Goal: Task Accomplishment & Management: Manage account settings

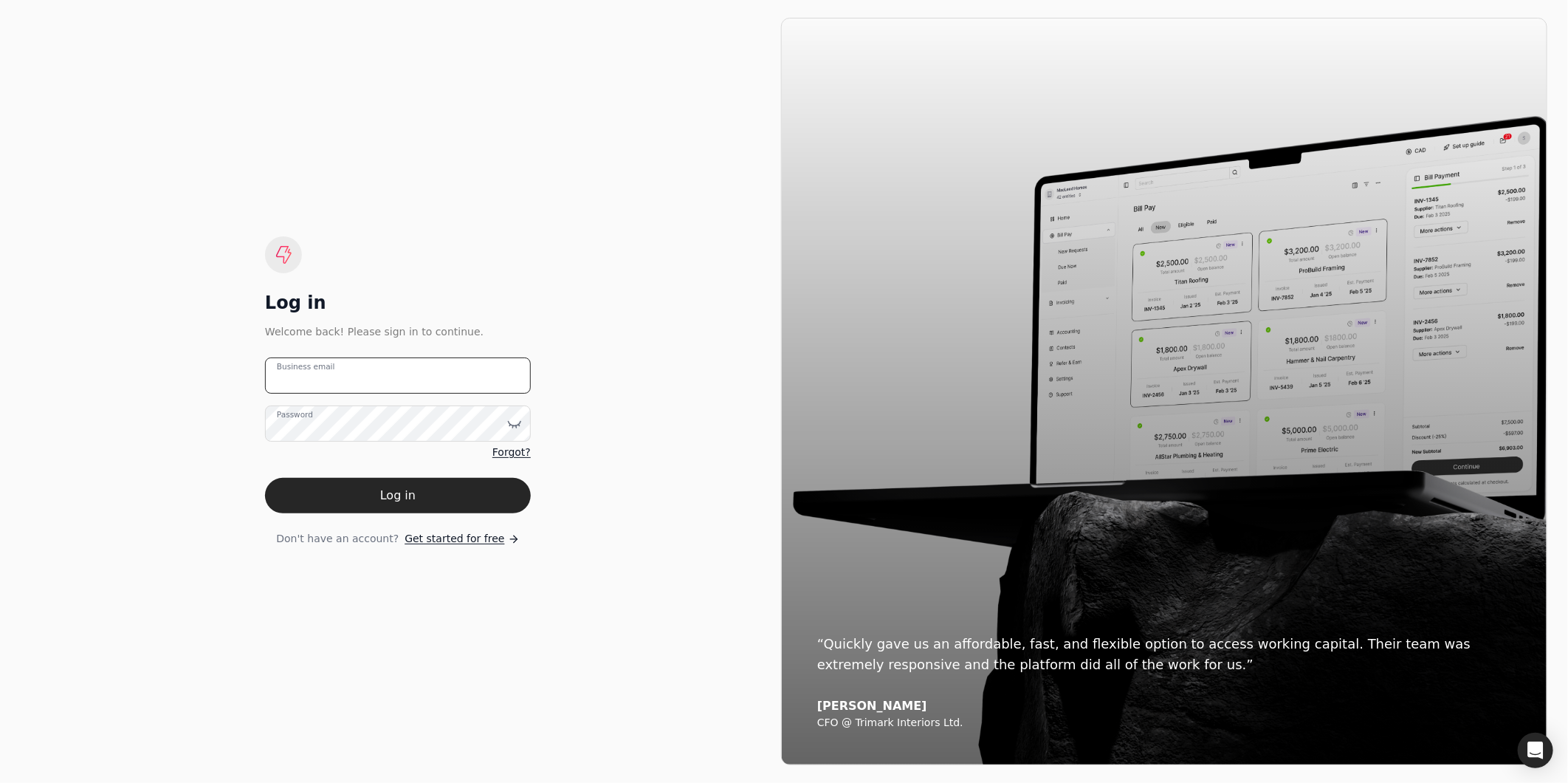
click at [475, 384] on email "Business email" at bounding box center [398, 376] width 266 height 36
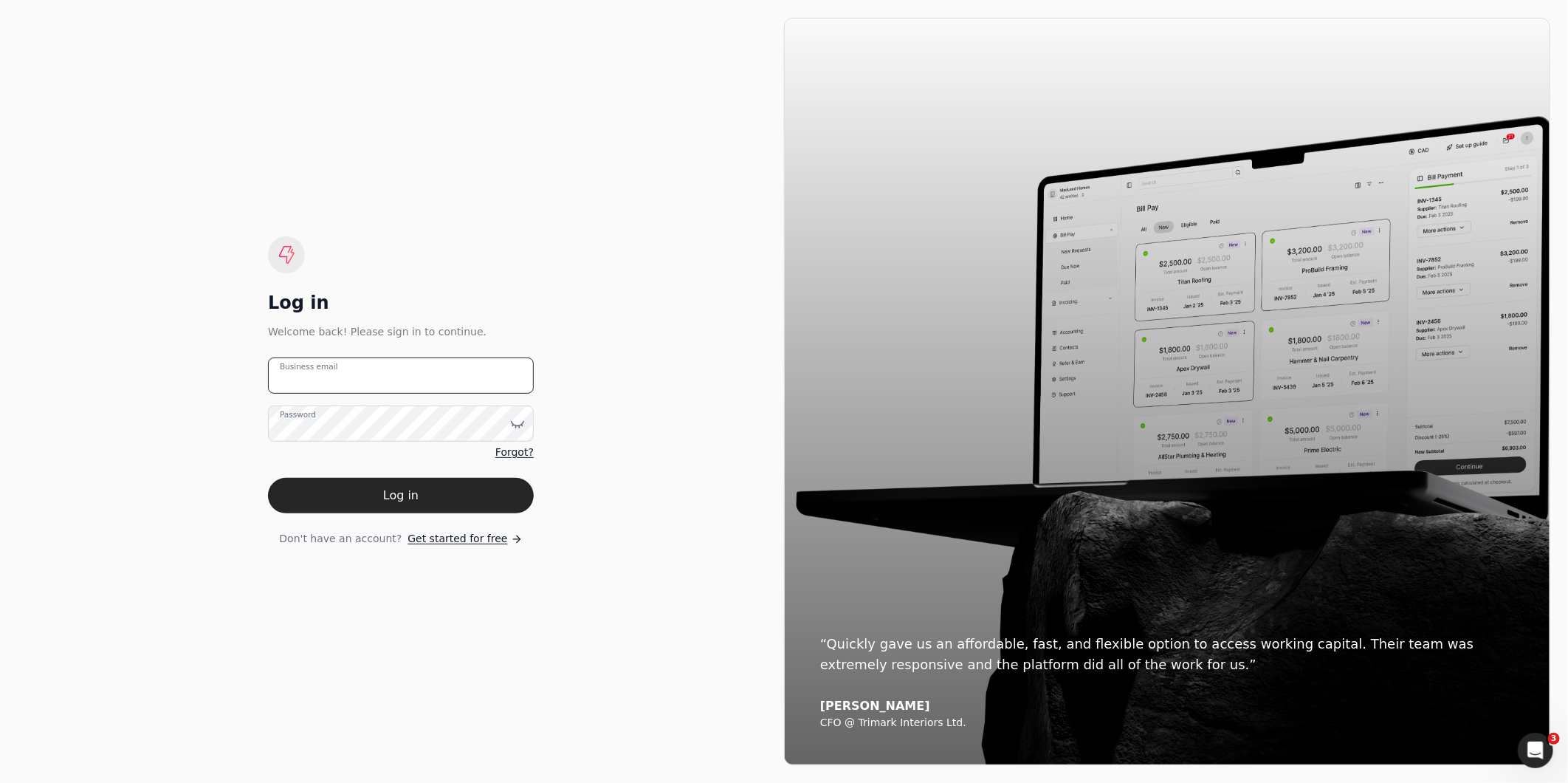
type email "amabelle.dizon@crystalcreekhomes.ca"
click at [268, 478] on button "Log in" at bounding box center [401, 495] width 266 height 35
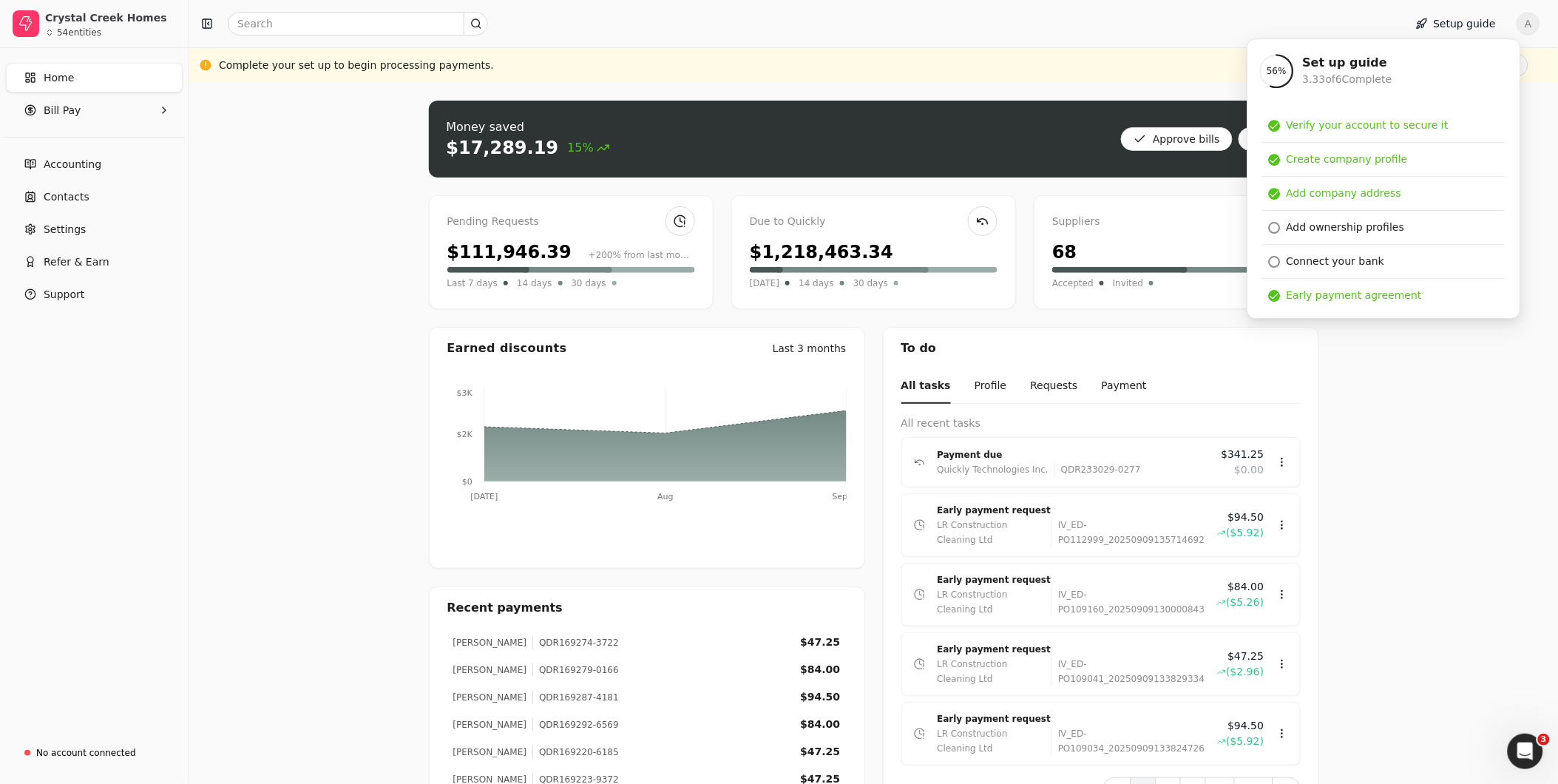
click at [1509, 453] on div "Money saved $17,289.19 15% Approve bills Pay Pending Requests $111,946.39 +200%…" at bounding box center [873, 542] width 1369 height 919
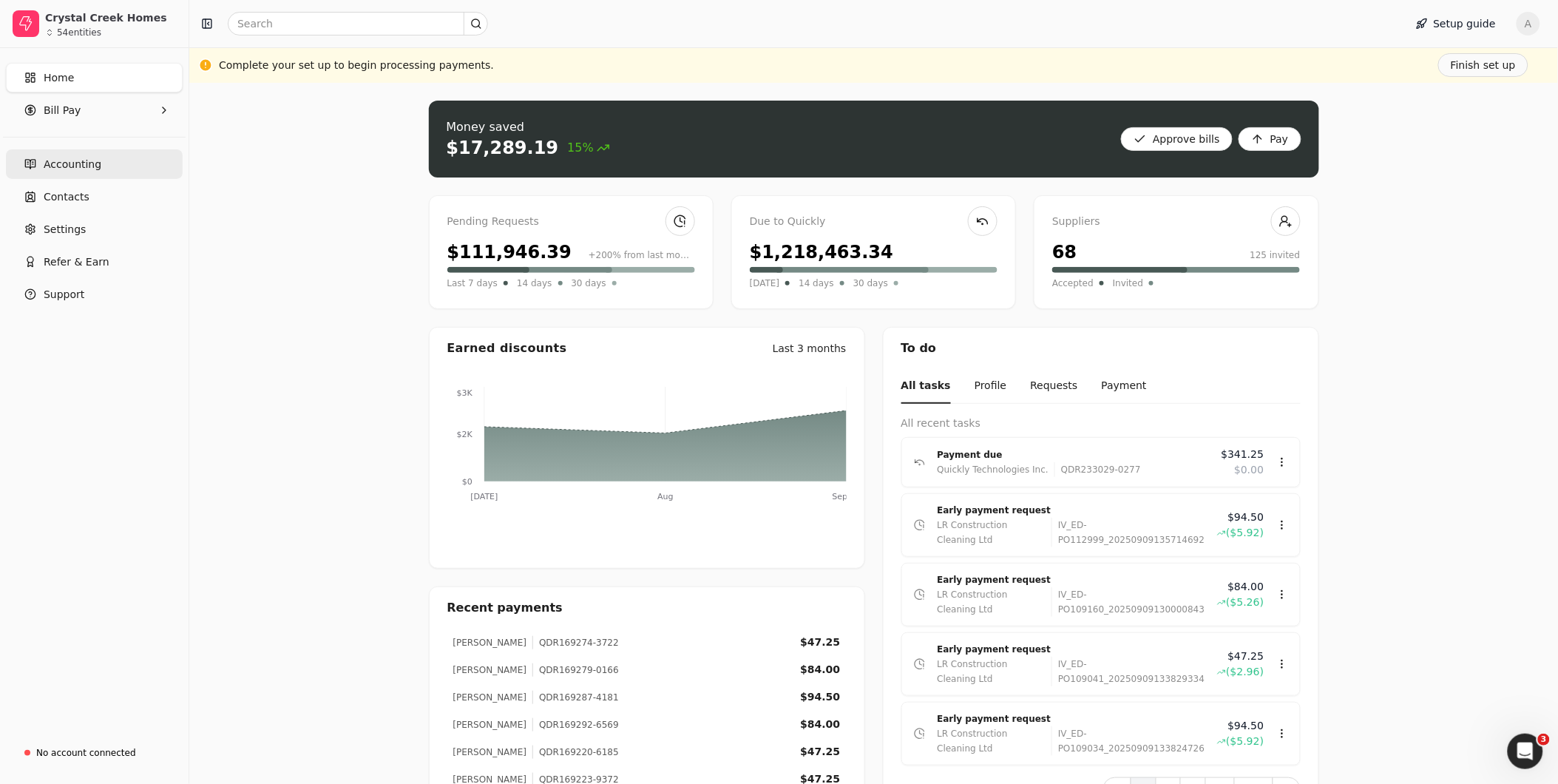
click at [87, 172] on link "Accounting" at bounding box center [94, 165] width 176 height 30
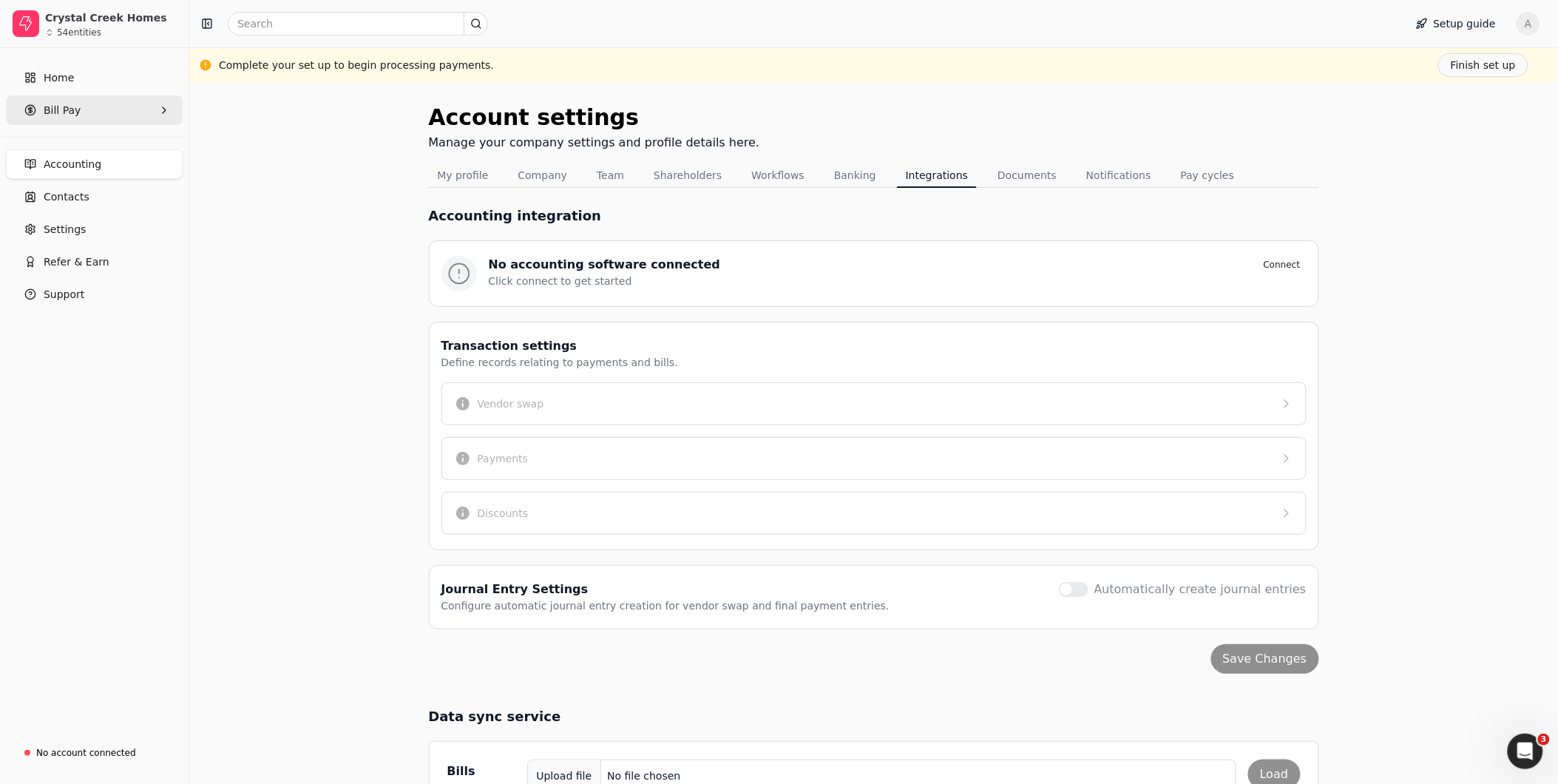
click at [41, 103] on Pay "Bill Pay" at bounding box center [94, 110] width 176 height 30
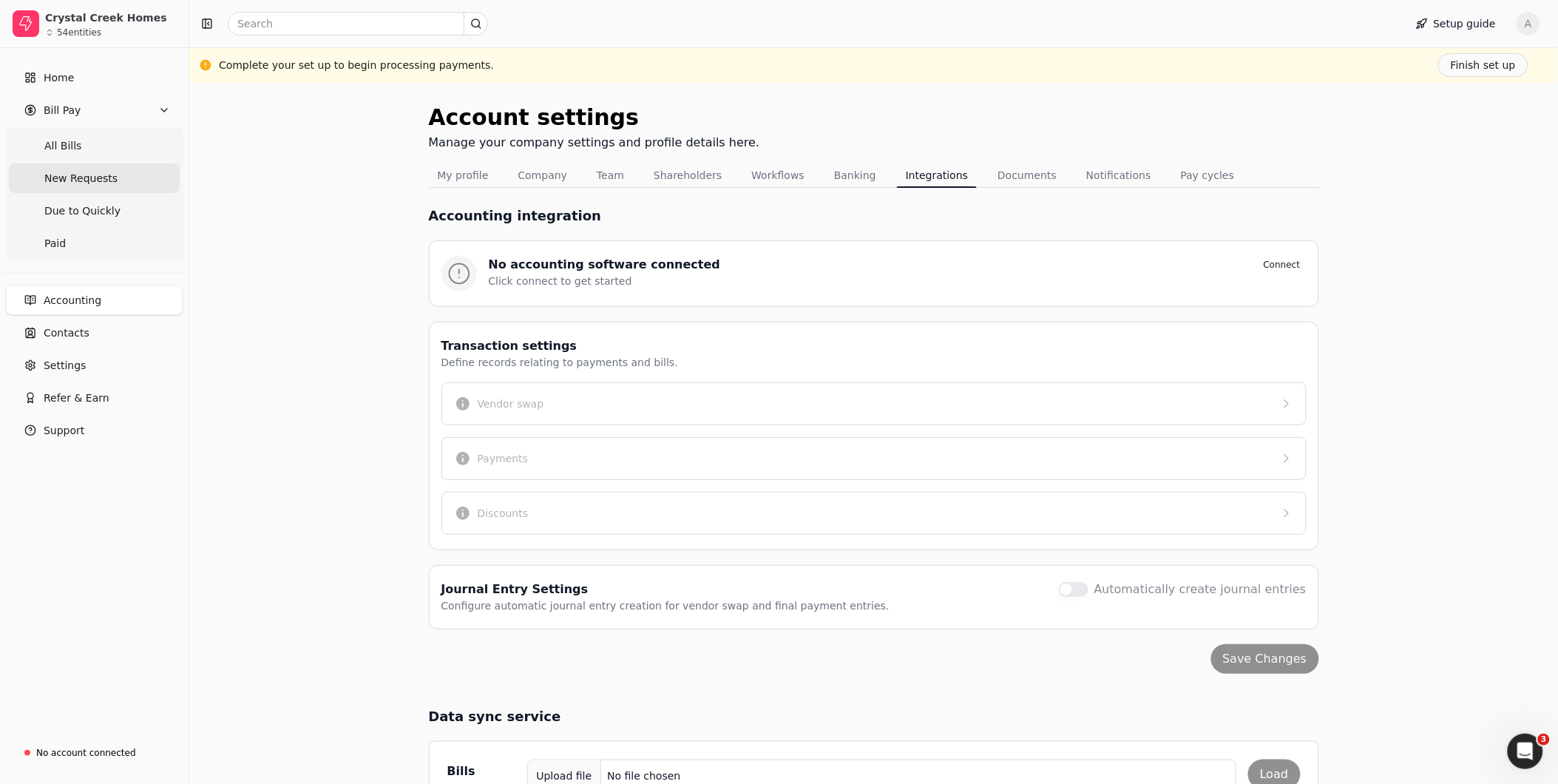
click at [69, 177] on span "New Requests" at bounding box center [80, 179] width 73 height 16
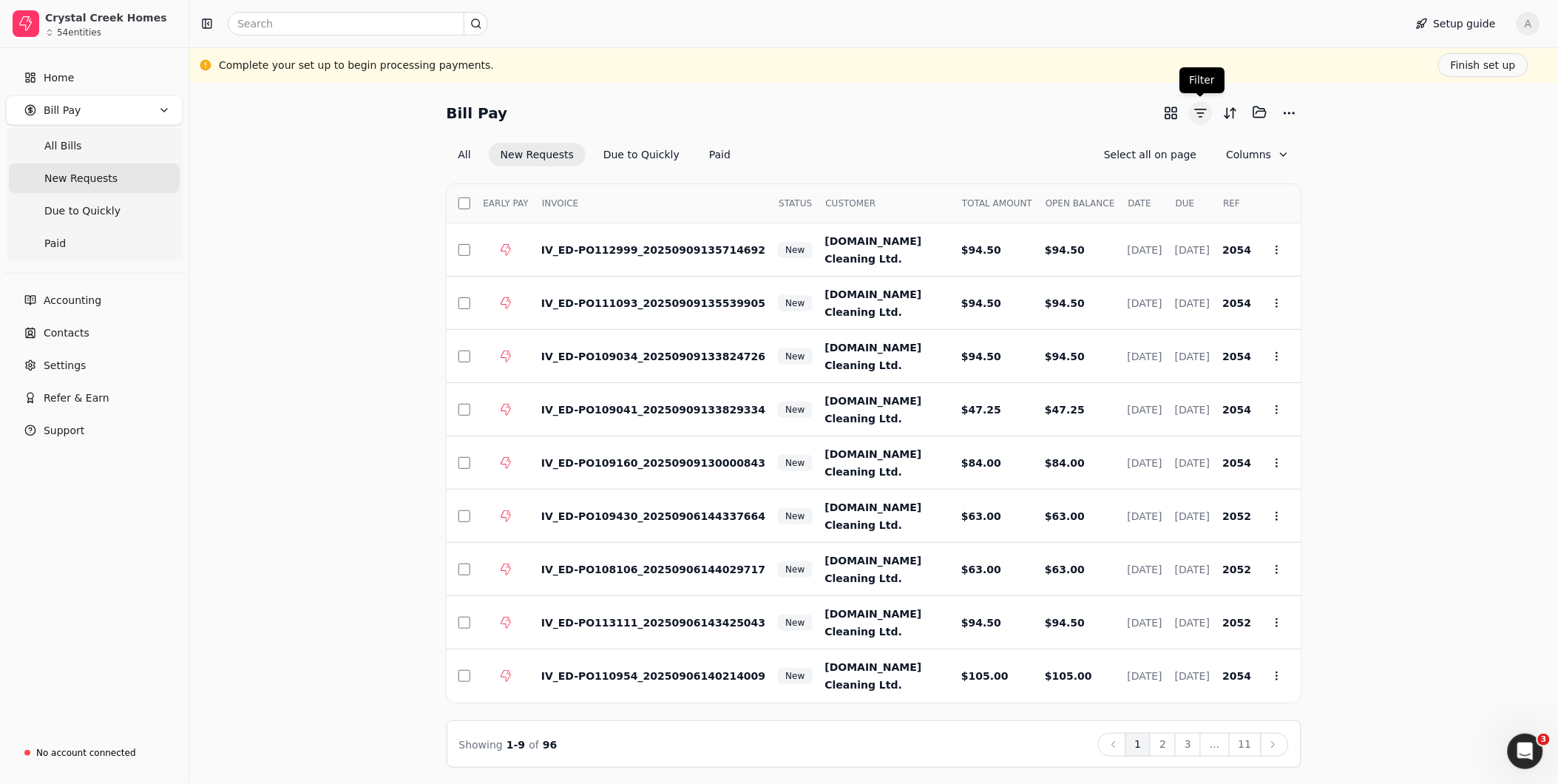
click at [1208, 116] on button "button" at bounding box center [1201, 113] width 24 height 24
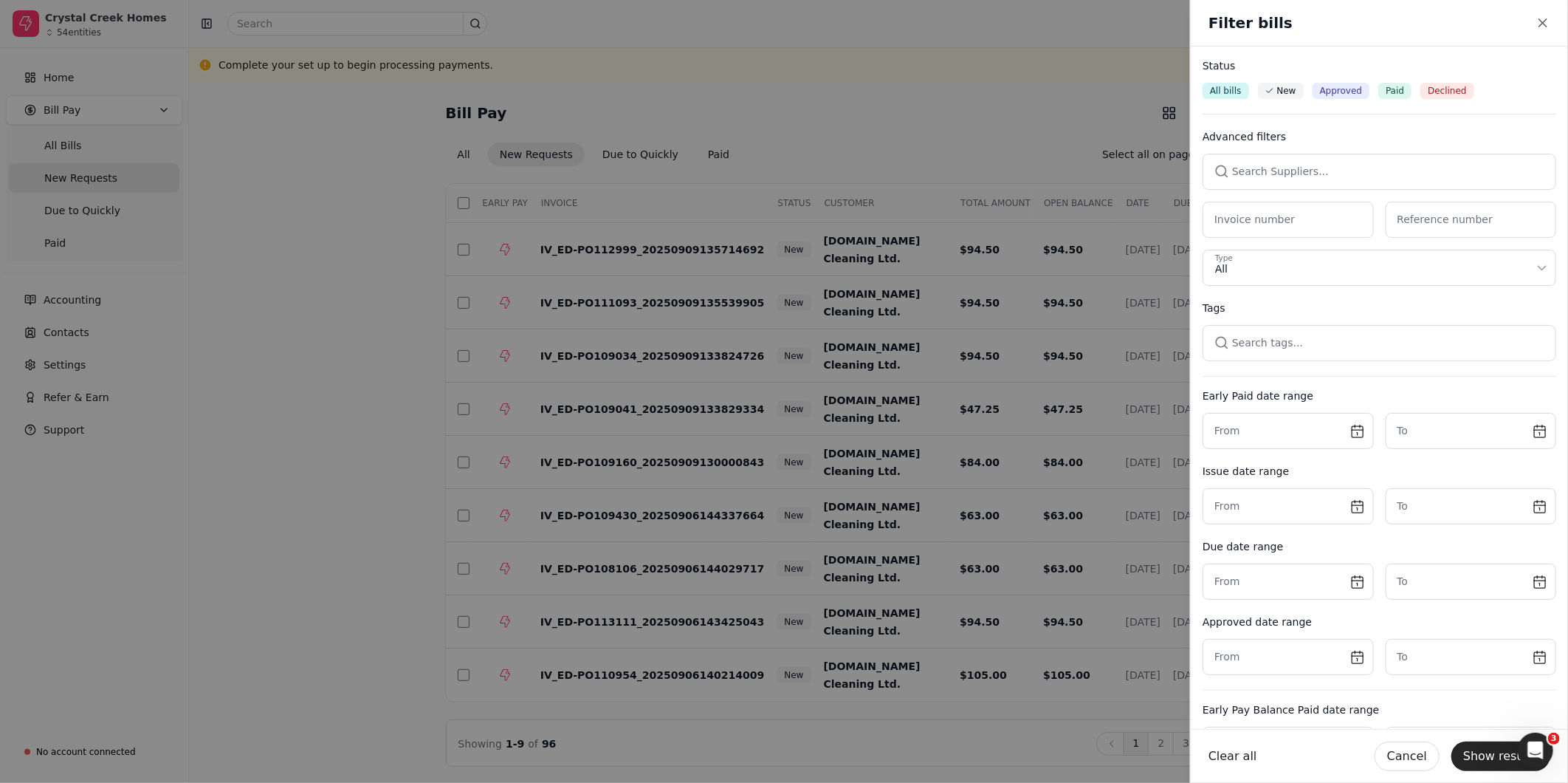
click at [1331, 171] on button "button" at bounding box center [1379, 171] width 354 height 35
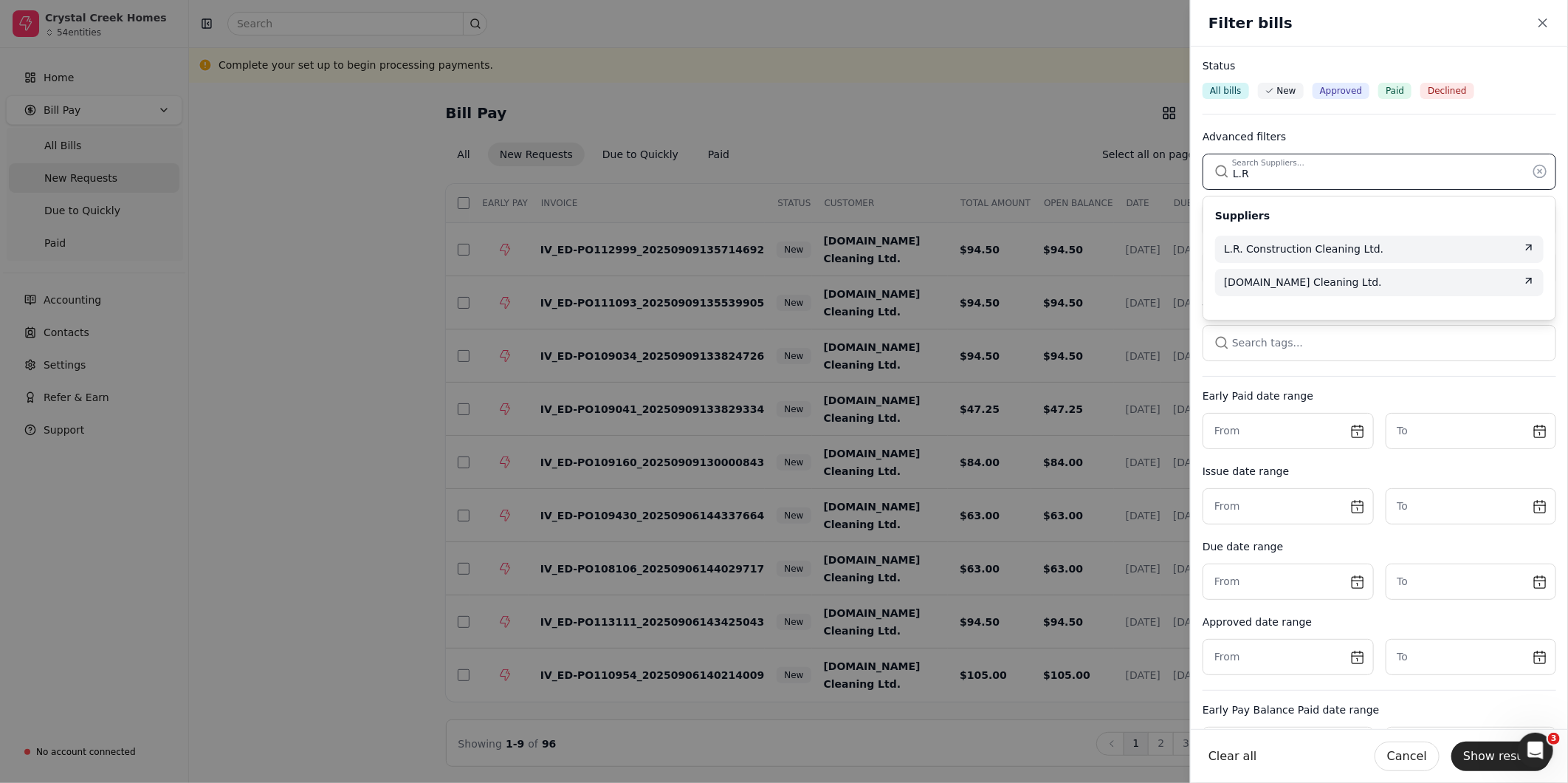
type input "L.R"
click at [1353, 279] on span "L.R.Construction Cleaning Ltd." at bounding box center [1302, 282] width 158 height 16
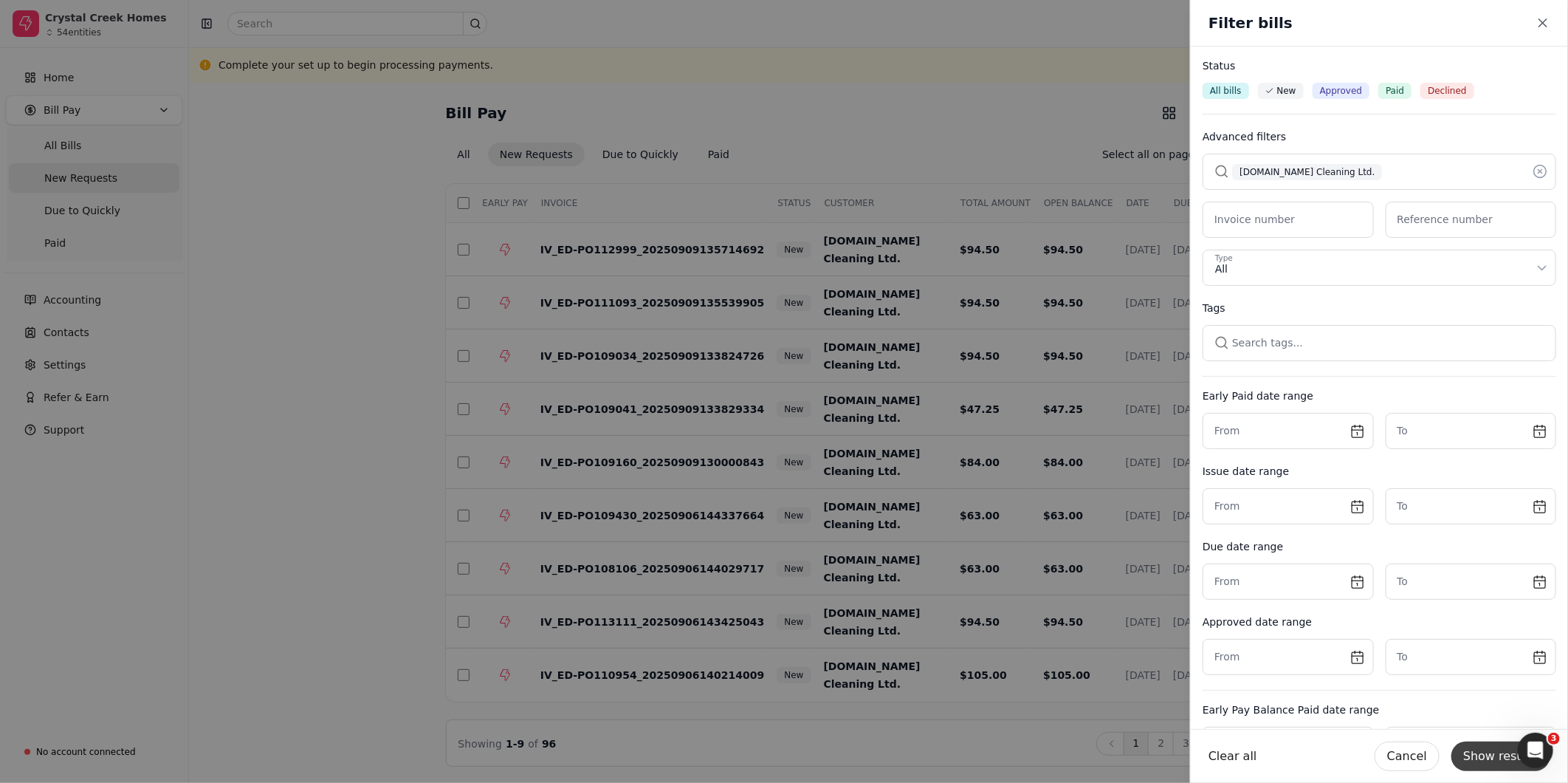
click at [1508, 751] on button "Show results" at bounding box center [1501, 756] width 99 height 30
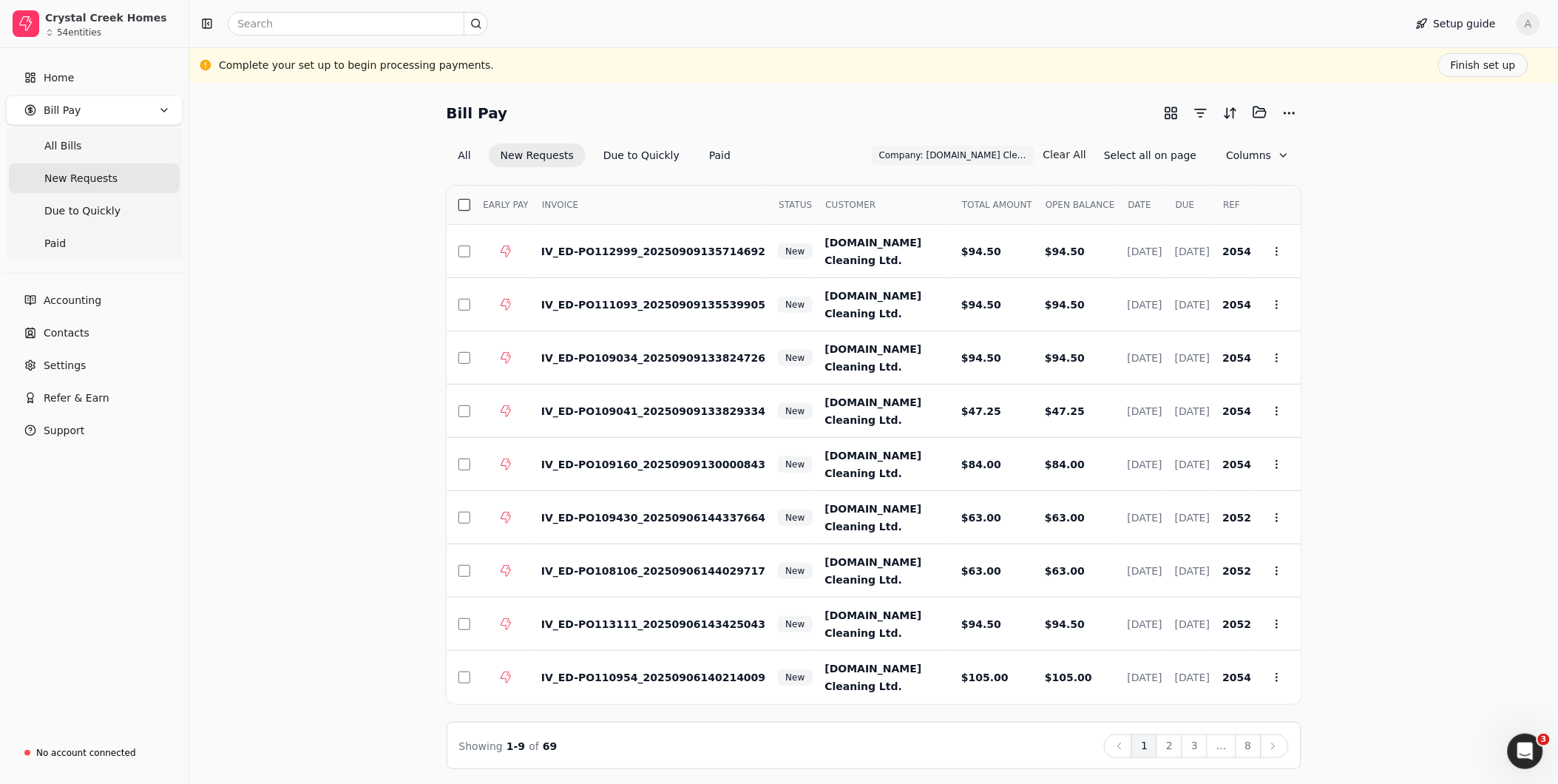
click at [466, 203] on button "button" at bounding box center [464, 205] width 12 height 12
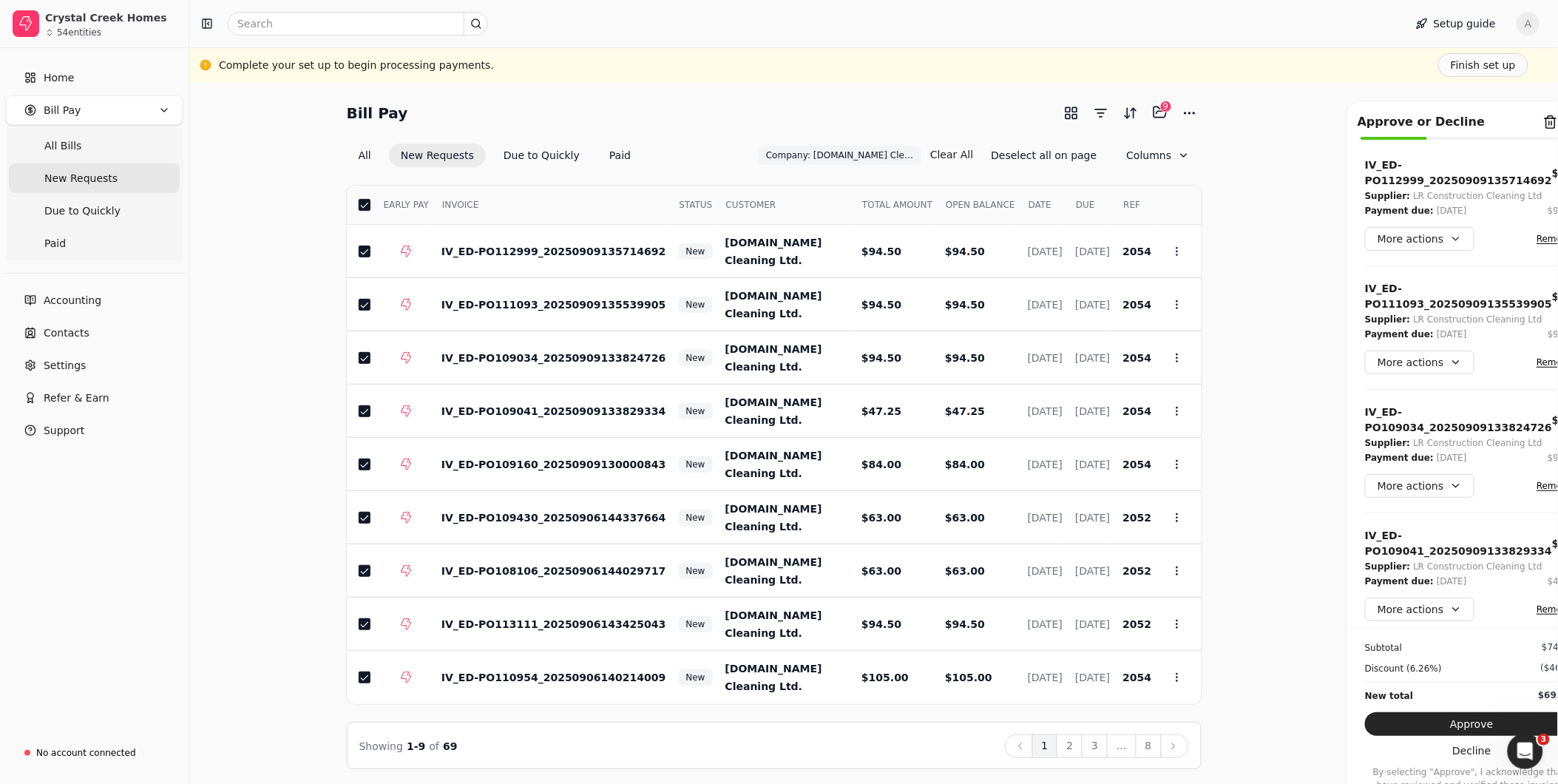
click at [467, 203] on div "INVOICE" at bounding box center [551, 205] width 230 height 25
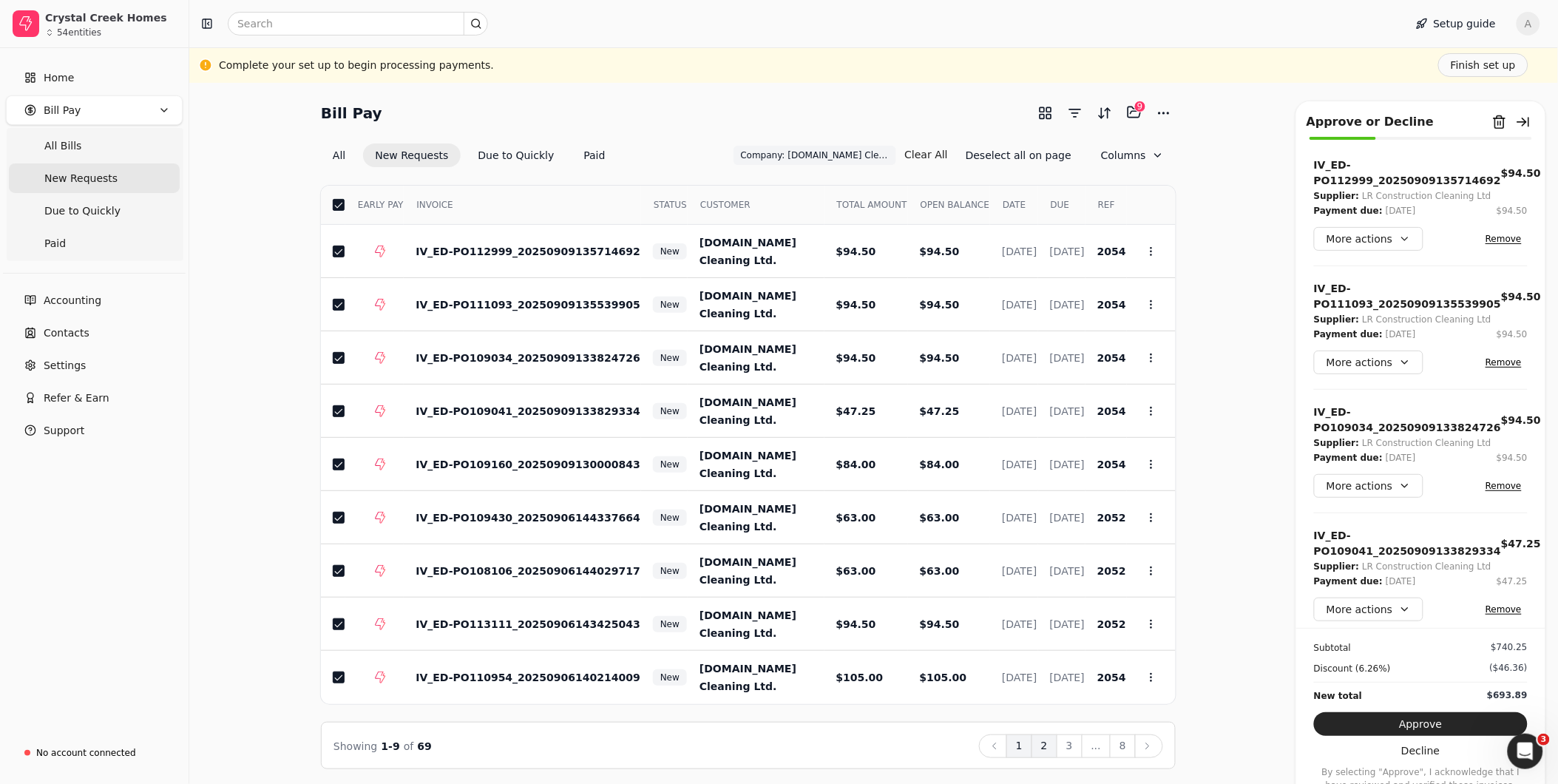
click at [1051, 747] on button "2" at bounding box center [1044, 746] width 26 height 24
click at [342, 205] on button "button" at bounding box center [339, 205] width 12 height 12
click at [1069, 739] on button "3" at bounding box center [1069, 746] width 26 height 24
click at [342, 210] on th "Select" at bounding box center [333, 205] width 24 height 39
click at [335, 203] on button "button" at bounding box center [339, 205] width 12 height 12
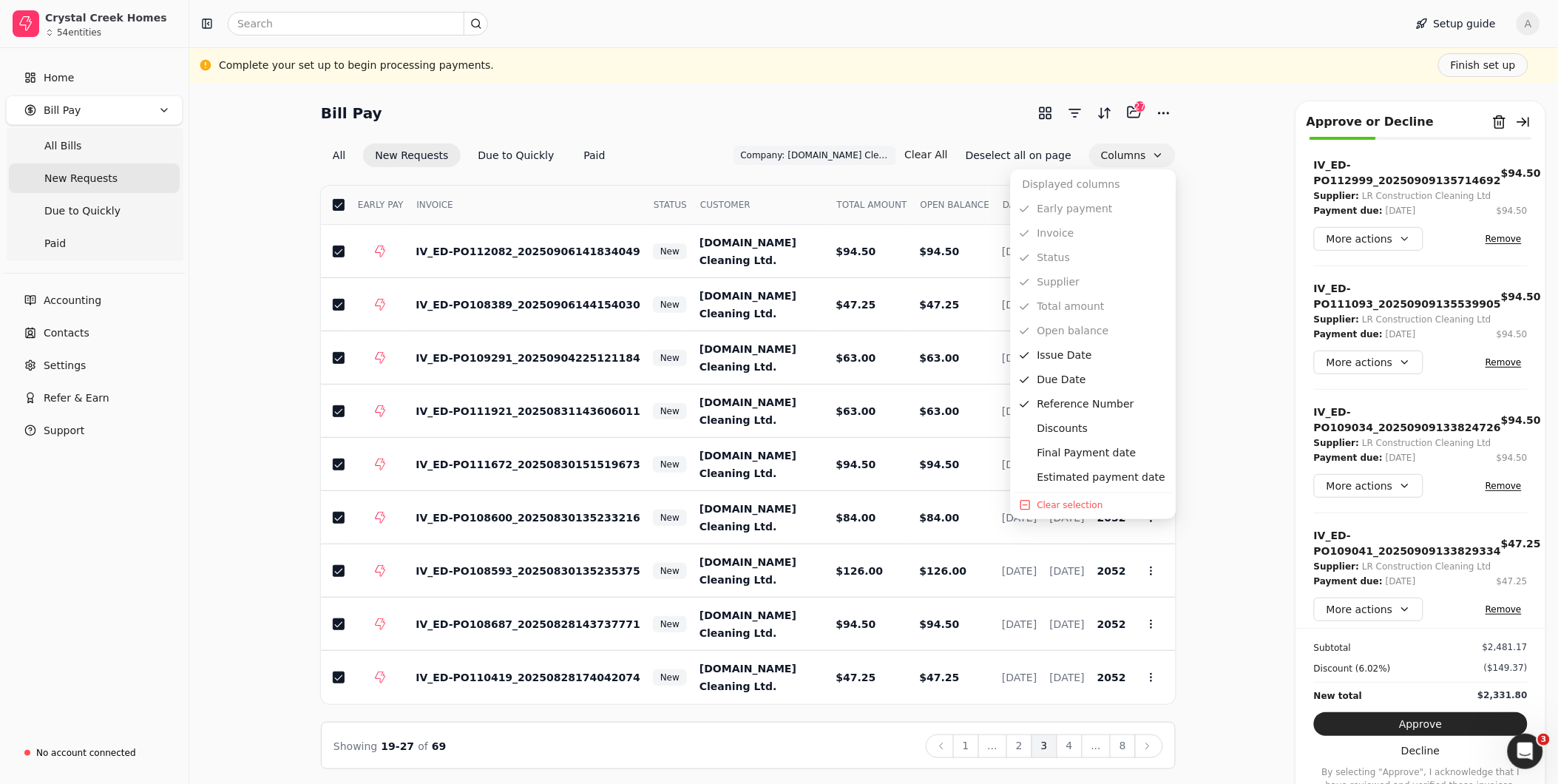
click at [1158, 152] on button "Columns" at bounding box center [1133, 155] width 87 height 24
click at [1209, 144] on div "Bill Pay Selected items: 27 27 All New Requests Due to Quickly Paid Company: L.…" at bounding box center [874, 435] width 1334 height 668
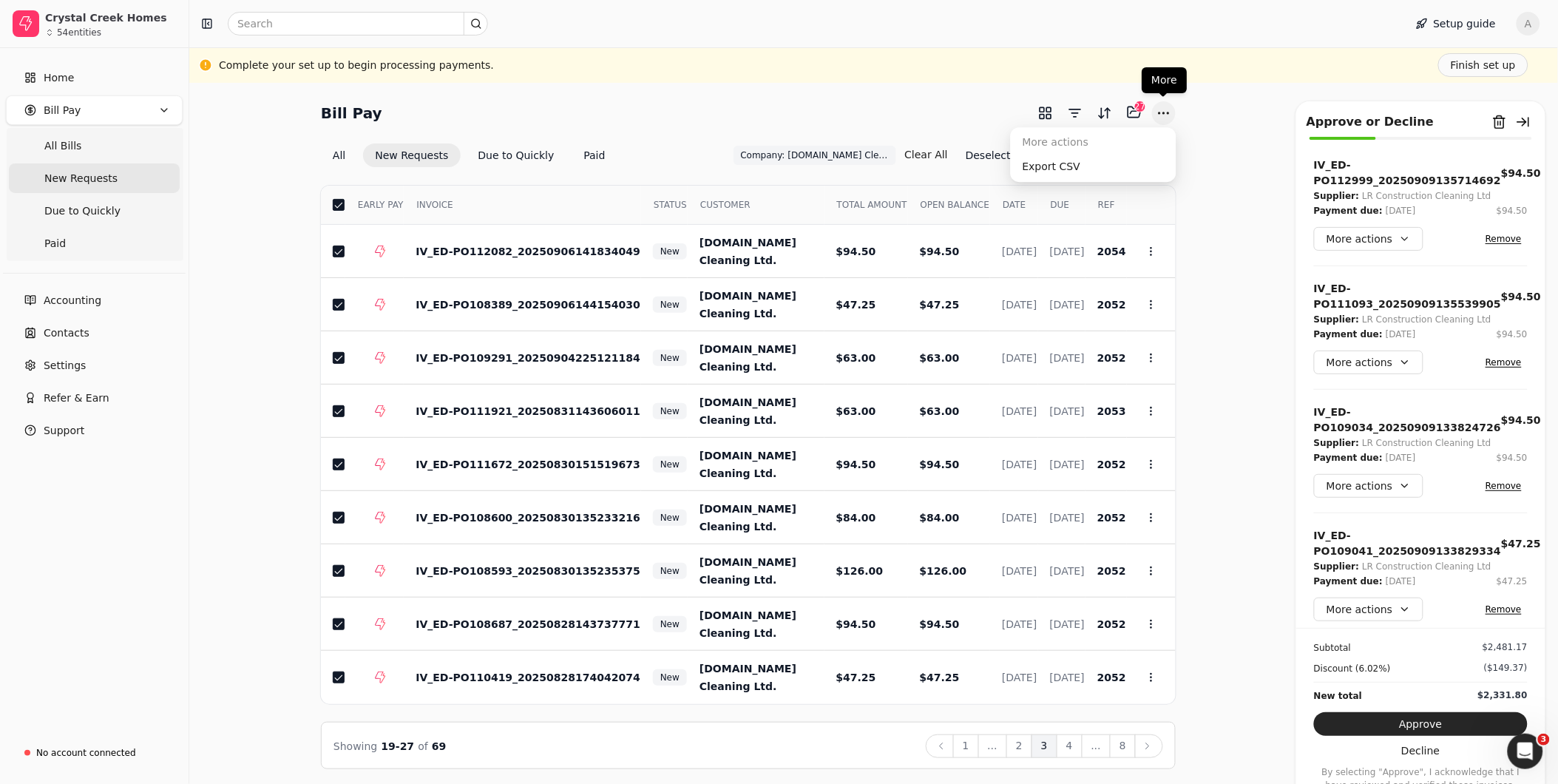
click at [1162, 116] on button "More" at bounding box center [1164, 113] width 24 height 24
click at [1100, 164] on div "Export CSV" at bounding box center [1094, 166] width 160 height 24
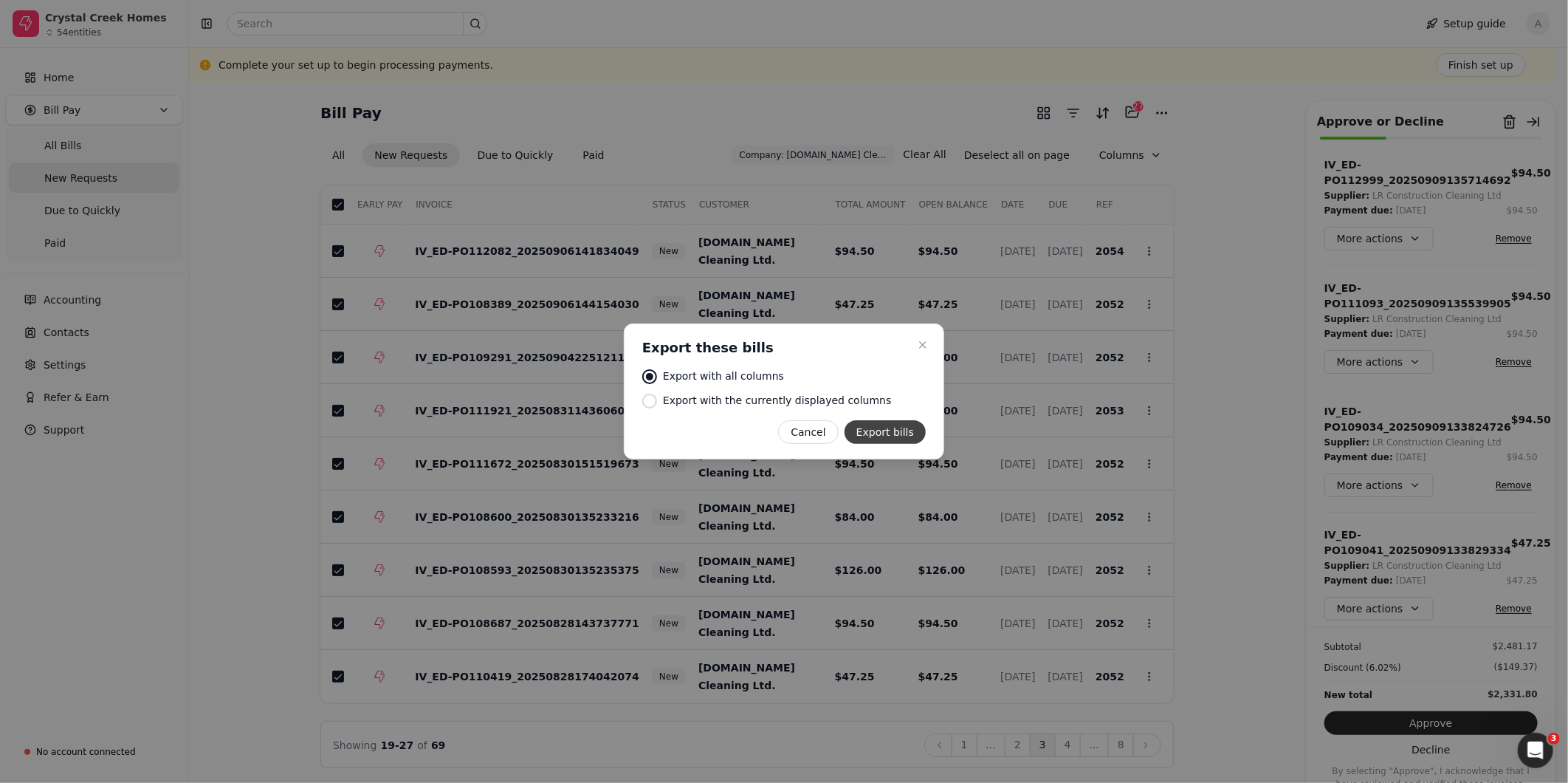
click at [895, 432] on button "Export bills" at bounding box center [885, 432] width 81 height 24
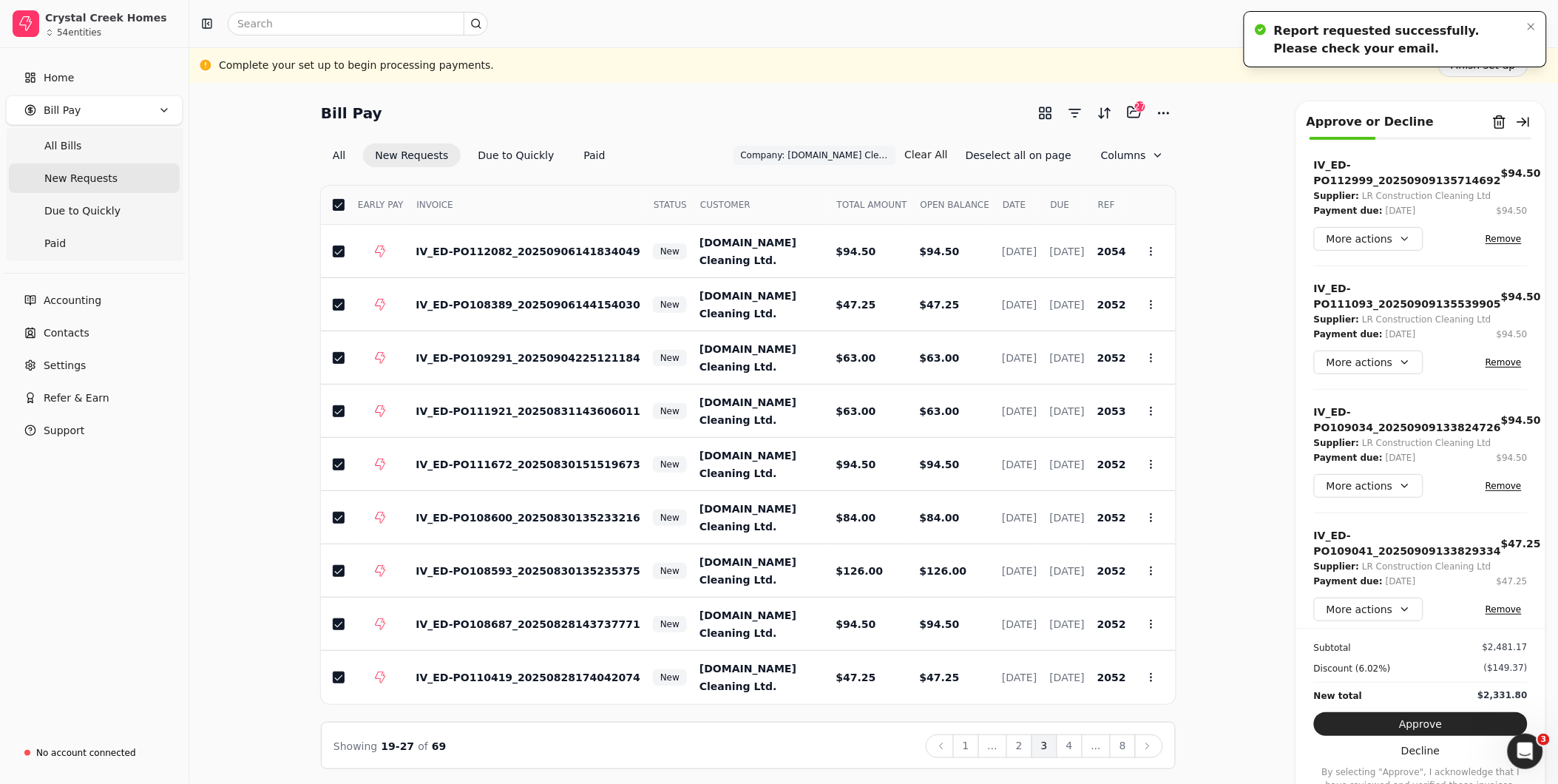
click at [1302, 47] on div "Report requested successfully. Please check your email." at bounding box center [1395, 39] width 242 height 35
click at [1145, 748] on icon at bounding box center [1147, 745] width 12 height 12
drag, startPoint x: 335, startPoint y: 202, endPoint x: 342, endPoint y: 209, distance: 9.9
click at [336, 202] on button "button" at bounding box center [339, 205] width 12 height 12
drag, startPoint x: 1146, startPoint y: 740, endPoint x: 1135, endPoint y: 727, distance: 17.0
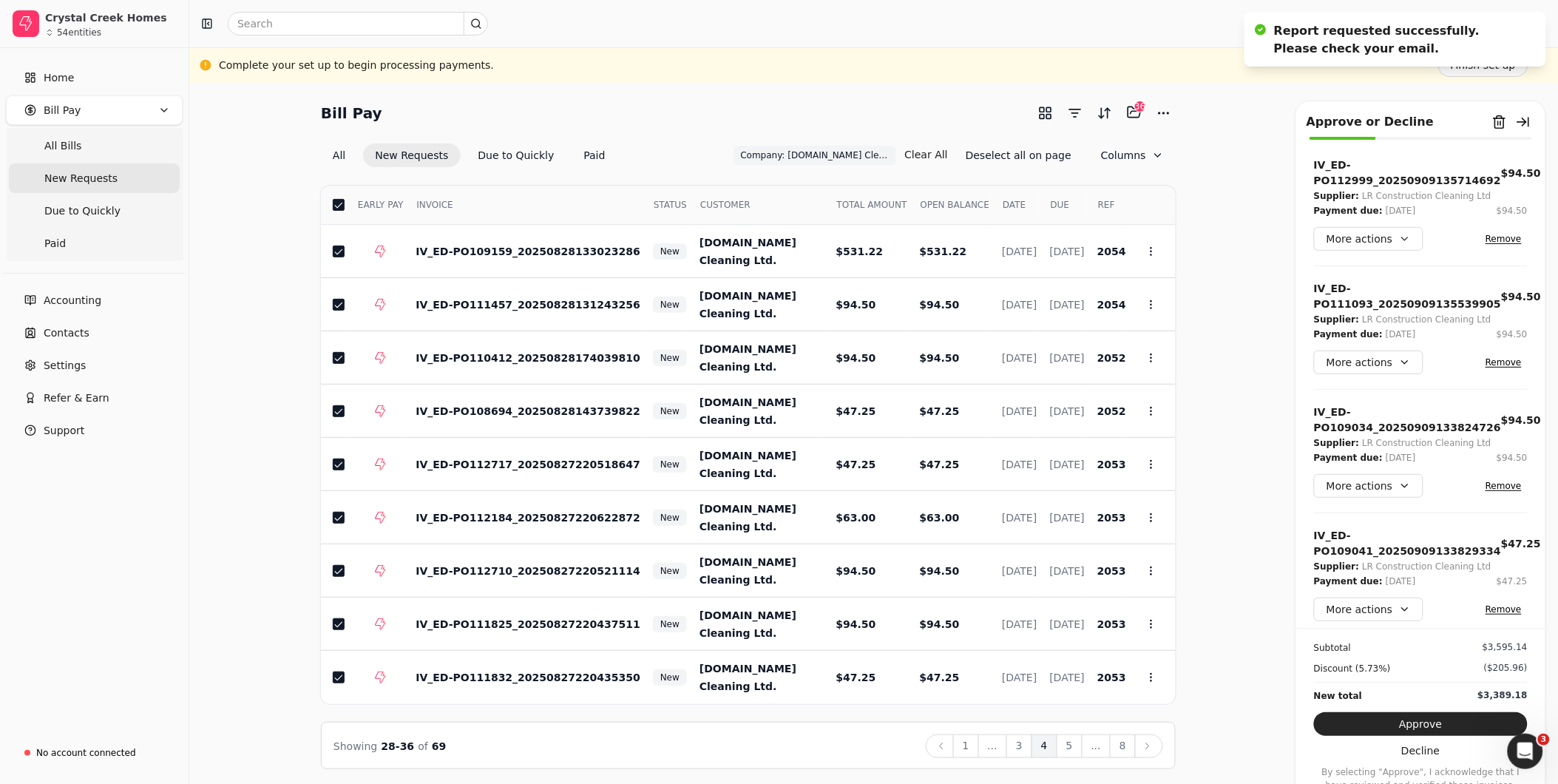
click at [1146, 741] on icon at bounding box center [1147, 745] width 12 height 12
click at [338, 200] on button "button" at bounding box center [339, 205] width 12 height 12
click at [1156, 741] on button "Next" at bounding box center [1149, 746] width 28 height 24
click at [334, 202] on button "button" at bounding box center [339, 205] width 12 height 12
click at [1154, 747] on button "Next" at bounding box center [1149, 746] width 28 height 24
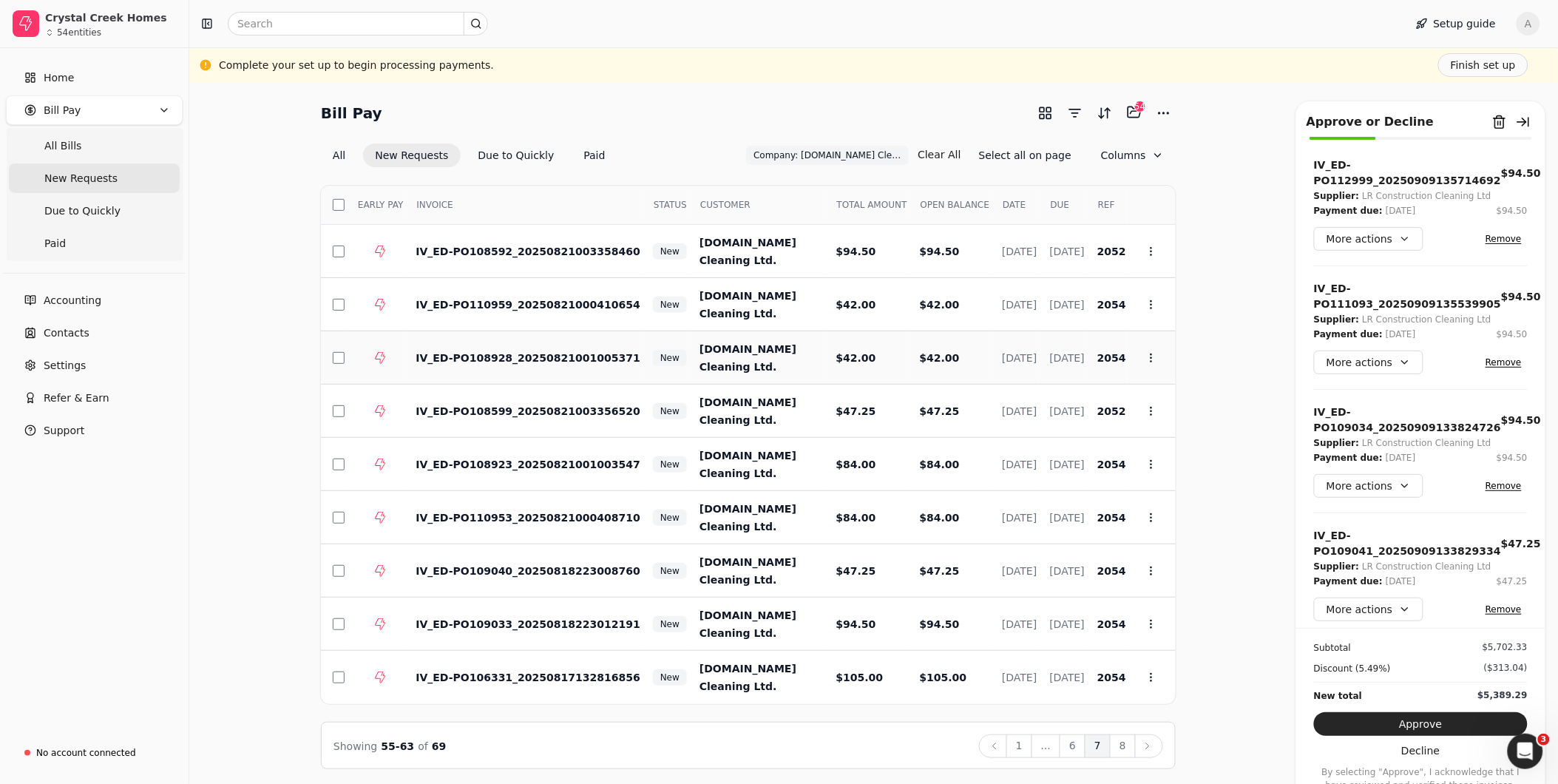
click at [342, 208] on button "button" at bounding box center [339, 205] width 12 height 12
click at [1147, 745] on icon at bounding box center [1147, 745] width 12 height 12
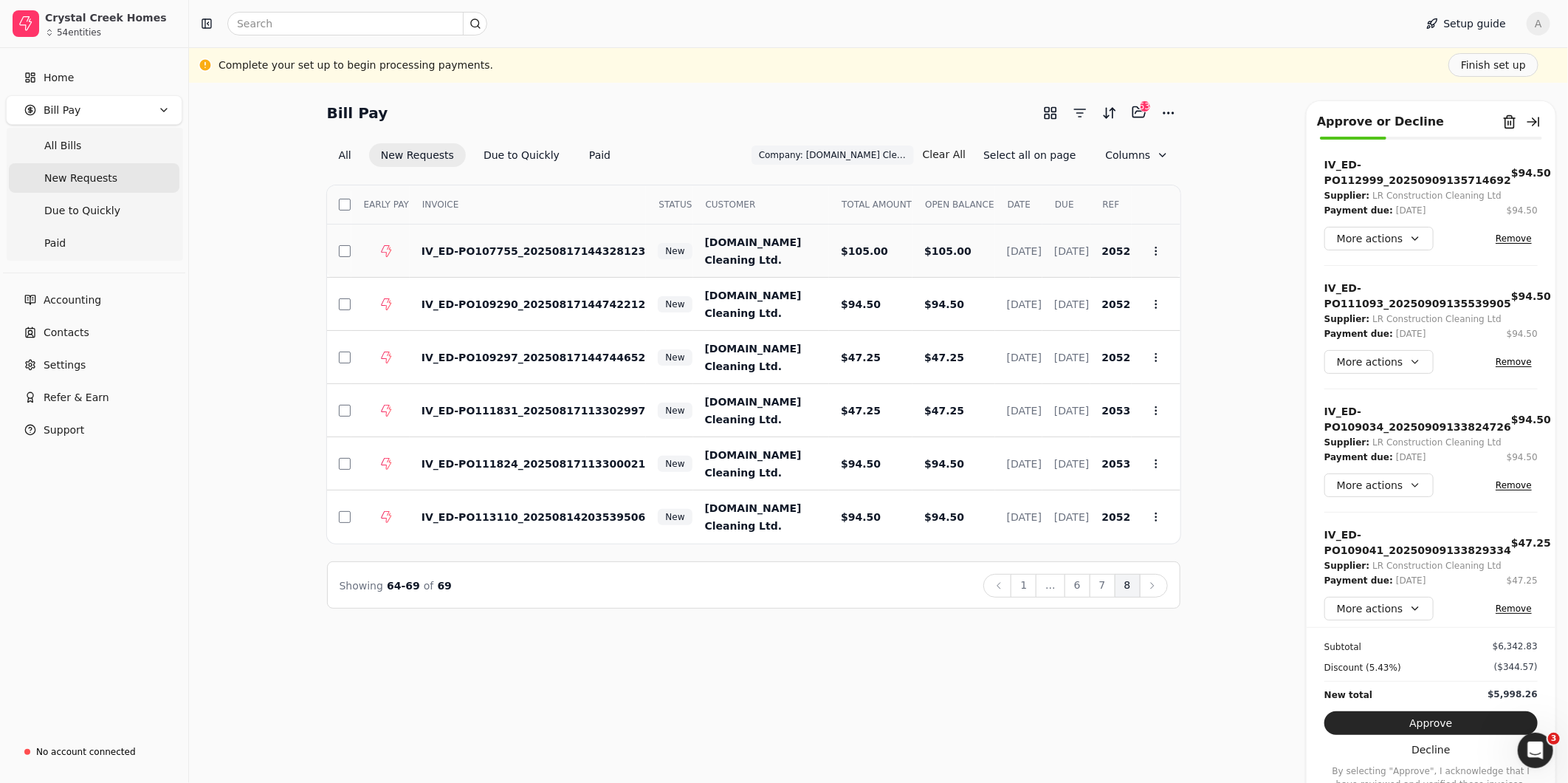
click at [343, 199] on button "button" at bounding box center [344, 204] width 12 height 12
click at [1436, 719] on button "Approve" at bounding box center [1430, 723] width 213 height 24
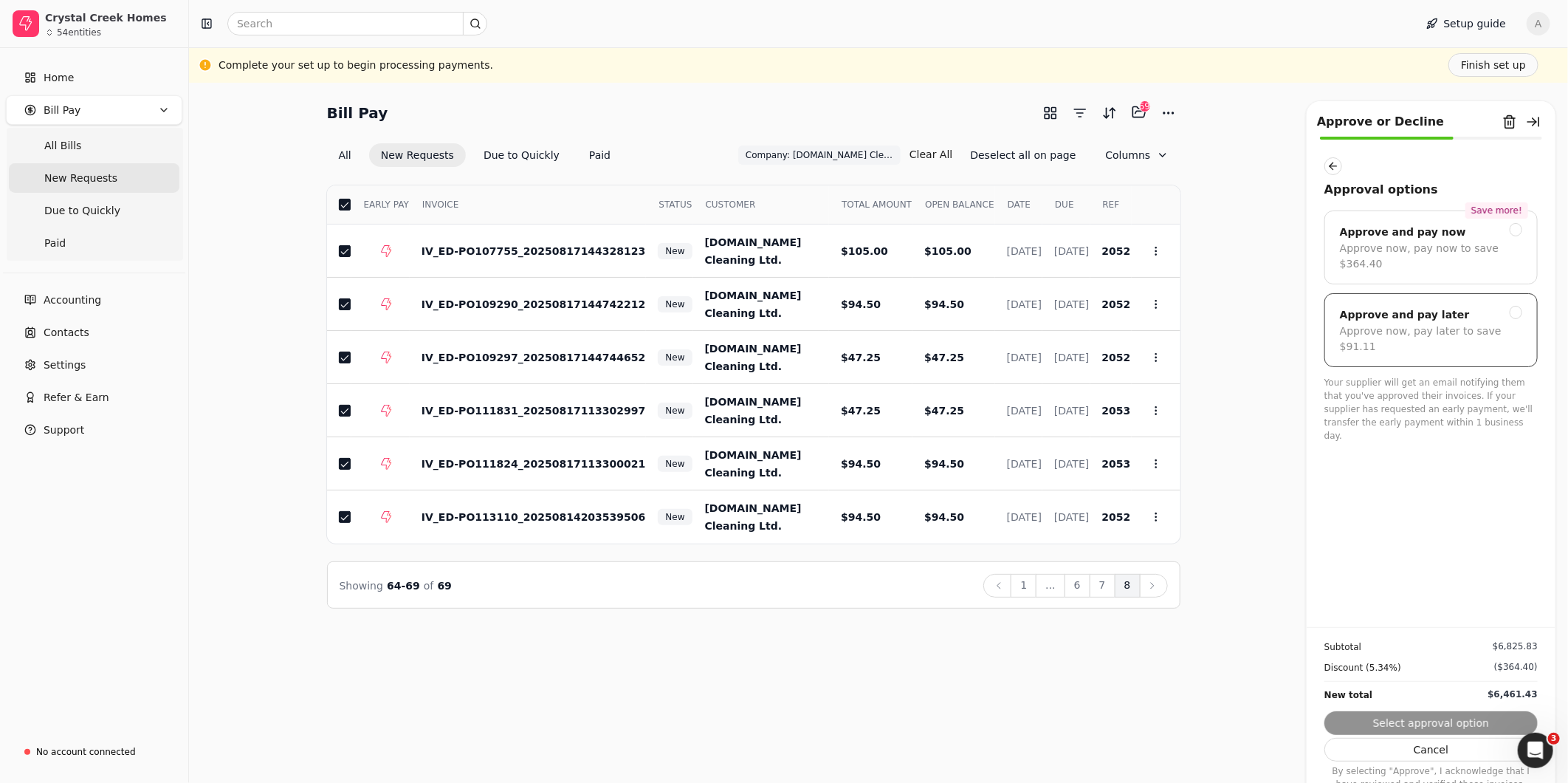
click at [1450, 323] on div "Approve now, pay later to save $91.11" at bounding box center [1431, 338] width 182 height 31
click at [1452, 719] on button "Submit approval" at bounding box center [1430, 723] width 213 height 24
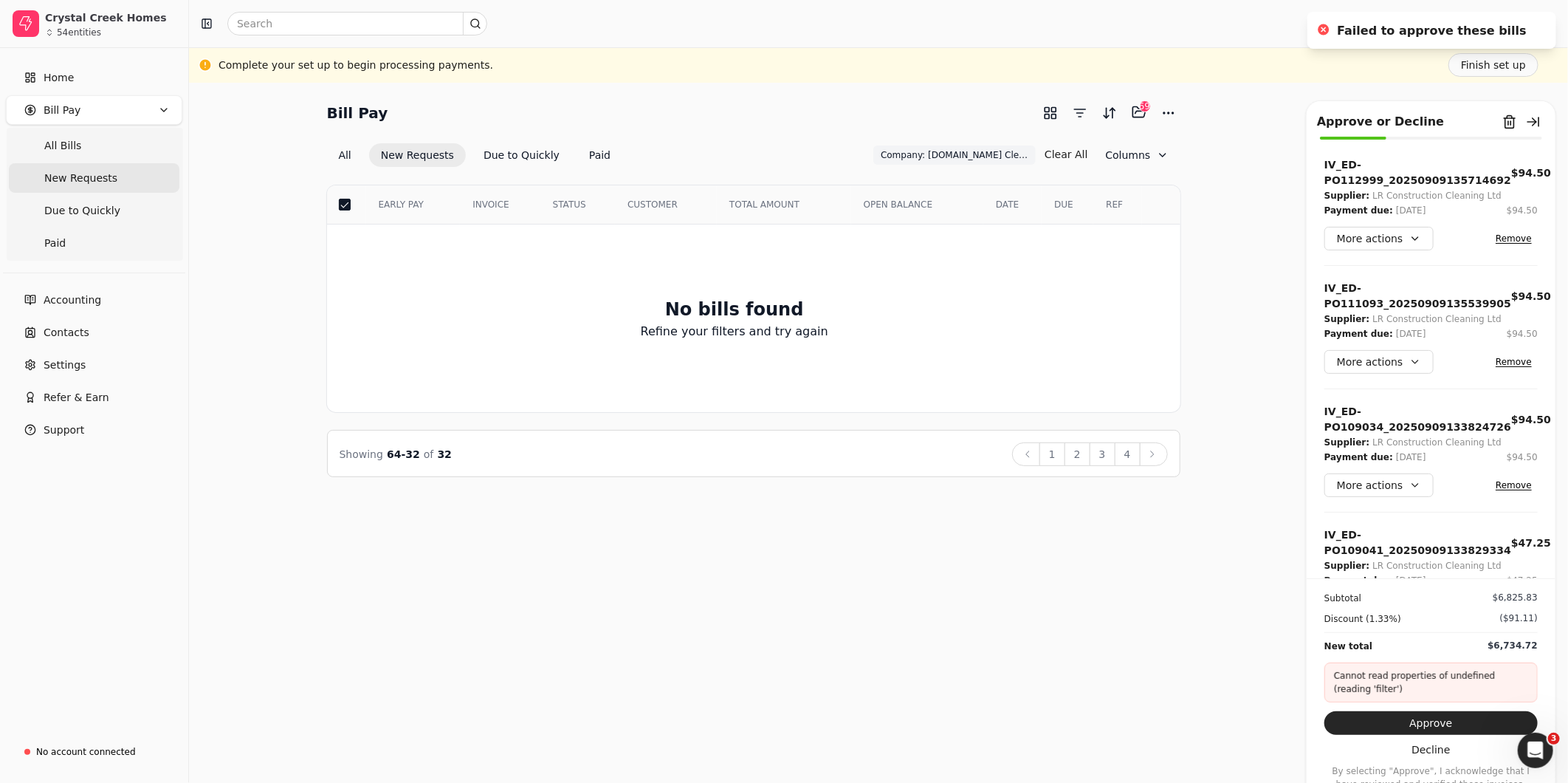
click at [1147, 652] on div "Bill Pay Selected items: 69 69 All New Requests Due to Quickly Paid Company: L.…" at bounding box center [878, 432] width 1379 height 700
click at [1132, 111] on button "Selected items: 69" at bounding box center [1139, 112] width 24 height 24
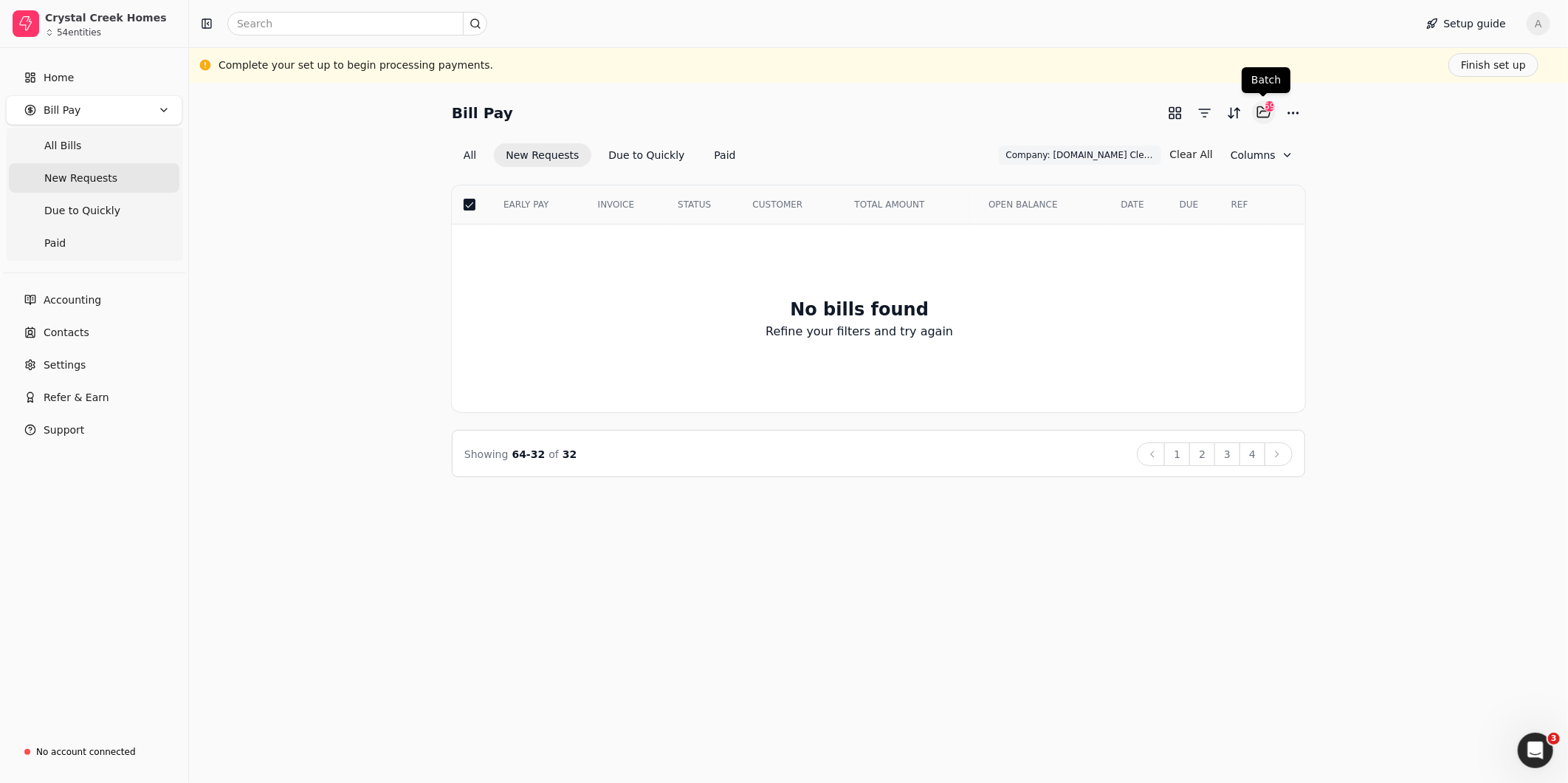
click at [1260, 121] on button "Selected items: 69" at bounding box center [1264, 112] width 24 height 24
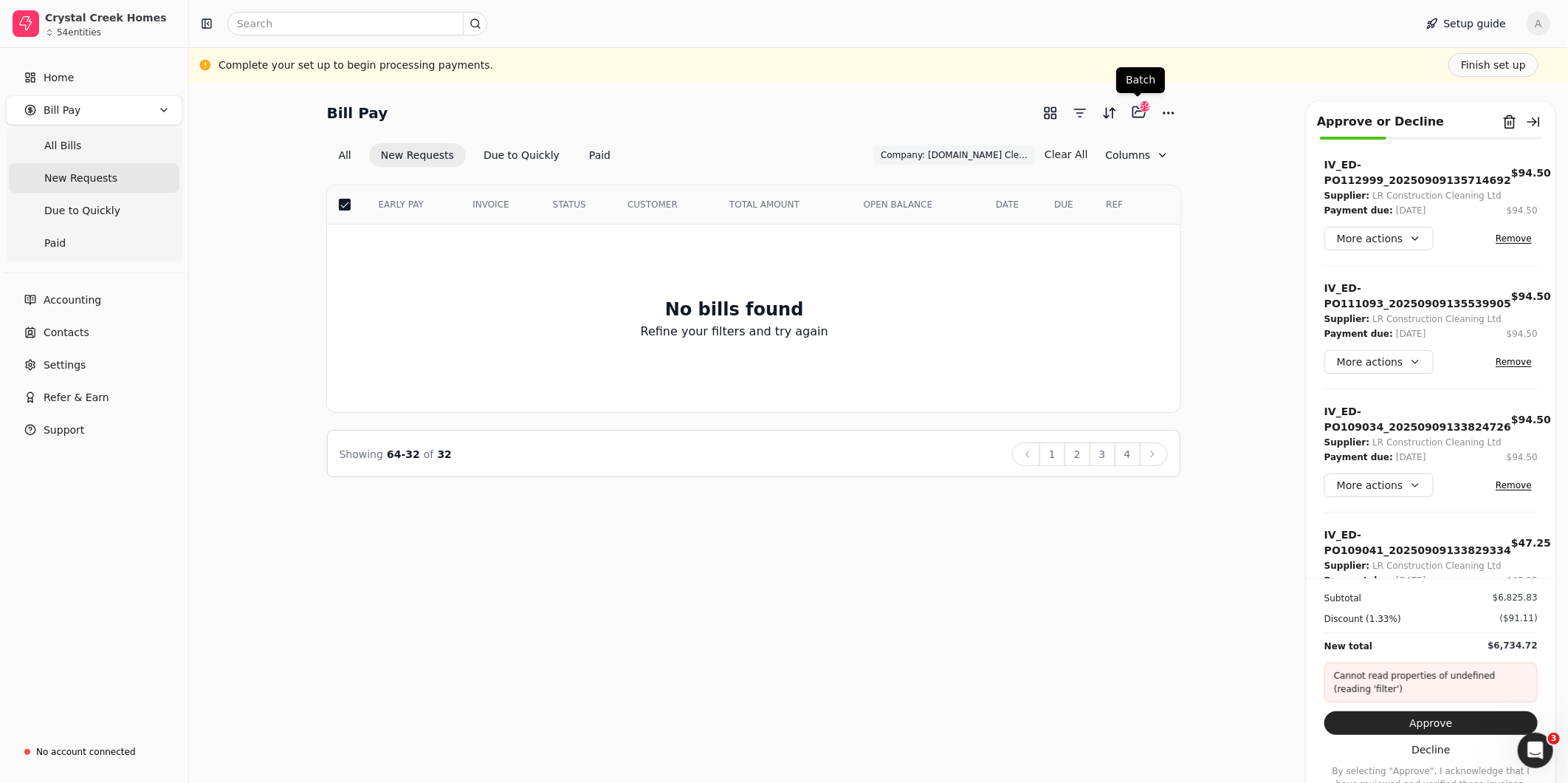
click at [1145, 112] on div "69" at bounding box center [1144, 106] width 12 height 12
click at [1440, 722] on button "Approve" at bounding box center [1430, 723] width 213 height 24
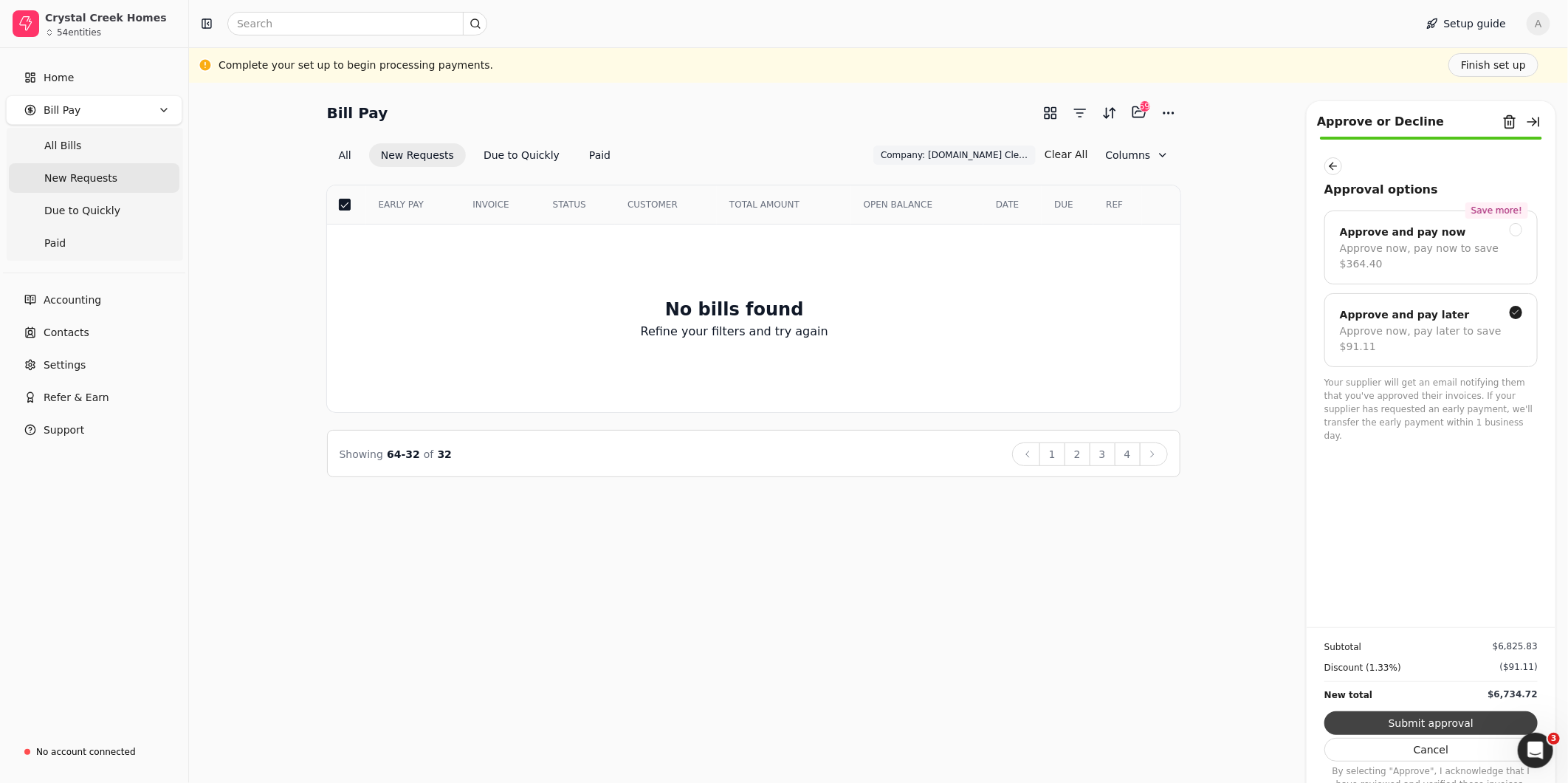
click at [1456, 718] on button "Submit approval" at bounding box center [1430, 723] width 213 height 24
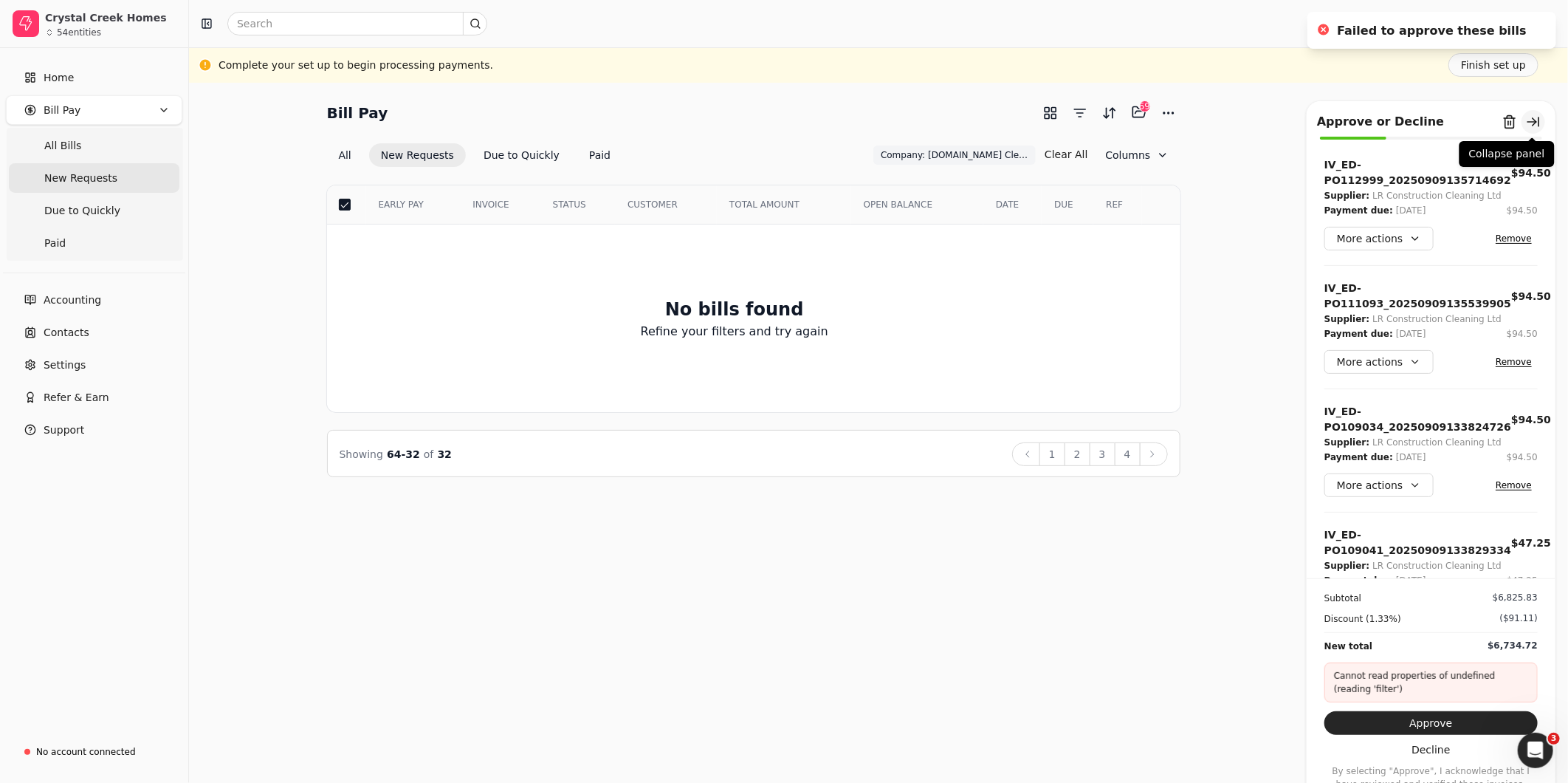
click at [1538, 123] on button "button" at bounding box center [1533, 122] width 24 height 24
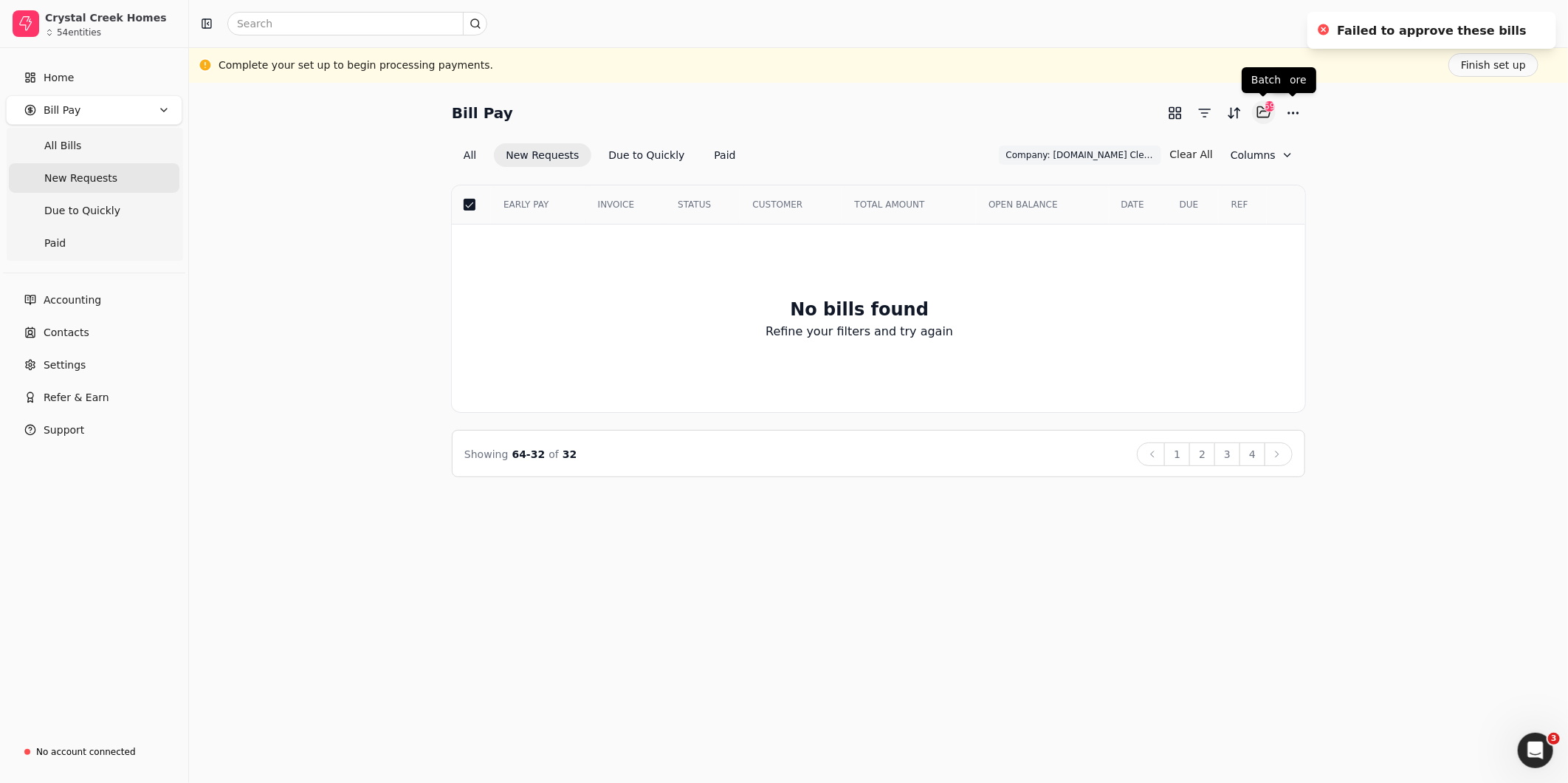
click at [1269, 114] on button "Selected items: 69" at bounding box center [1264, 112] width 24 height 24
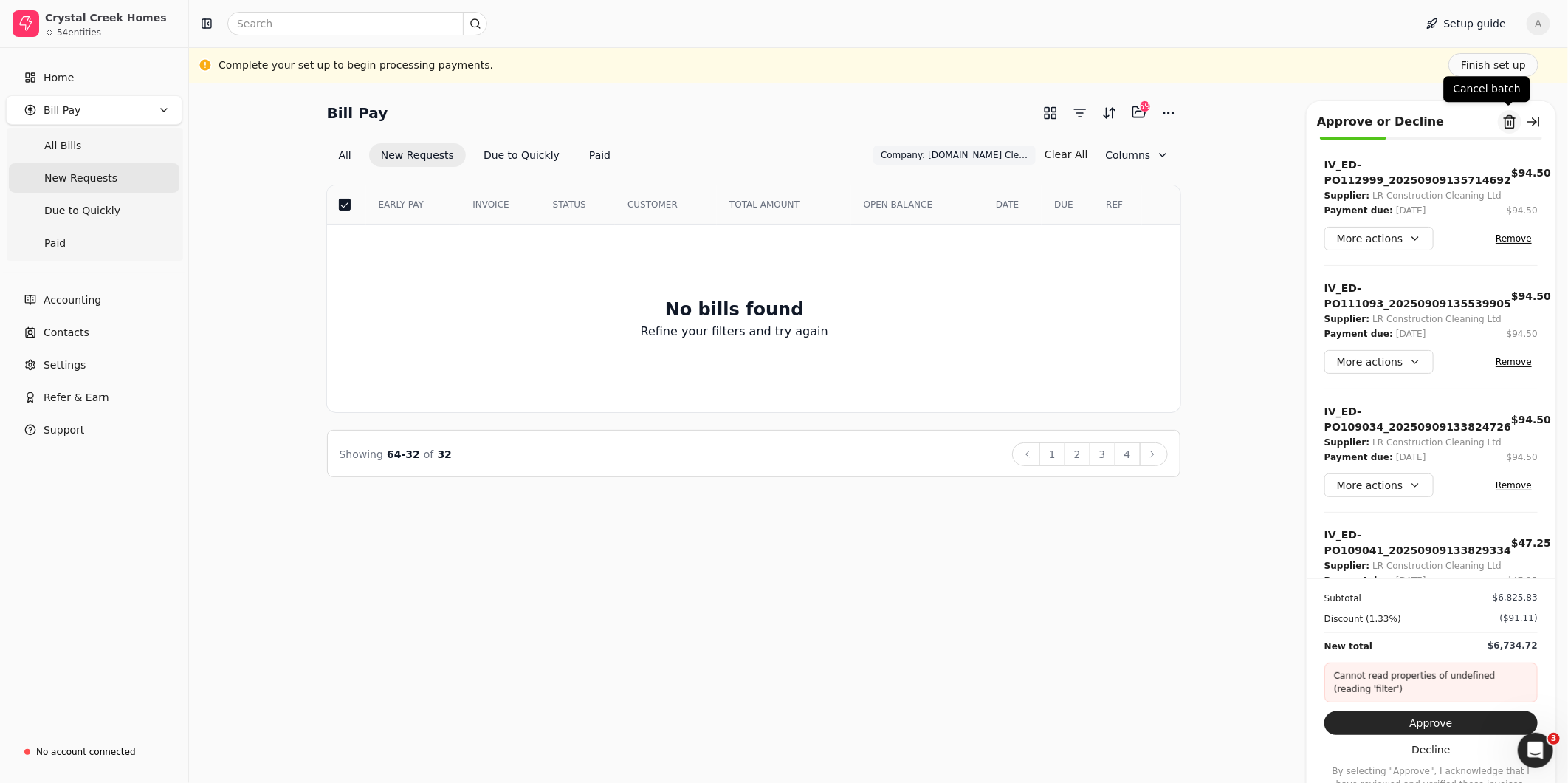
click at [1506, 123] on button "Remove from batch" at bounding box center [1510, 122] width 24 height 24
click at [1513, 205] on button "Yes" at bounding box center [1526, 204] width 26 height 18
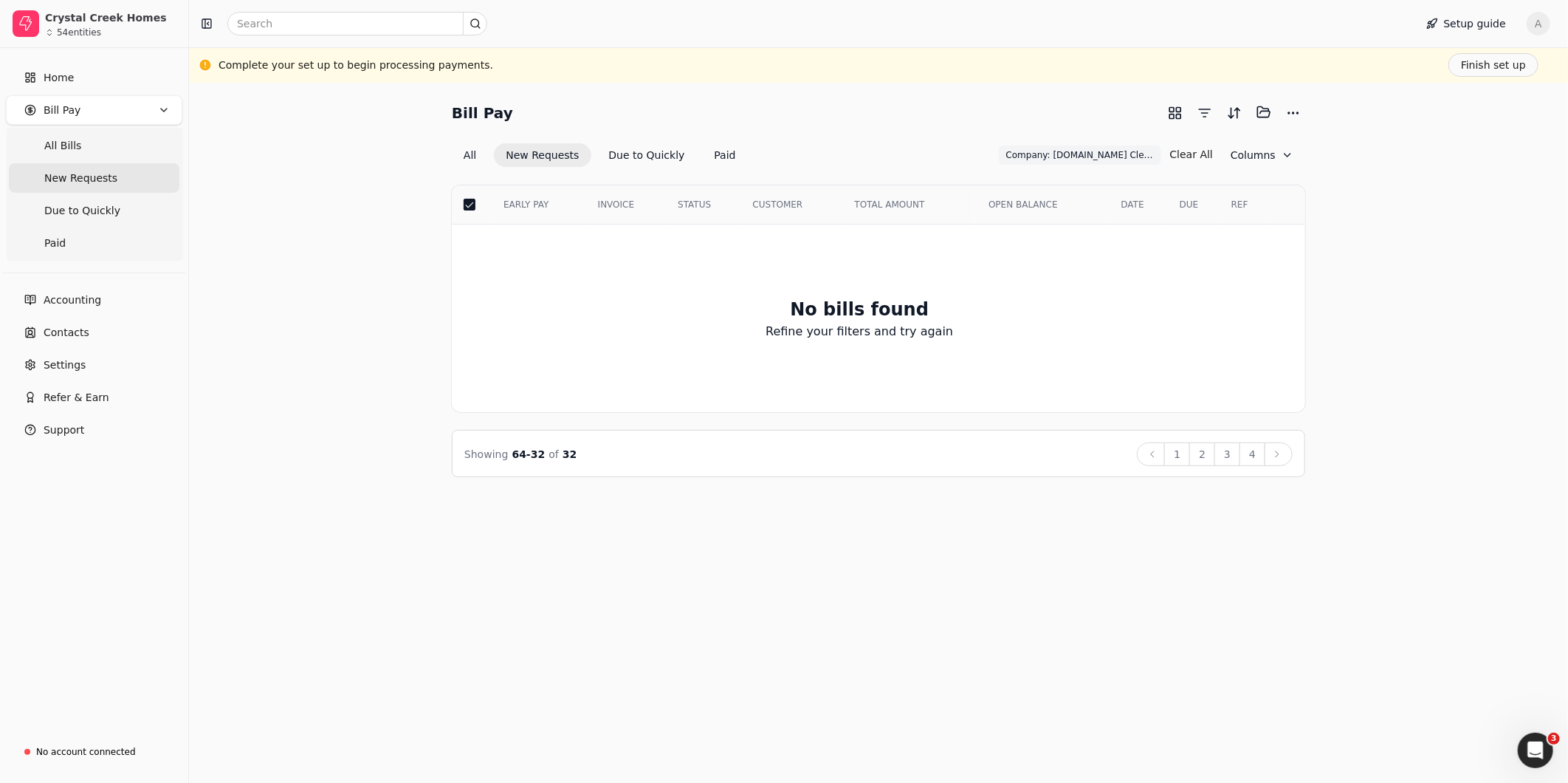
click at [1236, 340] on div "No bills found Refine your filters and try again" at bounding box center [859, 318] width 813 height 186
click at [78, 151] on Bills "All Bills" at bounding box center [94, 145] width 171 height 30
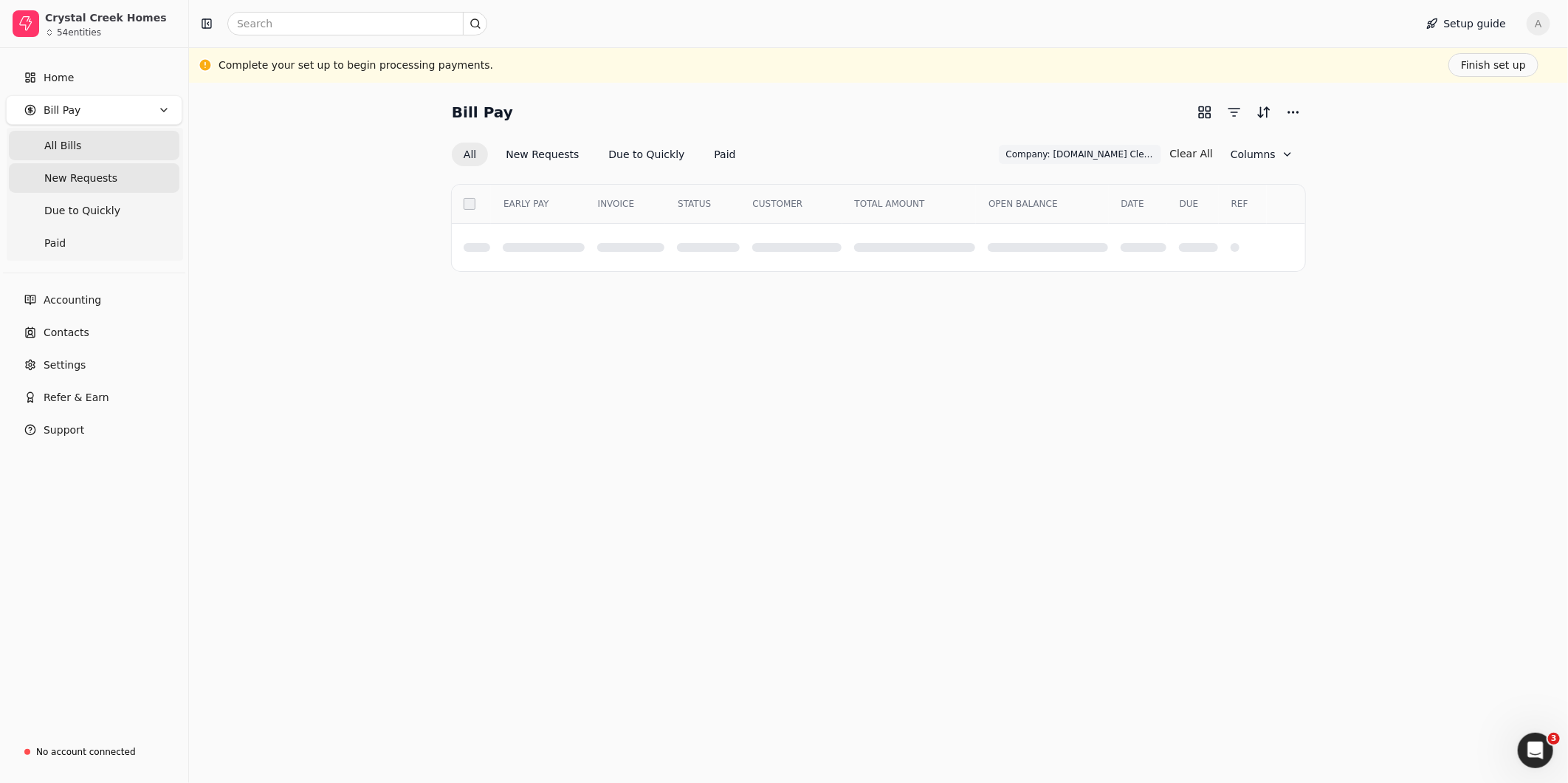
click at [85, 175] on span "New Requests" at bounding box center [80, 178] width 73 height 16
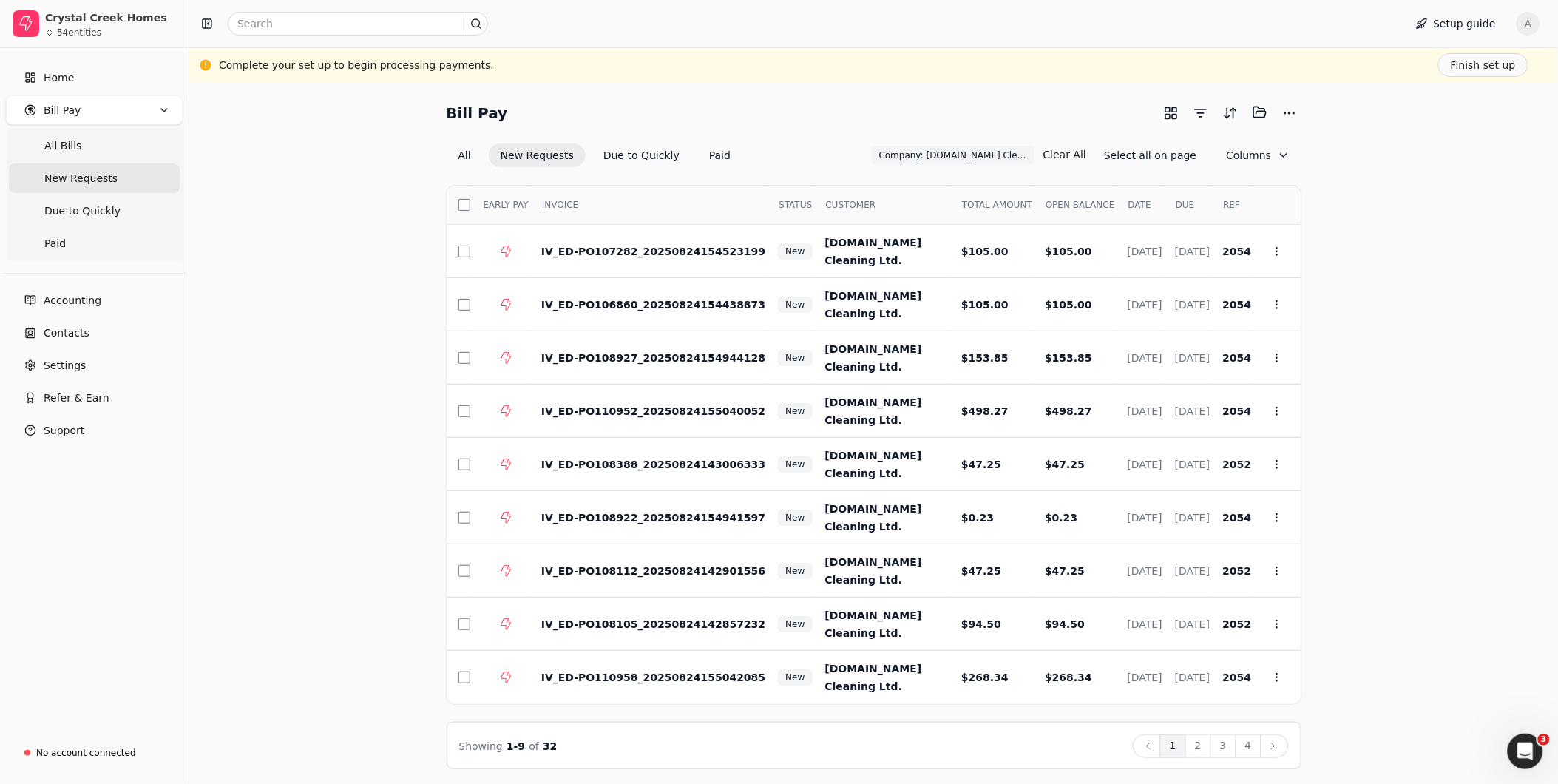
click at [471, 204] on th "EARLY PAY" at bounding box center [500, 205] width 58 height 39
click at [457, 205] on th "Select" at bounding box center [458, 205] width 24 height 39
click at [462, 202] on button "button" at bounding box center [464, 205] width 12 height 12
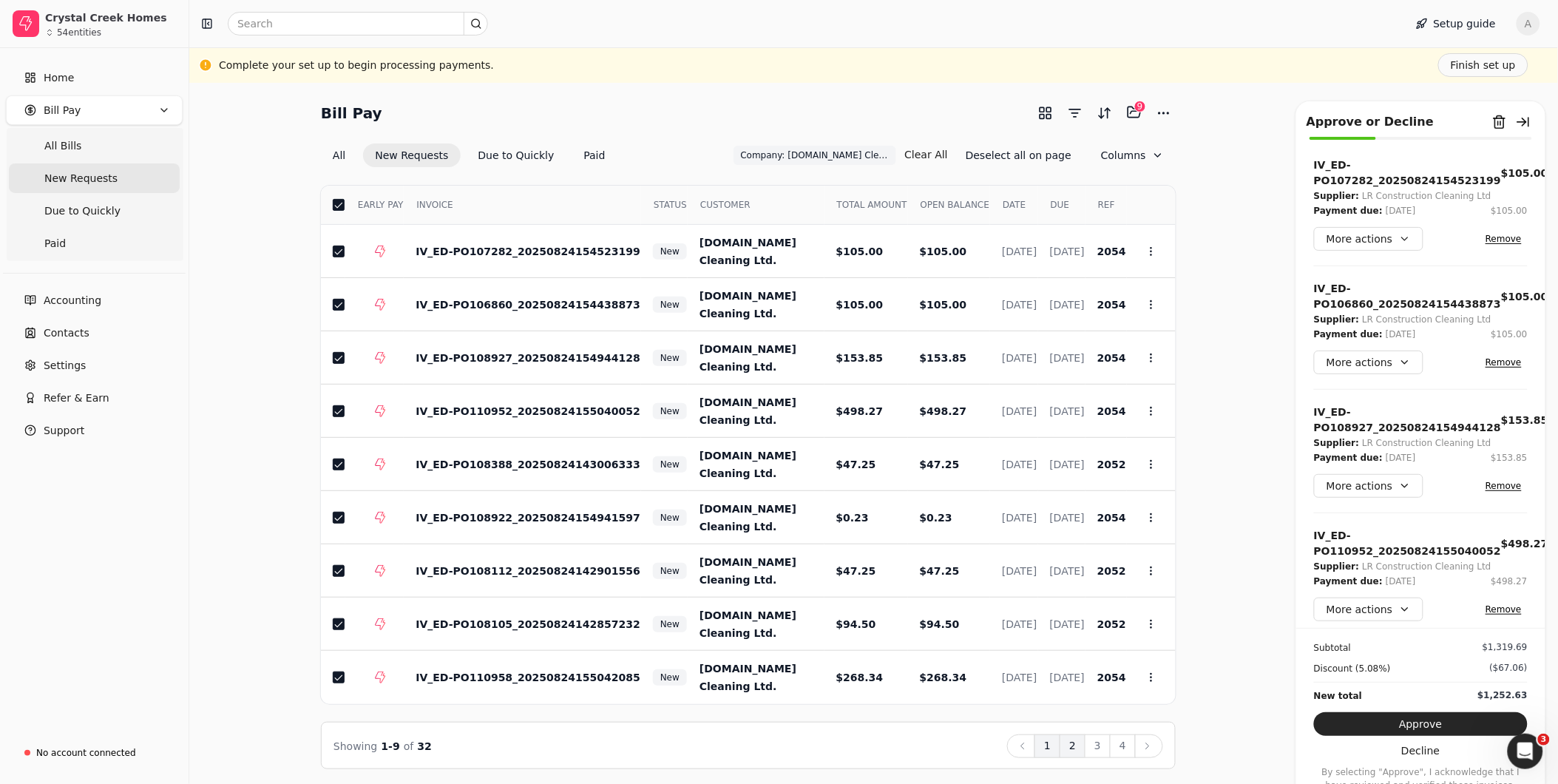
click at [1078, 748] on button "2" at bounding box center [1072, 746] width 26 height 24
click at [335, 205] on button "button" at bounding box center [339, 205] width 12 height 12
click at [1089, 747] on button "3" at bounding box center [1097, 746] width 26 height 24
click at [333, 199] on button "button" at bounding box center [339, 205] width 12 height 12
click at [1123, 749] on button "4" at bounding box center [1123, 746] width 26 height 24
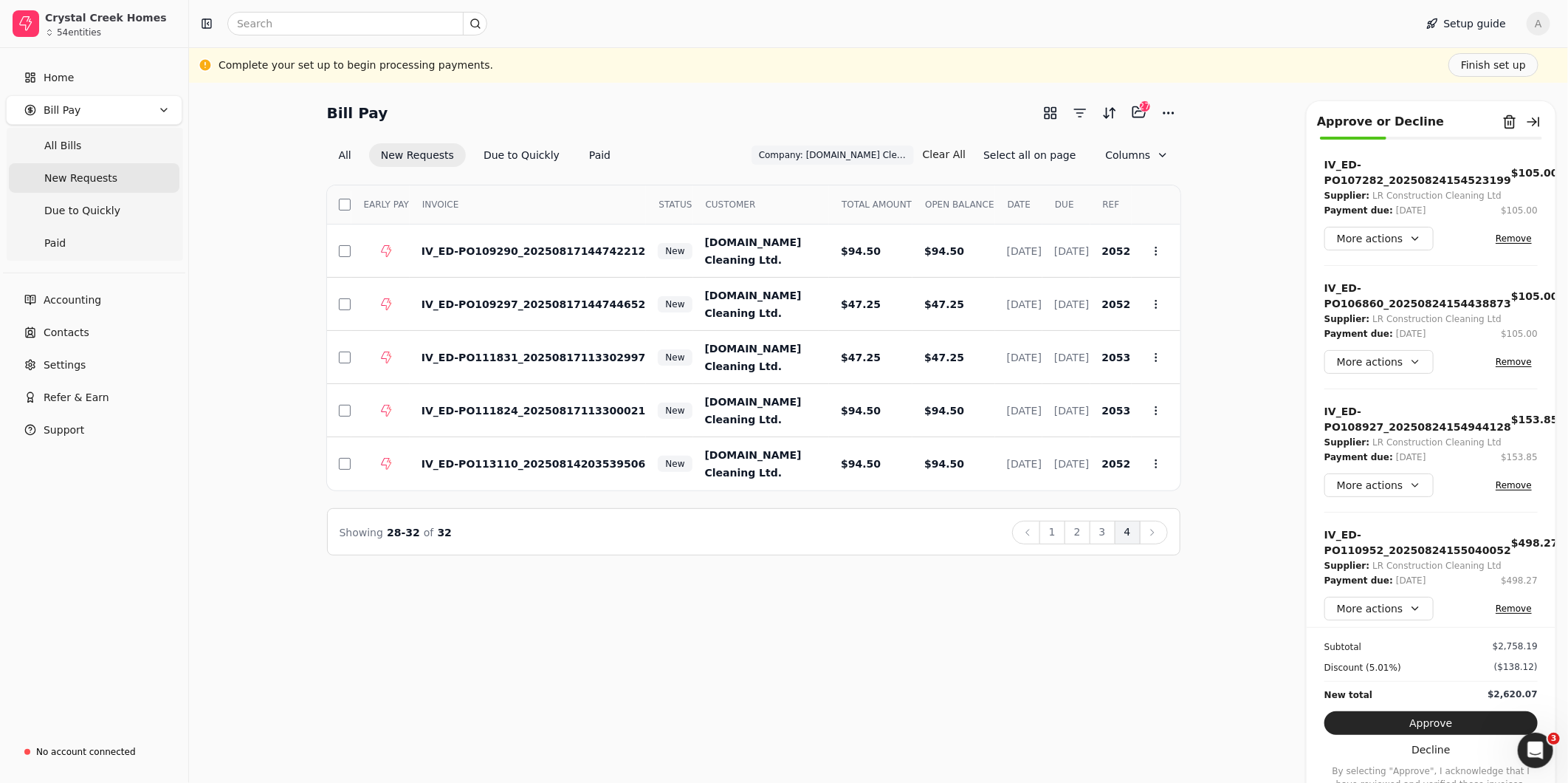
click at [343, 192] on th "Select" at bounding box center [339, 205] width 24 height 39
click at [340, 200] on button "button" at bounding box center [344, 204] width 12 height 12
click at [1136, 119] on button "Selected items: 32" at bounding box center [1139, 112] width 24 height 24
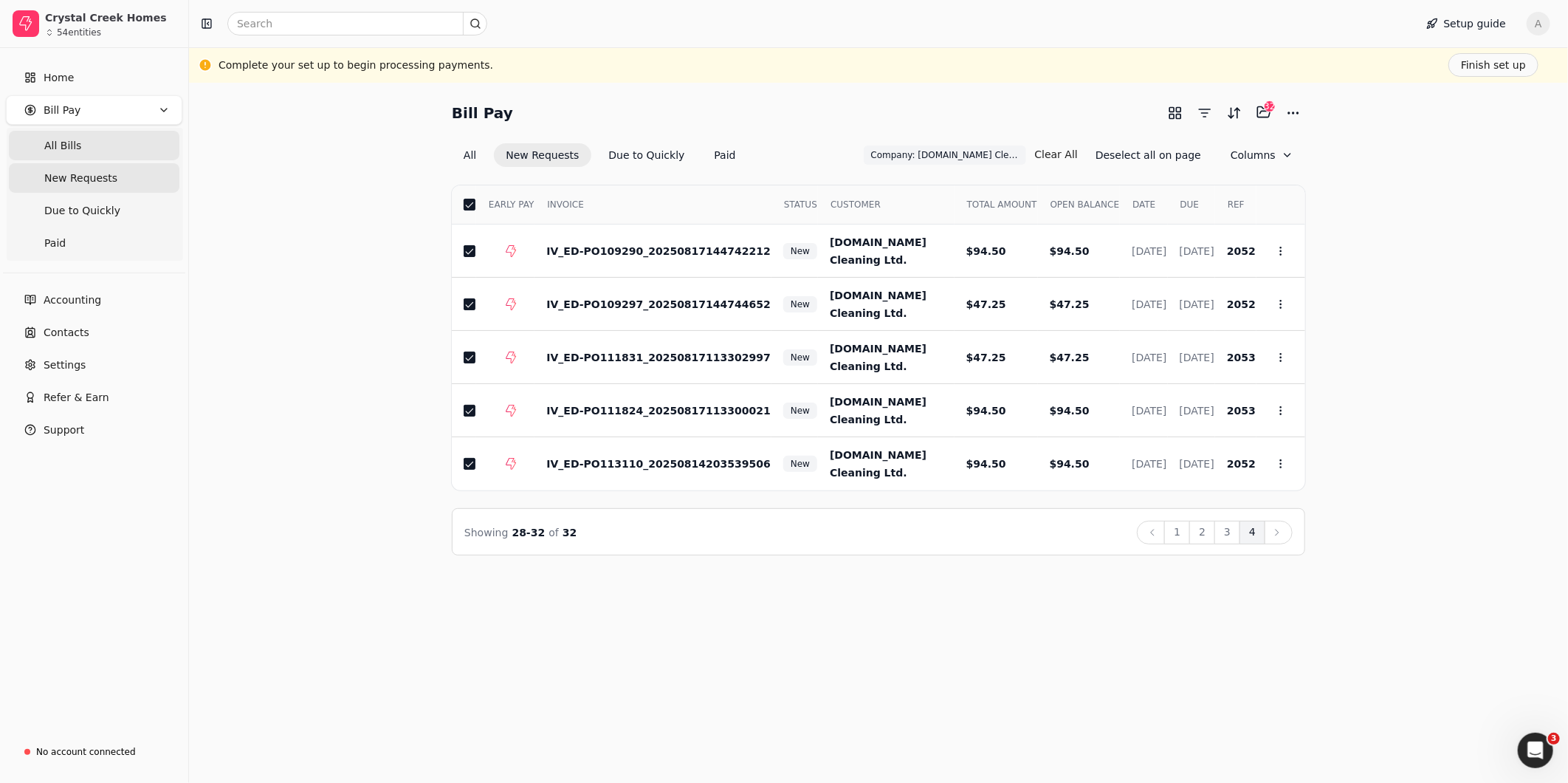
click at [82, 142] on Bills "All Bills" at bounding box center [94, 145] width 171 height 30
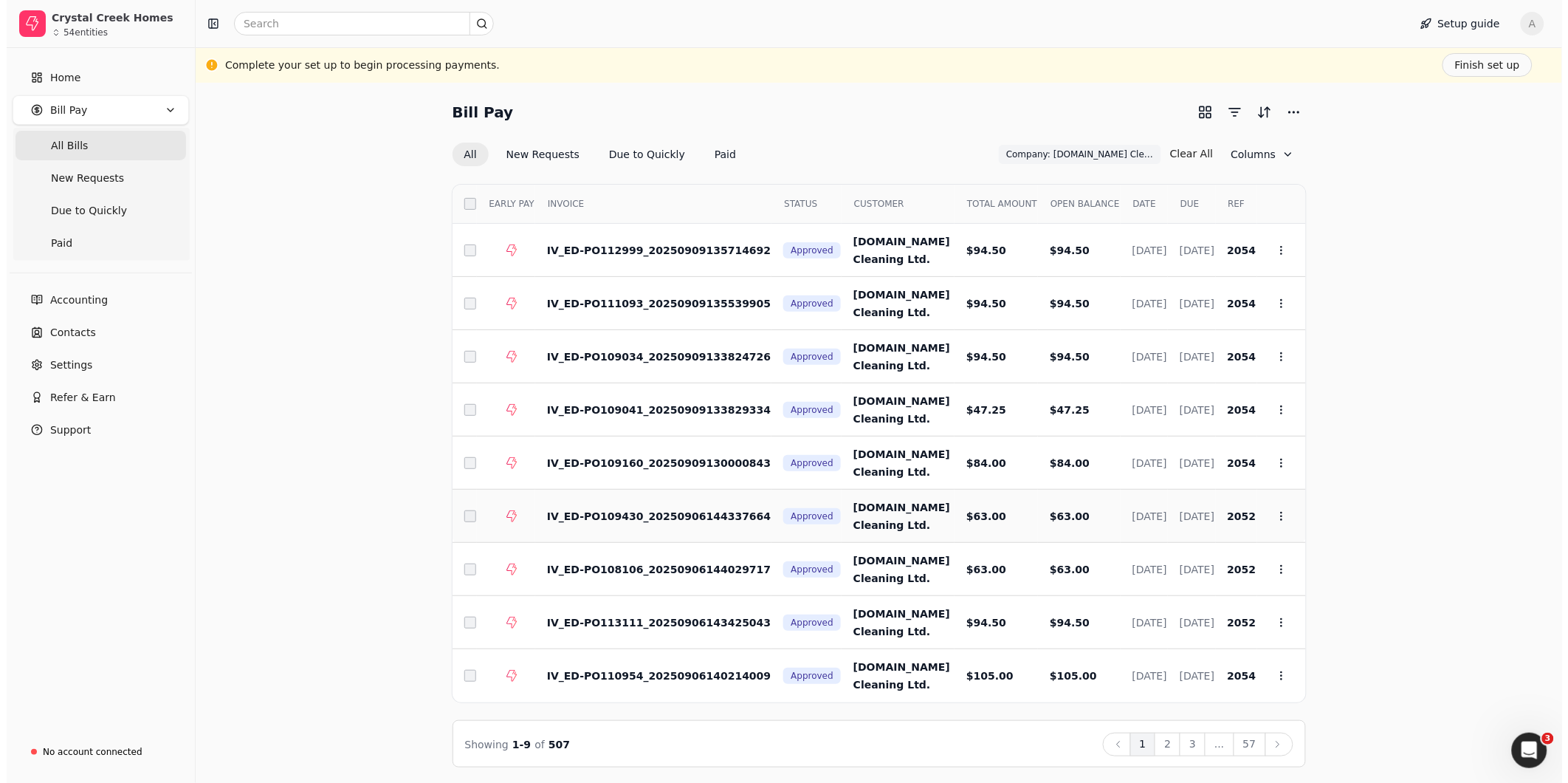
scroll to position [2, 0]
click at [1229, 114] on button "button" at bounding box center [1228, 111] width 24 height 24
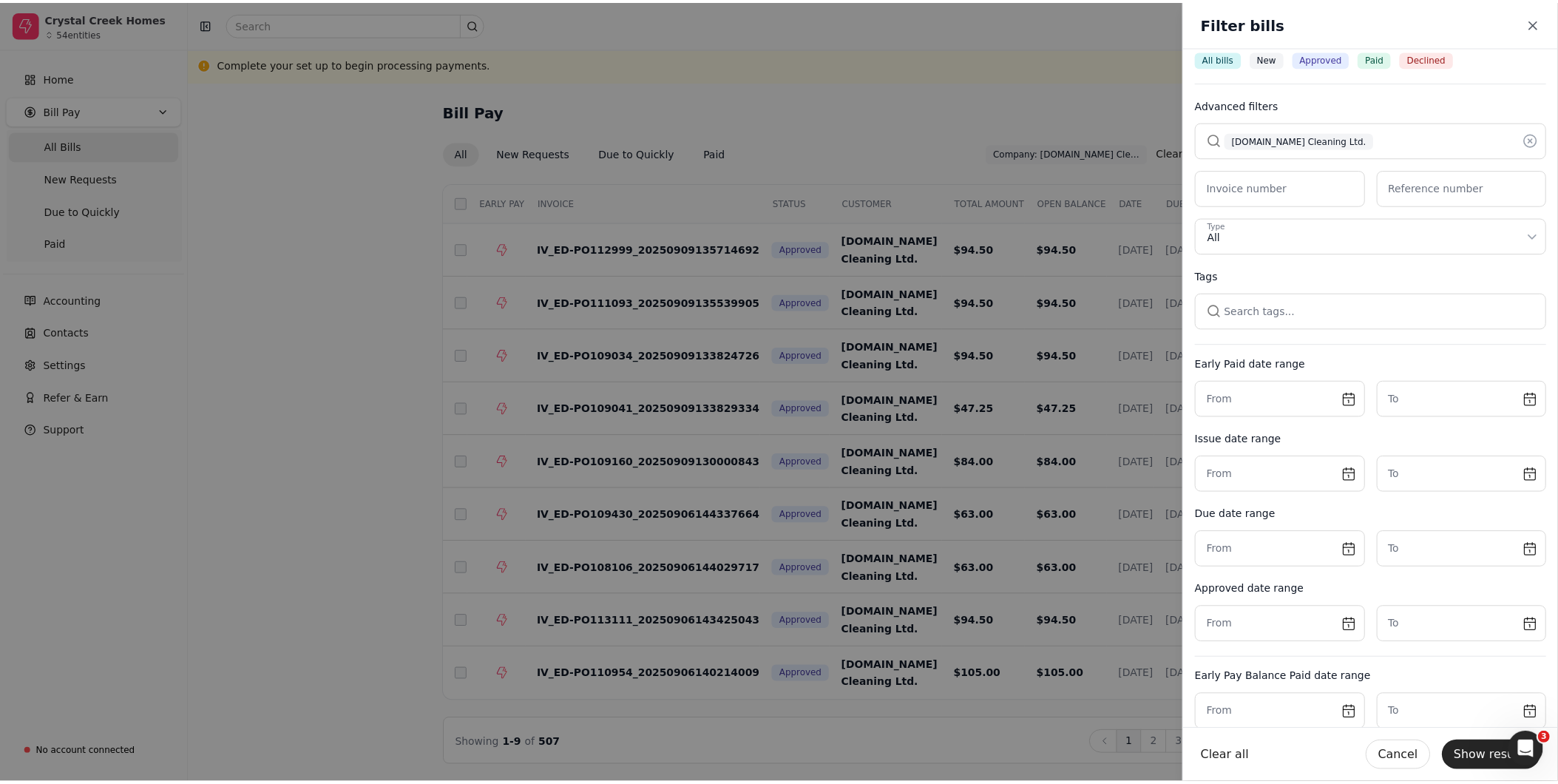
scroll to position [0, 0]
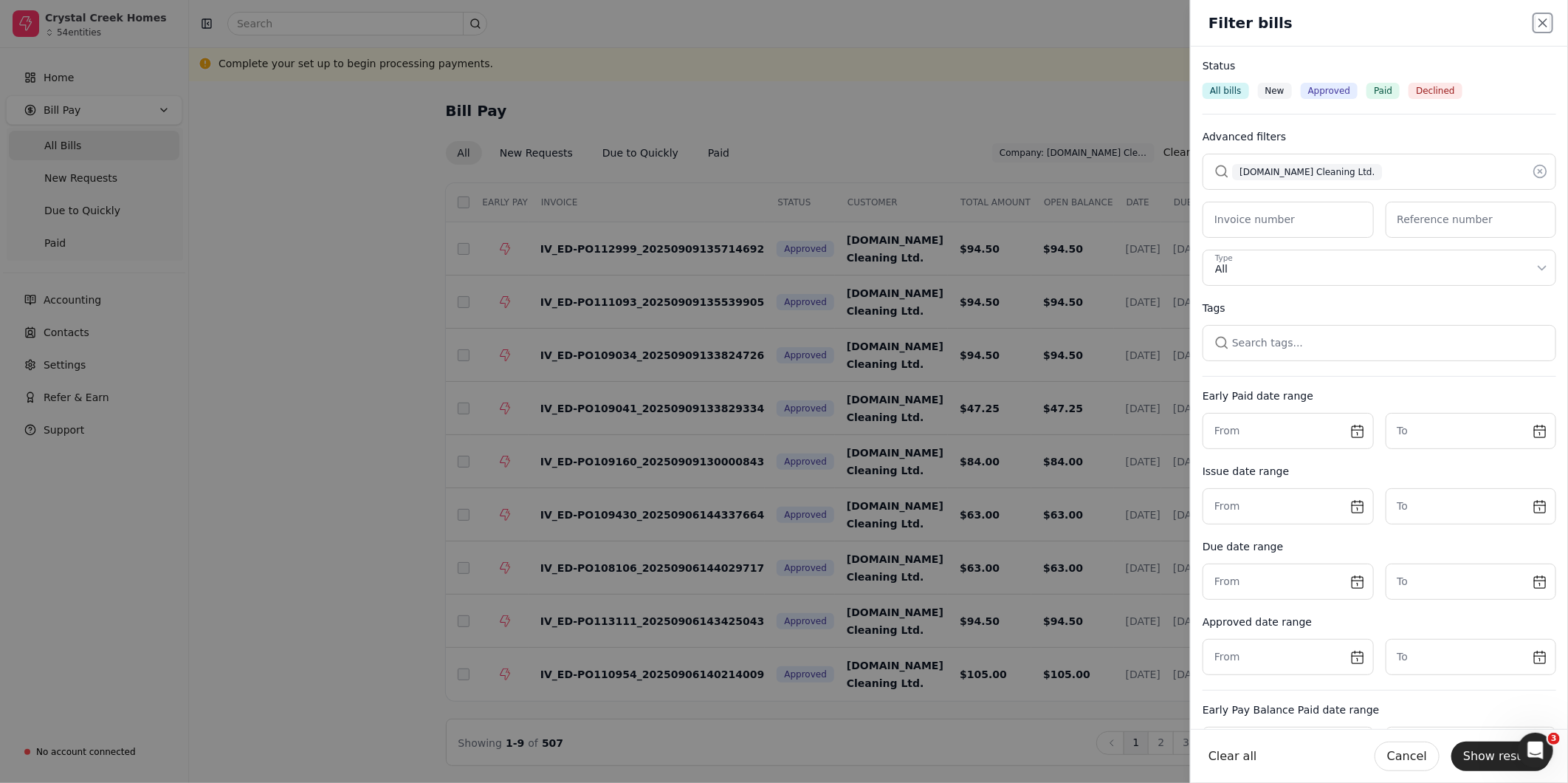
click at [1420, 270] on div "Type All" at bounding box center [1375, 270] width 320 height 16
click at [1420, 271] on div "Type All" at bounding box center [1375, 270] width 320 height 16
click at [1489, 764] on button "Show results" at bounding box center [1501, 756] width 99 height 30
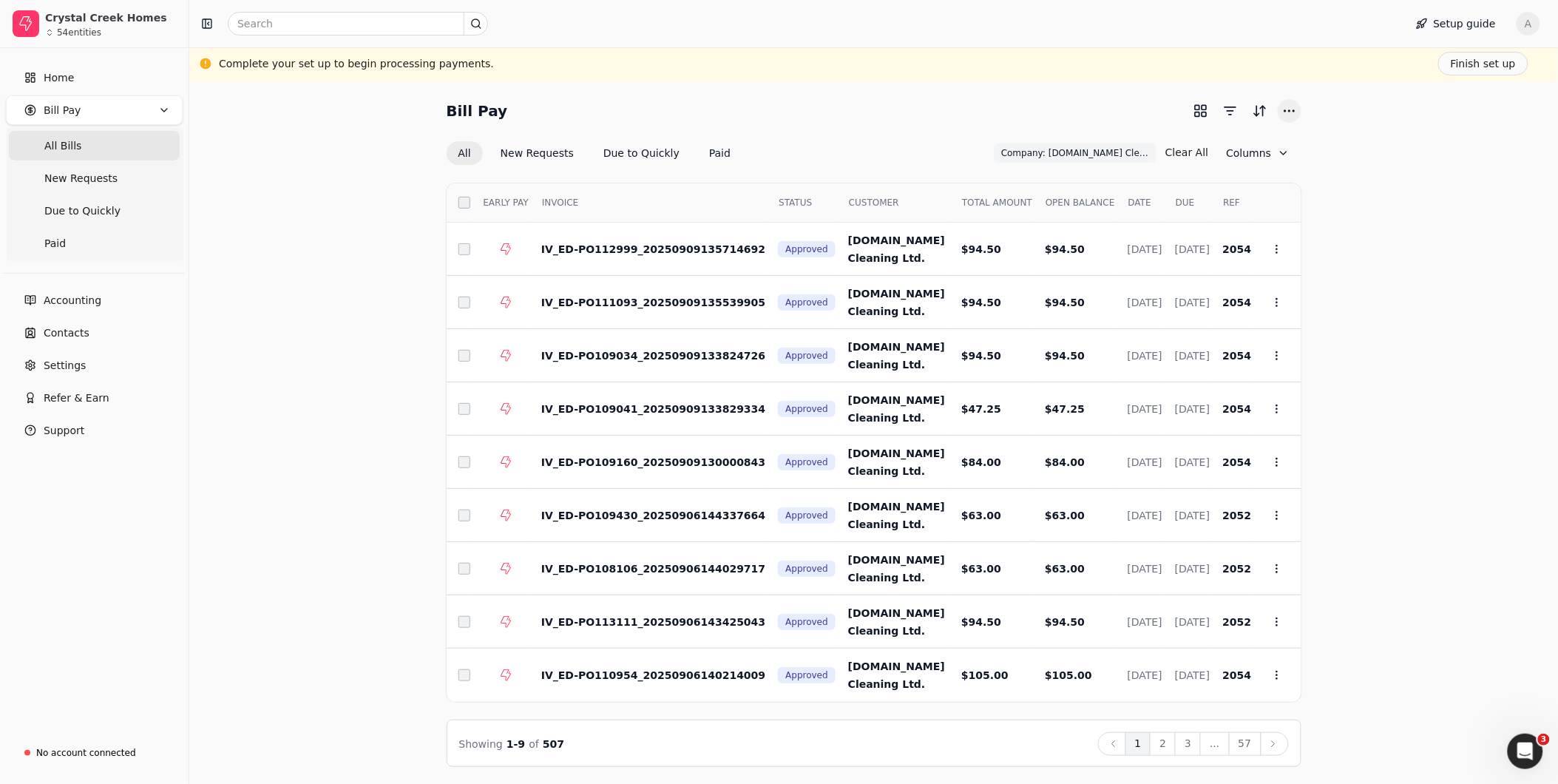
click at [1284, 111] on button "More" at bounding box center [1290, 111] width 24 height 24
click at [1236, 167] on div "Export CSV" at bounding box center [1218, 165] width 160 height 24
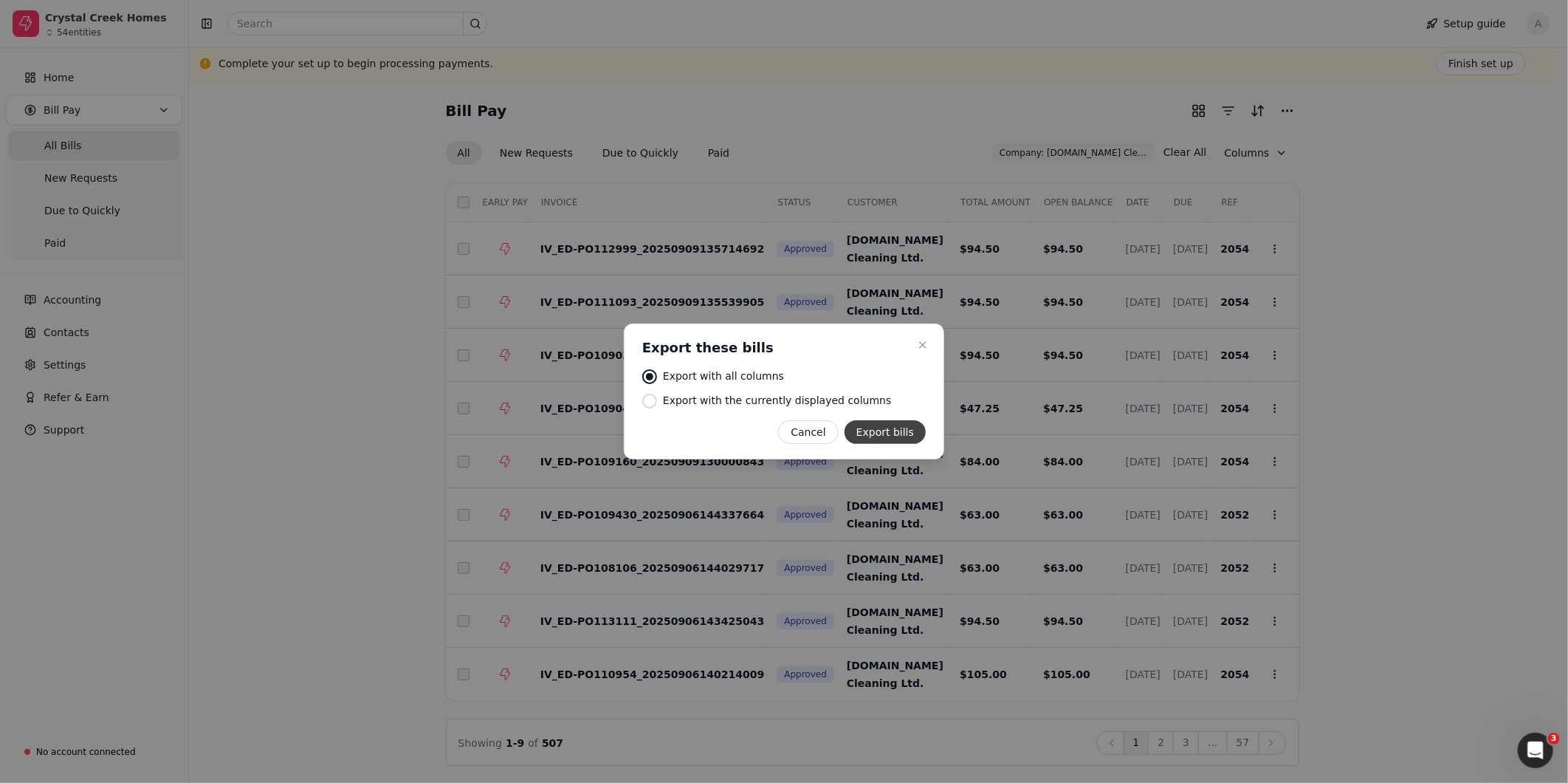
click at [916, 429] on button "Export bills" at bounding box center [885, 432] width 81 height 24
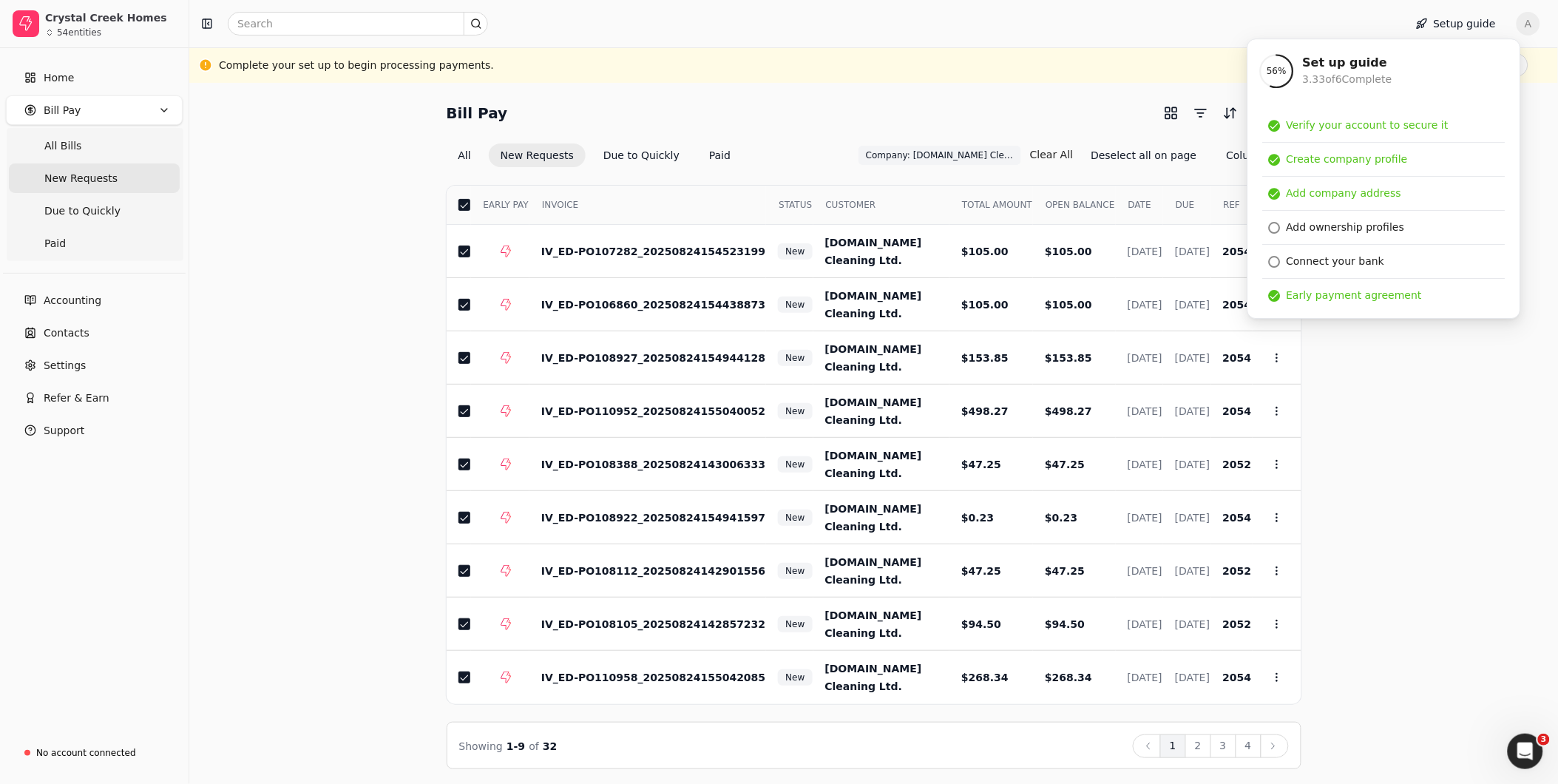
click at [1193, 65] on div "Complete your set up to begin processing payments. Finish set up" at bounding box center [873, 65] width 1309 height 24
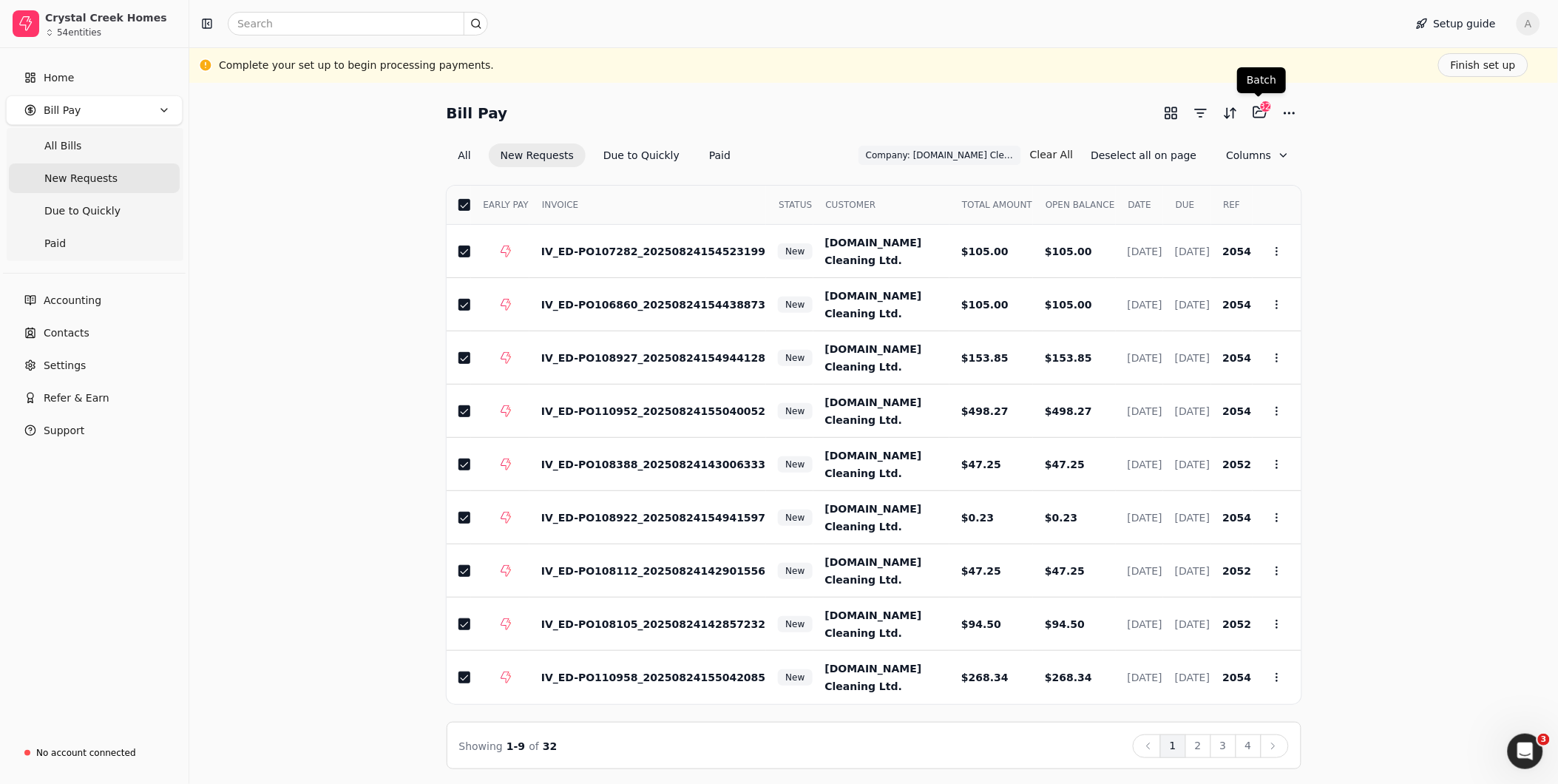
click at [1260, 111] on div "32" at bounding box center [1266, 106] width 12 height 12
click at [1260, 116] on button "Selected items: 32" at bounding box center [1260, 113] width 24 height 24
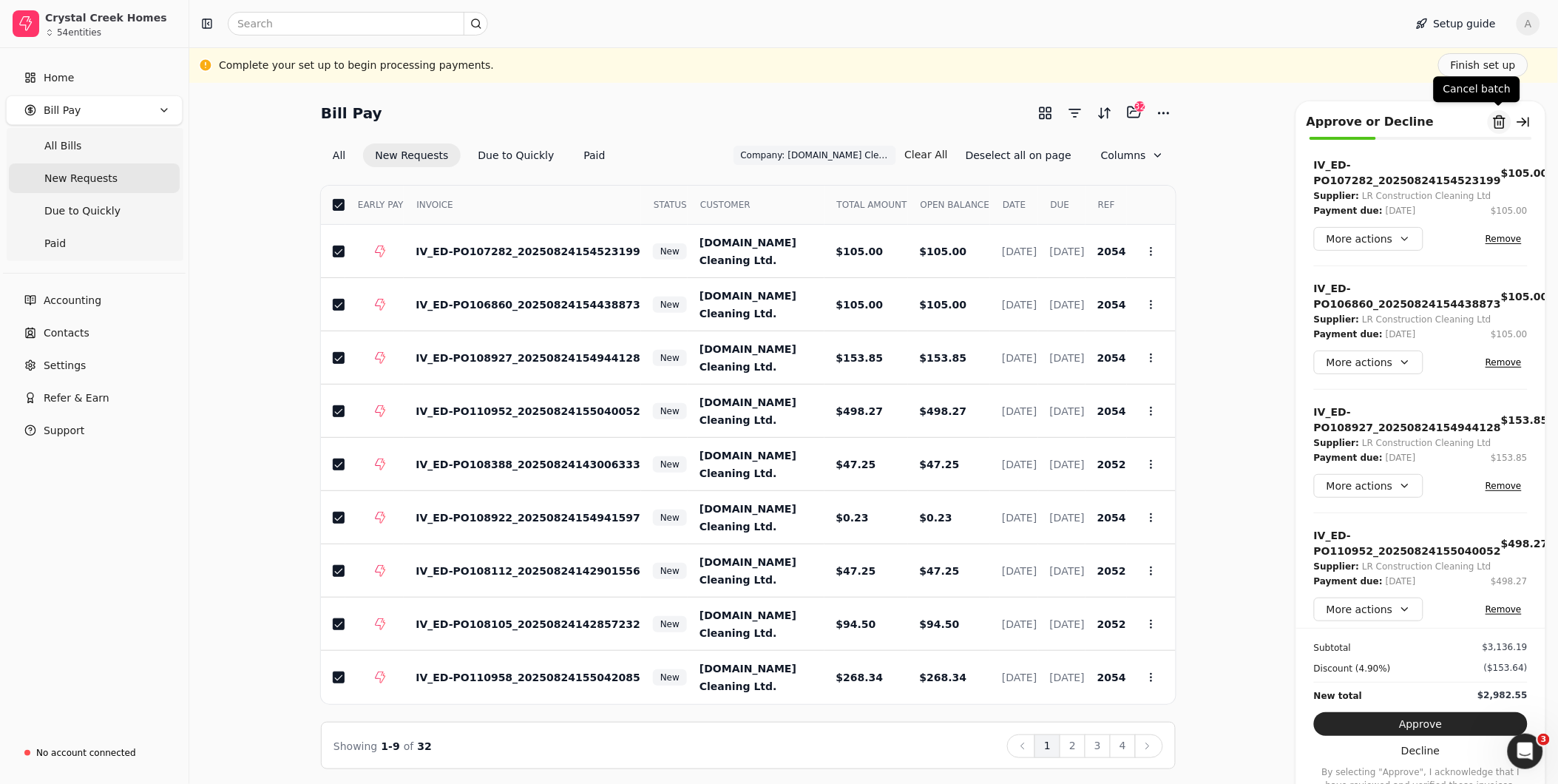
click at [1500, 127] on button "Remove from batch" at bounding box center [1500, 122] width 24 height 24
click at [1503, 204] on button "Yes" at bounding box center [1515, 204] width 26 height 18
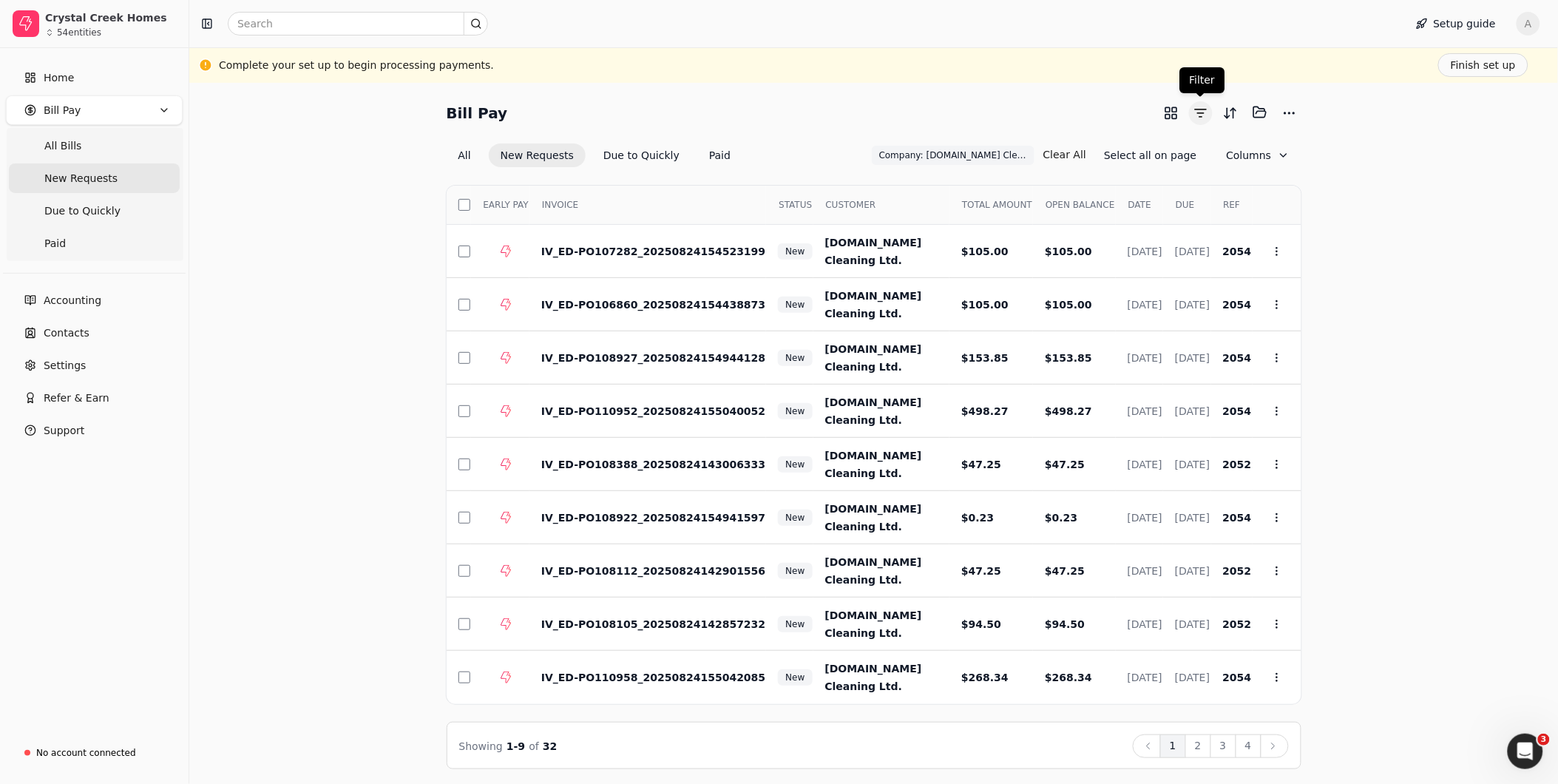
click at [1205, 113] on button "button" at bounding box center [1201, 113] width 24 height 24
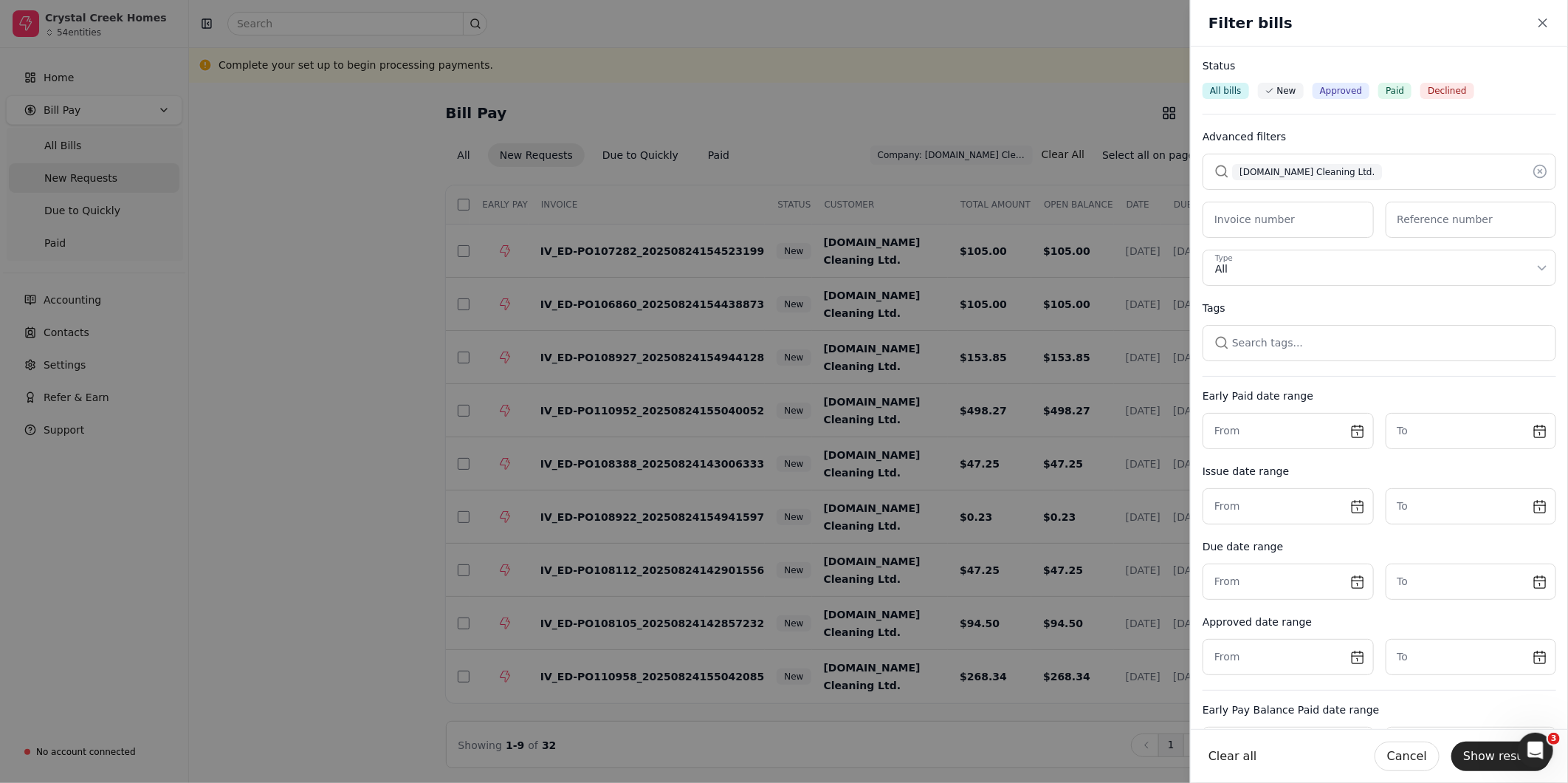
click at [1416, 164] on button "button" at bounding box center [1379, 171] width 354 height 35
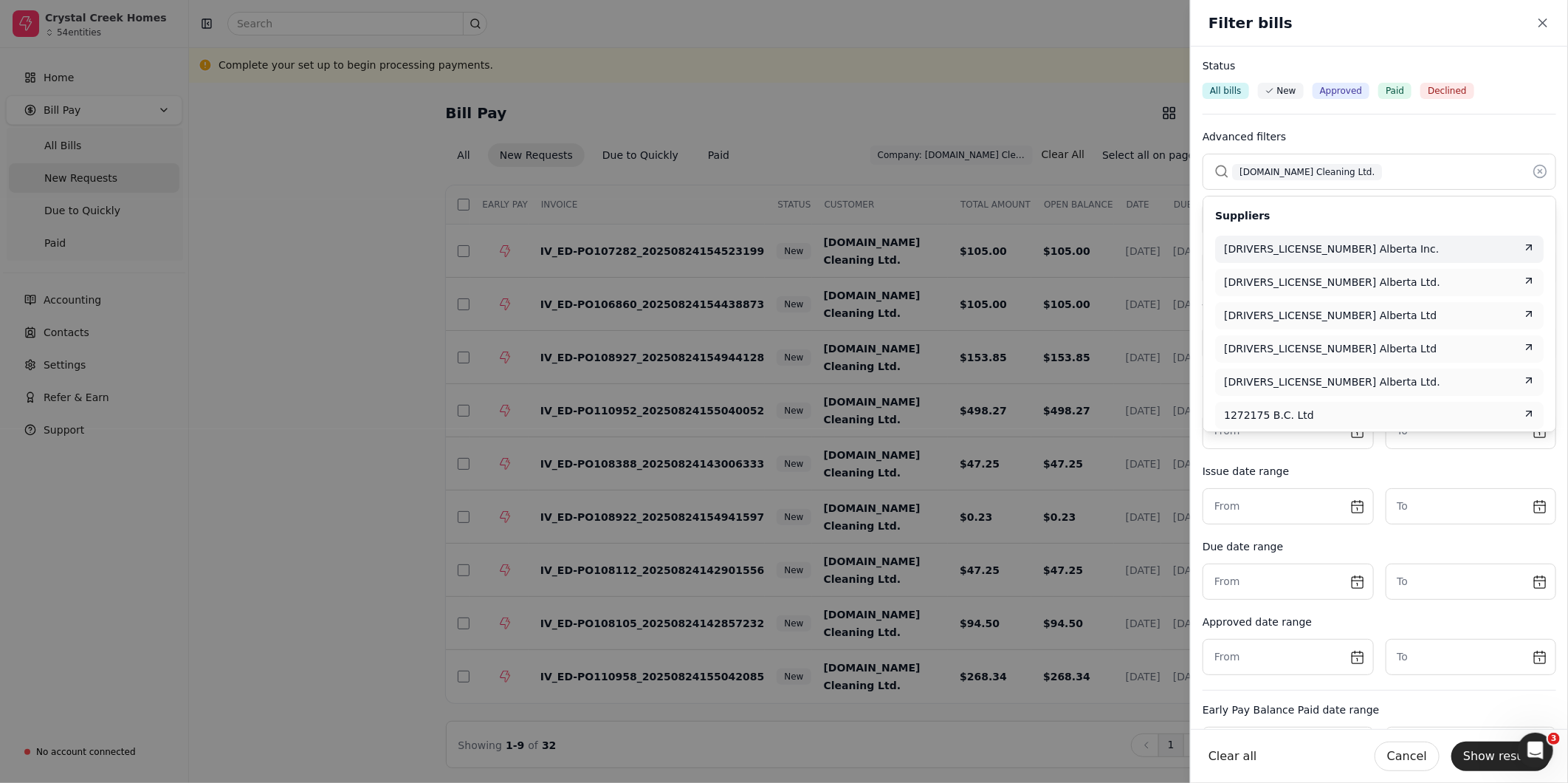
click at [1538, 171] on icon at bounding box center [1540, 171] width 4 height 4
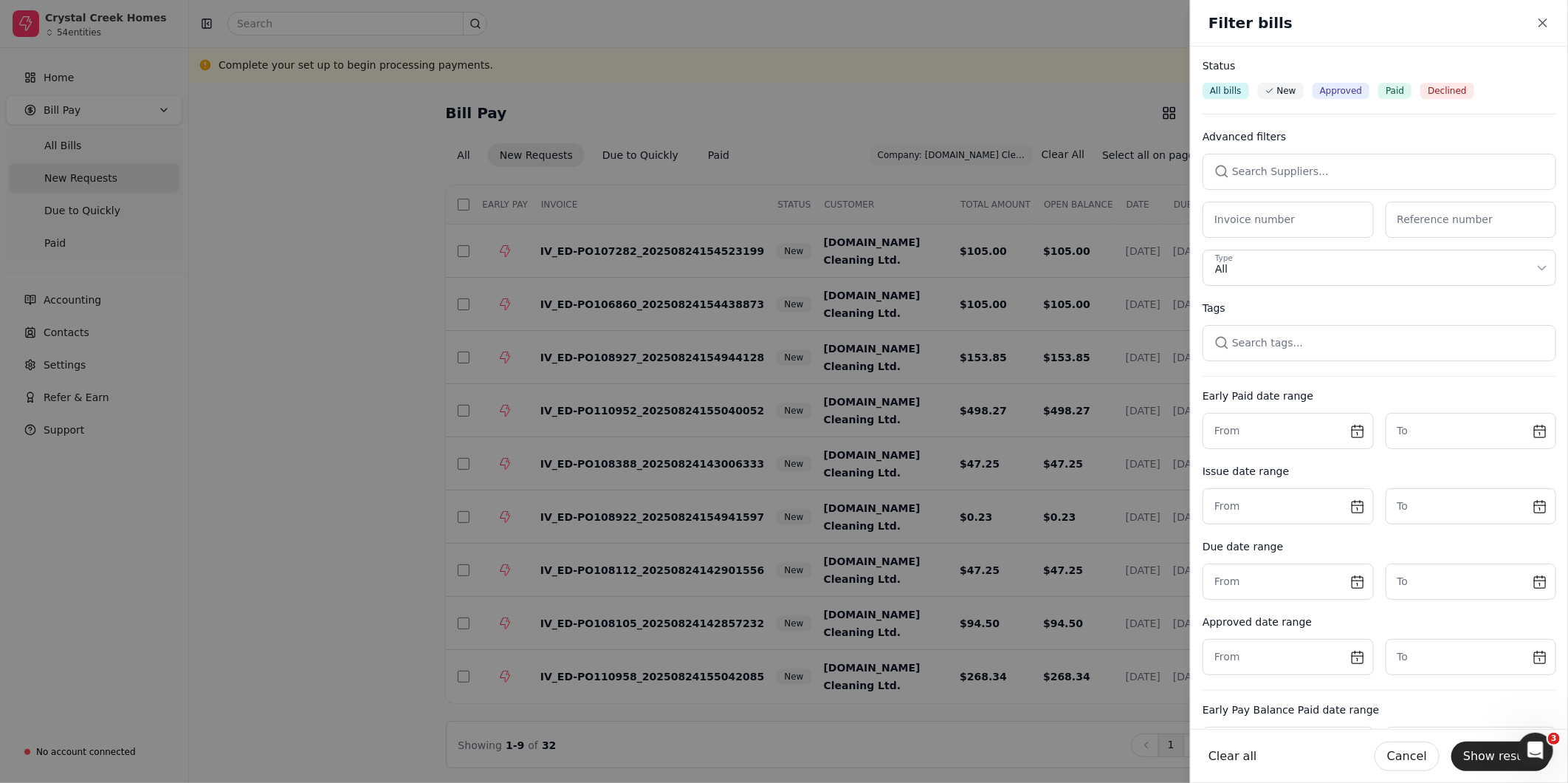
click at [1396, 172] on button "button" at bounding box center [1379, 171] width 354 height 35
type input "J.R"
drag, startPoint x: 1361, startPoint y: 255, endPoint x: 1401, endPoint y: 278, distance: 46.1
click at [1360, 255] on div "J.R. Woodworking Ltd." at bounding box center [1379, 249] width 310 height 16
click at [1486, 744] on button "Show results" at bounding box center [1501, 756] width 99 height 30
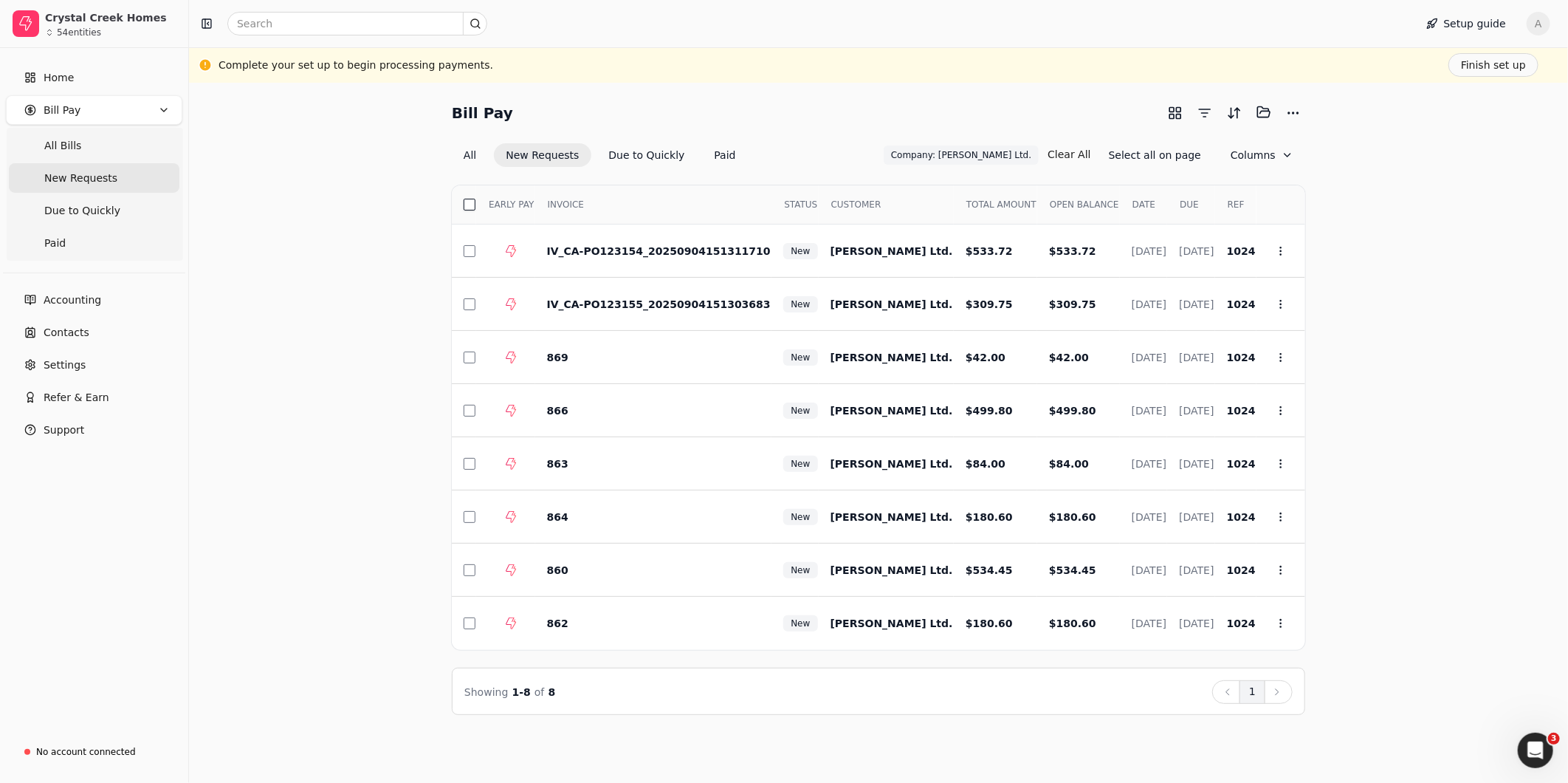
click at [469, 202] on button "button" at bounding box center [469, 204] width 12 height 12
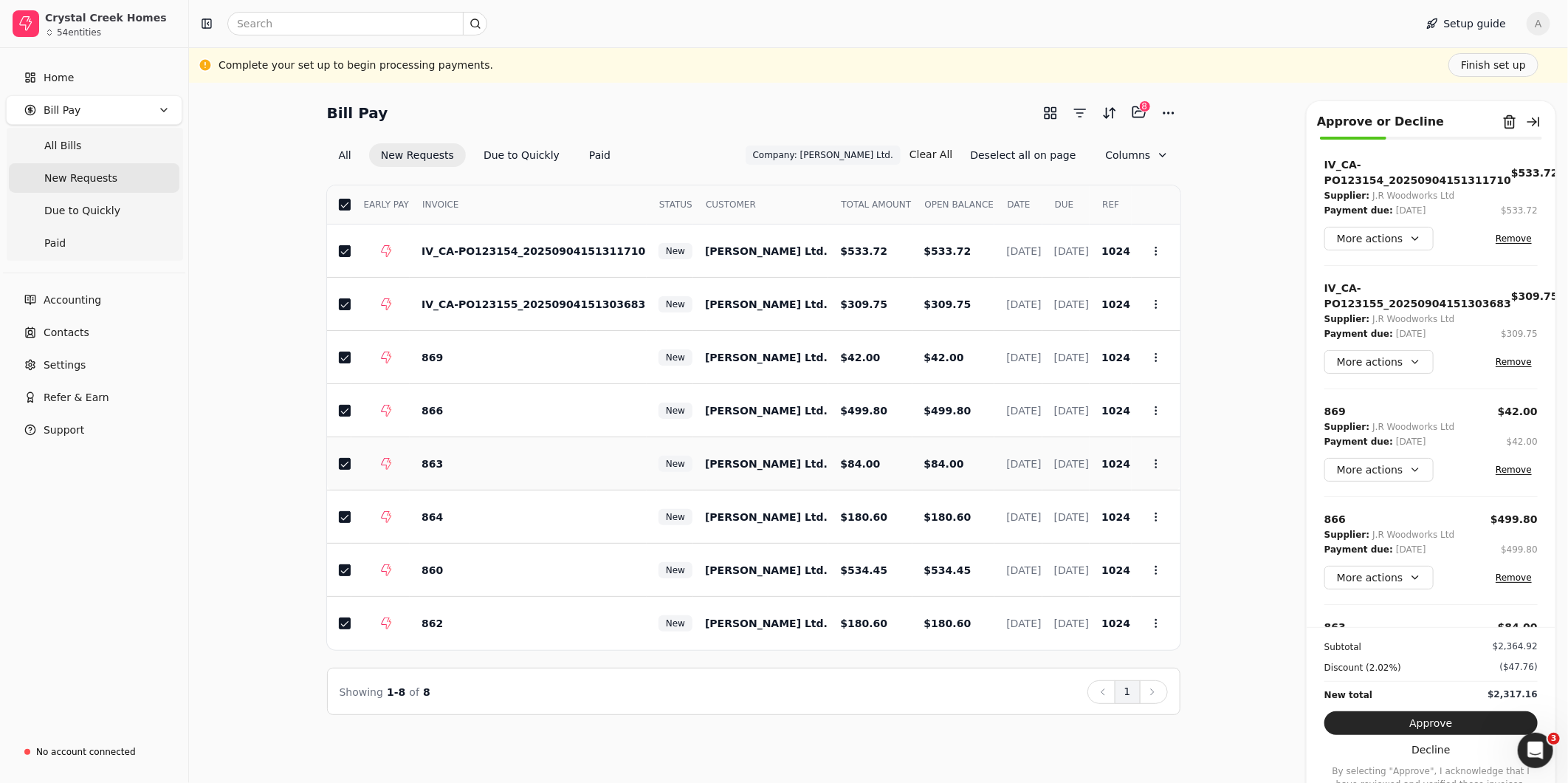
click at [339, 468] on div at bounding box center [344, 463] width 12 height 12
click at [343, 521] on td at bounding box center [339, 517] width 24 height 53
click at [1467, 712] on button "Approve" at bounding box center [1430, 723] width 213 height 24
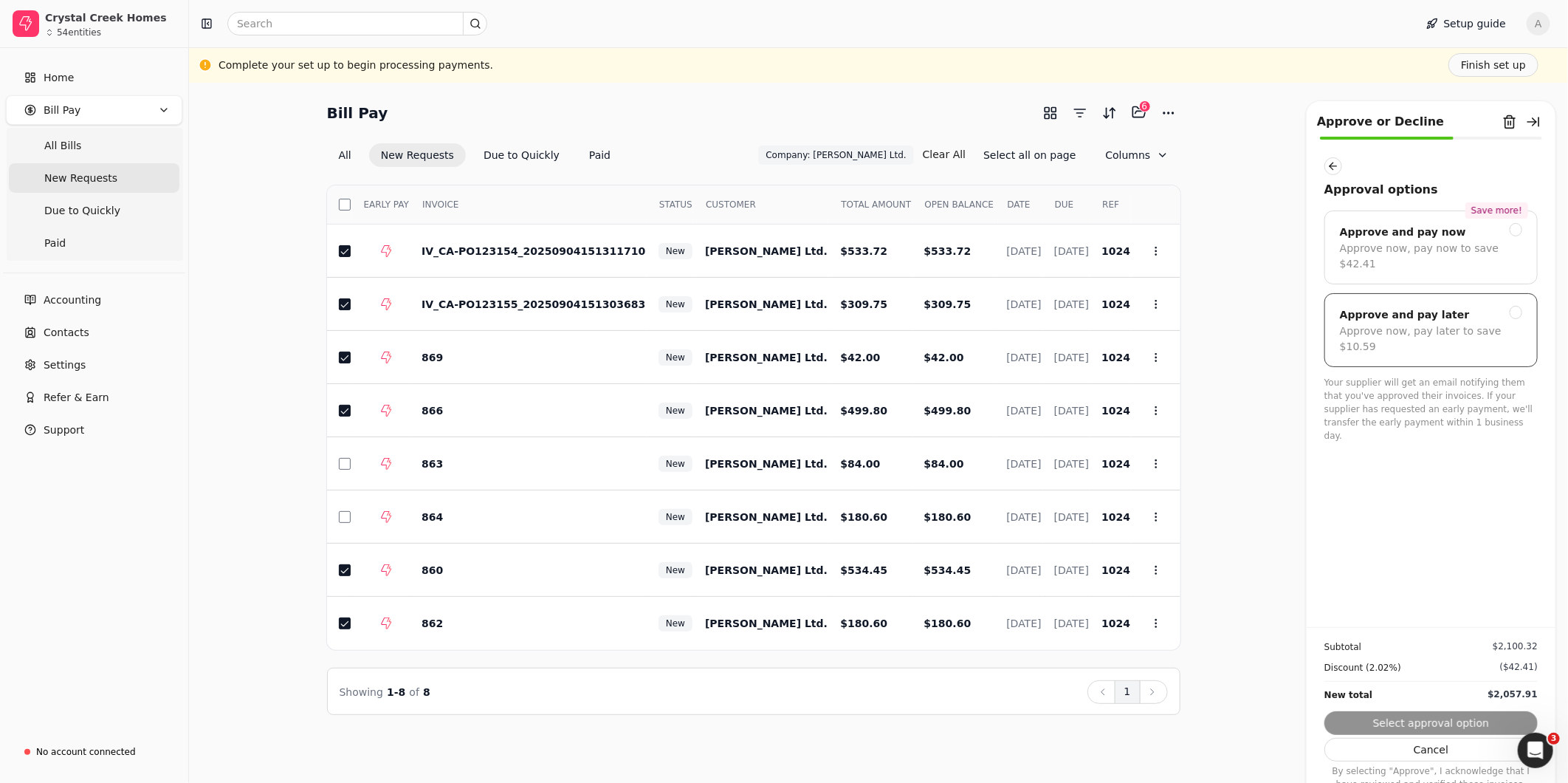
click at [1519, 306] on div at bounding box center [1516, 312] width 13 height 13
click at [1438, 721] on button "Submit approval" at bounding box center [1430, 723] width 213 height 24
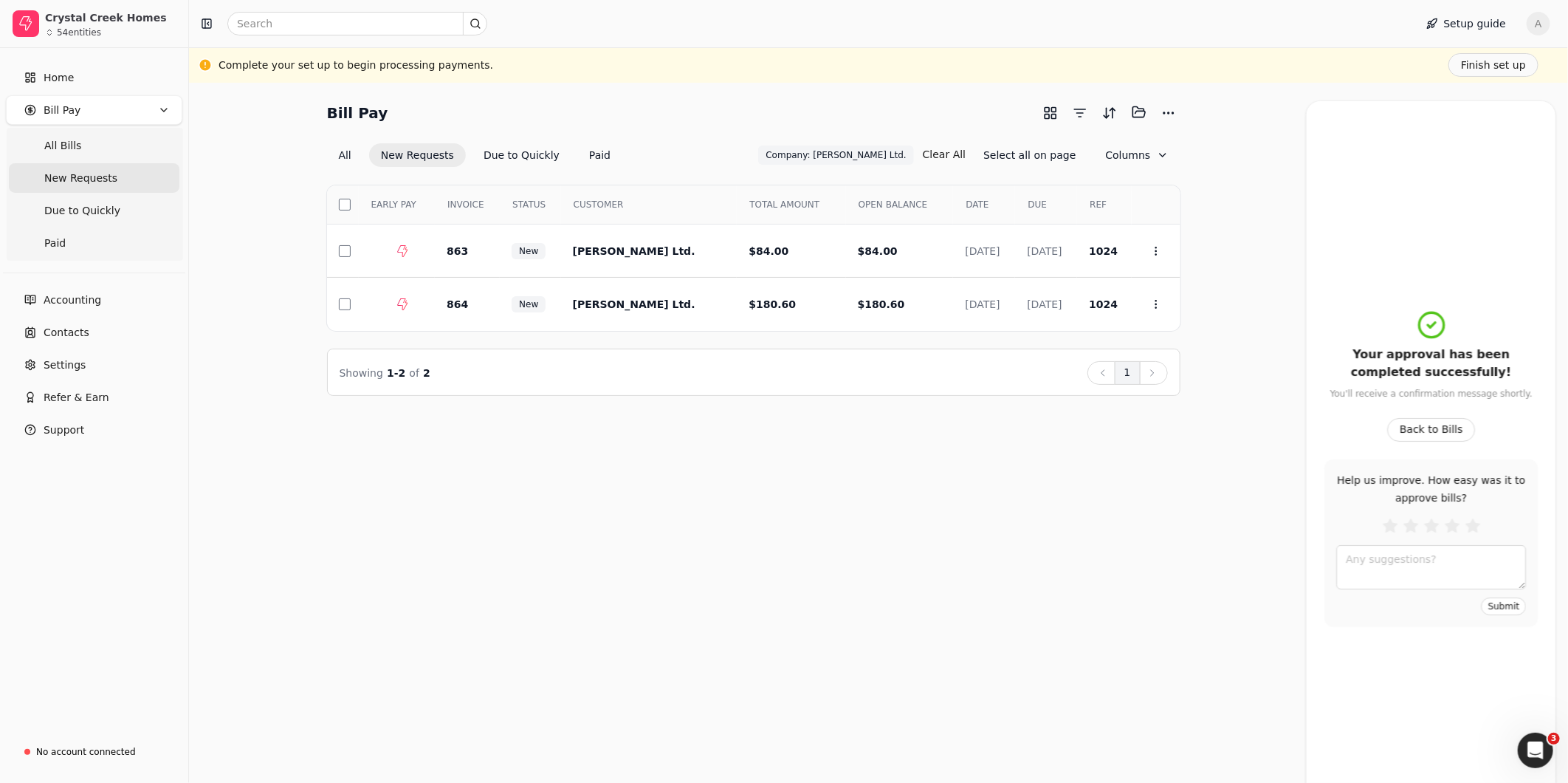
click at [724, 510] on div "Bill Pay Selected items: 0 All New Requests Due to Quickly Paid Company: J.R. W…" at bounding box center [878, 432] width 1379 height 700
click at [343, 251] on button "button" at bounding box center [344, 251] width 12 height 12
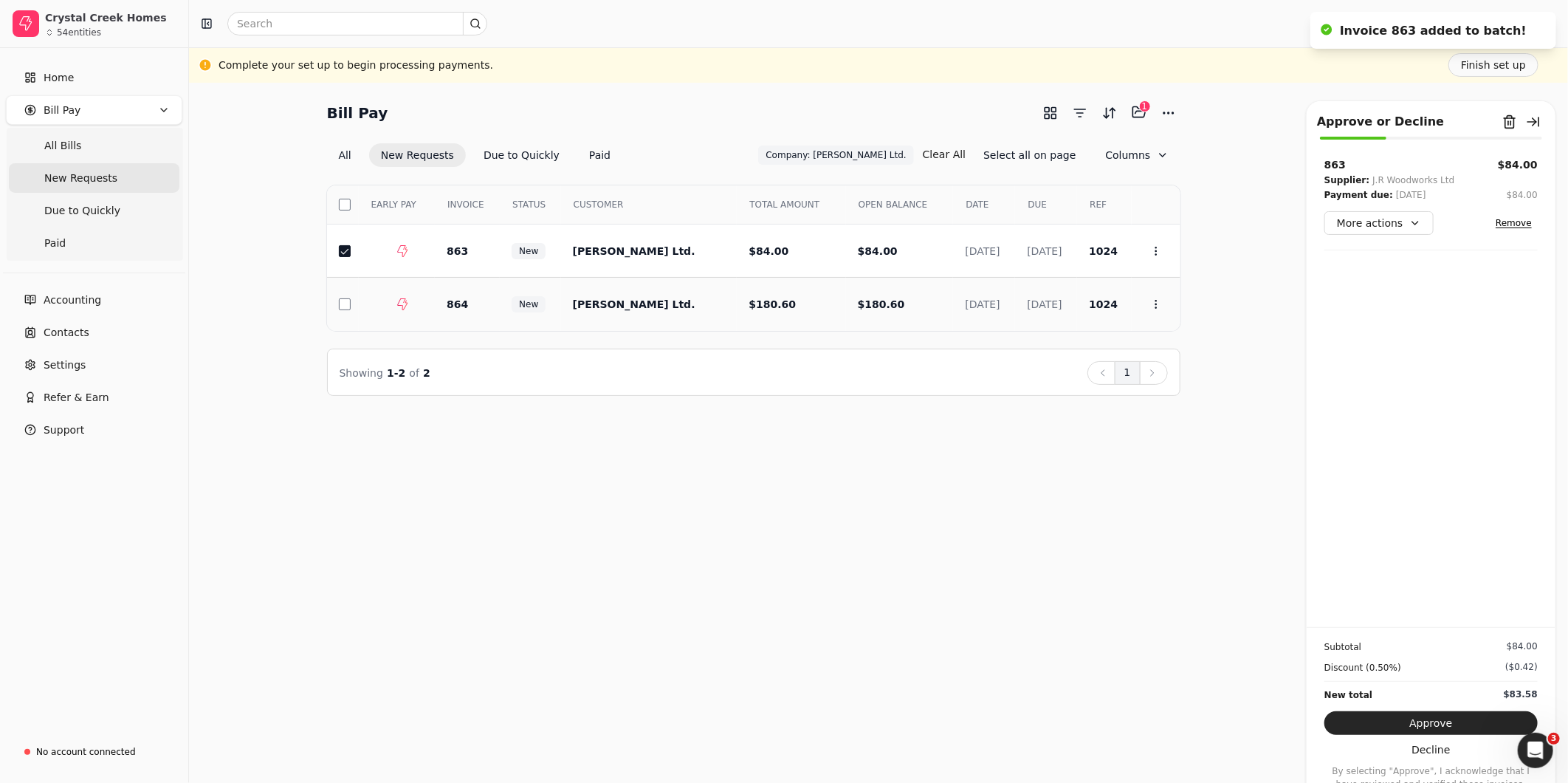
click at [343, 293] on td at bounding box center [343, 304] width 31 height 53
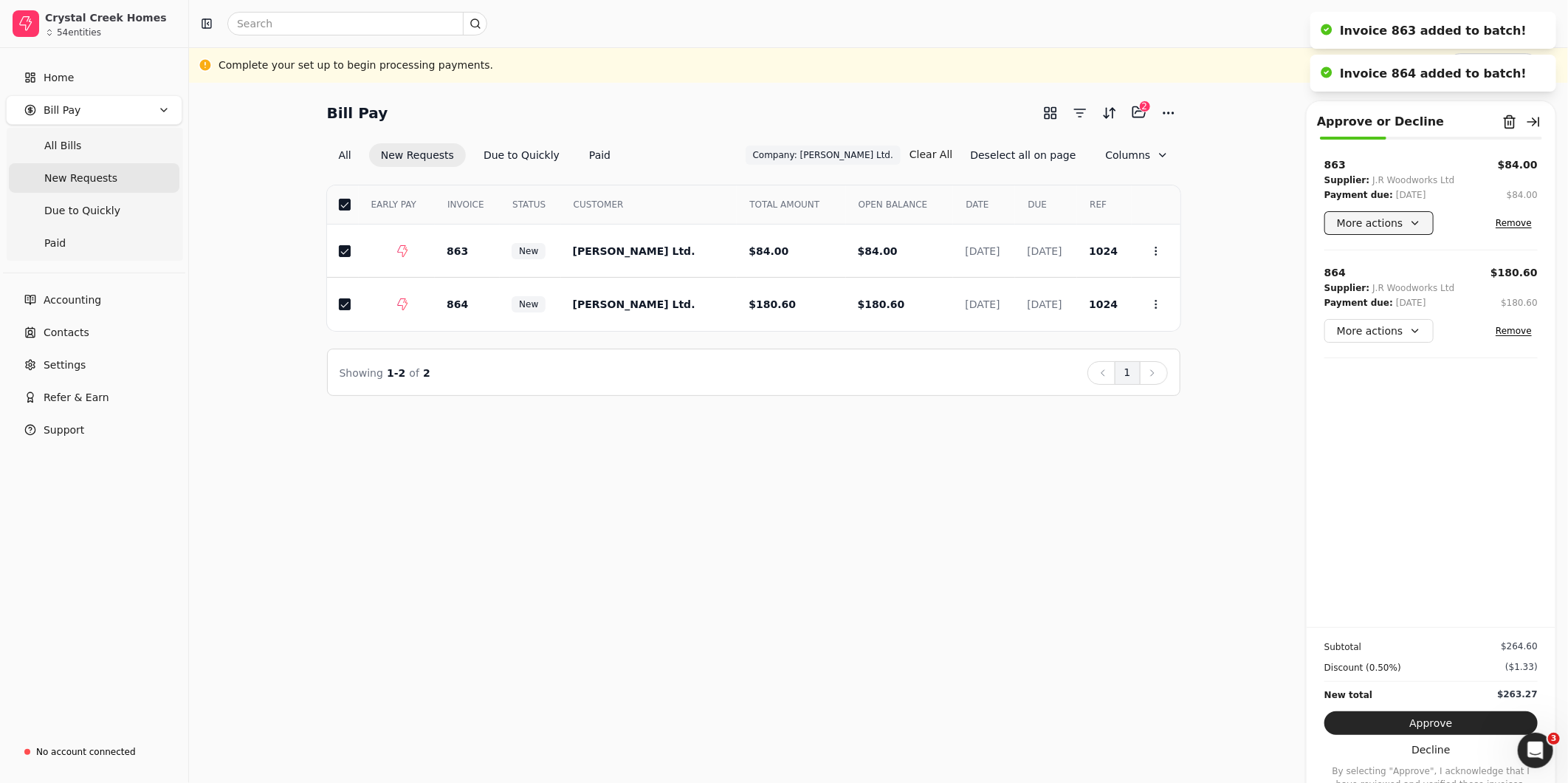
click at [1399, 220] on button "More actions" at bounding box center [1379, 223] width 109 height 24
click at [1390, 322] on div "Add comment" at bounding box center [1392, 325] width 130 height 24
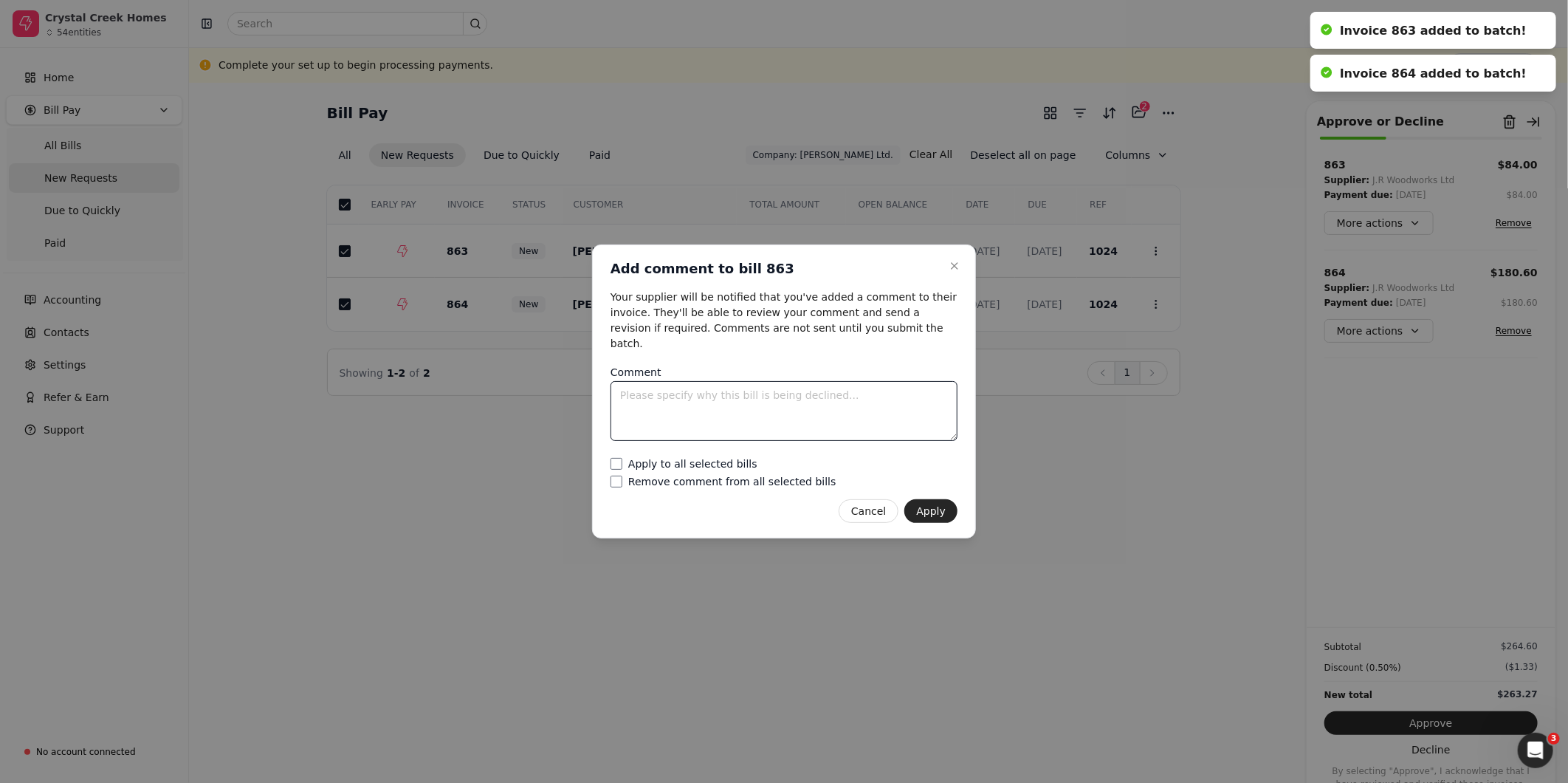
click at [840, 399] on textarea "Comment" at bounding box center [784, 411] width 347 height 60
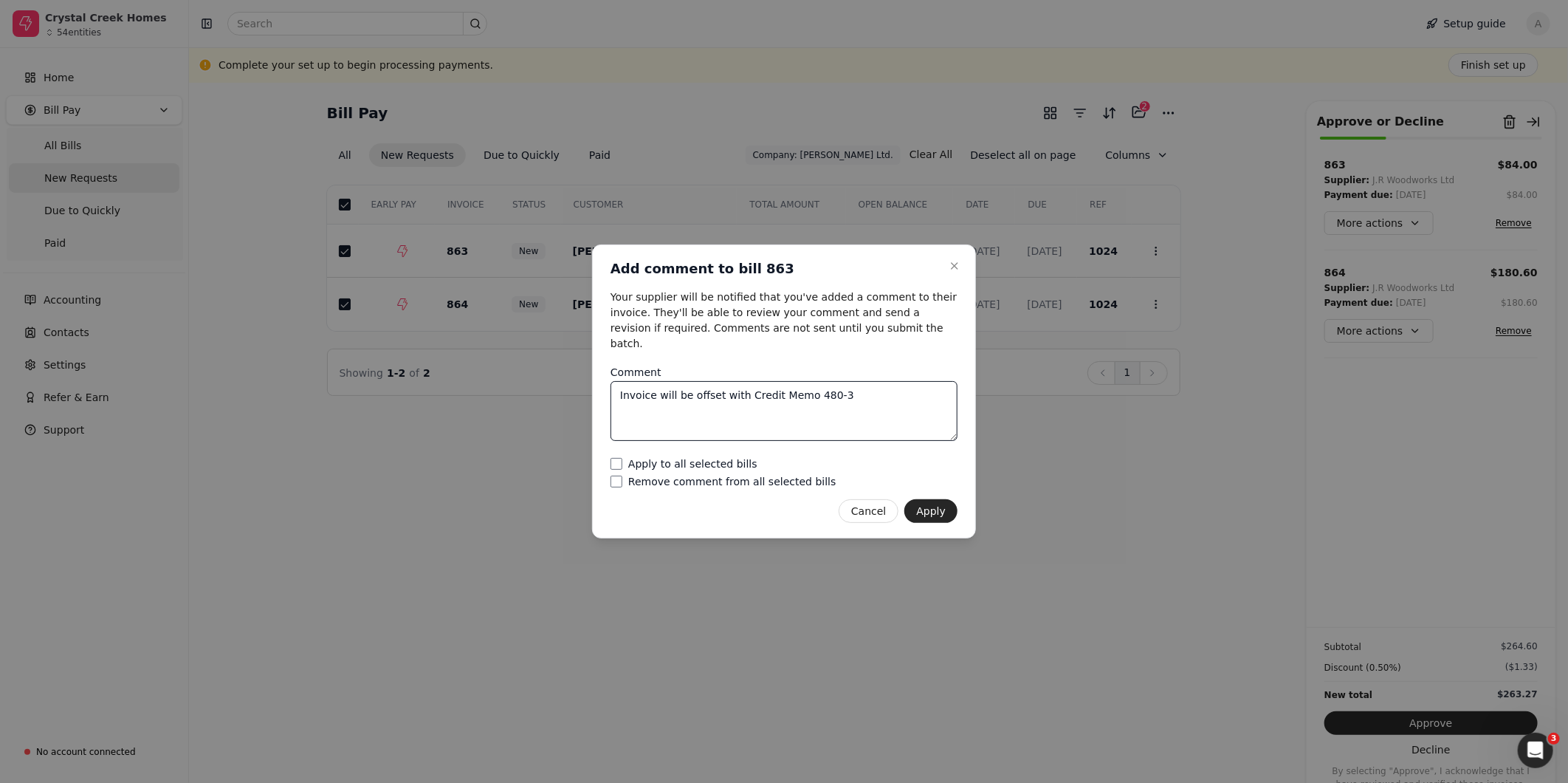
click at [861, 388] on textarea "Invoice will be offset with Credit Memo 480-3" at bounding box center [784, 411] width 347 height 60
type textarea "Invoice will be offset with Credit Memo 480-3 & 480-2"
click at [711, 458] on label "Apply to all selected bills" at bounding box center [692, 463] width 129 height 10
click at [622, 458] on bills "Apply to all selected bills" at bounding box center [616, 463] width 12 height 12
click at [930, 506] on button "Apply" at bounding box center [931, 511] width 53 height 24
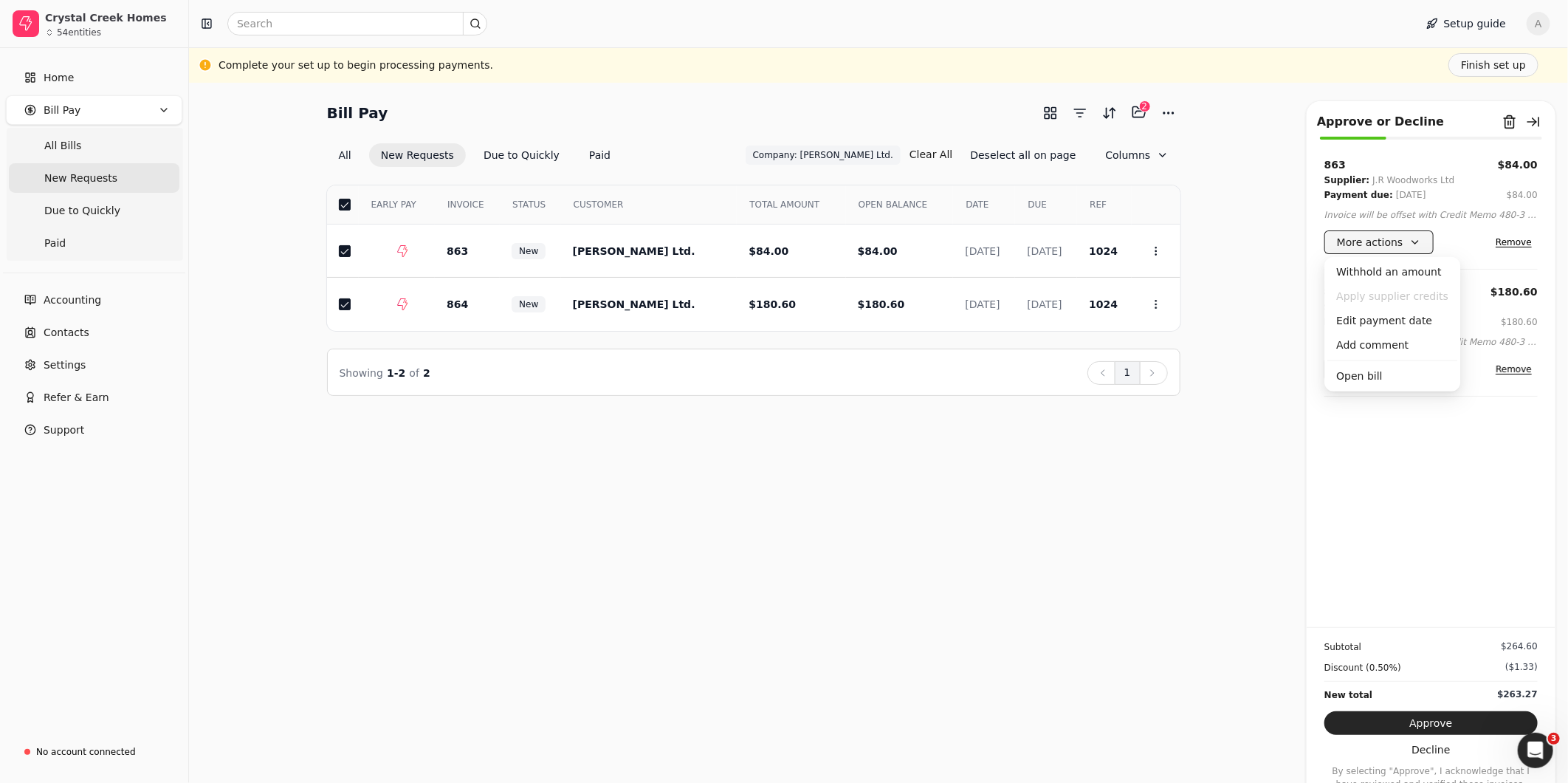
click at [1416, 249] on button "More actions" at bounding box center [1379, 242] width 109 height 24
click at [1382, 345] on div "Add comment" at bounding box center [1392, 345] width 130 height 24
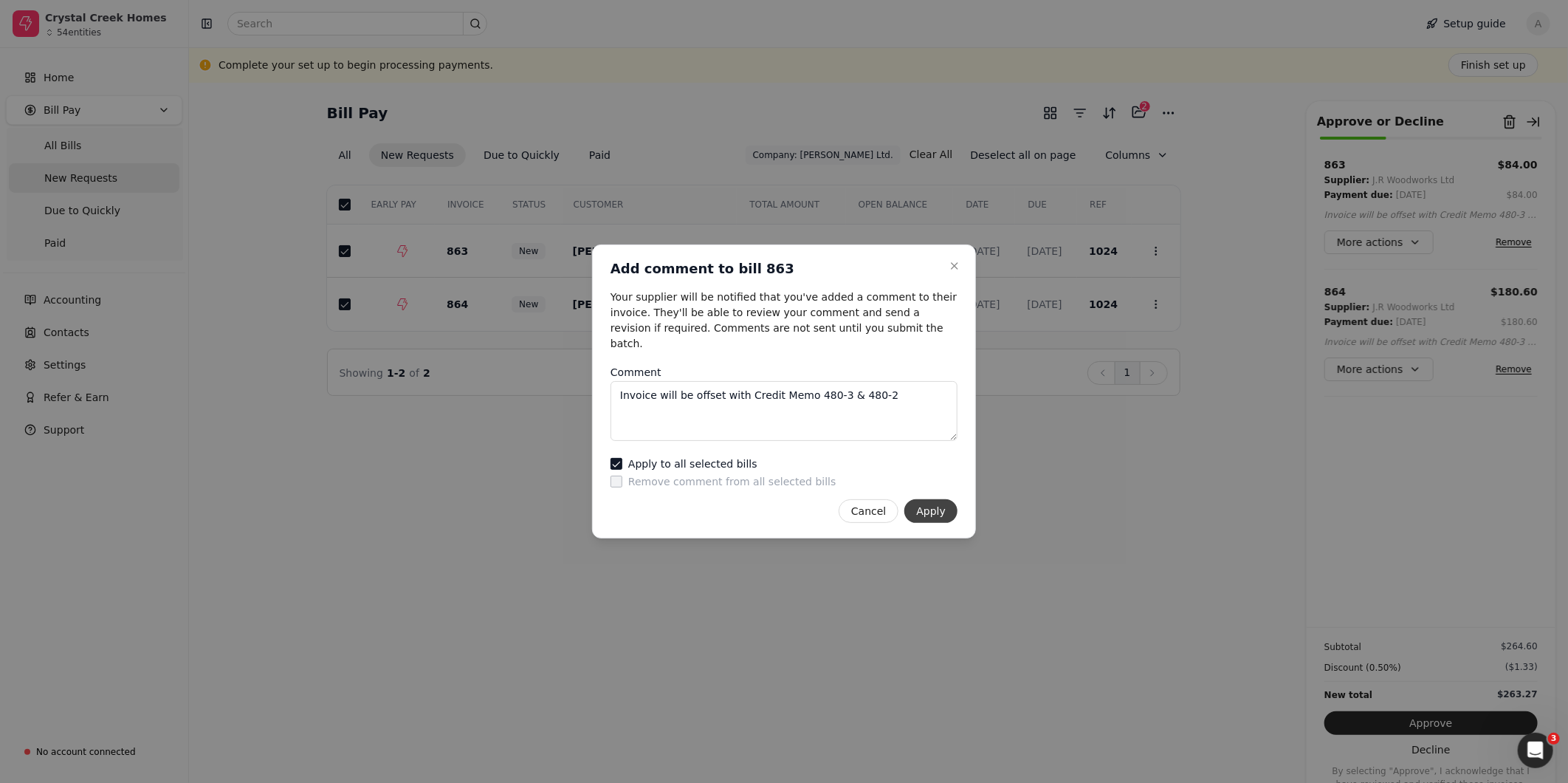
click at [940, 499] on button "Apply" at bounding box center [931, 511] width 53 height 24
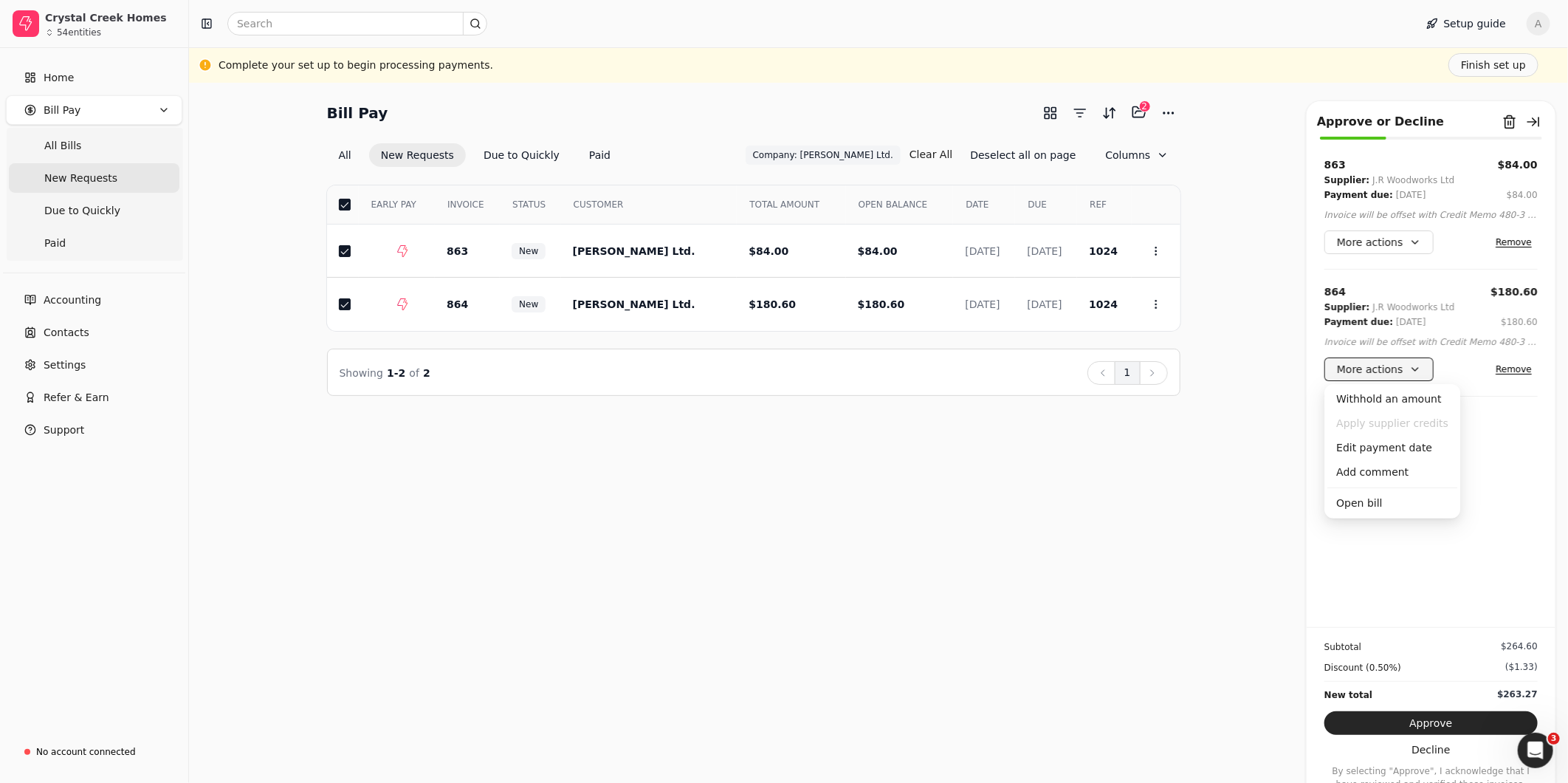
click at [1413, 371] on button "More actions" at bounding box center [1379, 369] width 109 height 24
click at [1386, 468] on div "Add comment" at bounding box center [1392, 472] width 130 height 24
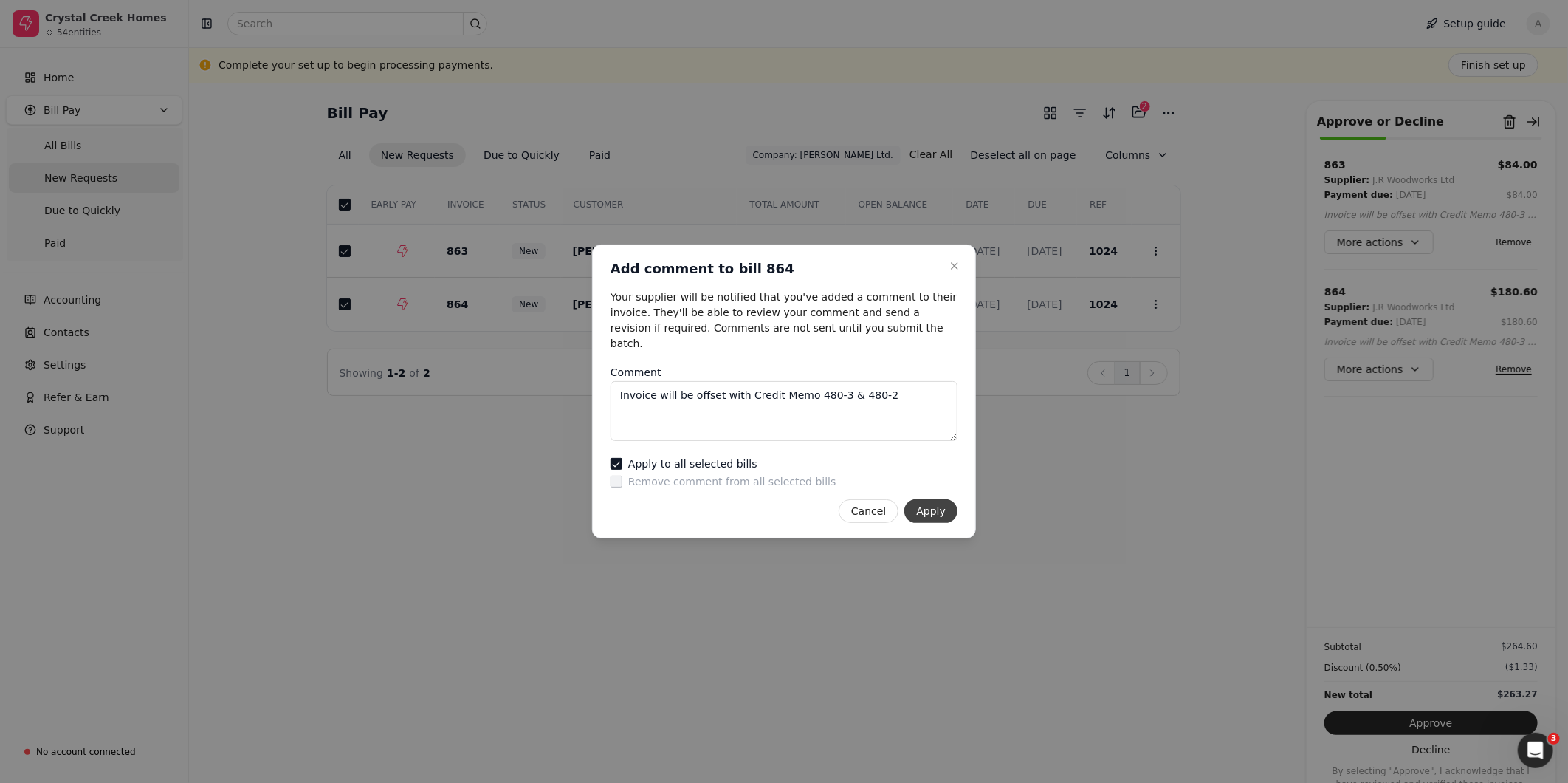
click at [936, 505] on button "Apply" at bounding box center [931, 511] width 53 height 24
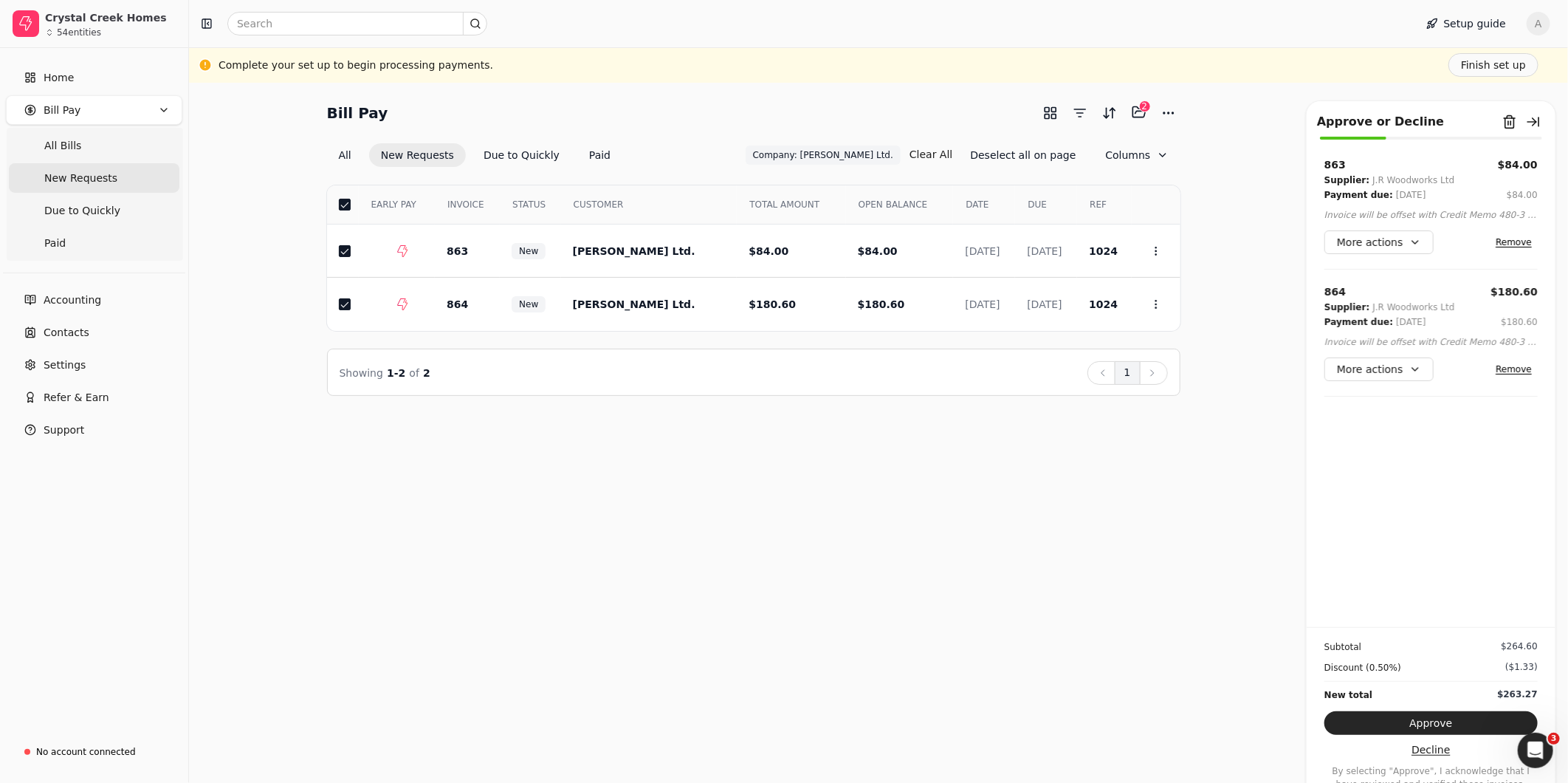
click at [1397, 752] on button "Decline" at bounding box center [1430, 749] width 213 height 24
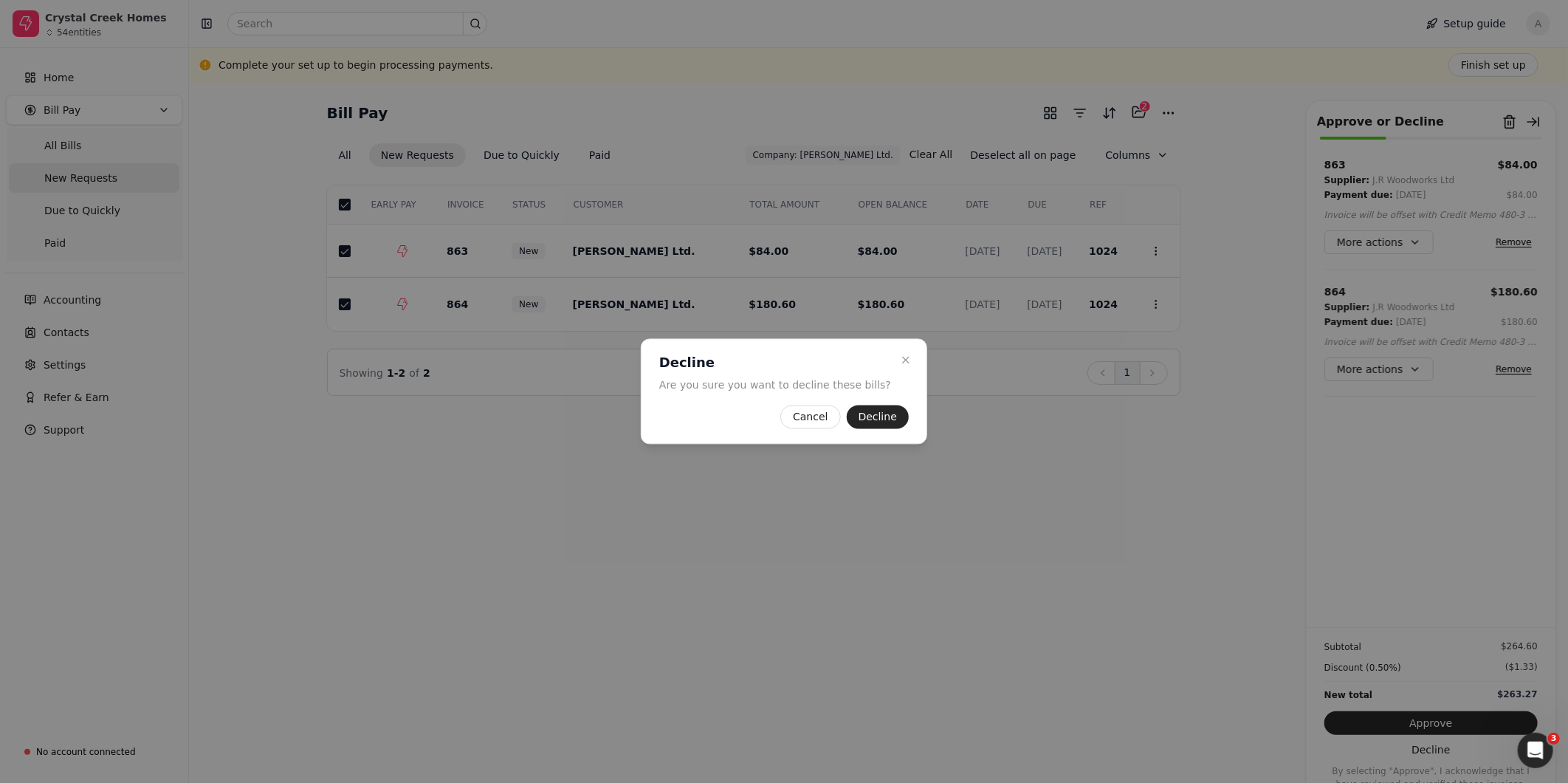
click at [862, 420] on button "Decline" at bounding box center [877, 417] width 62 height 24
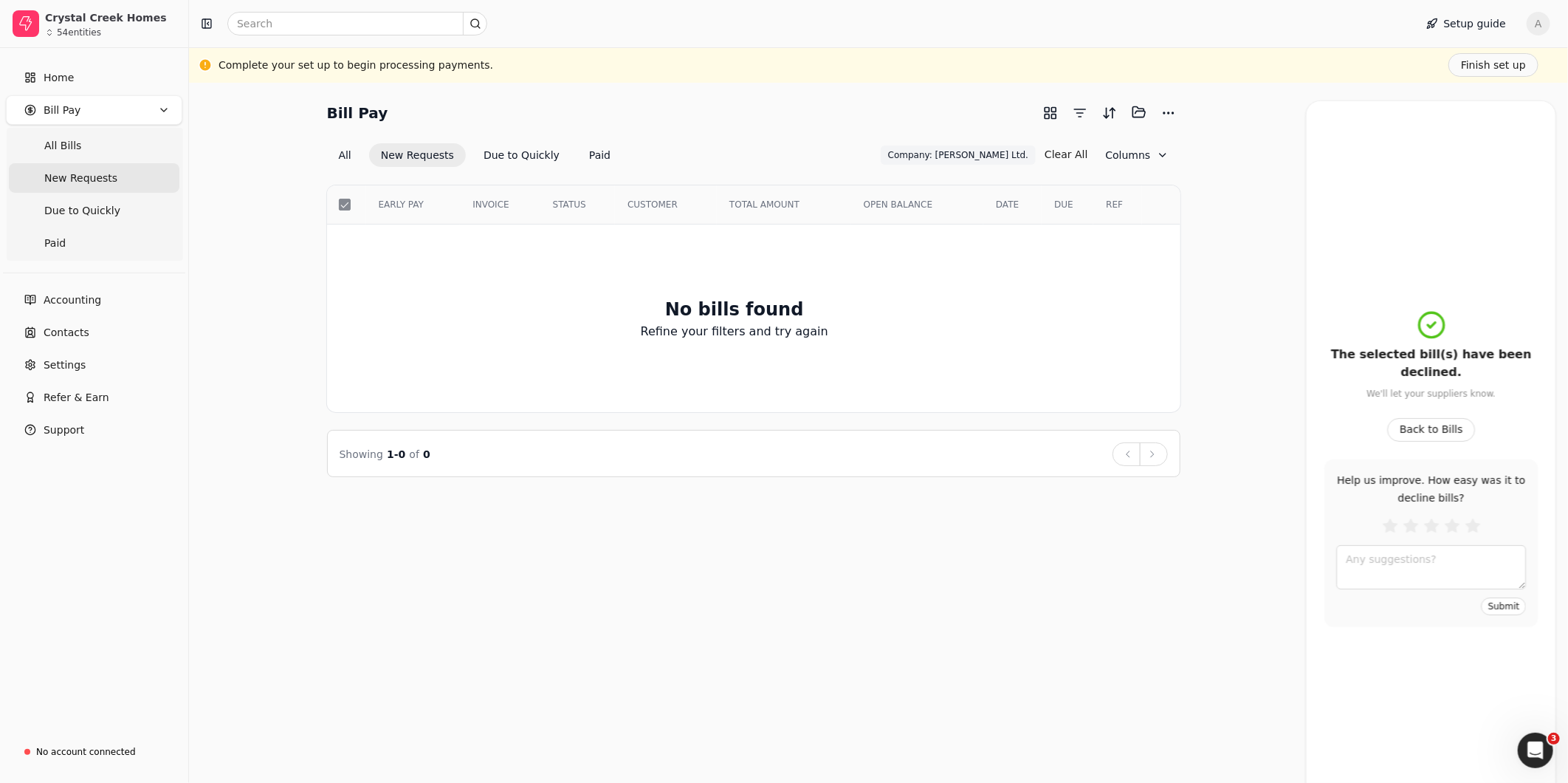
click at [1005, 548] on div "Bill Pay Selected items: 0 All New Requests Due to Quickly Paid Company: J.R. W…" at bounding box center [878, 432] width 1379 height 700
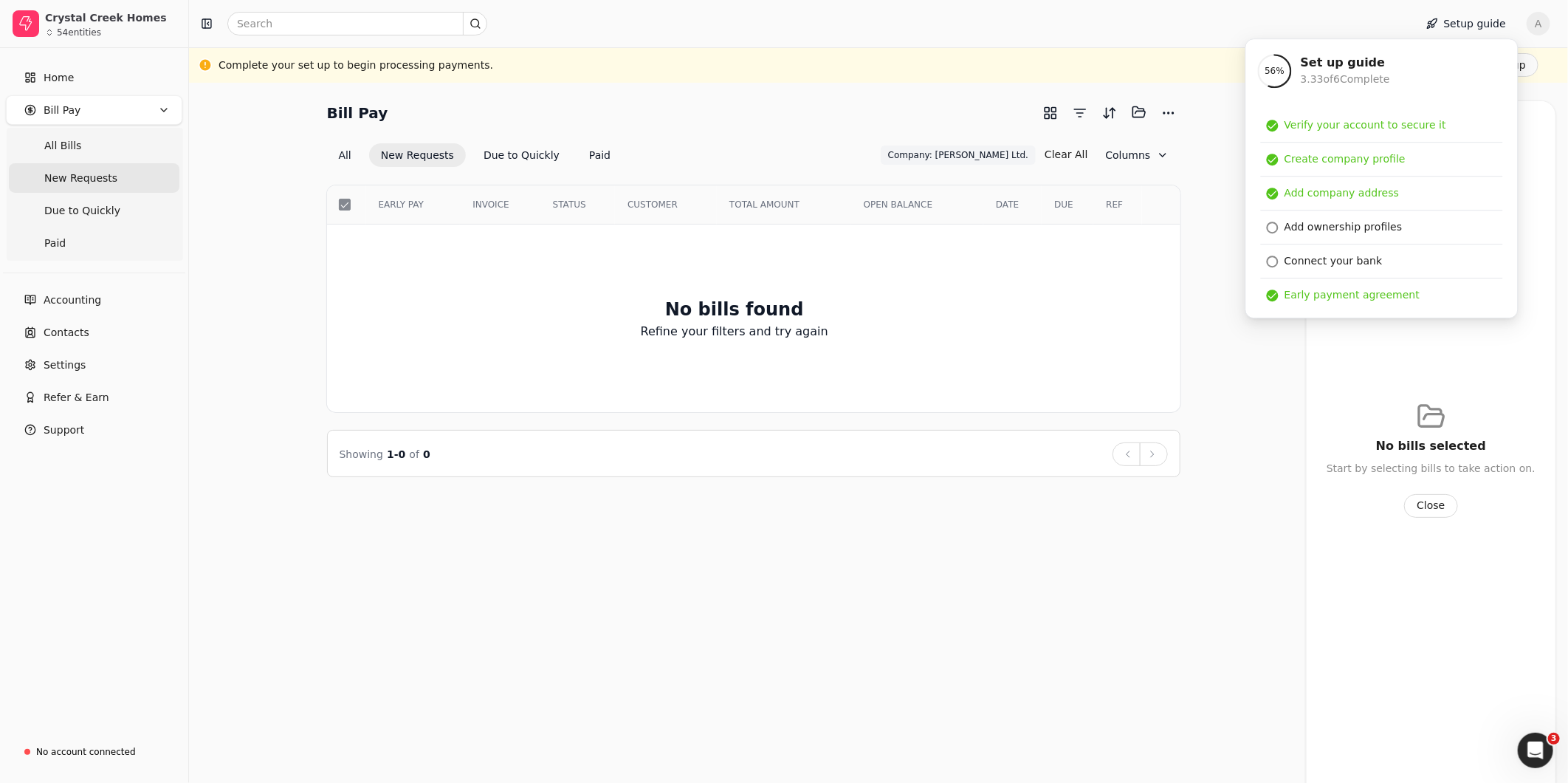
click at [1071, 609] on div "Bill Pay Selected items: 0 All New Requests Due to Quickly Paid Company: [PERSO…" at bounding box center [878, 432] width 1379 height 700
click at [1548, 192] on div "No bills selected Start by selecting bills to take action on. Close" at bounding box center [1431, 458] width 249 height 663
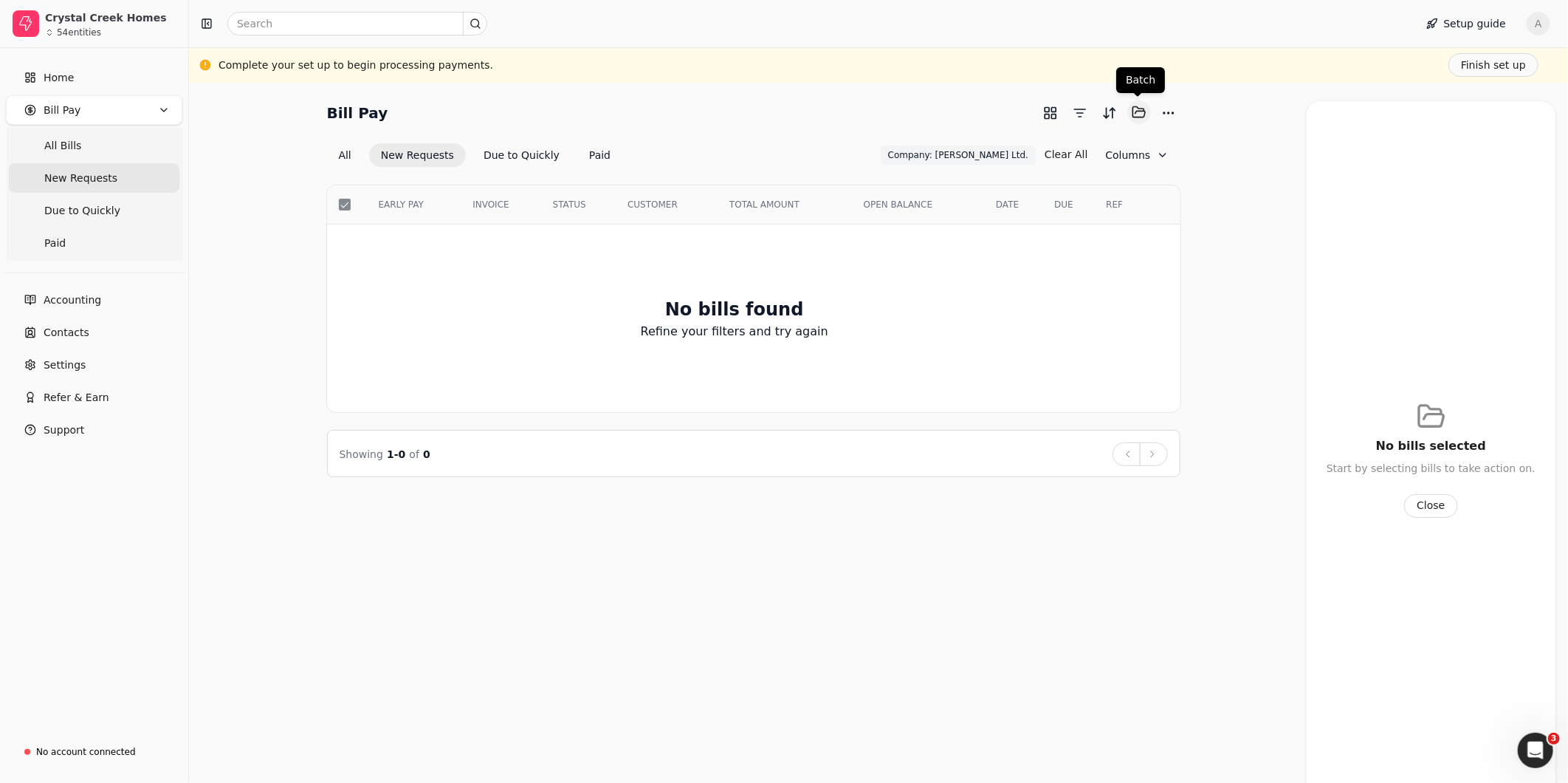
click at [1140, 115] on button "Selected items: 0" at bounding box center [1139, 112] width 24 height 24
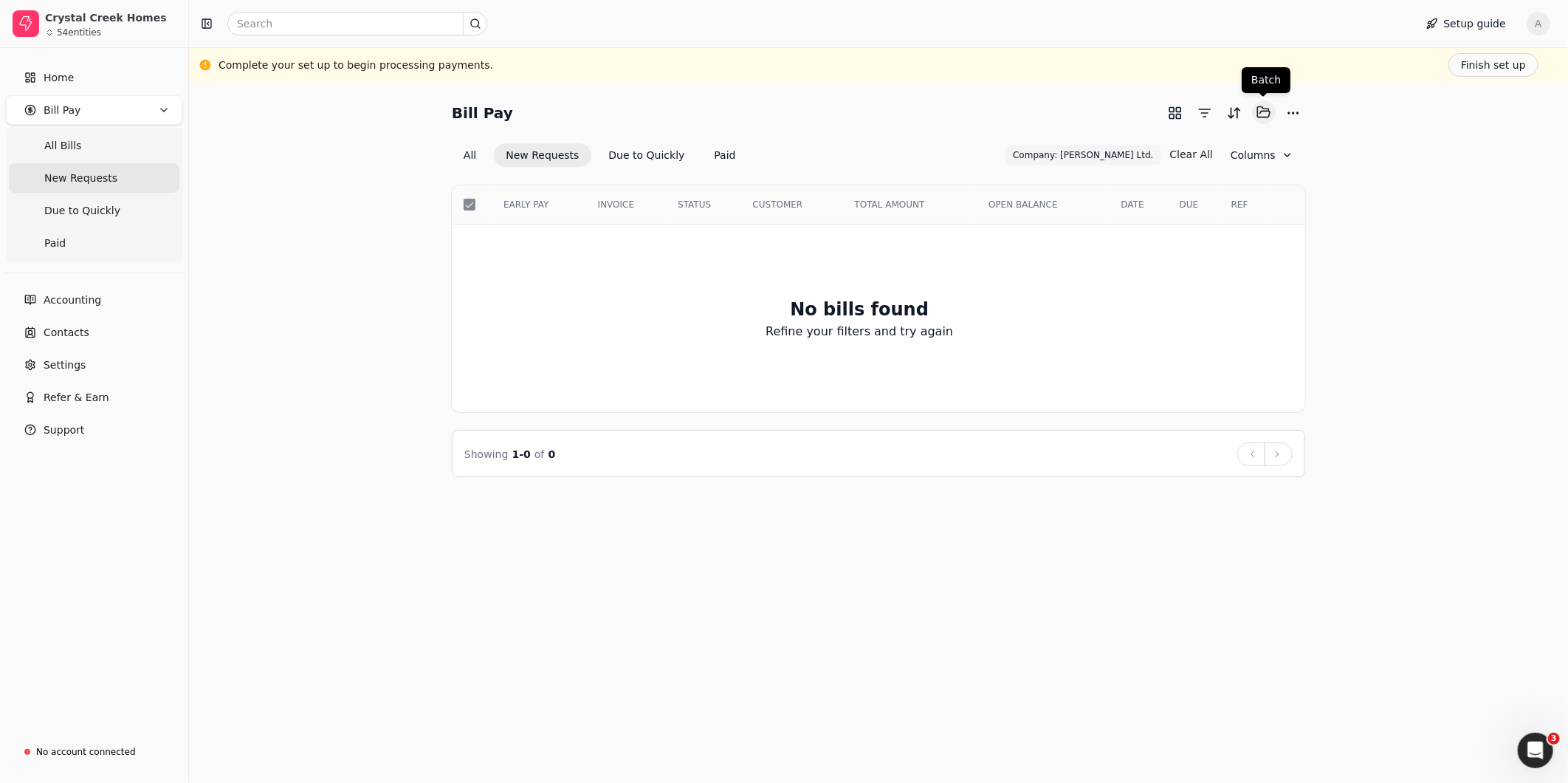
click at [1265, 116] on button "Selected items: 0" at bounding box center [1264, 112] width 24 height 24
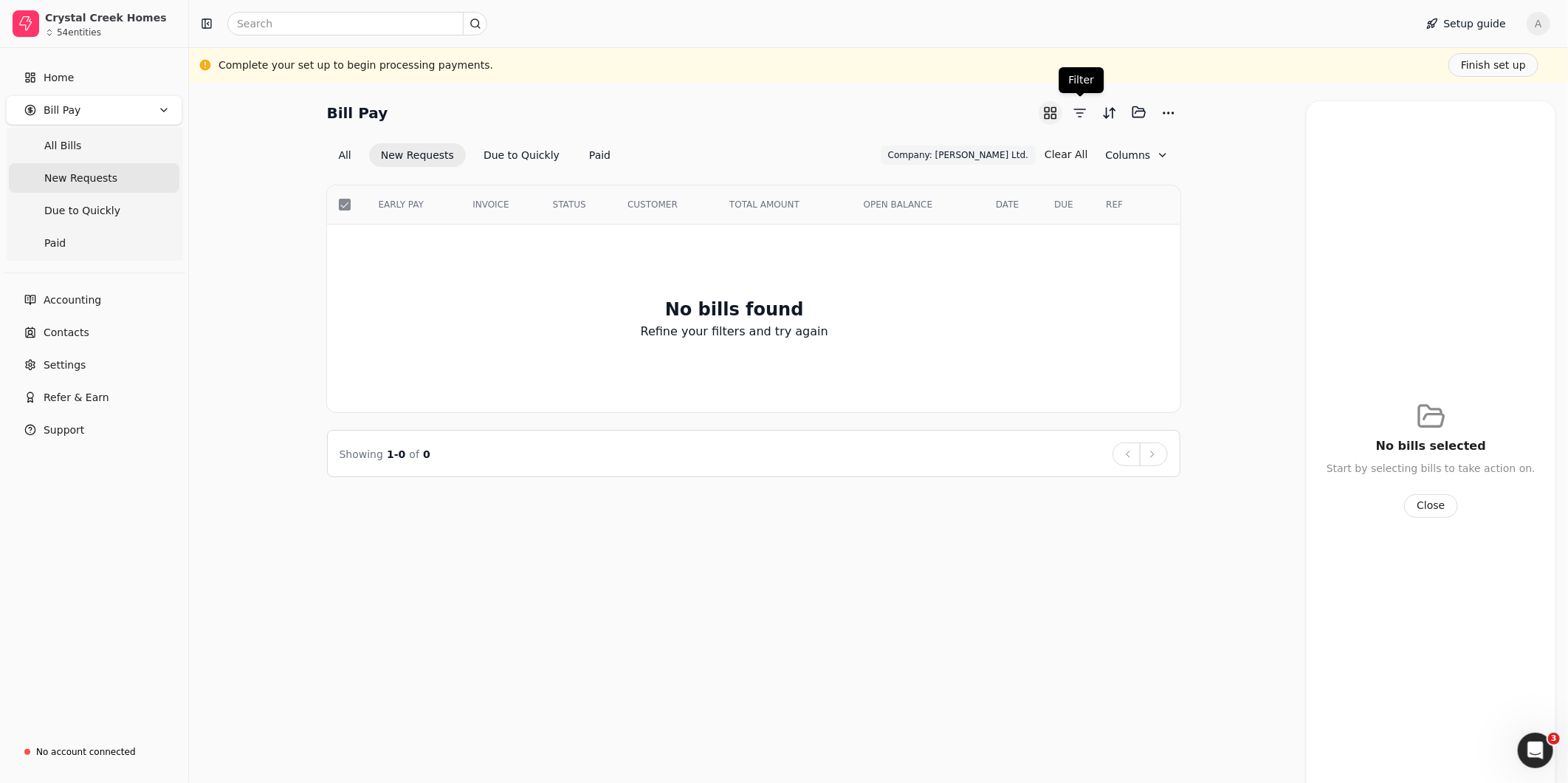
click at [1056, 120] on button "button" at bounding box center [1051, 113] width 24 height 24
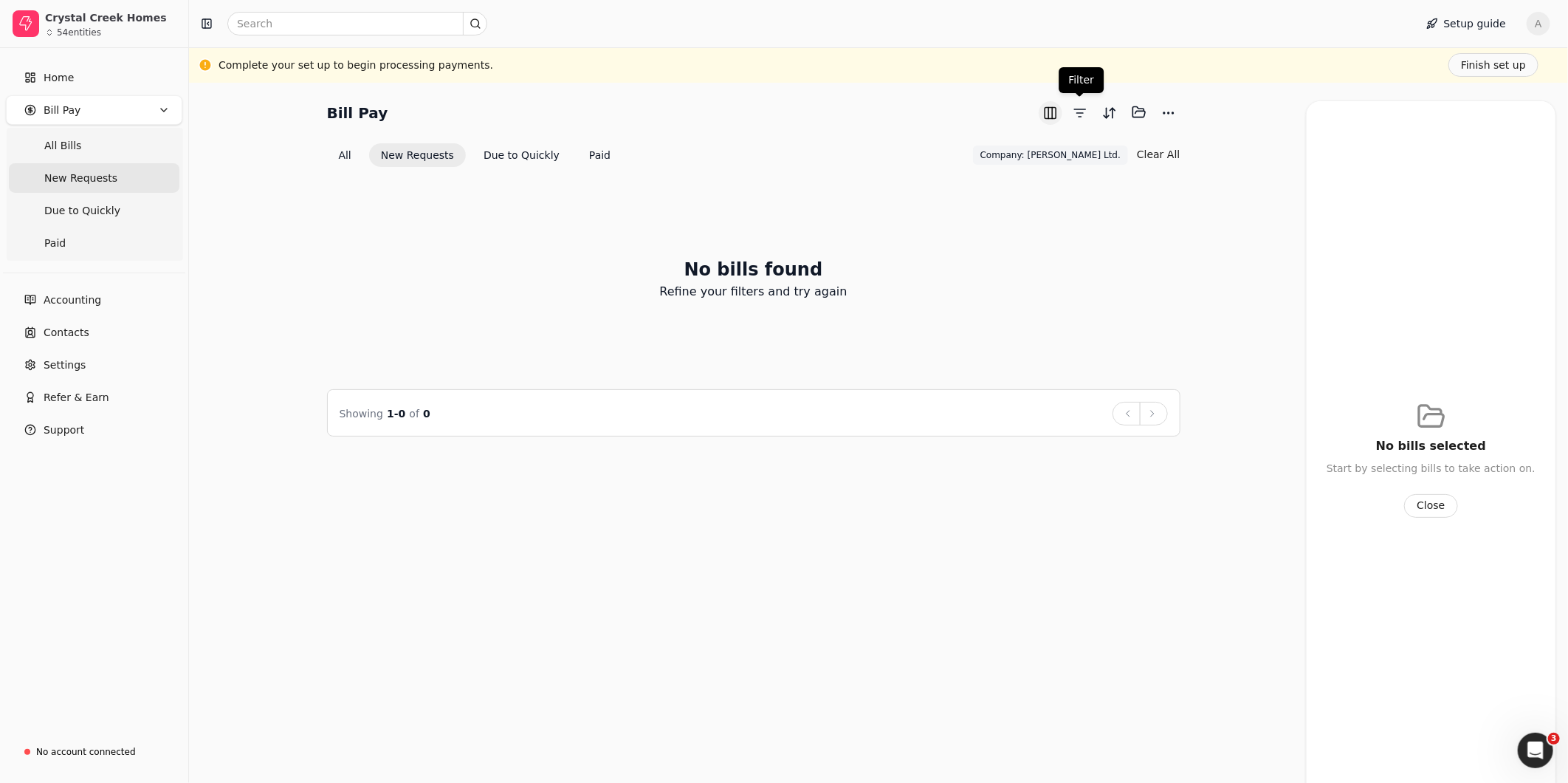
click at [1059, 119] on div "Selected items: 0" at bounding box center [1110, 112] width 141 height 24
click at [1054, 116] on button "button" at bounding box center [1051, 113] width 24 height 24
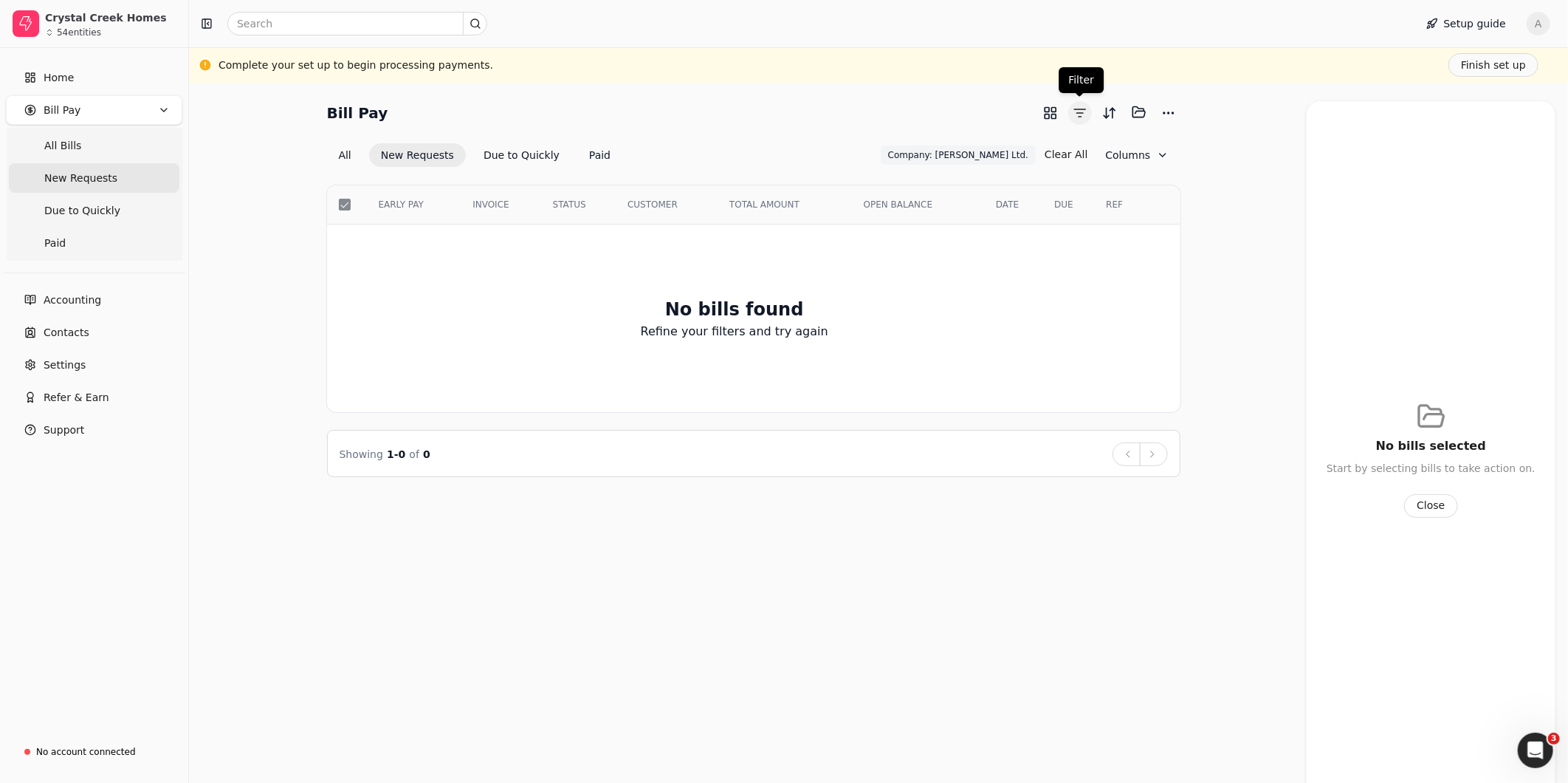
click at [1076, 115] on button "button" at bounding box center [1080, 113] width 24 height 24
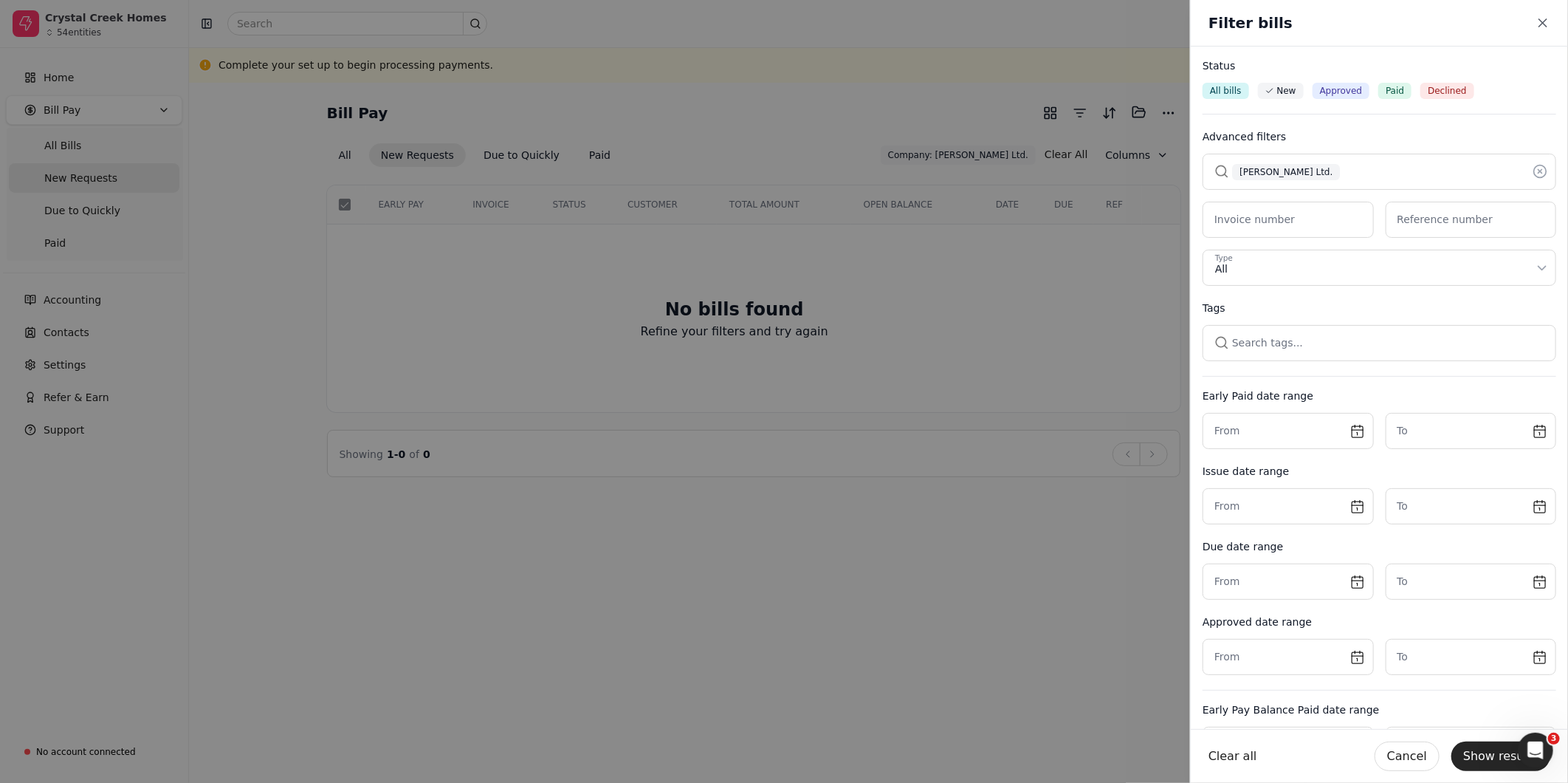
click at [1533, 166] on icon at bounding box center [1540, 171] width 15 height 15
click at [1392, 174] on button "button" at bounding box center [1379, 171] width 354 height 35
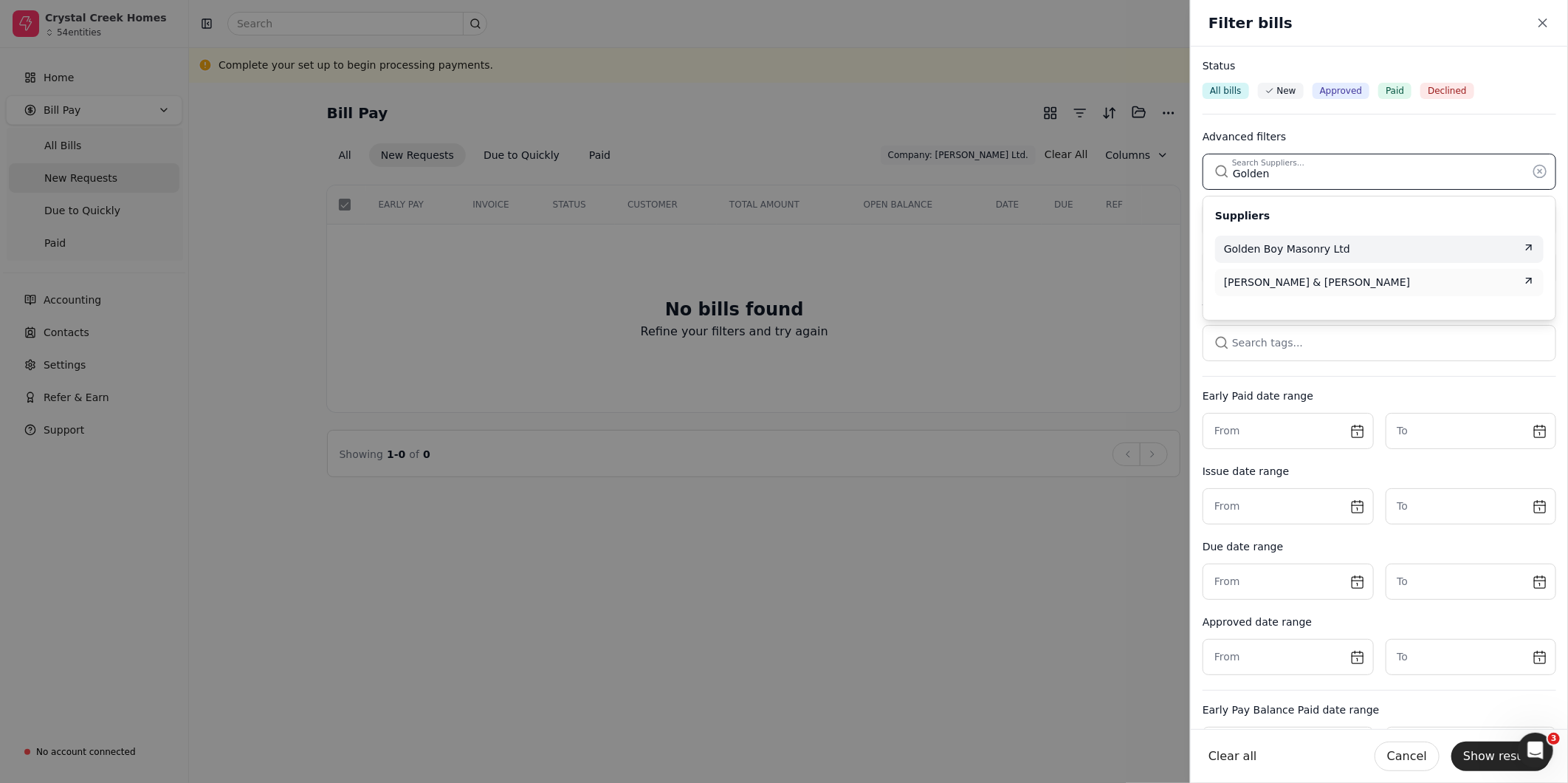
type input "Golden"
click at [1370, 248] on div "Golden Boy Masonry Ltd" at bounding box center [1379, 249] width 310 height 16
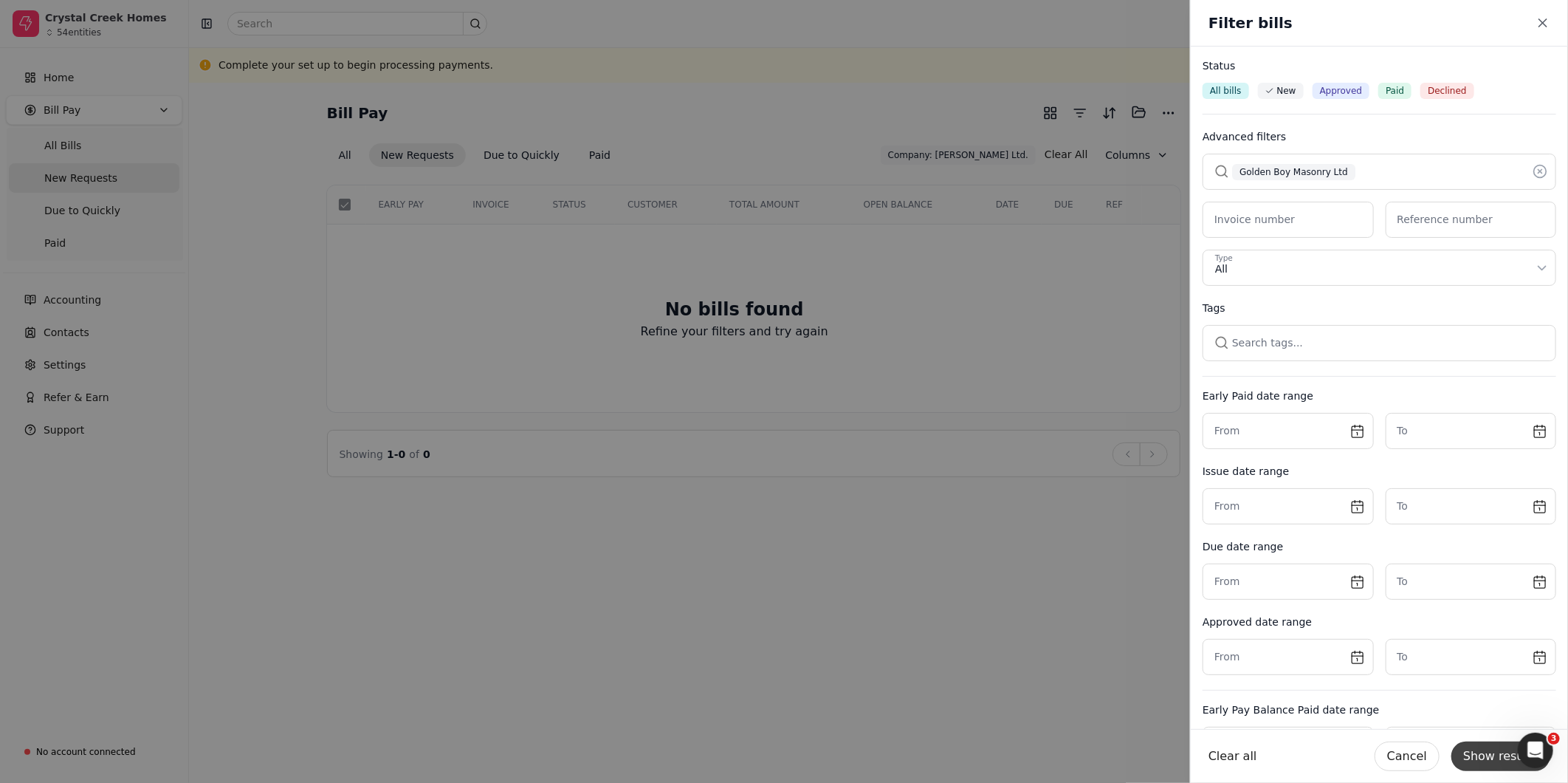
click at [1496, 761] on button "Show results" at bounding box center [1501, 756] width 99 height 30
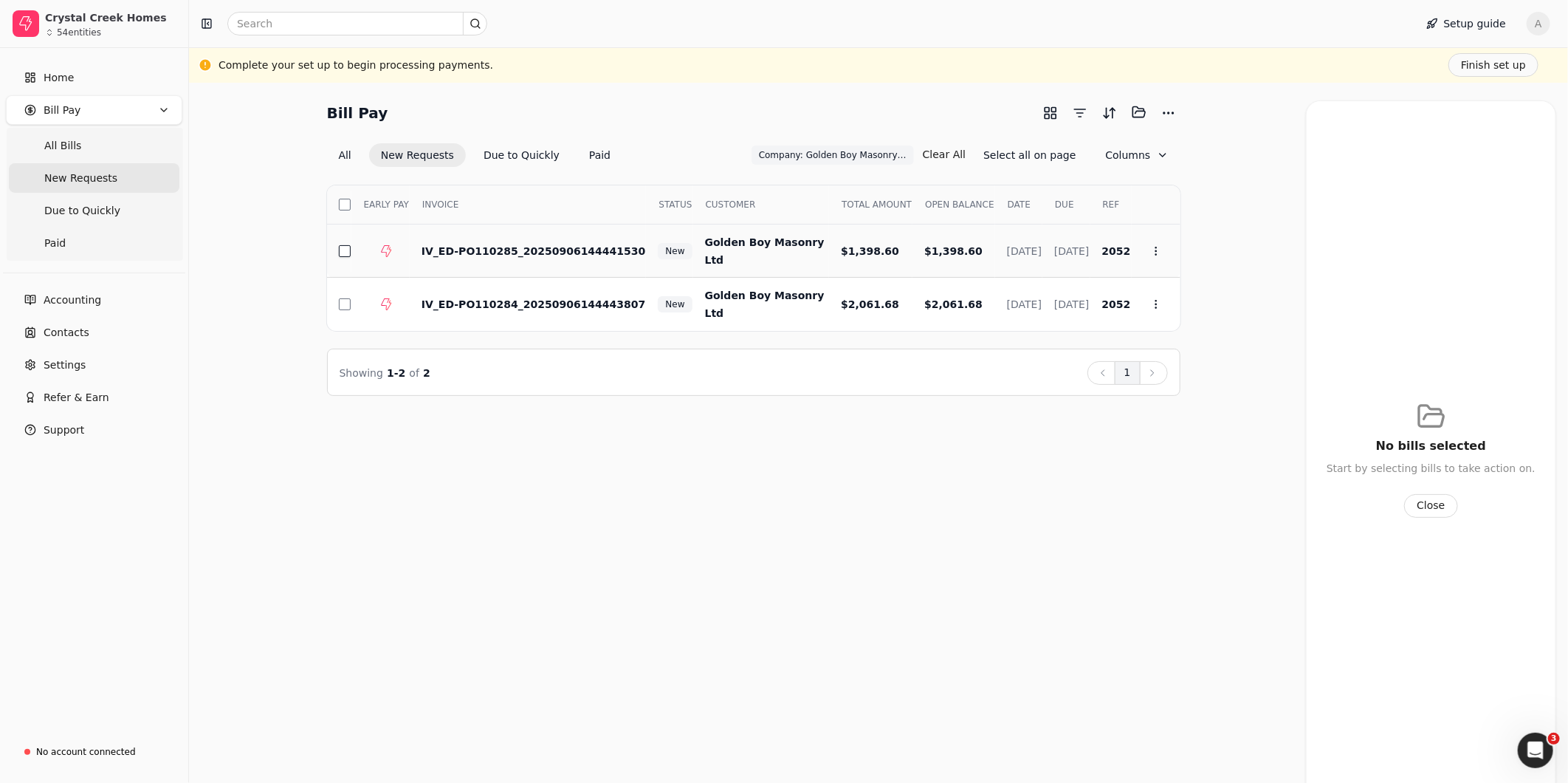
click at [344, 249] on button "button" at bounding box center [344, 251] width 12 height 12
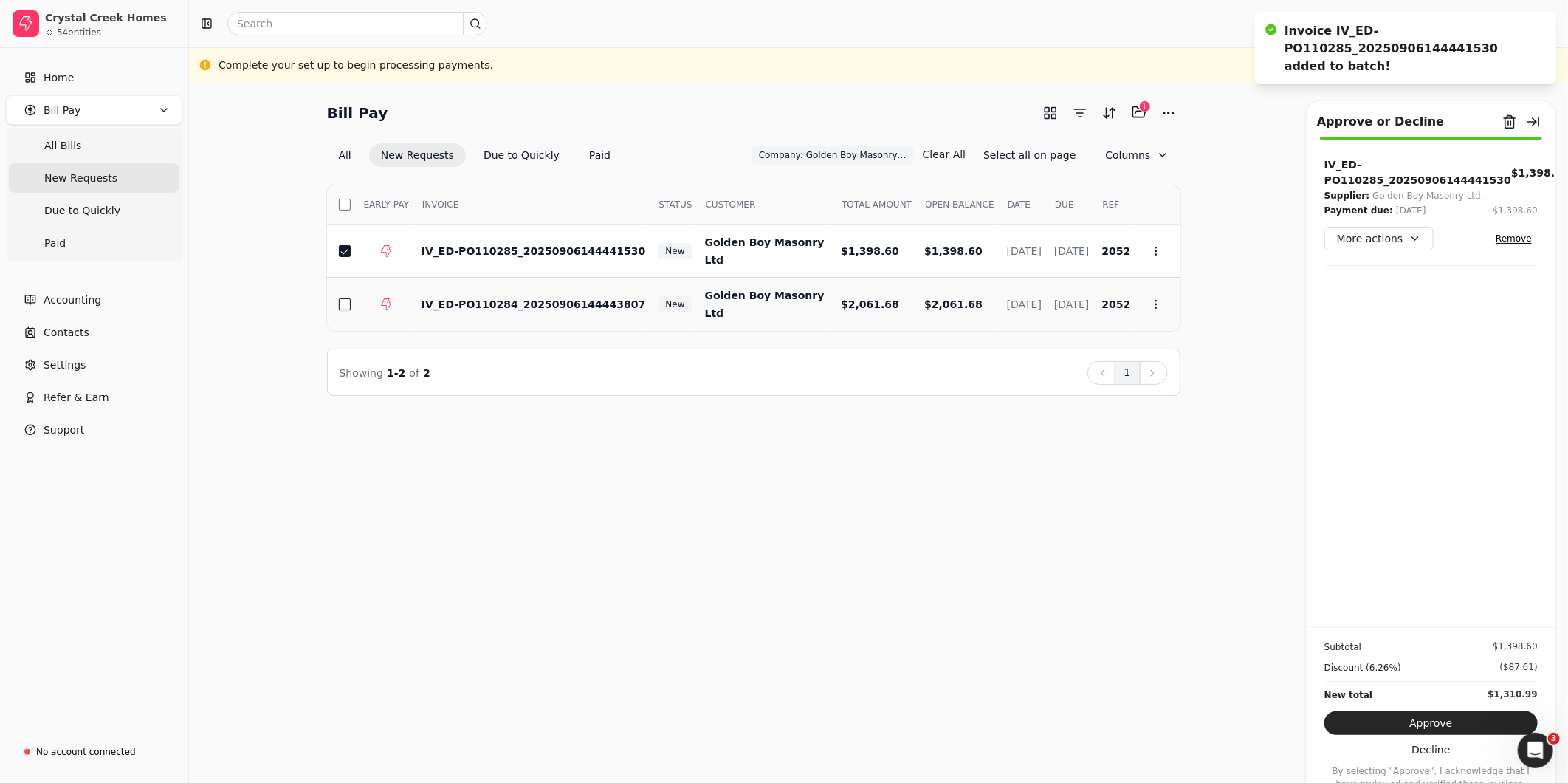
click at [345, 299] on button "button" at bounding box center [344, 303] width 12 height 12
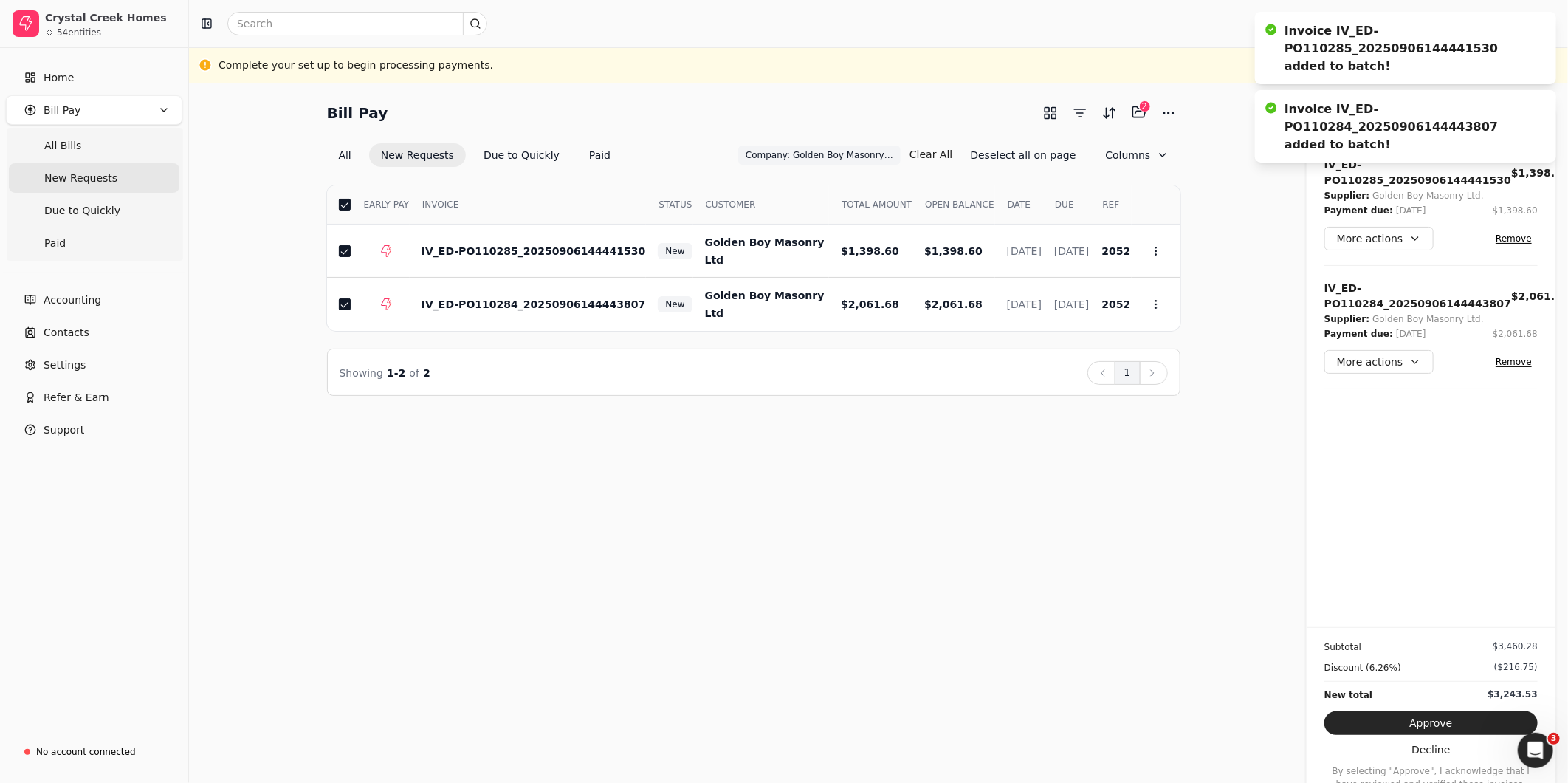
click at [1423, 716] on button "Approve" at bounding box center [1430, 723] width 213 height 24
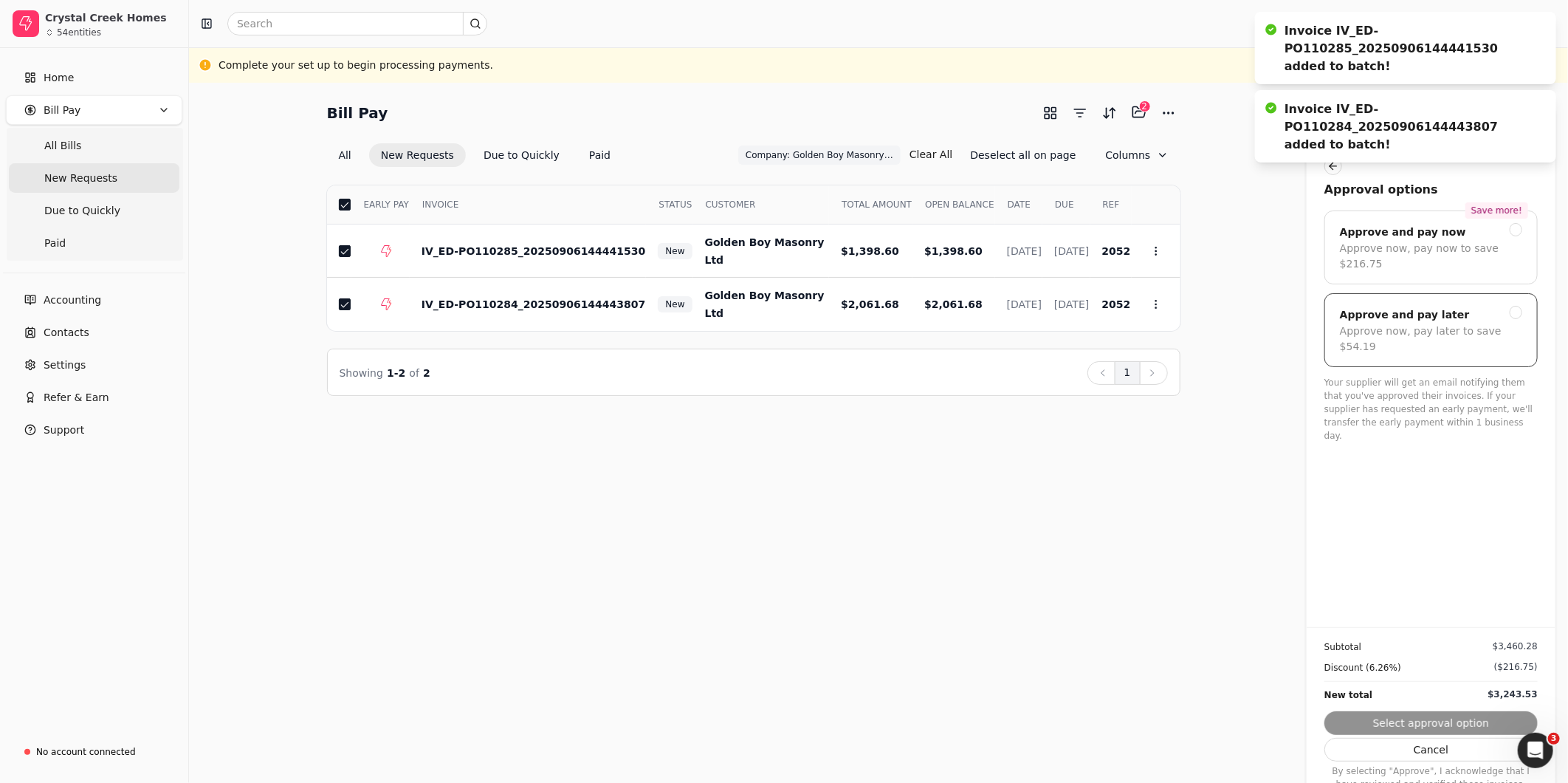
click at [1477, 323] on div "Approve now, pay later to save $54.19" at bounding box center [1431, 338] width 182 height 31
click at [1467, 722] on button "Submit approval" at bounding box center [1430, 723] width 213 height 24
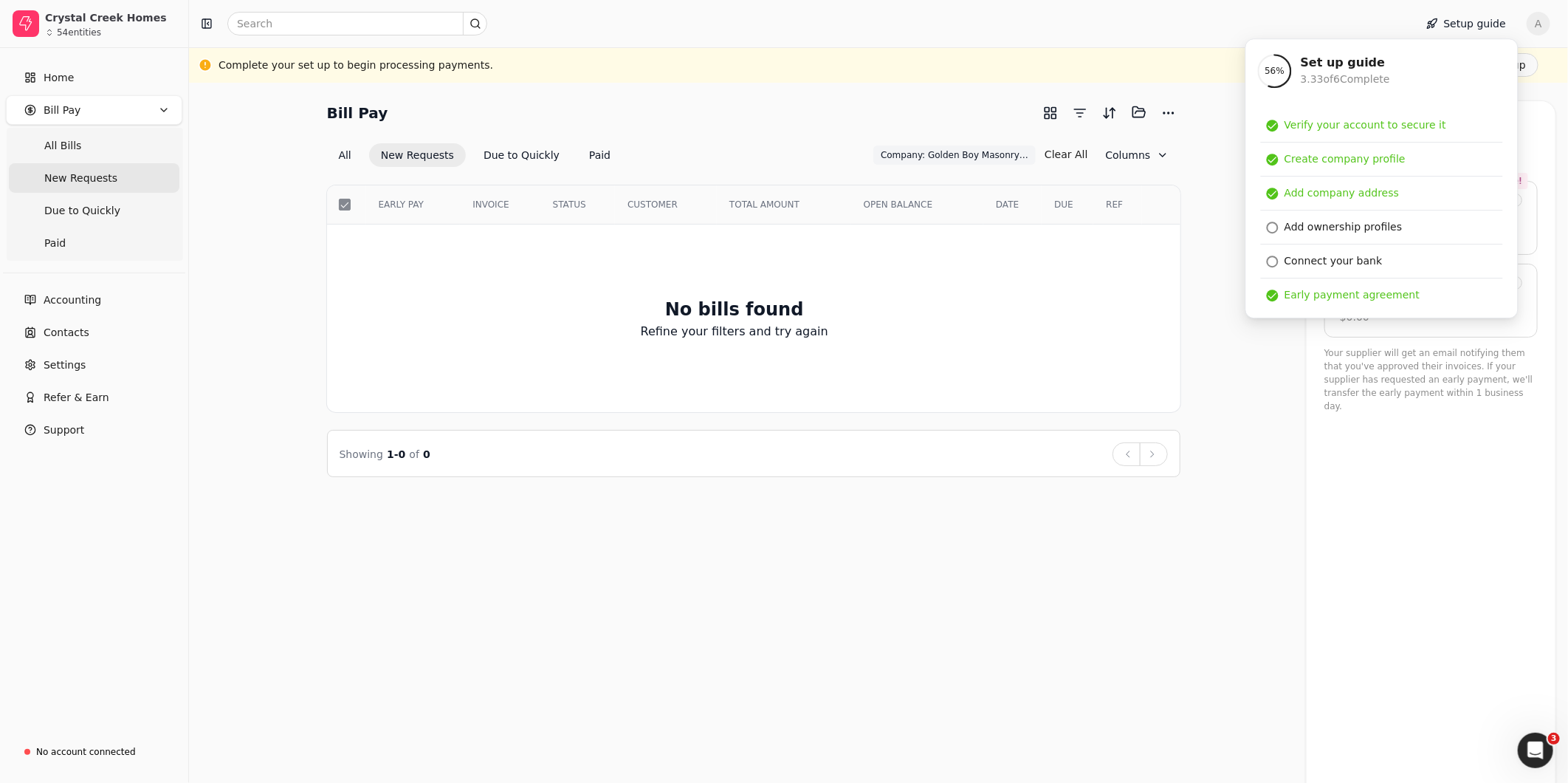
drag, startPoint x: 1236, startPoint y: 389, endPoint x: 1250, endPoint y: 377, distance: 18.4
click at [1236, 388] on div "Bill Pay Selected items: 0 All New Requests Due to Quickly Paid Company: Golden…" at bounding box center [878, 289] width 1343 height 377
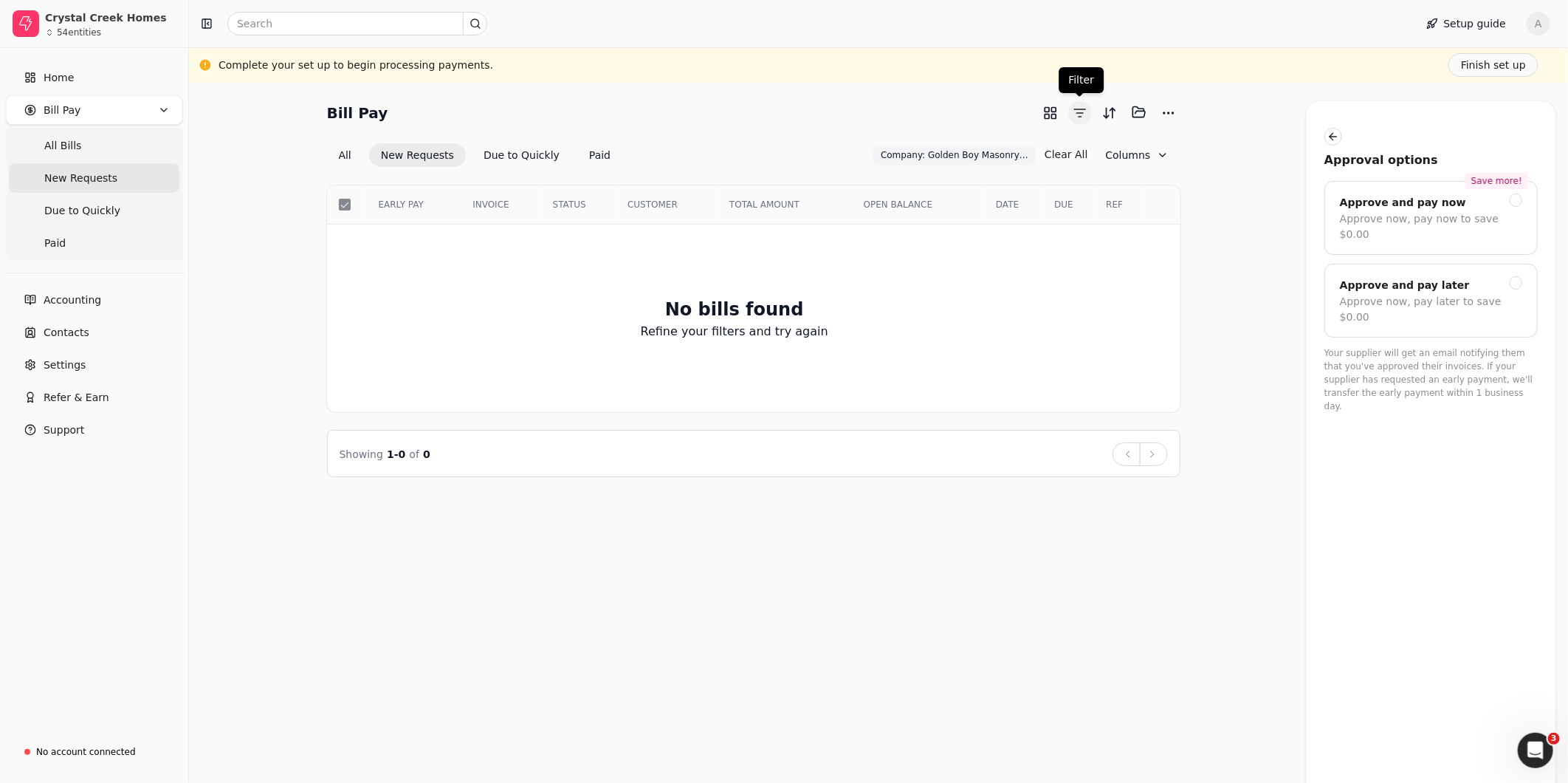
click at [1075, 116] on button "button" at bounding box center [1080, 113] width 24 height 24
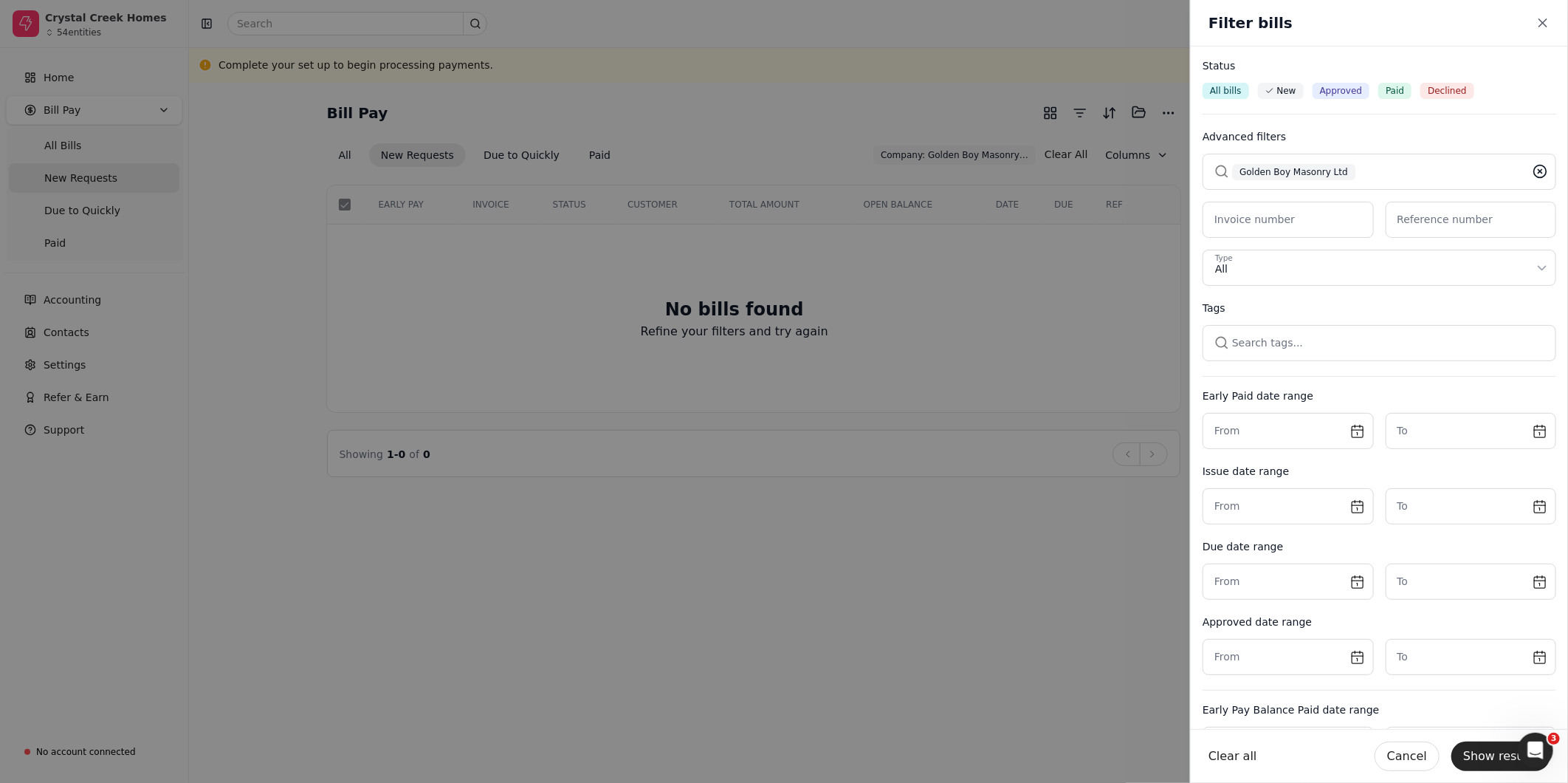
click at [1533, 175] on icon at bounding box center [1540, 171] width 15 height 15
click at [1380, 174] on button "button" at bounding box center [1379, 171] width 354 height 35
type input "z"
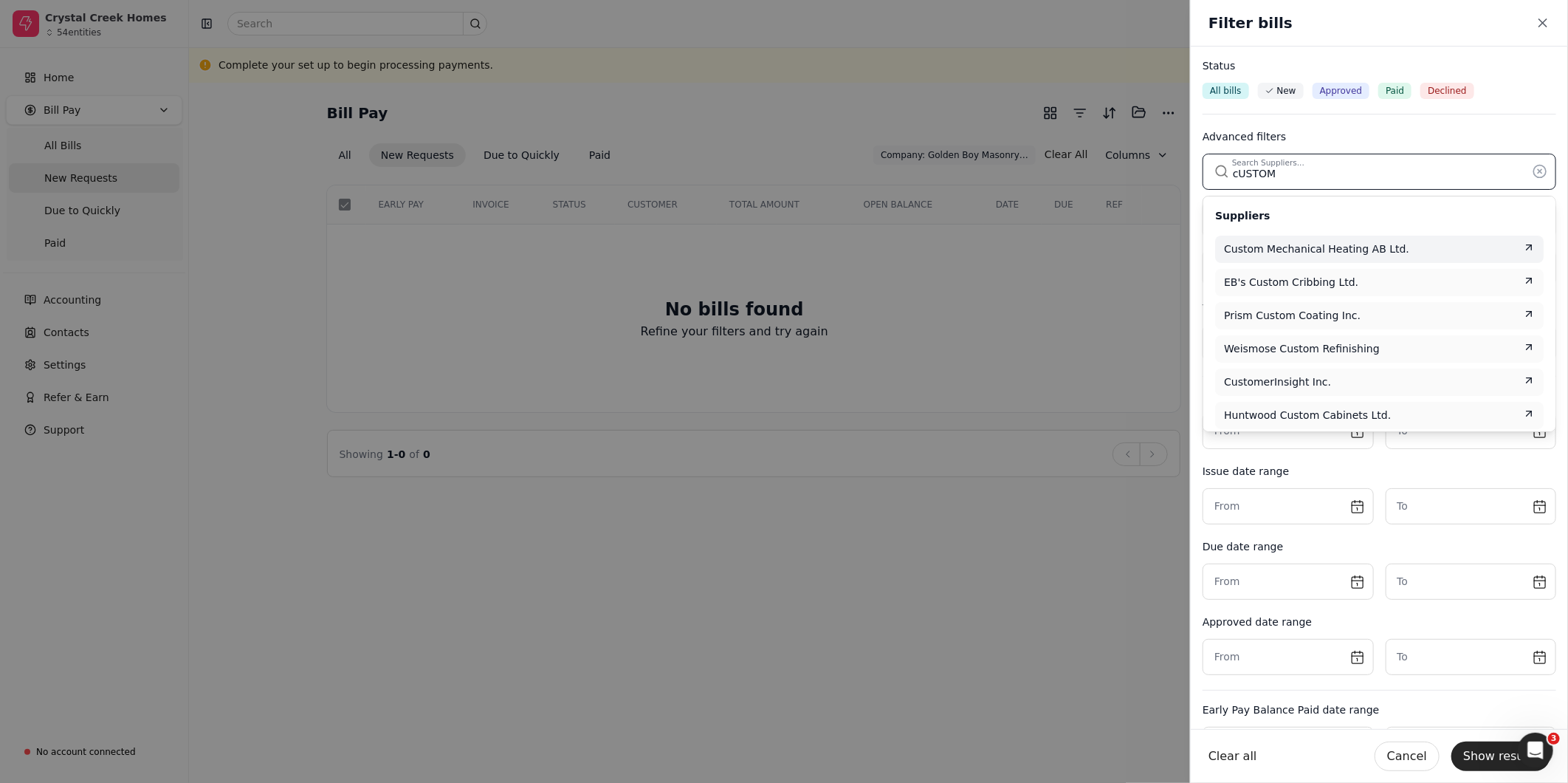
type input "cUSTOM"
click at [1380, 251] on span "Custom Mechanical Heating AB Ltd." at bounding box center [1316, 249] width 185 height 16
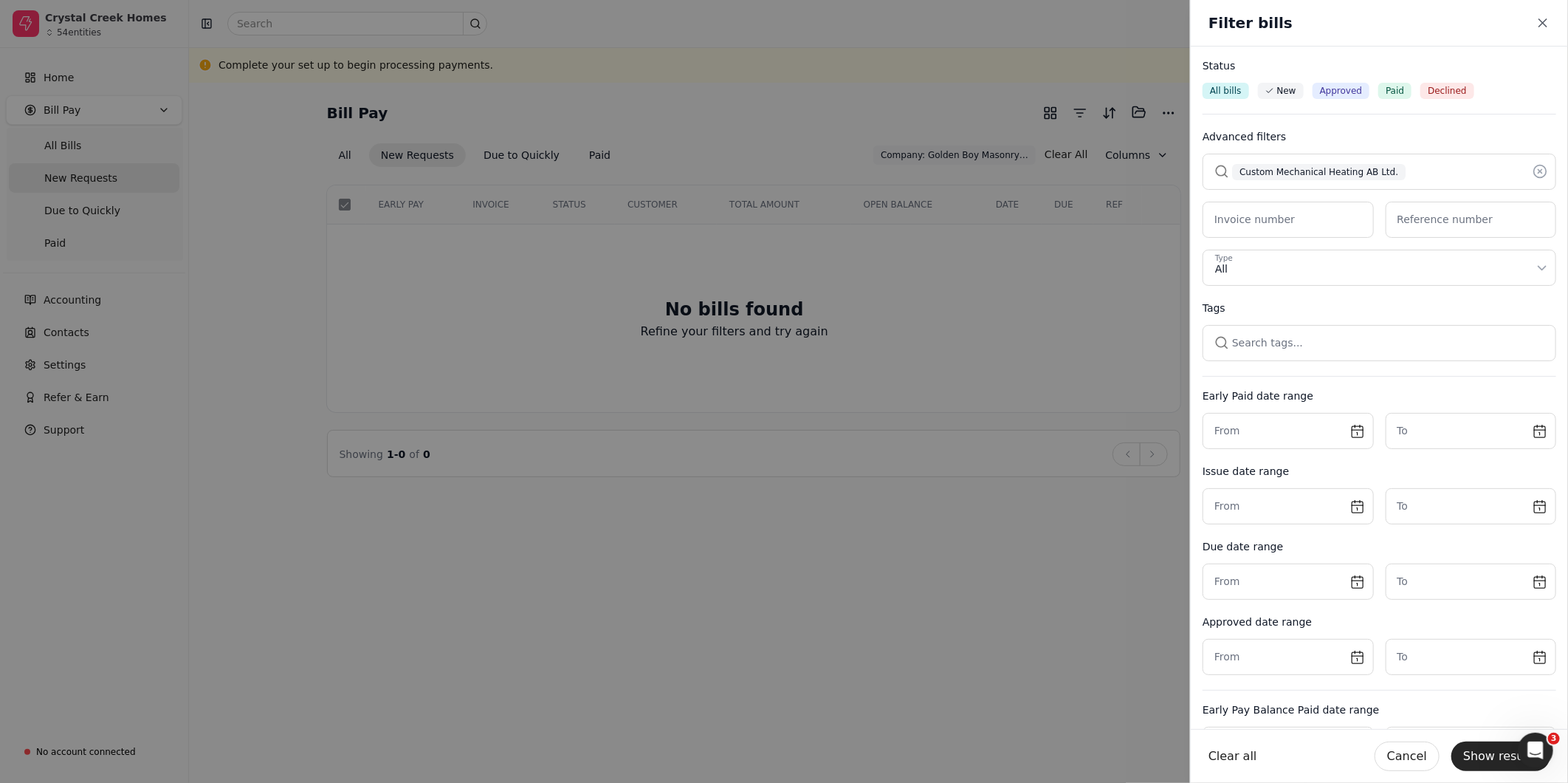
click at [1488, 773] on div "Clear all Cancel Show results" at bounding box center [1379, 755] width 377 height 54
click at [1499, 759] on button "Show results" at bounding box center [1501, 756] width 99 height 30
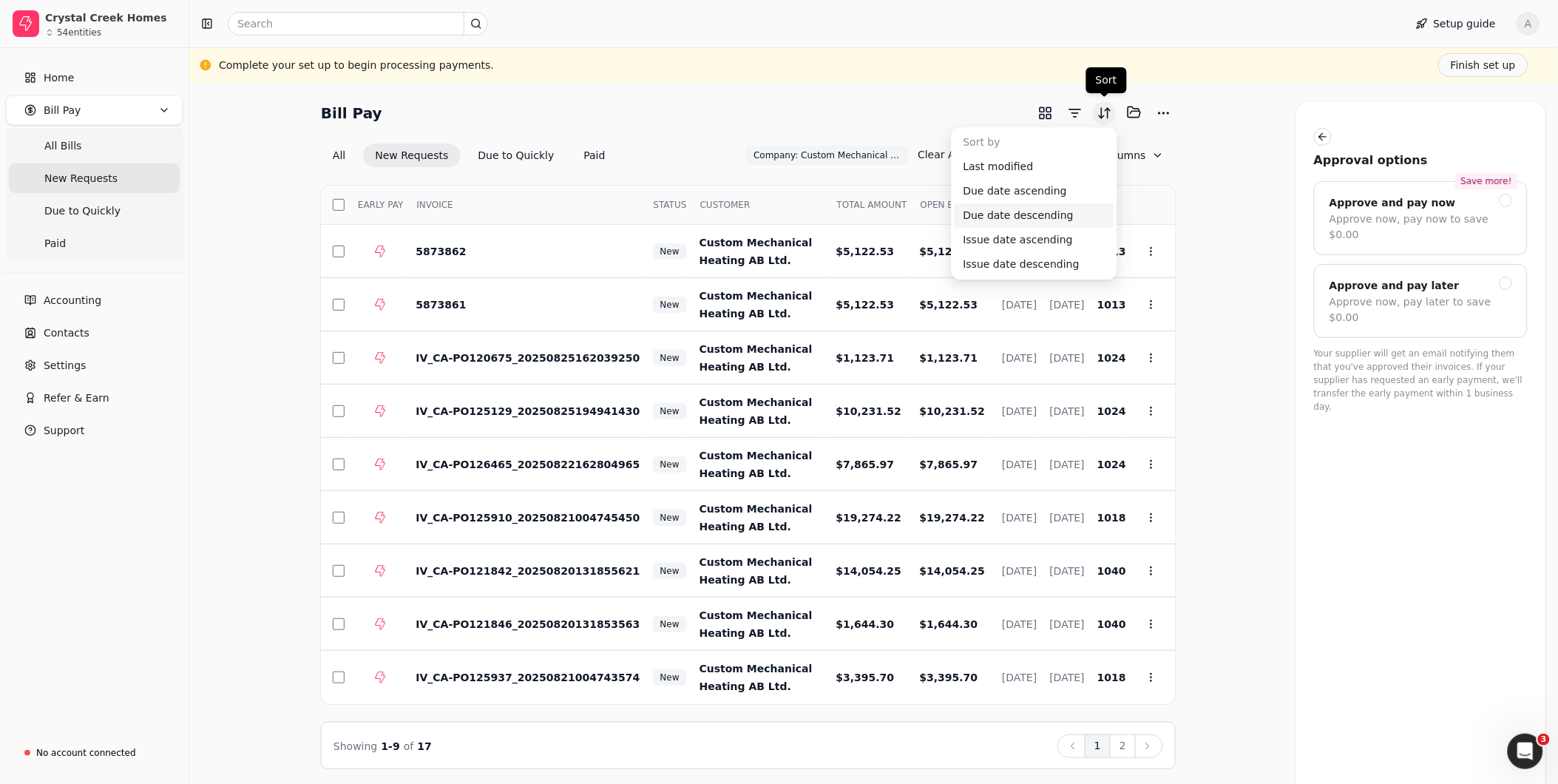
click at [1107, 114] on button "Sort" at bounding box center [1105, 113] width 24 height 24
click at [1134, 119] on button "Selected items: 0" at bounding box center [1134, 113] width 24 height 24
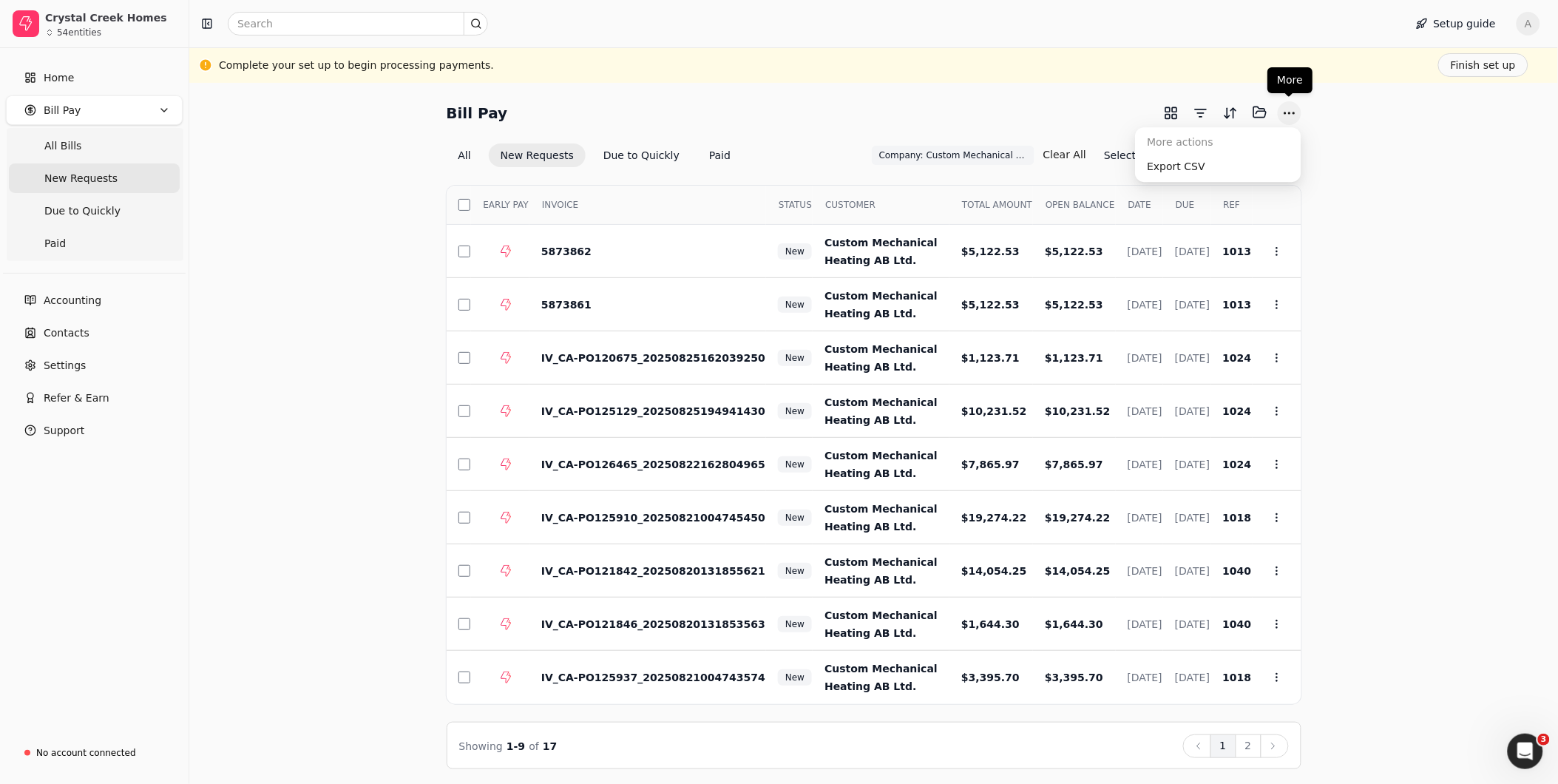
click at [1282, 113] on button "More" at bounding box center [1290, 113] width 24 height 24
click at [1231, 164] on div "Export CSV" at bounding box center [1218, 166] width 160 height 24
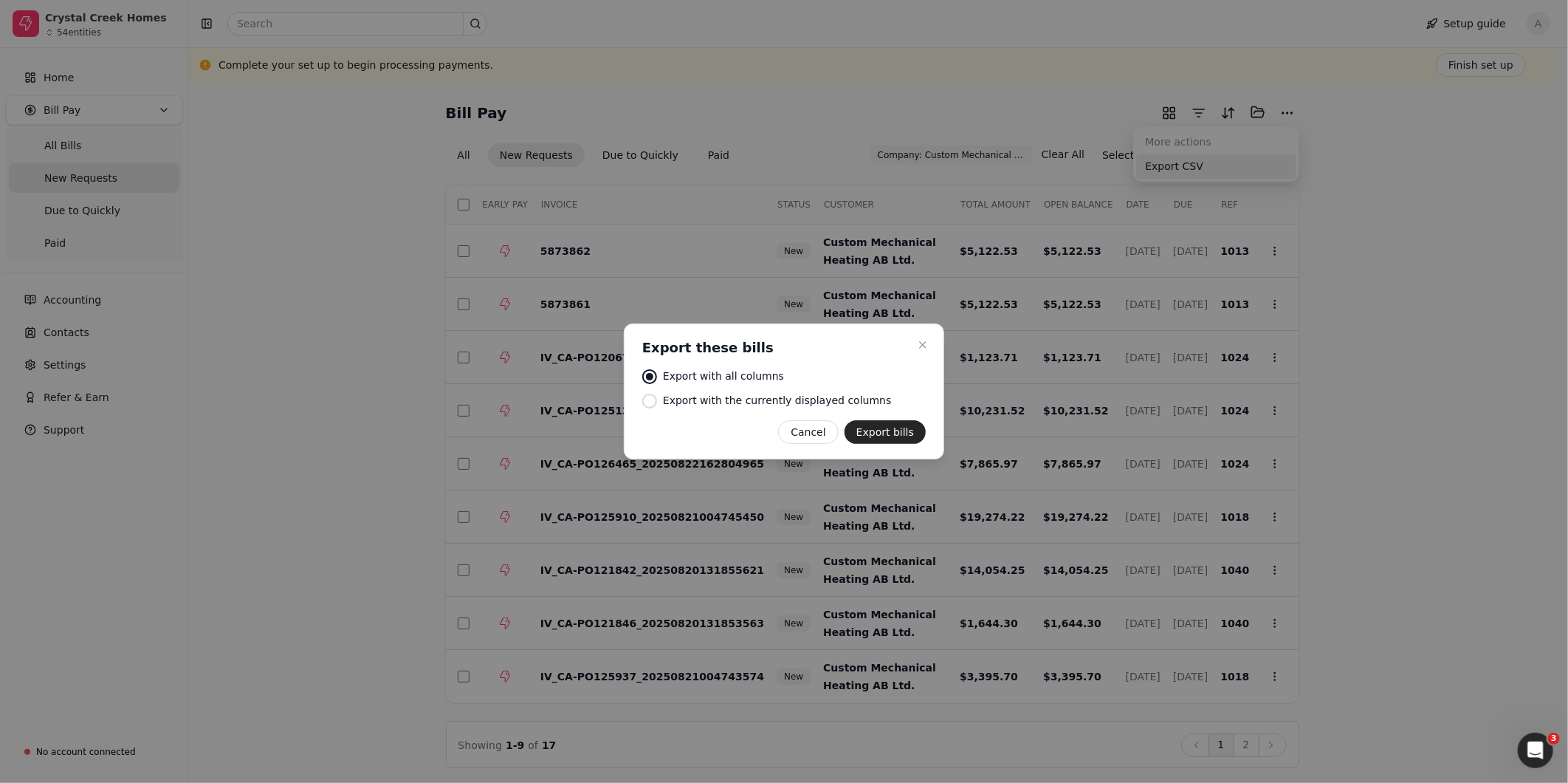
click at [1229, 164] on div at bounding box center [784, 392] width 1568 height 783
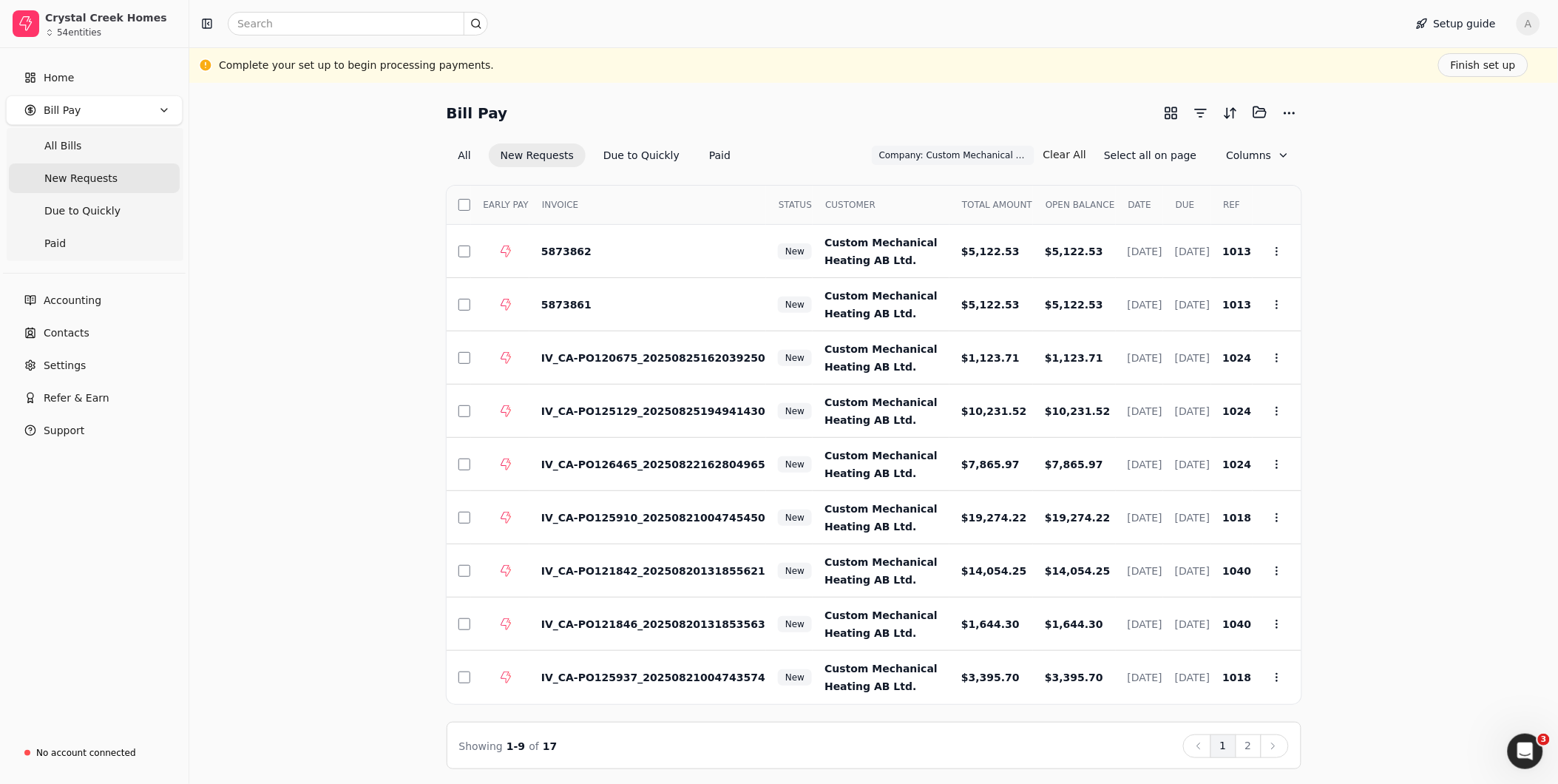
click at [1506, 116] on div "Bill Pay Selected items: 0 All New Requests Due to Quickly Paid Company: Custom…" at bounding box center [874, 435] width 1334 height 668
click at [1174, 116] on button "button" at bounding box center [1171, 113] width 24 height 24
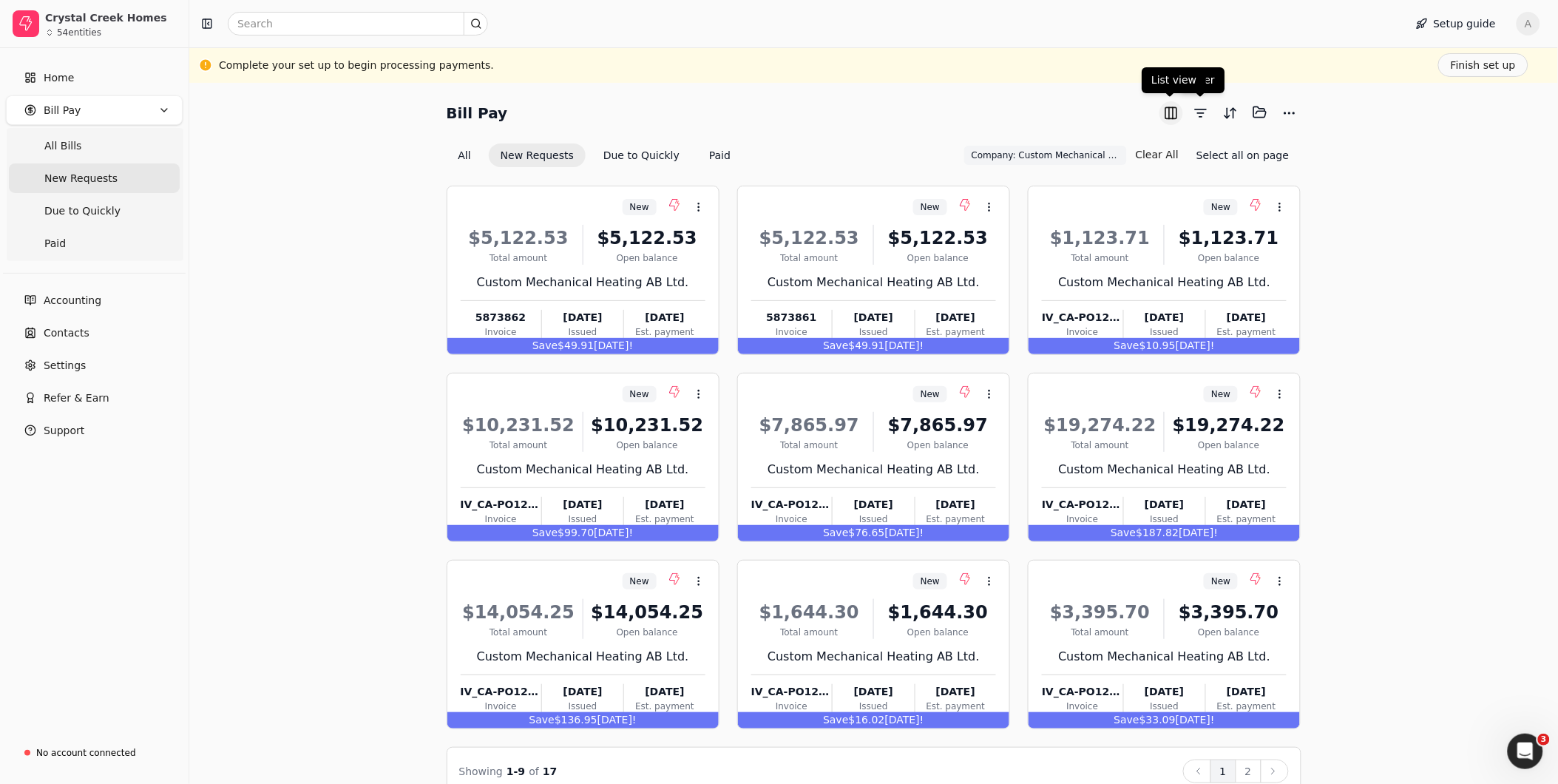
click at [1170, 113] on button "button" at bounding box center [1171, 113] width 24 height 24
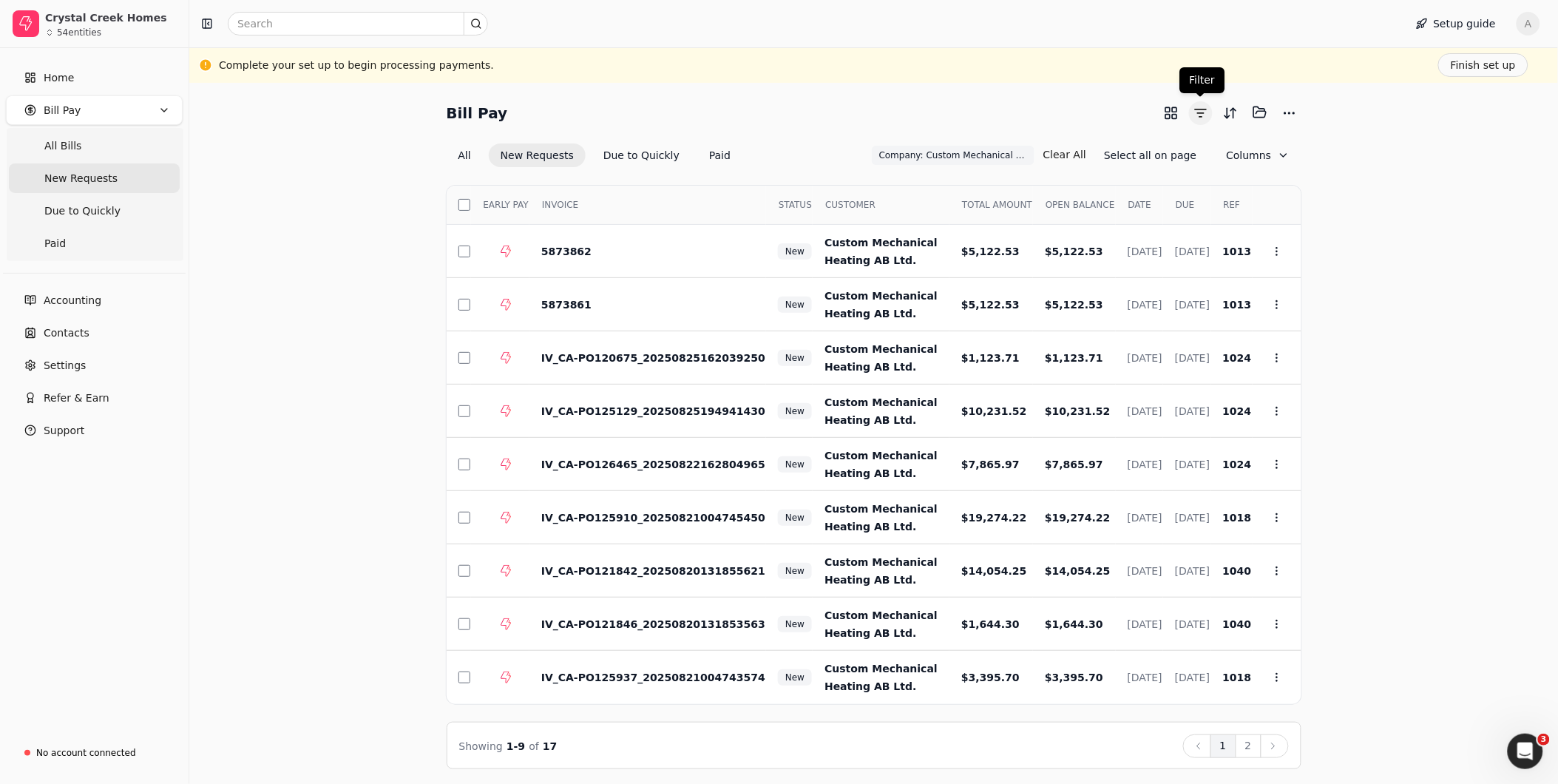
click at [1203, 115] on button "button" at bounding box center [1201, 113] width 24 height 24
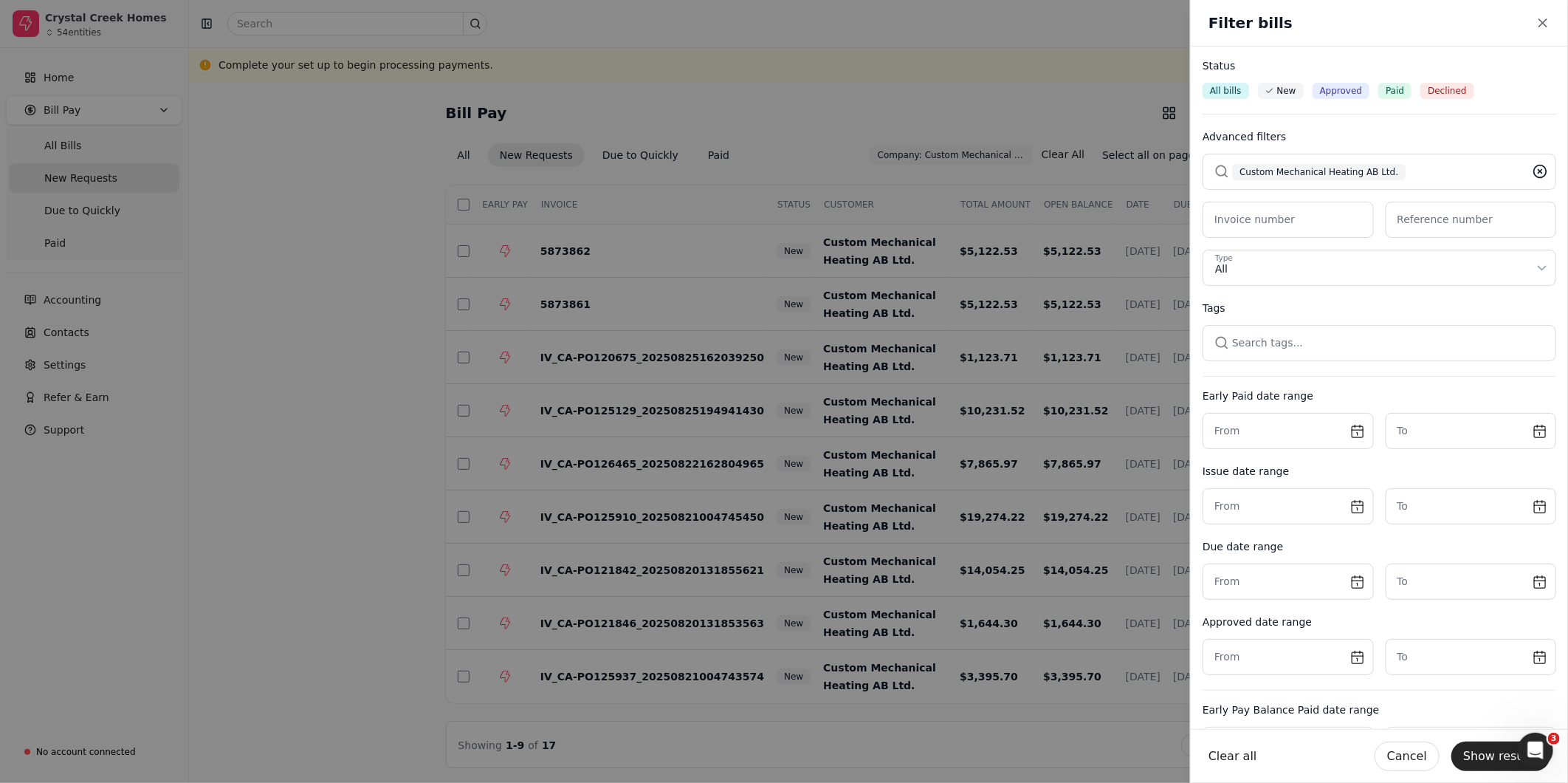
click at [1533, 167] on icon at bounding box center [1540, 171] width 15 height 15
click at [1393, 176] on button "button" at bounding box center [1379, 171] width 354 height 35
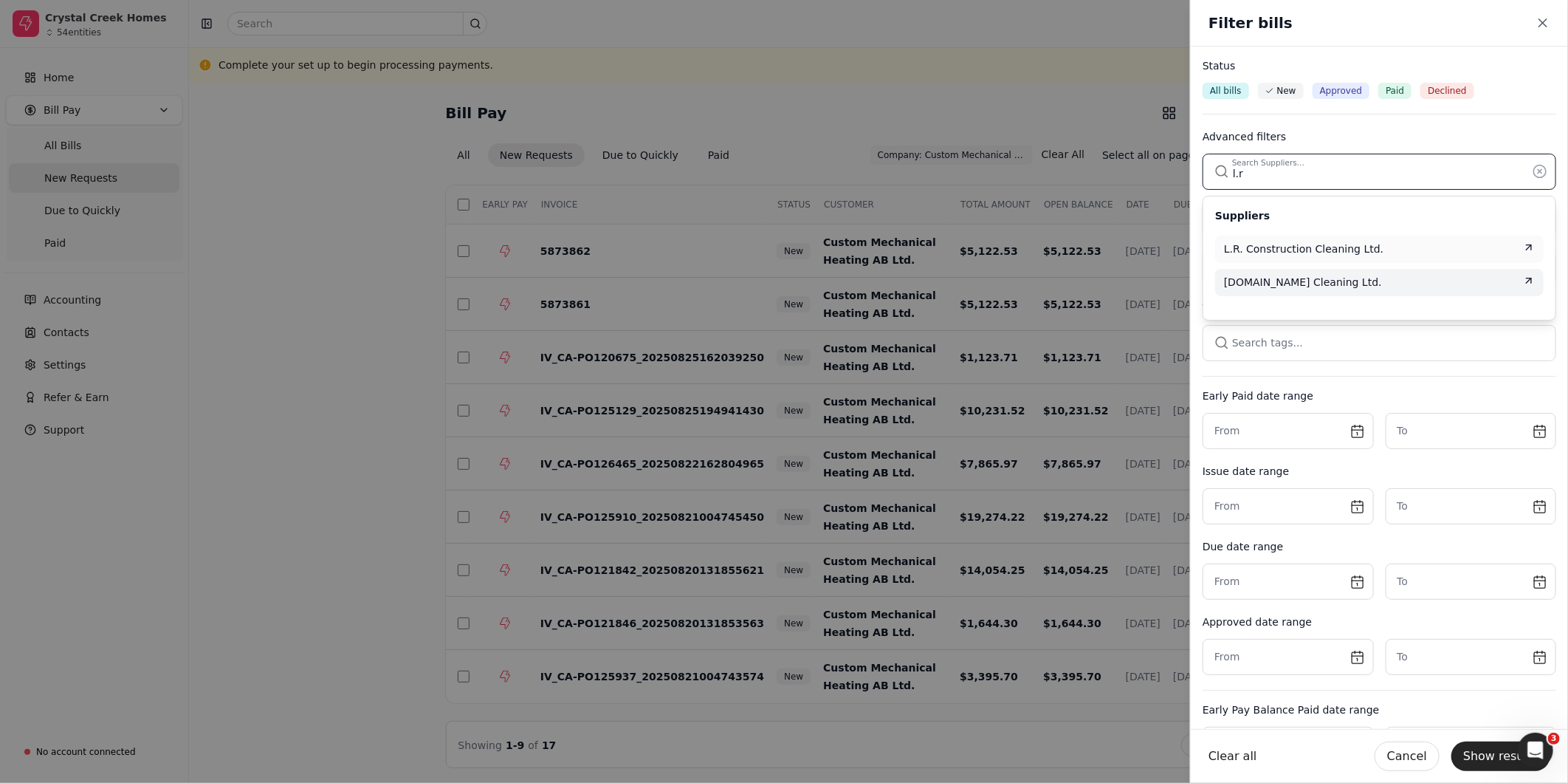
type input "l.r"
click at [1319, 284] on span "L.R.Construction Cleaning Ltd." at bounding box center [1302, 282] width 158 height 16
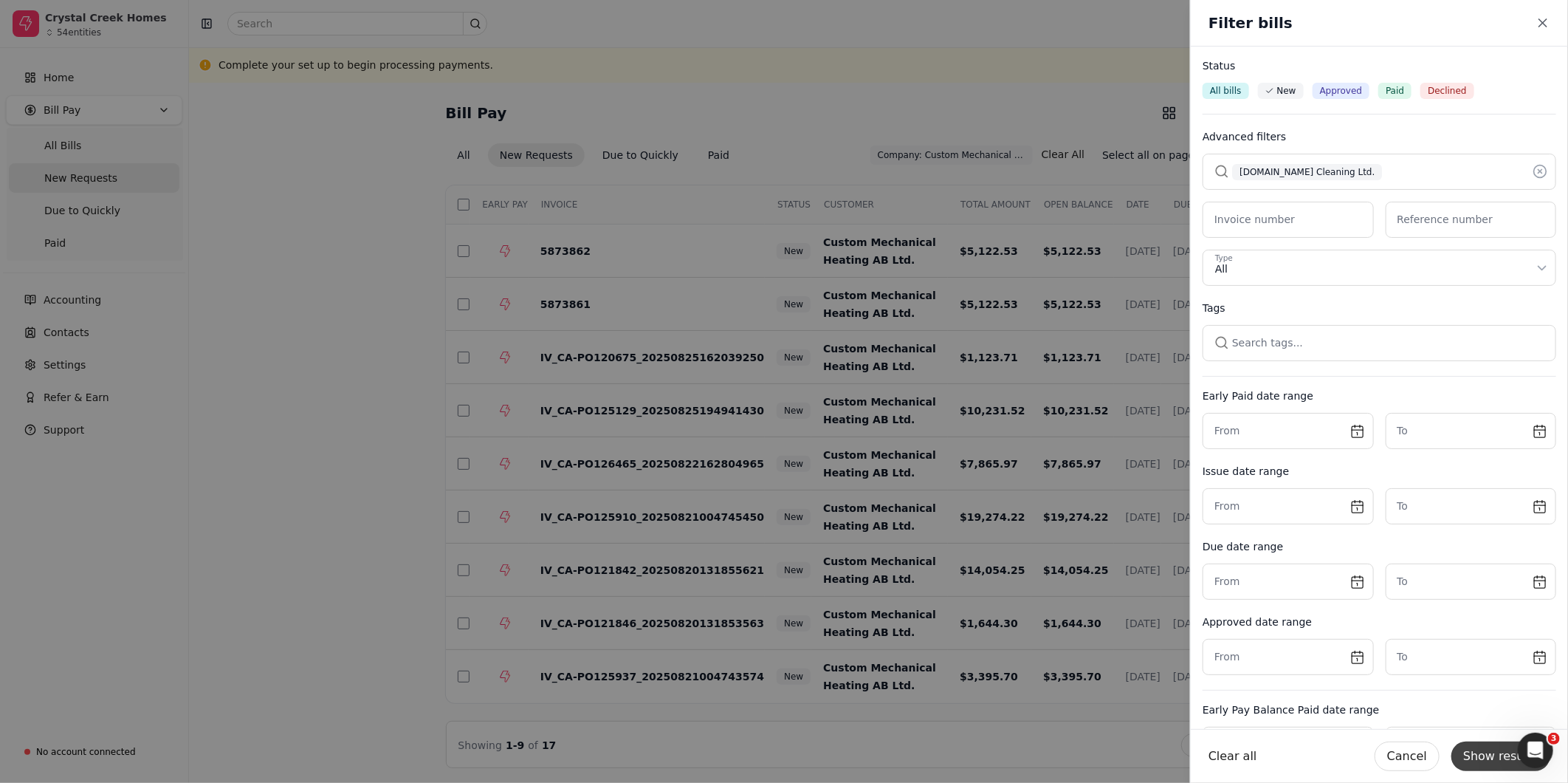
click at [1500, 761] on button "Show results" at bounding box center [1501, 756] width 99 height 30
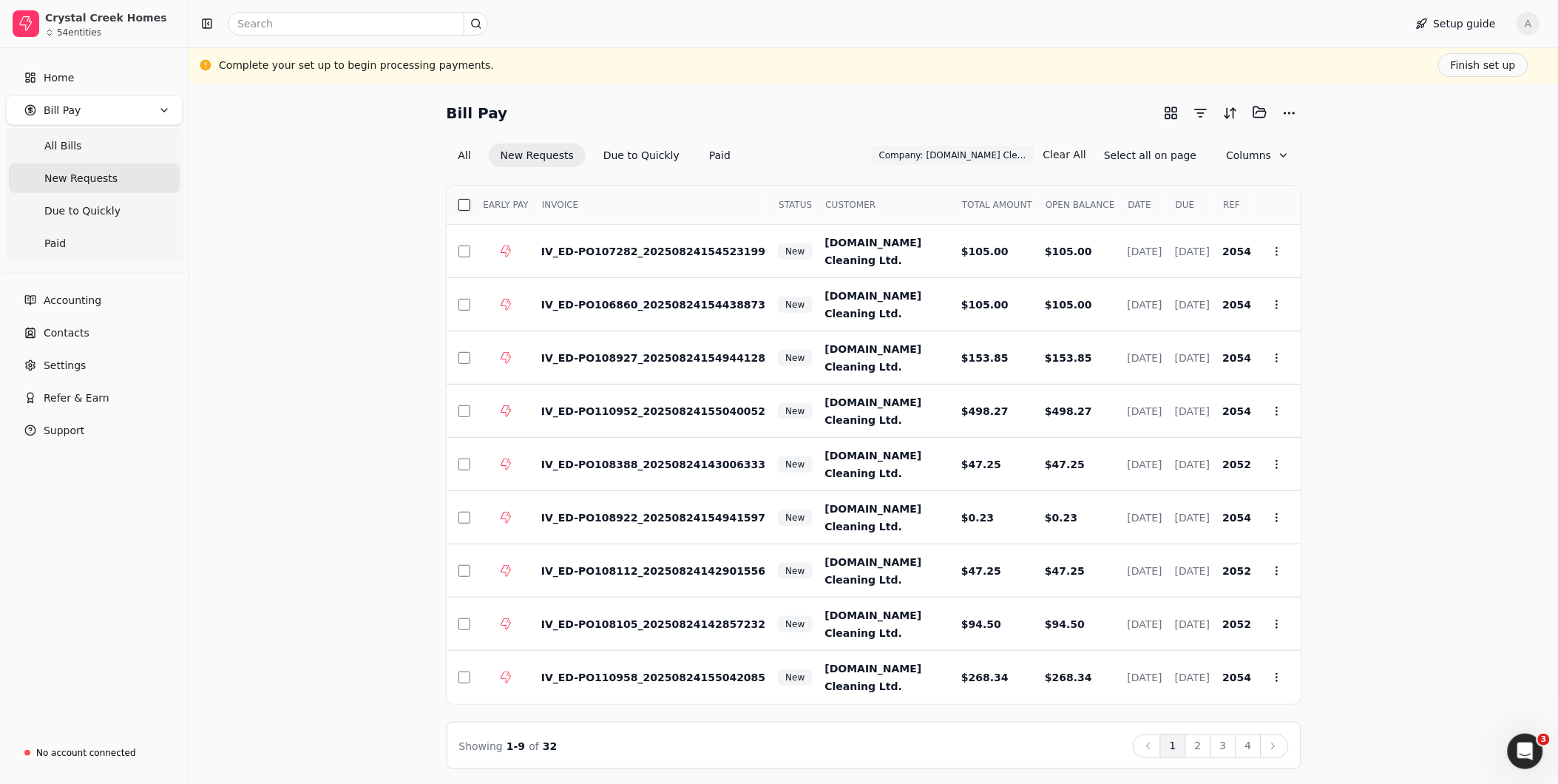
click at [462, 205] on button "button" at bounding box center [464, 205] width 12 height 12
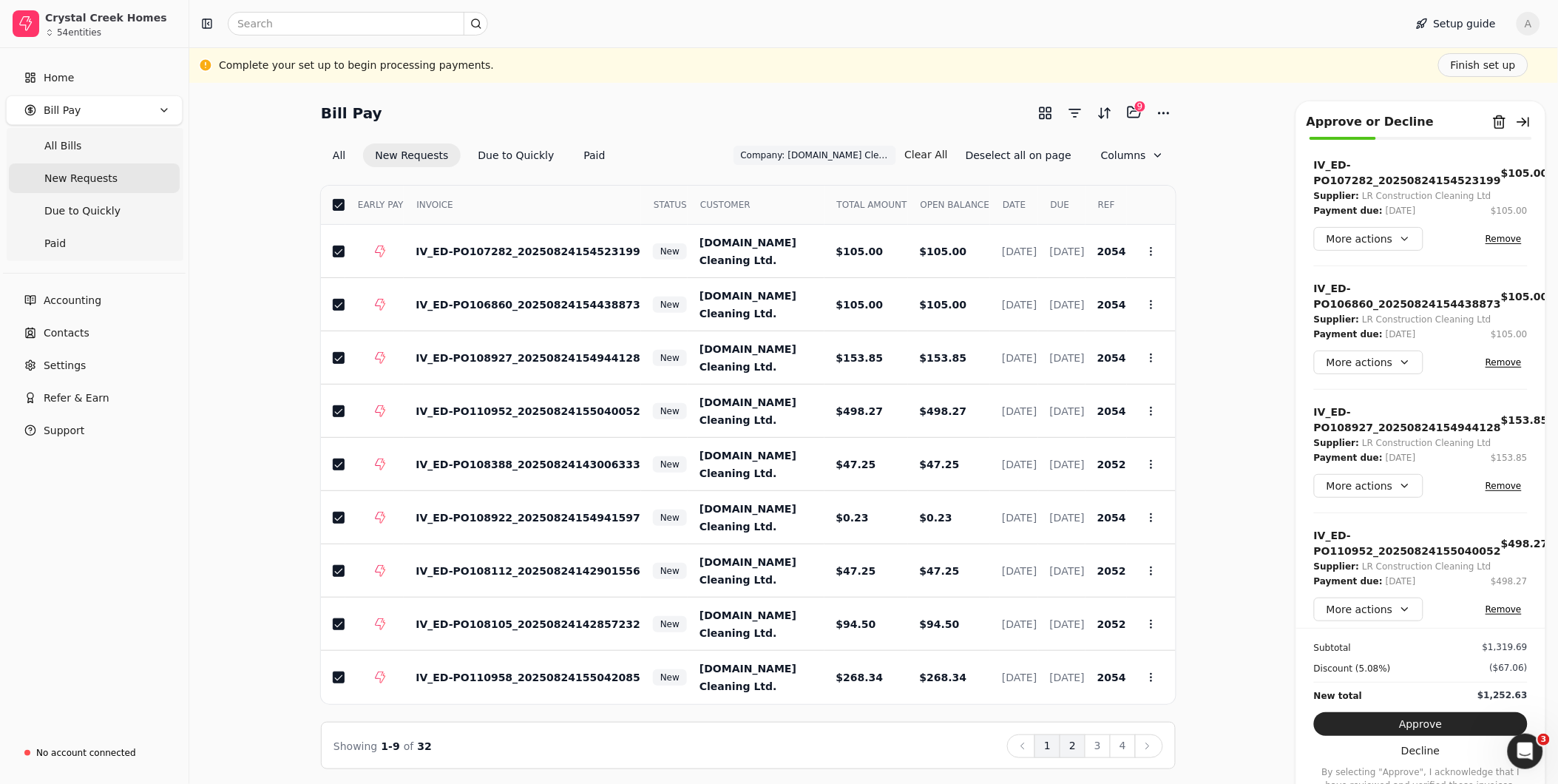
click at [1085, 745] on button "2" at bounding box center [1072, 746] width 26 height 24
drag, startPoint x: 334, startPoint y: 201, endPoint x: 340, endPoint y: 207, distance: 8.5
click at [335, 201] on button "button" at bounding box center [339, 205] width 12 height 12
click at [1095, 743] on button "3" at bounding box center [1097, 746] width 26 height 24
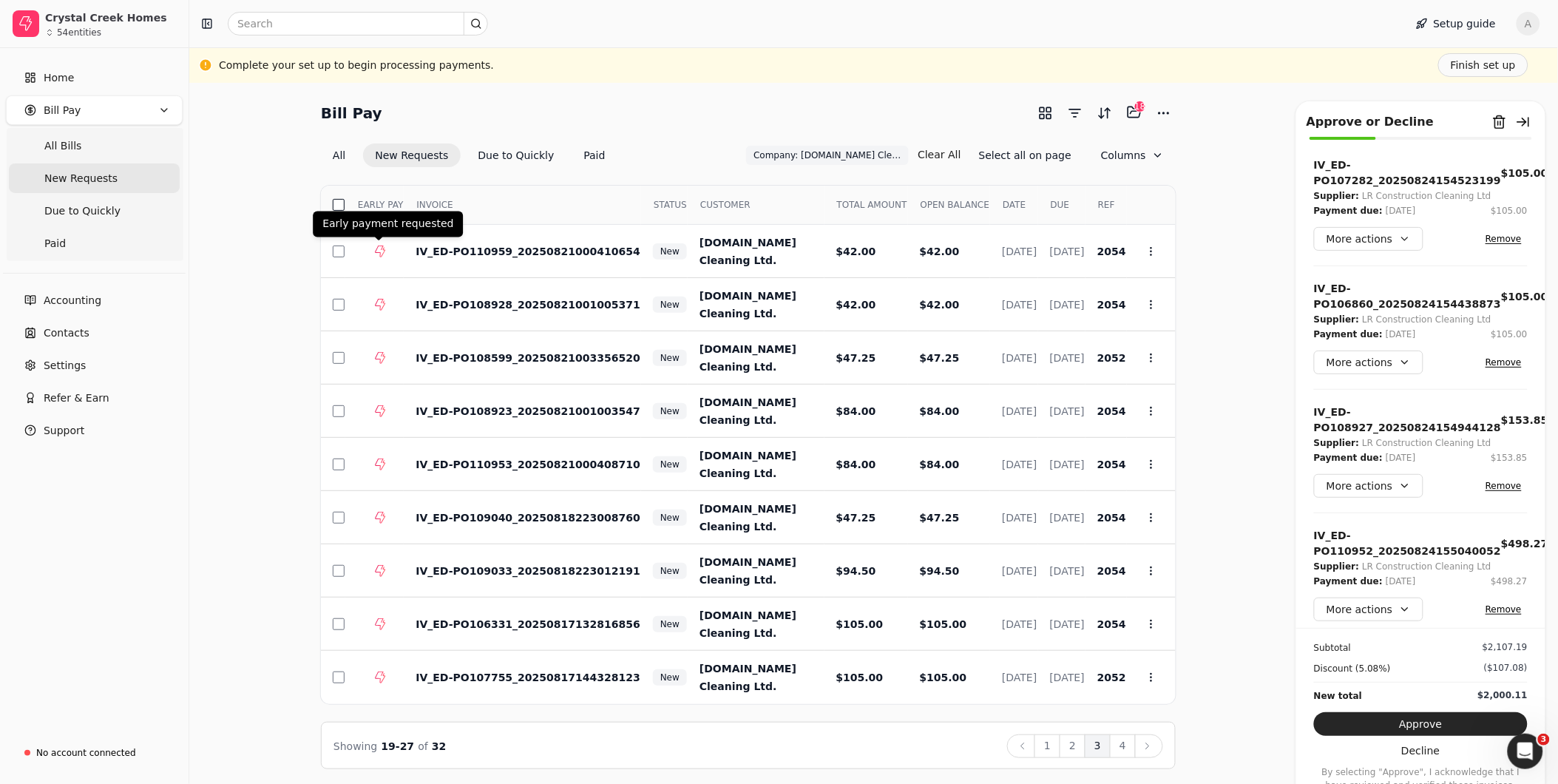
click at [341, 201] on button "button" at bounding box center [339, 205] width 12 height 12
click at [1119, 749] on button "4" at bounding box center [1123, 746] width 26 height 24
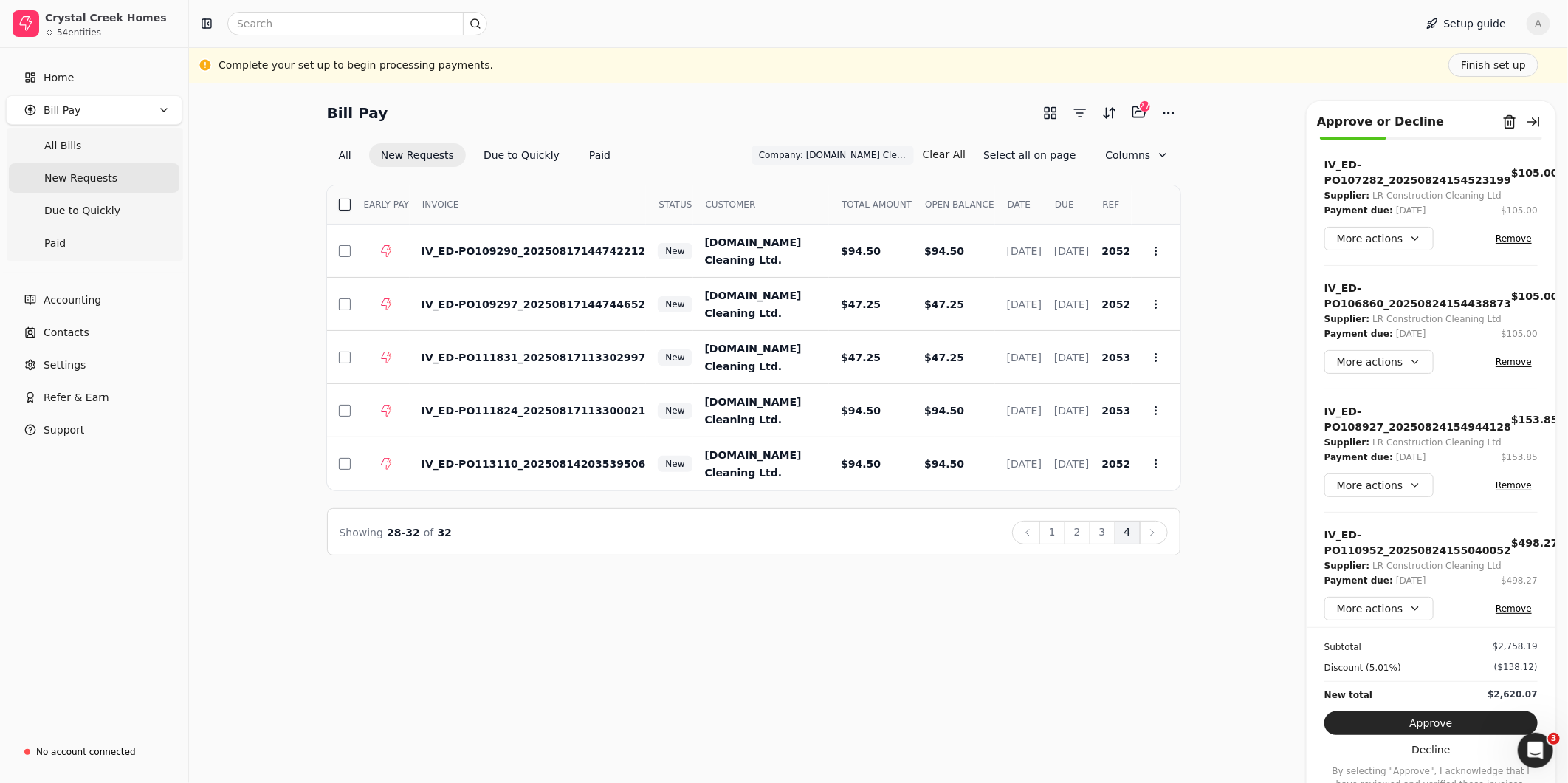
click at [342, 204] on button "button" at bounding box center [344, 204] width 12 height 12
click at [1428, 719] on button "Approve" at bounding box center [1430, 723] width 213 height 24
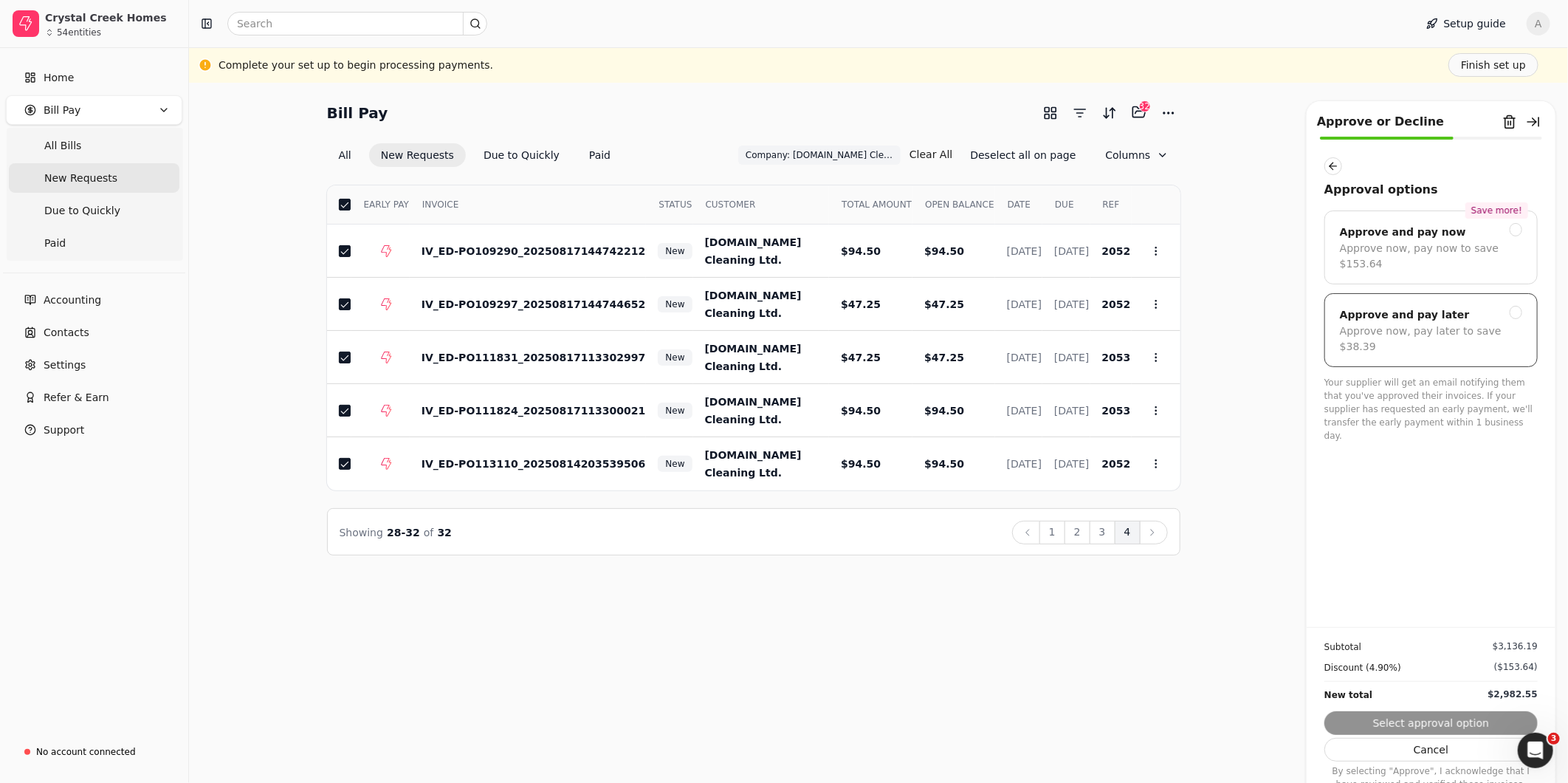
click at [1515, 306] on div at bounding box center [1516, 312] width 13 height 13
drag, startPoint x: 1451, startPoint y: 722, endPoint x: 1467, endPoint y: 710, distance: 20.0
click at [1451, 721] on button "Submit approval" at bounding box center [1430, 723] width 213 height 24
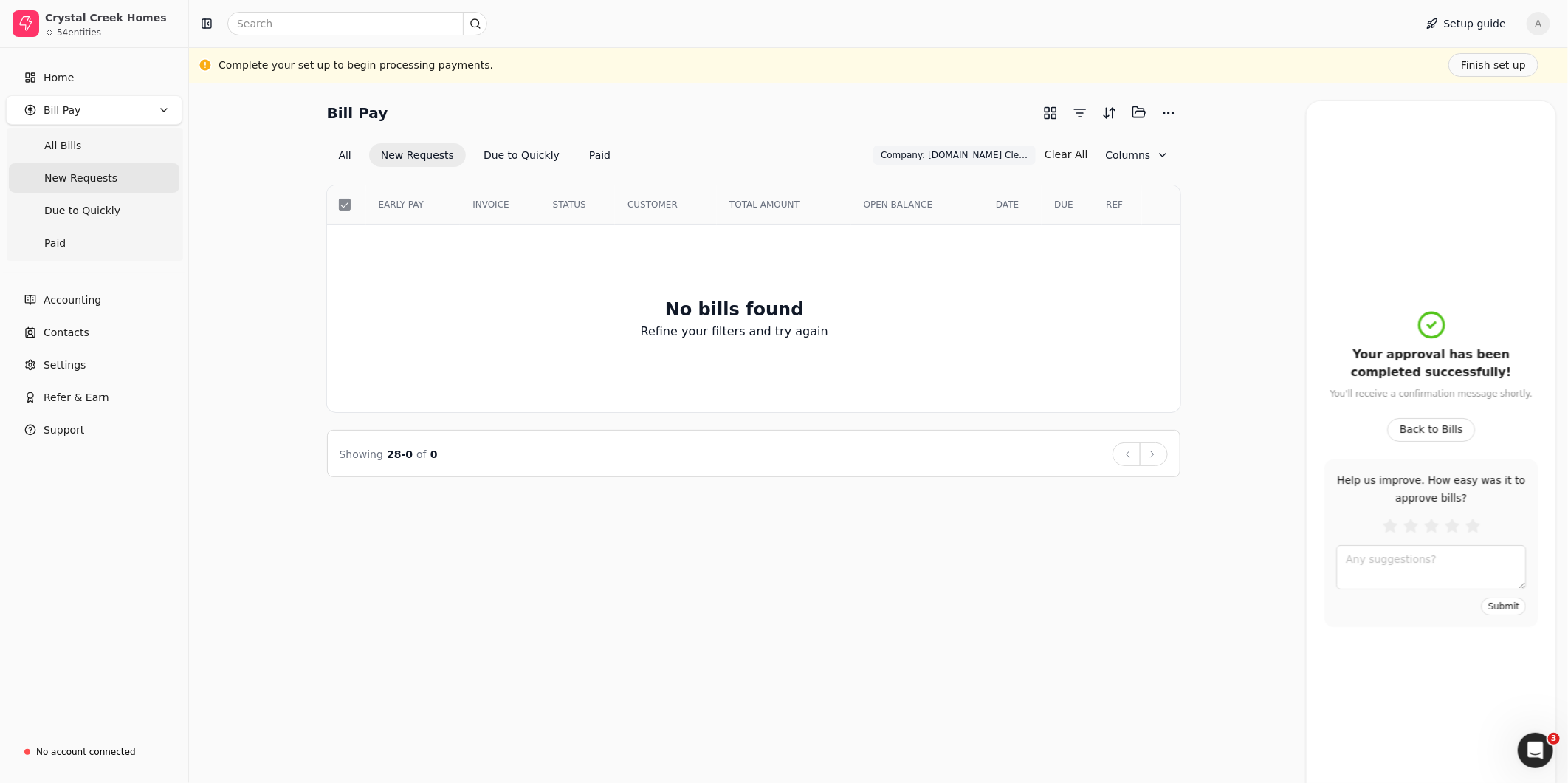
click at [140, 185] on Requests "New Requests" at bounding box center [94, 178] width 171 height 30
click at [100, 116] on Pay "Bill Pay" at bounding box center [94, 110] width 176 height 30
click at [62, 112] on span "Bill Pay" at bounding box center [61, 111] width 37 height 16
click at [136, 181] on Requests "New Requests" at bounding box center [94, 178] width 171 height 30
click at [92, 171] on span "New Requests" at bounding box center [80, 178] width 73 height 16
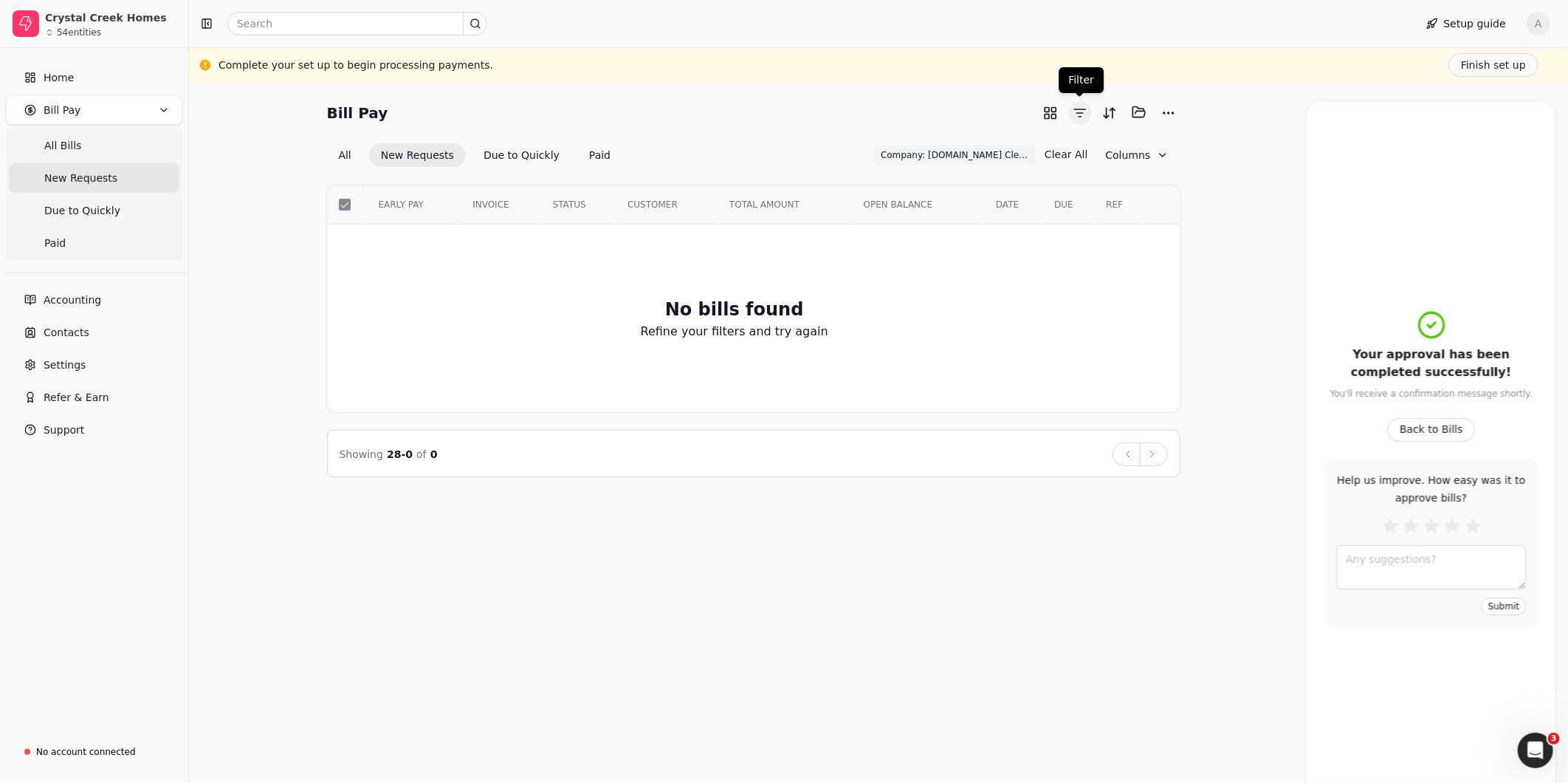
click at [1079, 112] on button "button" at bounding box center [1080, 113] width 24 height 24
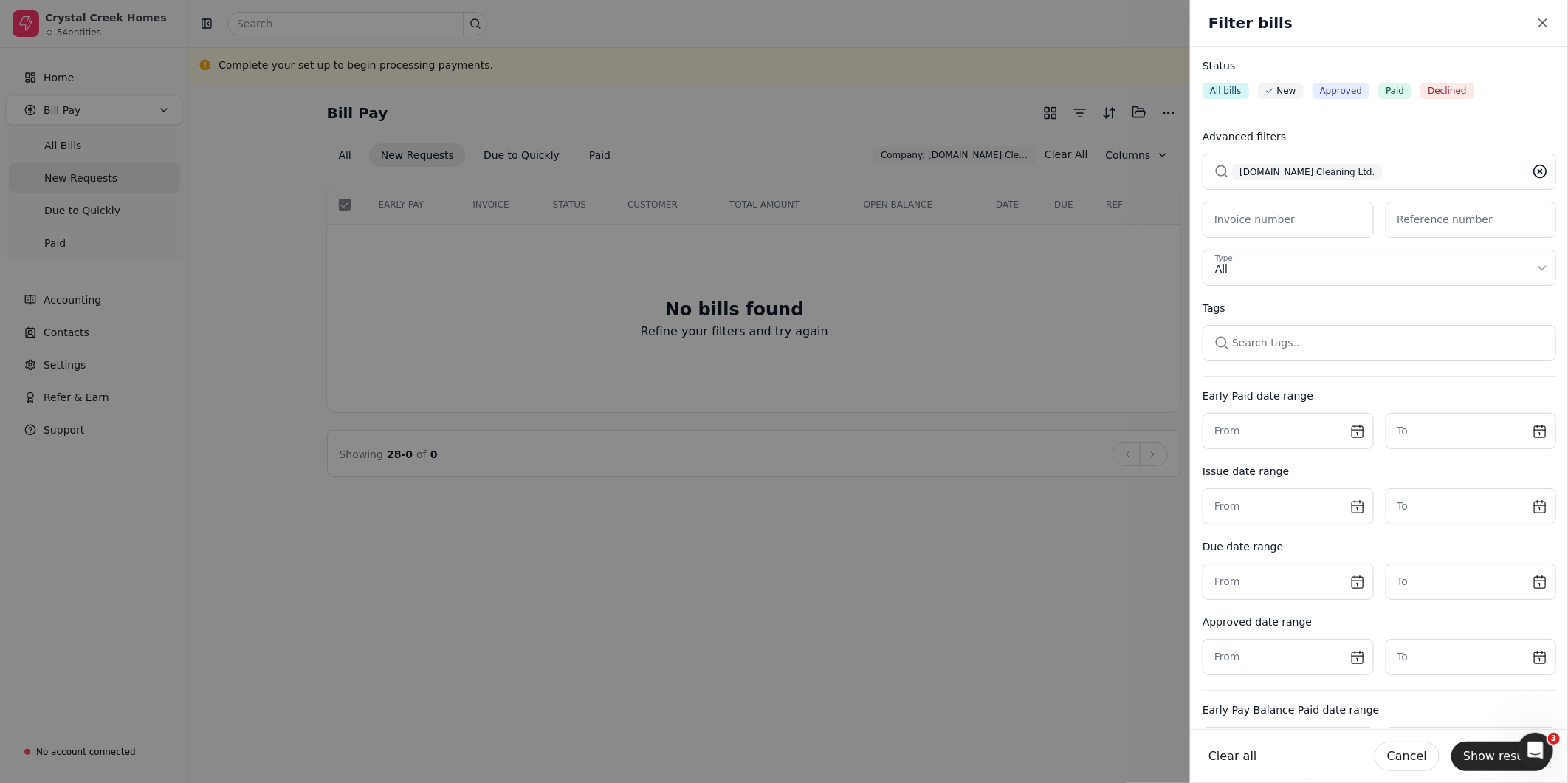
click at [1533, 170] on icon at bounding box center [1540, 171] width 15 height 15
click at [1452, 170] on button "button" at bounding box center [1379, 171] width 354 height 35
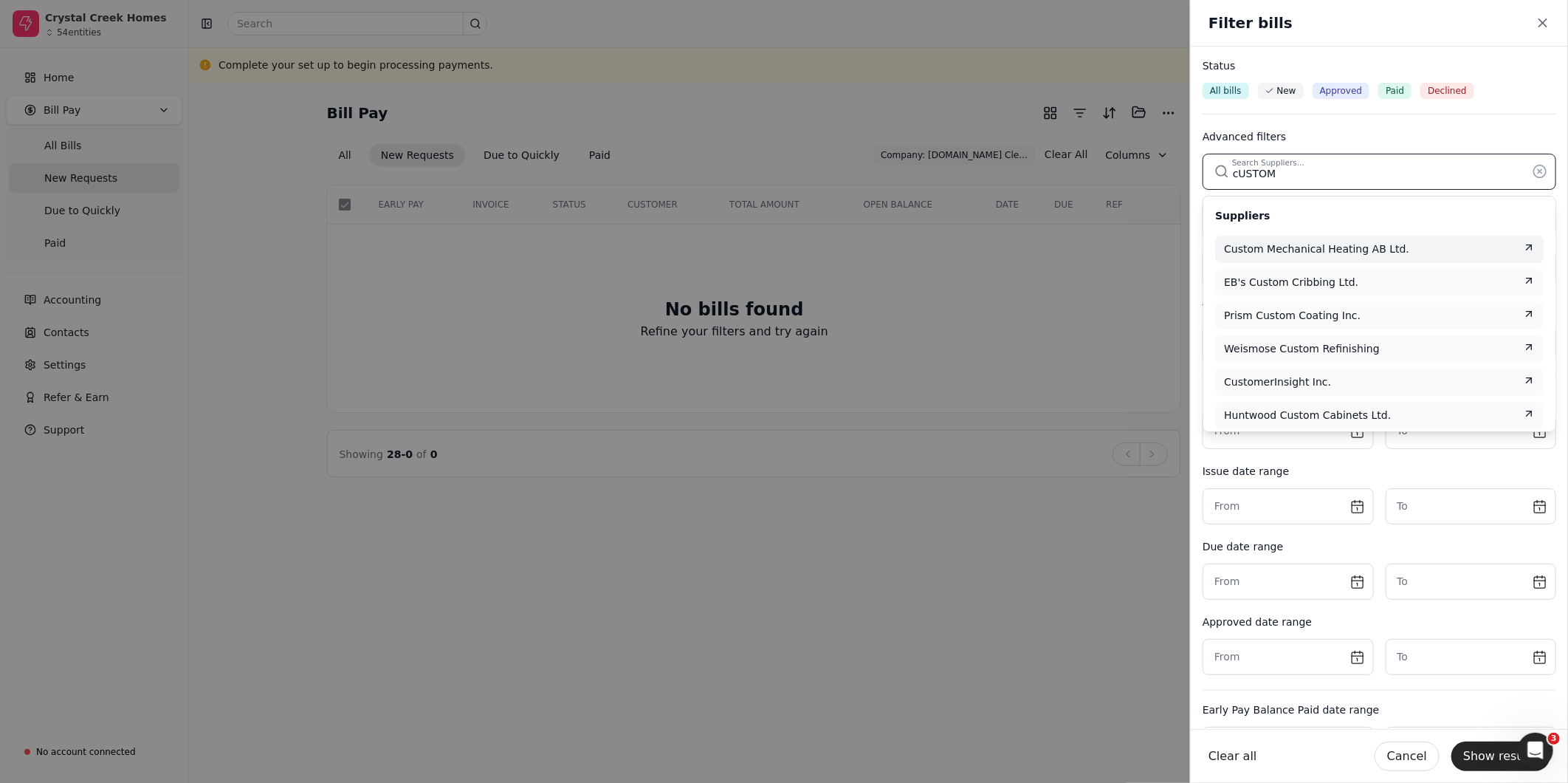
type input "cUSTOM"
click at [1380, 248] on span "Custom Mechanical Heating AB Ltd." at bounding box center [1316, 249] width 185 height 16
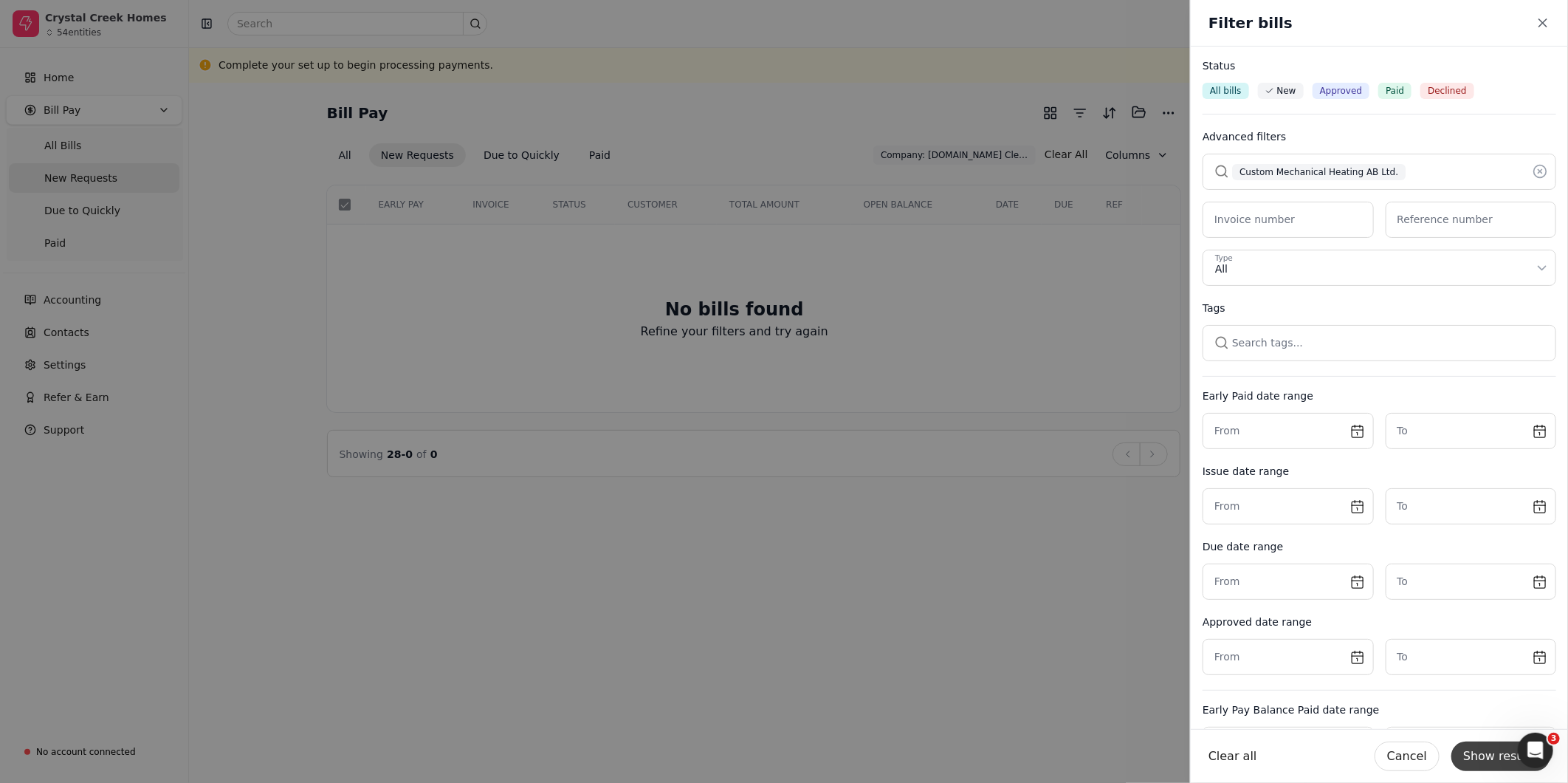
click at [1478, 757] on button "Show results" at bounding box center [1501, 756] width 99 height 30
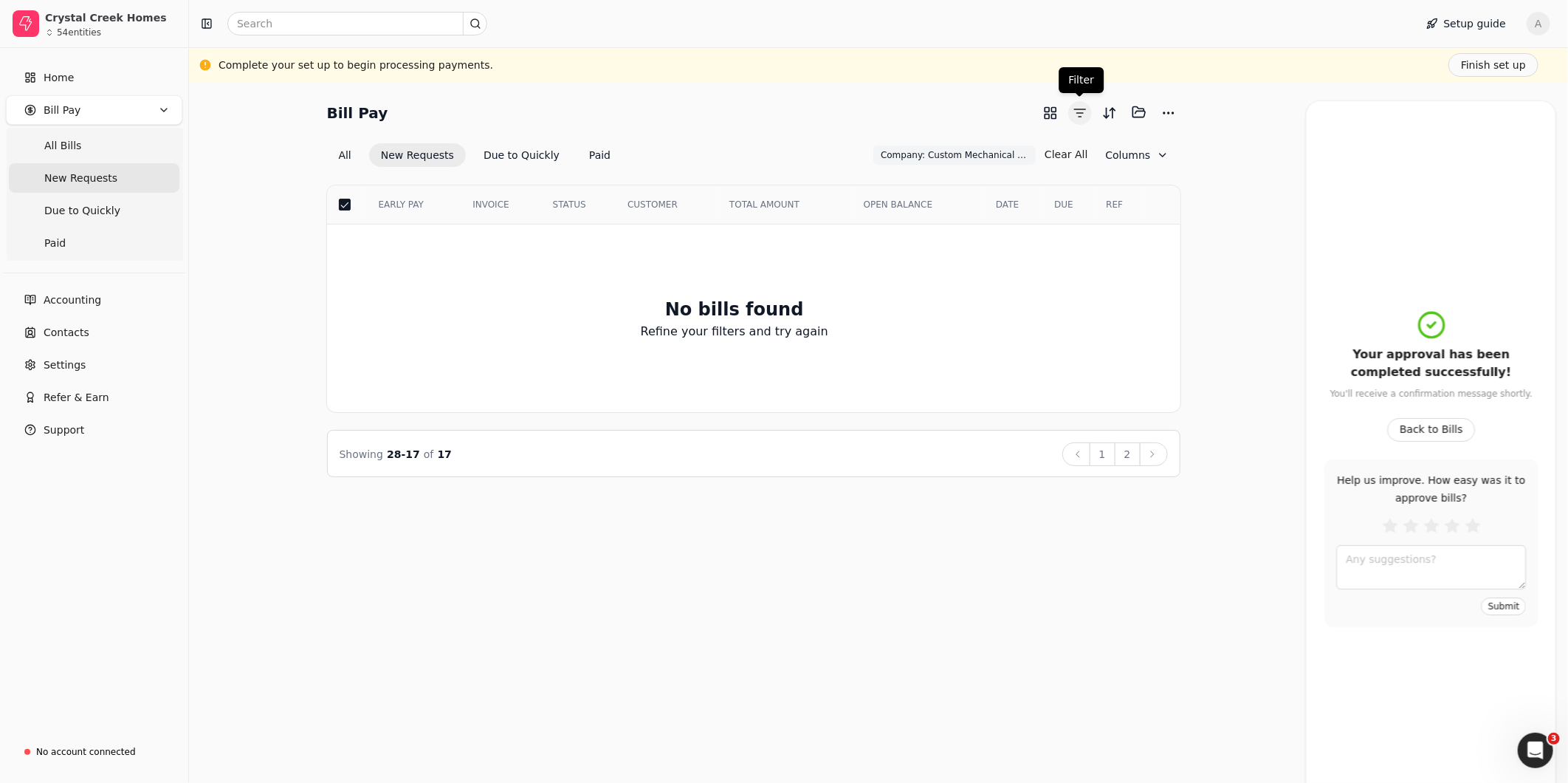
click at [1079, 113] on button "button" at bounding box center [1080, 113] width 24 height 24
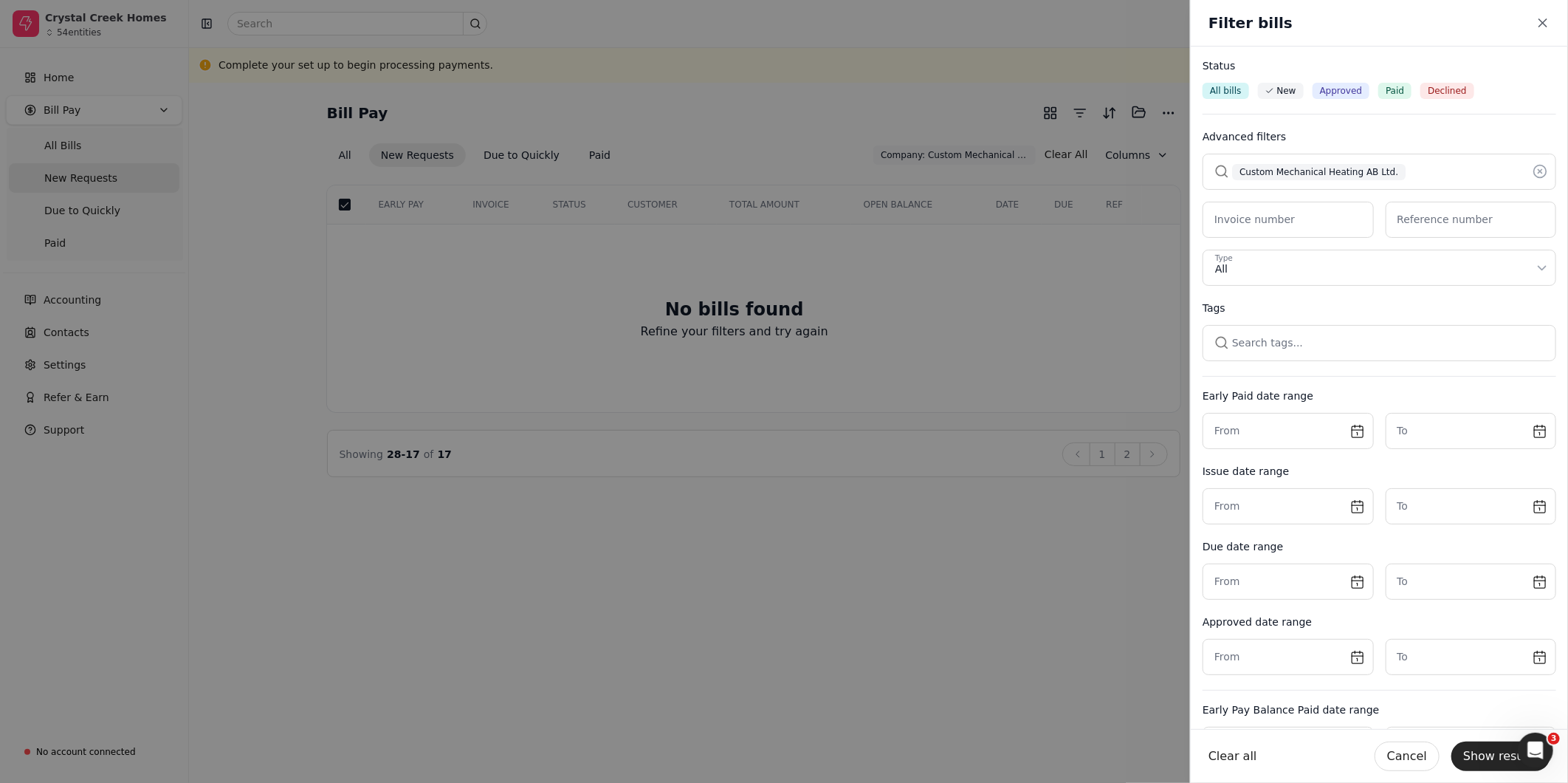
click at [1533, 171] on icon at bounding box center [1540, 171] width 15 height 15
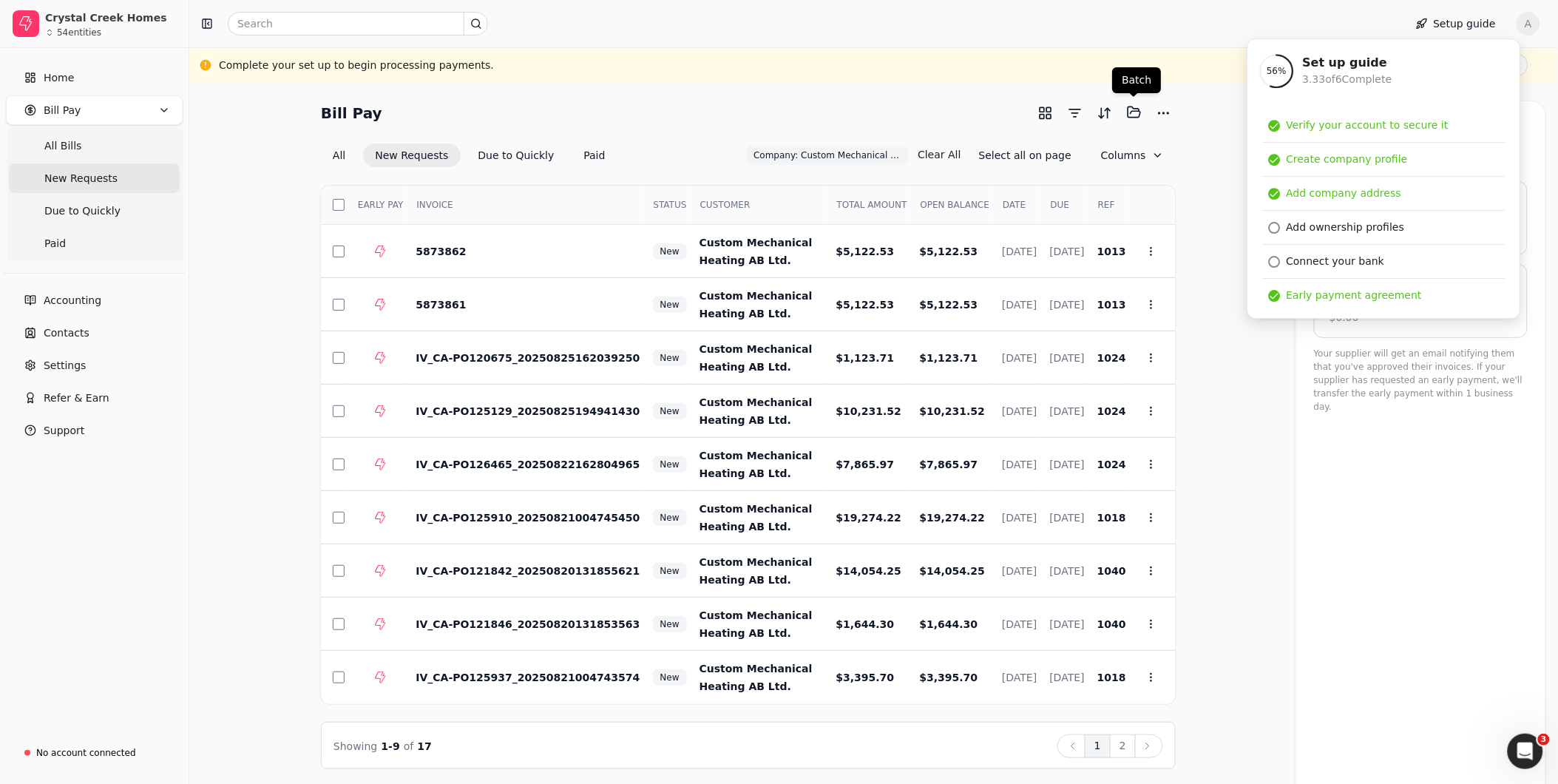
click at [774, 353] on div at bounding box center [1415, 435] width 250 height 668
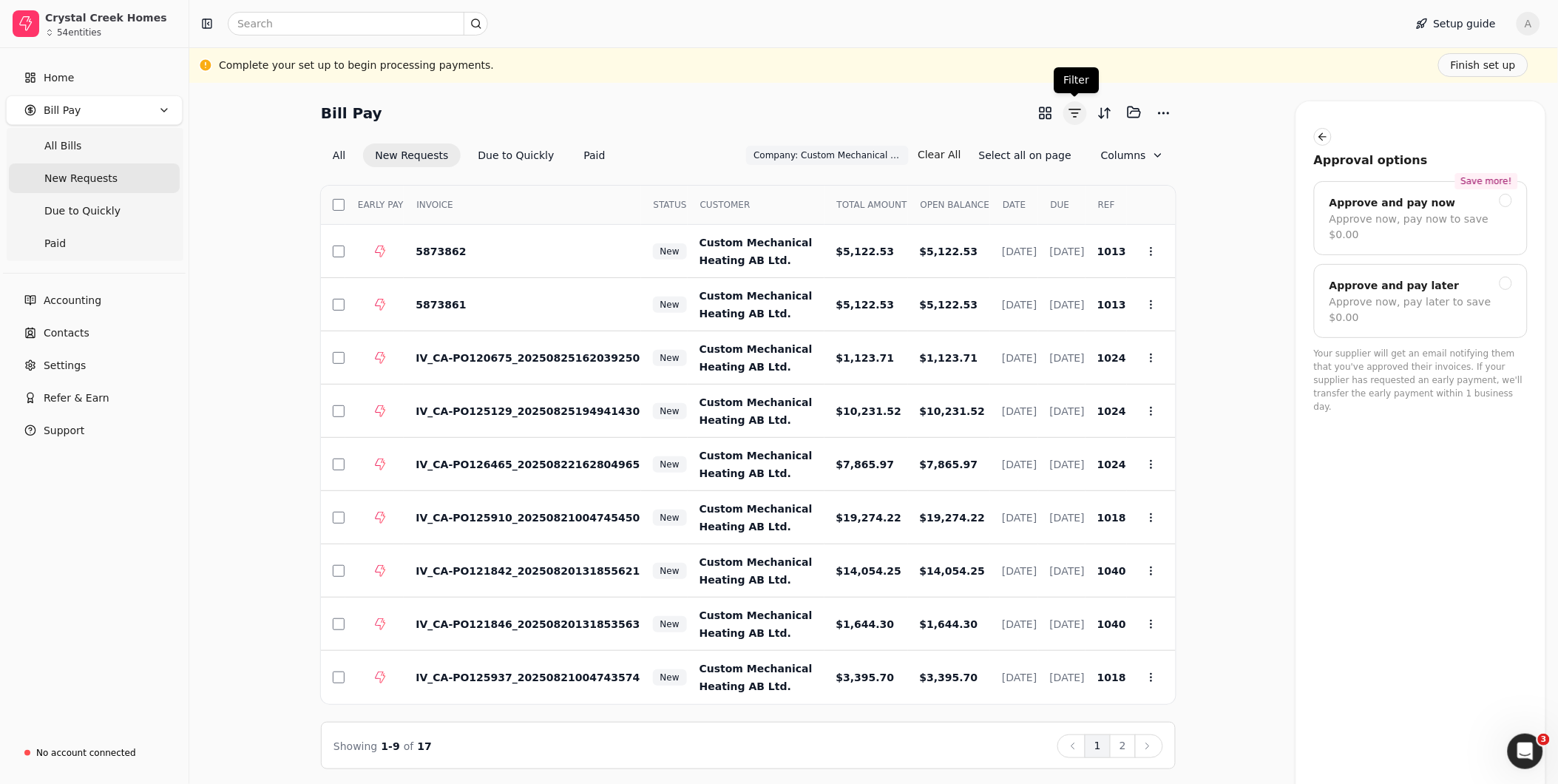
click at [774, 109] on button "button" at bounding box center [1075, 113] width 24 height 24
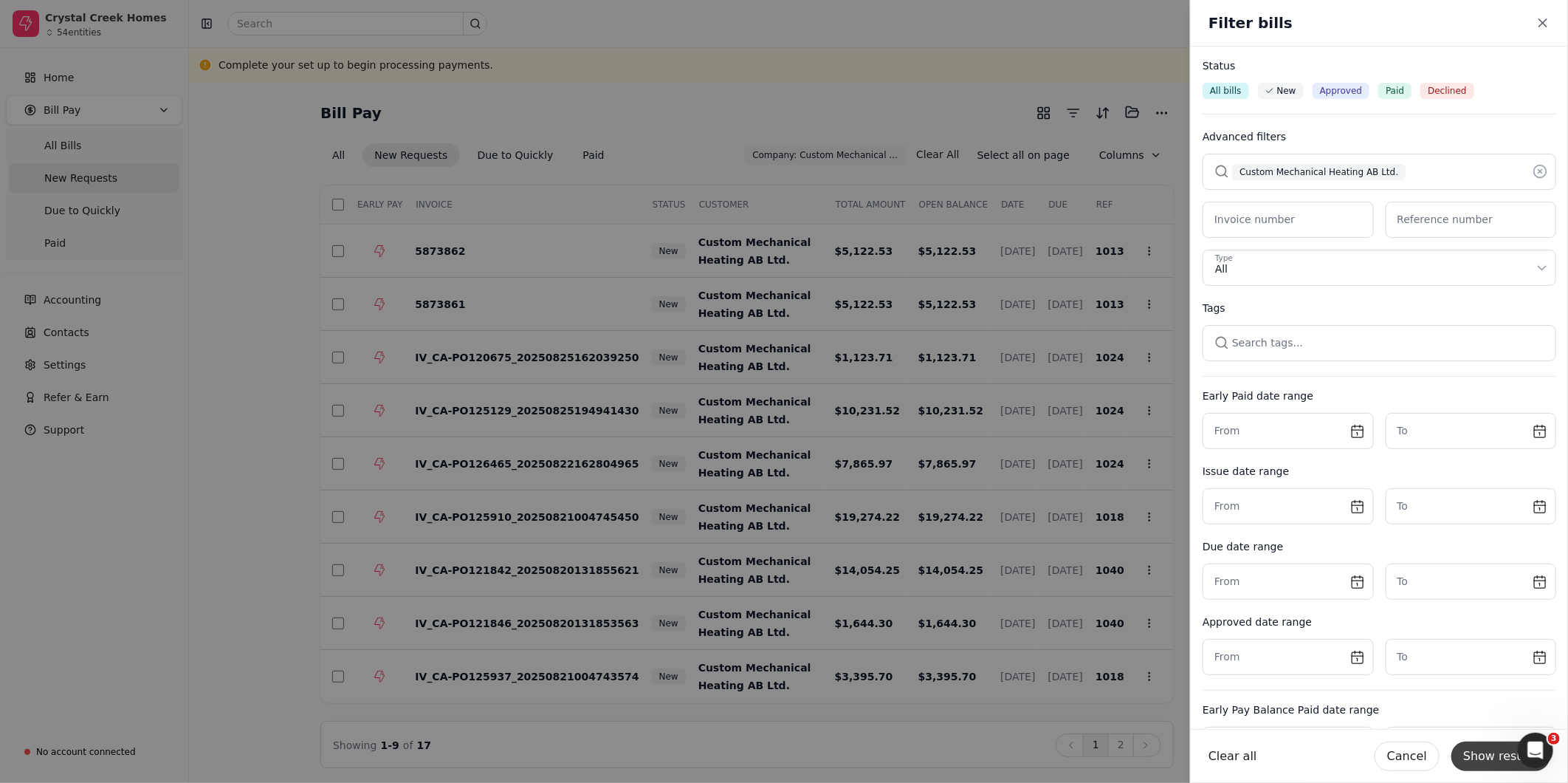
click at [773, 352] on button "Show results" at bounding box center [1501, 756] width 99 height 30
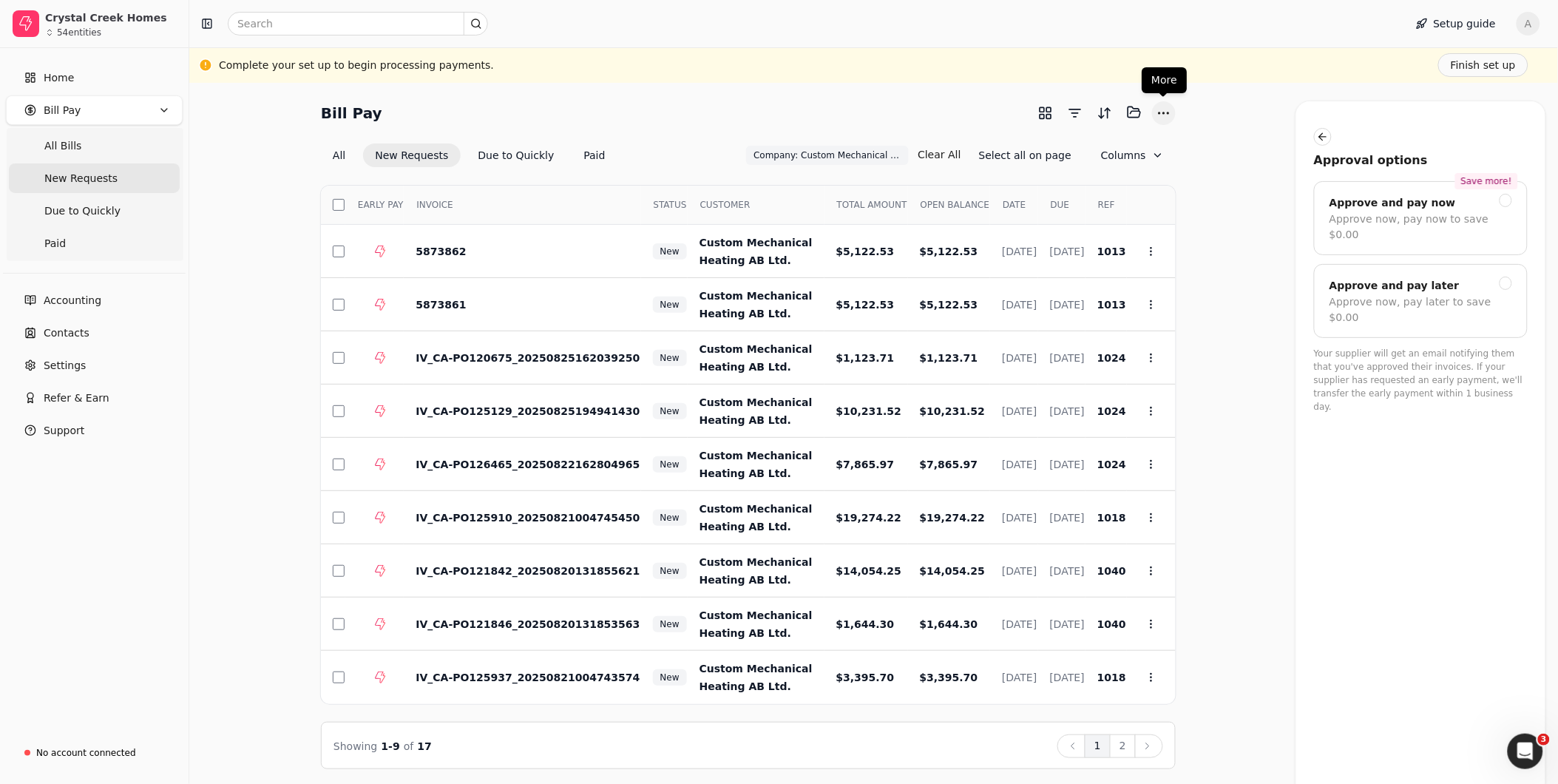
click at [774, 114] on button "More" at bounding box center [1164, 113] width 24 height 24
click at [774, 161] on div "Export CSV" at bounding box center [1094, 166] width 160 height 24
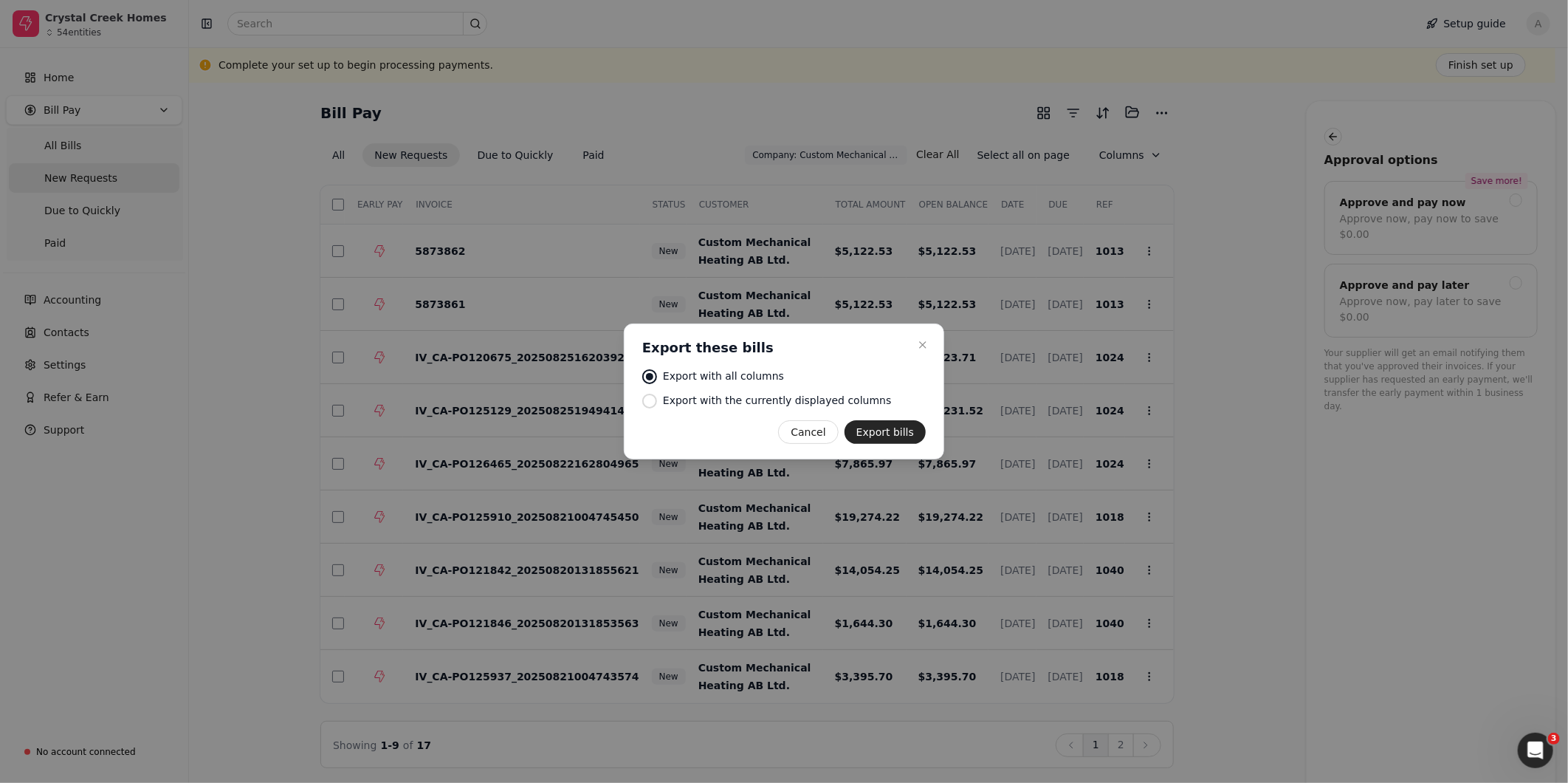
drag, startPoint x: 891, startPoint y: 432, endPoint x: 764, endPoint y: 408, distance: 129.2
click at [764, 352] on div "Close Export these bills Export these bills Export with all columns Export with…" at bounding box center [784, 391] width 321 height 136
click at [764, 352] on div "Export with the currently displayed columns" at bounding box center [777, 401] width 228 height 16
click at [773, 352] on button "Export bills" at bounding box center [885, 432] width 81 height 24
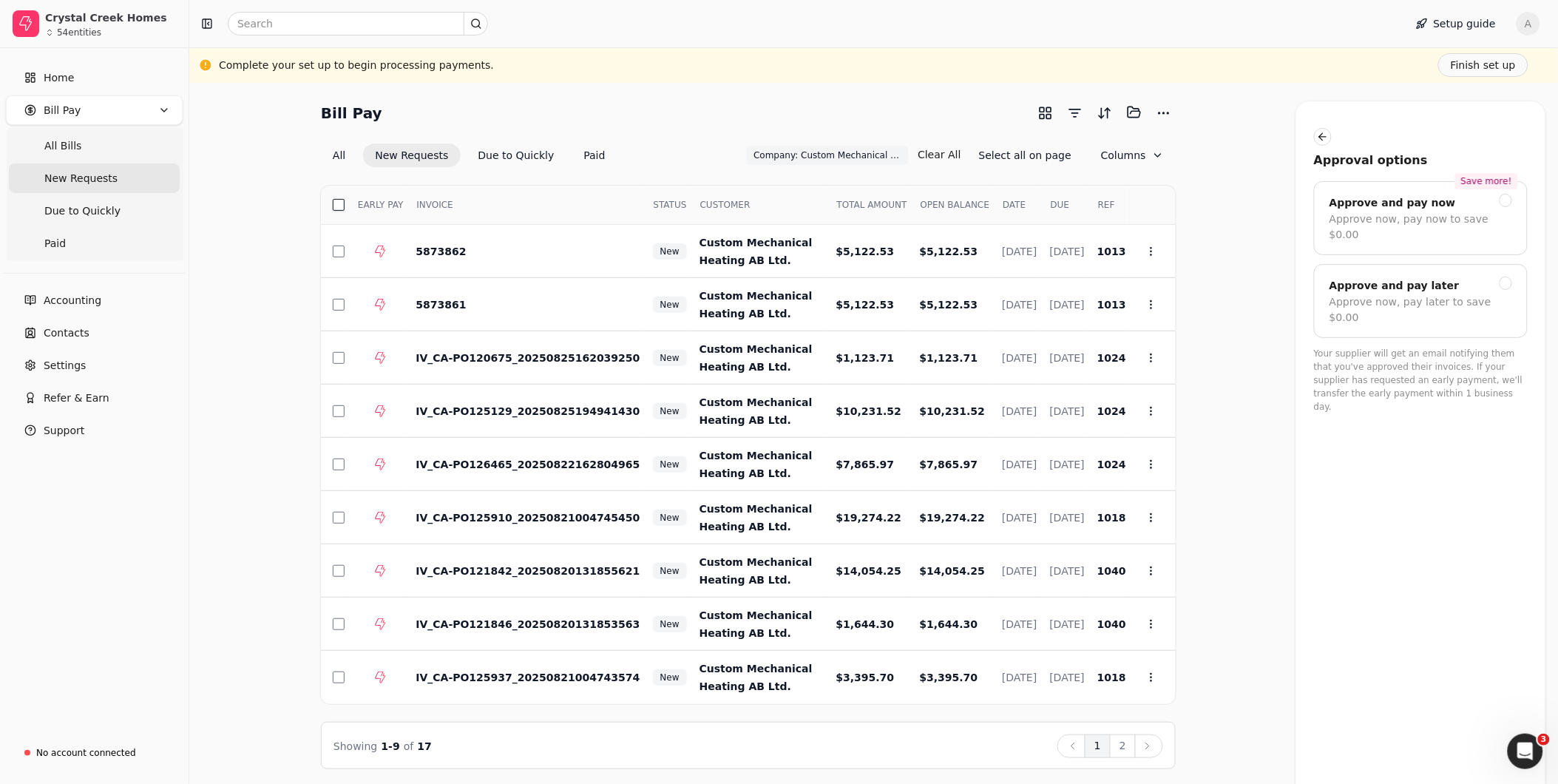
click at [334, 208] on button "button" at bounding box center [339, 205] width 12 height 12
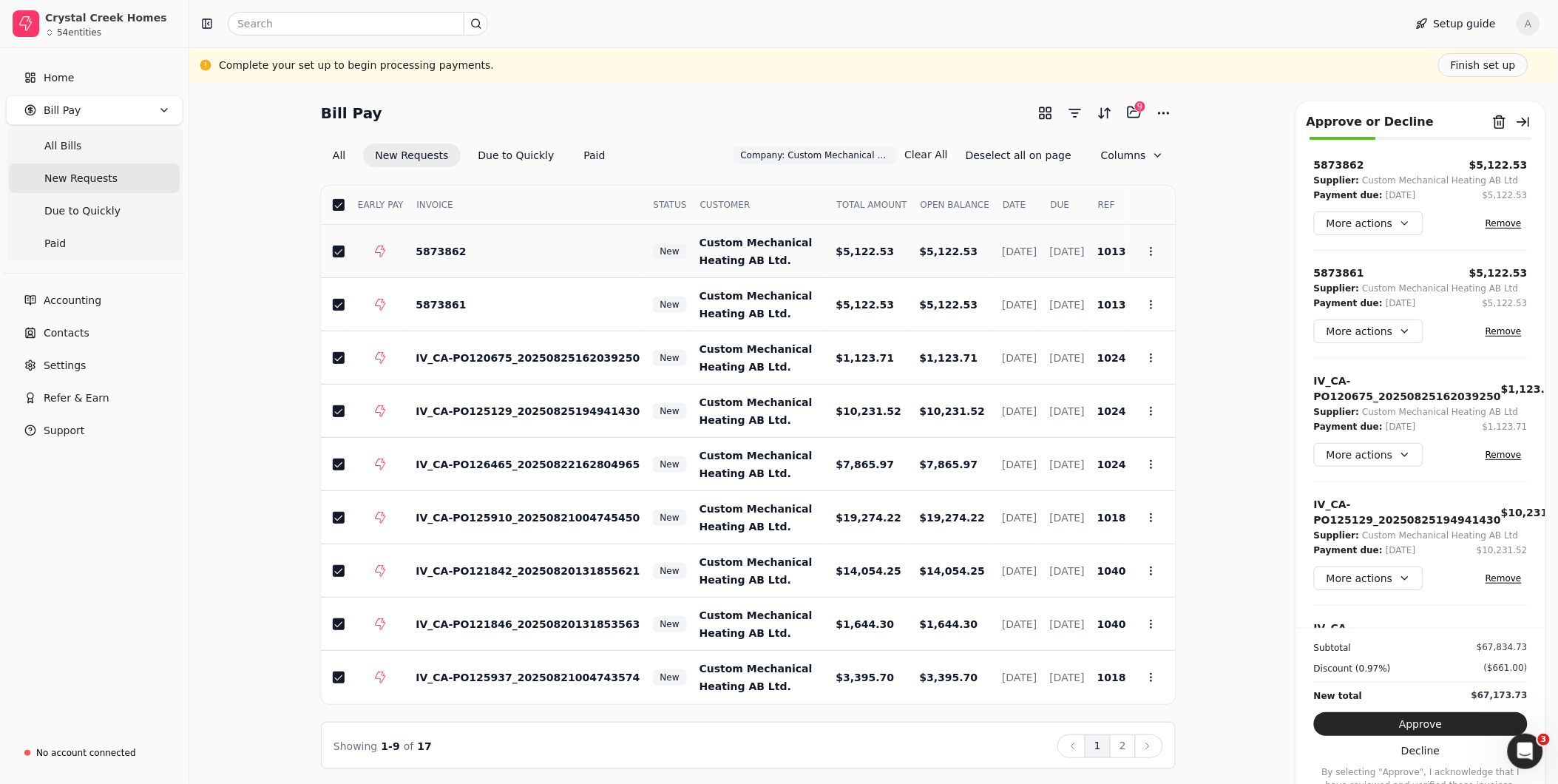
click at [338, 253] on button "button" at bounding box center [339, 251] width 12 height 12
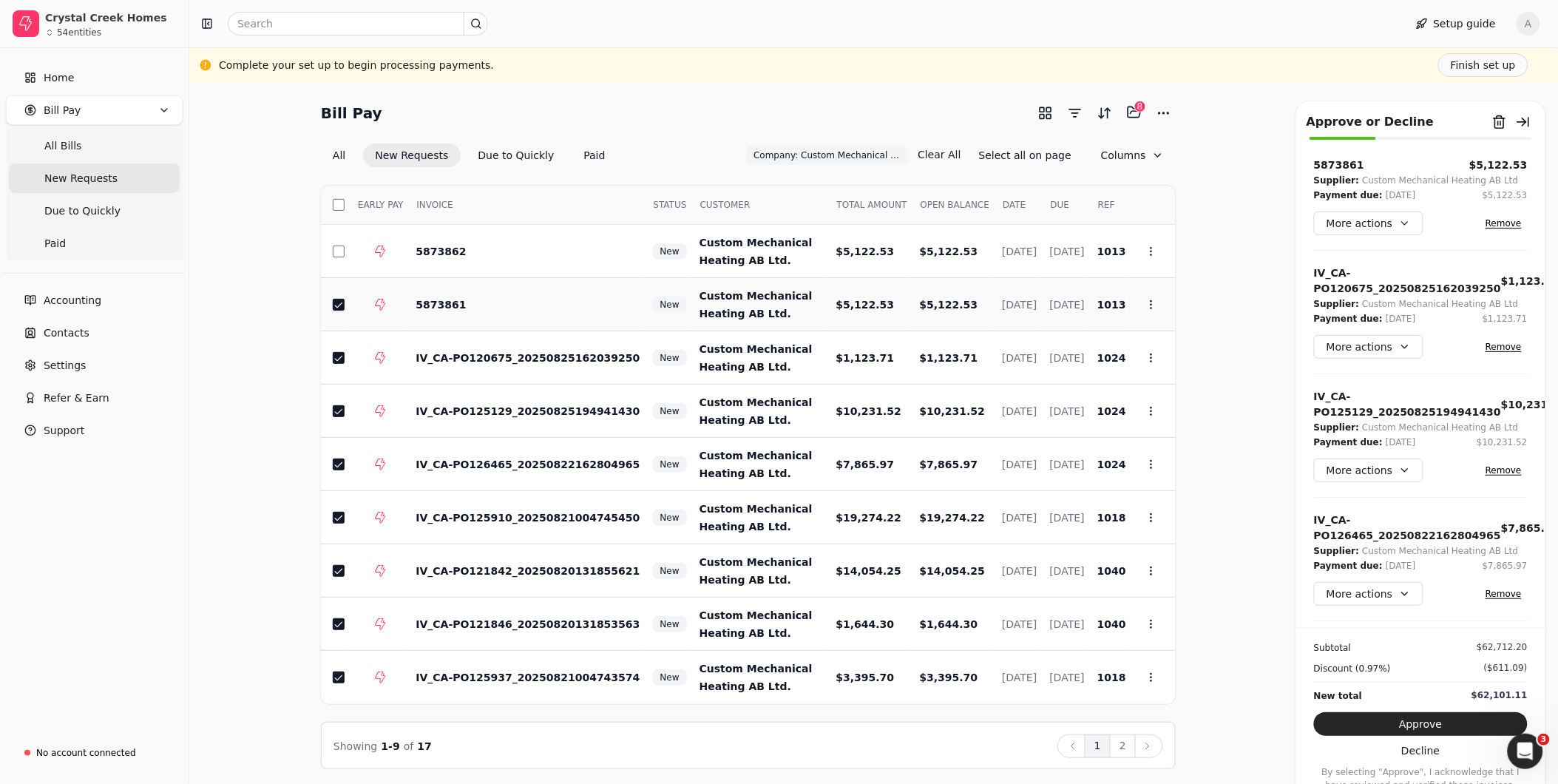
drag, startPoint x: 335, startPoint y: 291, endPoint x: 342, endPoint y: 300, distance: 11.4
click at [336, 292] on td at bounding box center [333, 305] width 24 height 54
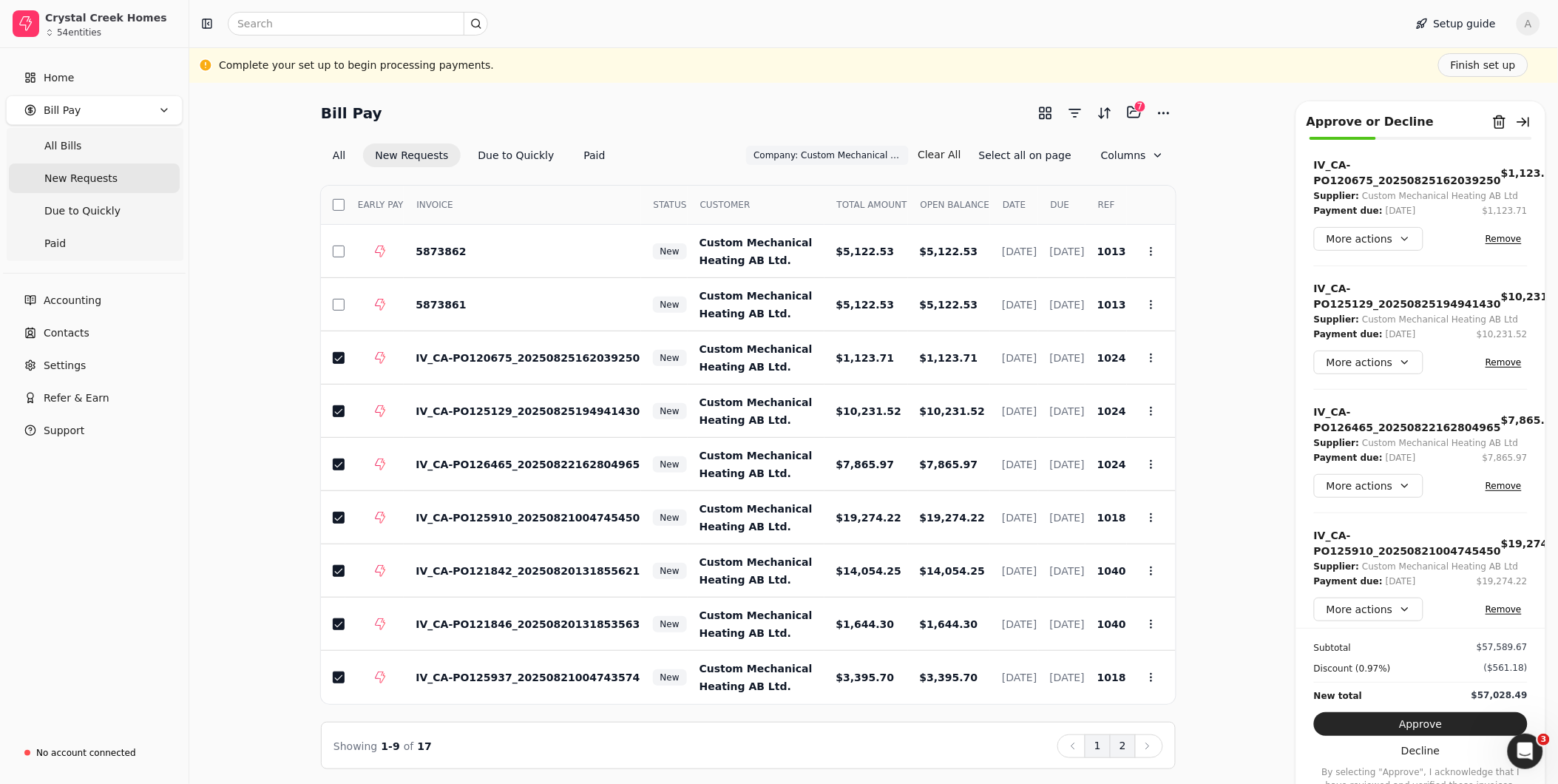
click at [774, 353] on button "2" at bounding box center [1123, 746] width 26 height 24
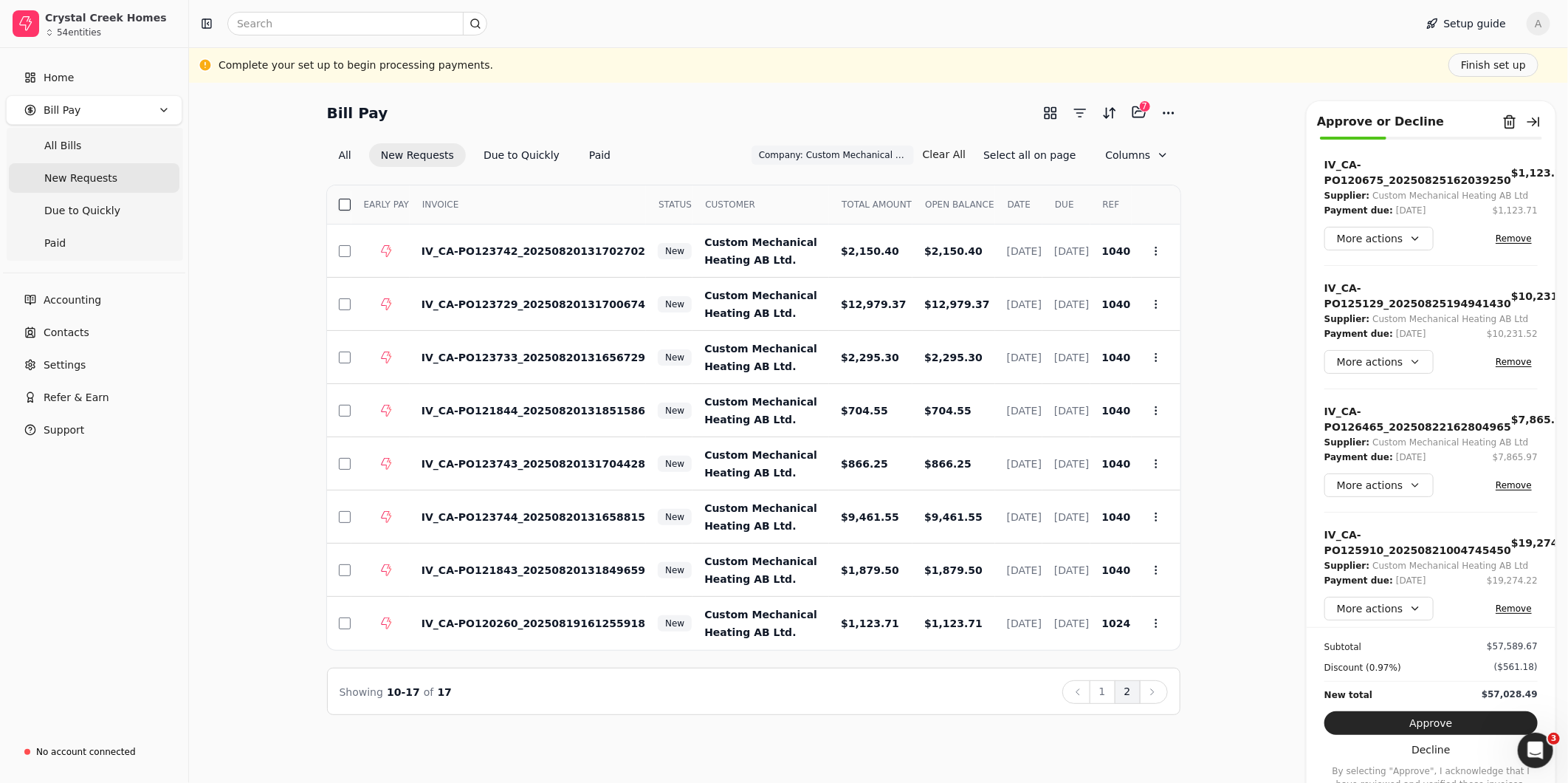
click at [349, 201] on button "button" at bounding box center [344, 204] width 12 height 12
click at [773, 352] on button "Approve" at bounding box center [1430, 723] width 213 height 24
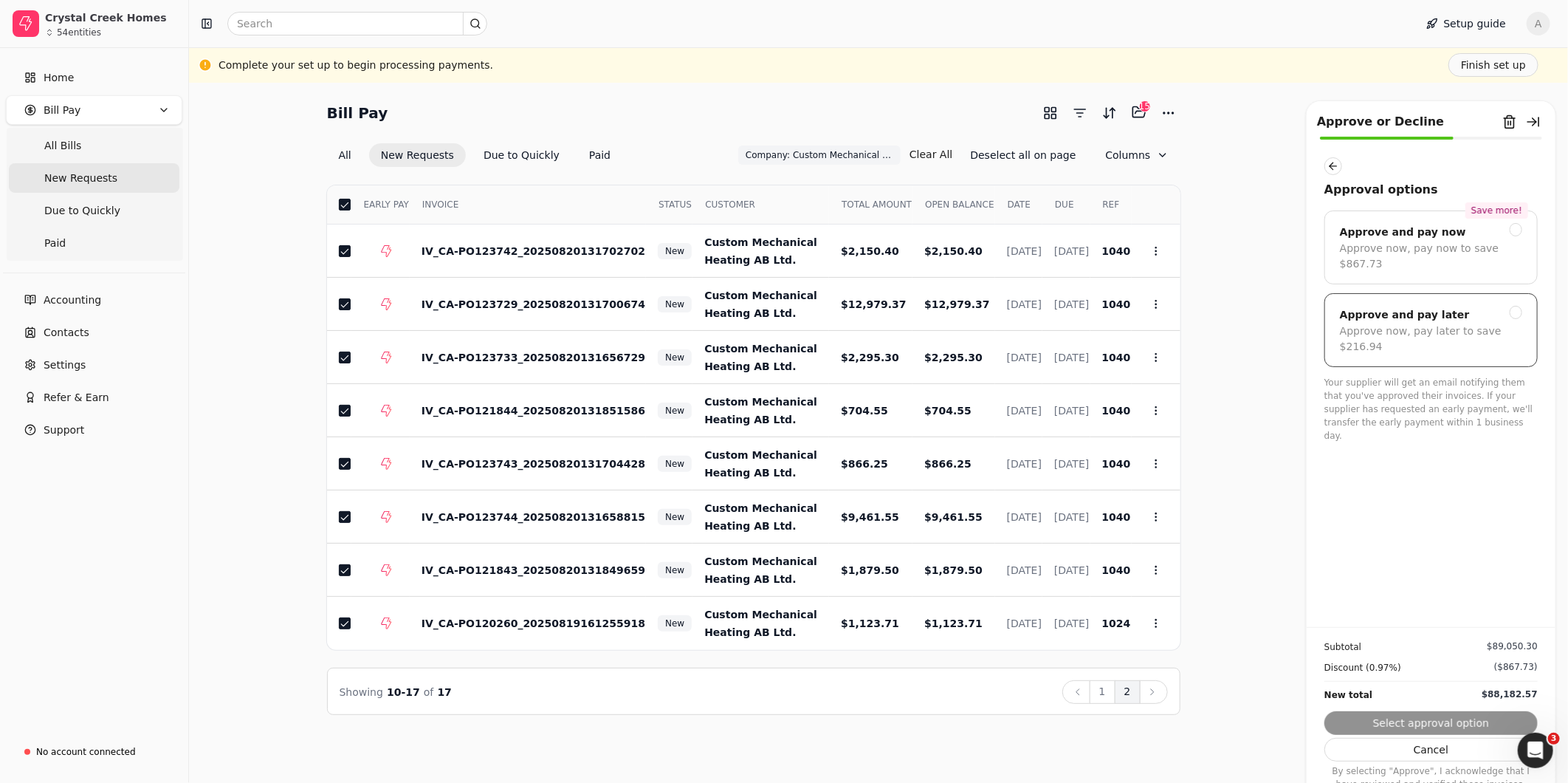
click at [773, 323] on div "Approve now, pay later to save $216.94" at bounding box center [1431, 338] width 182 height 31
click at [773, 352] on button "Submit approval" at bounding box center [1430, 723] width 213 height 24
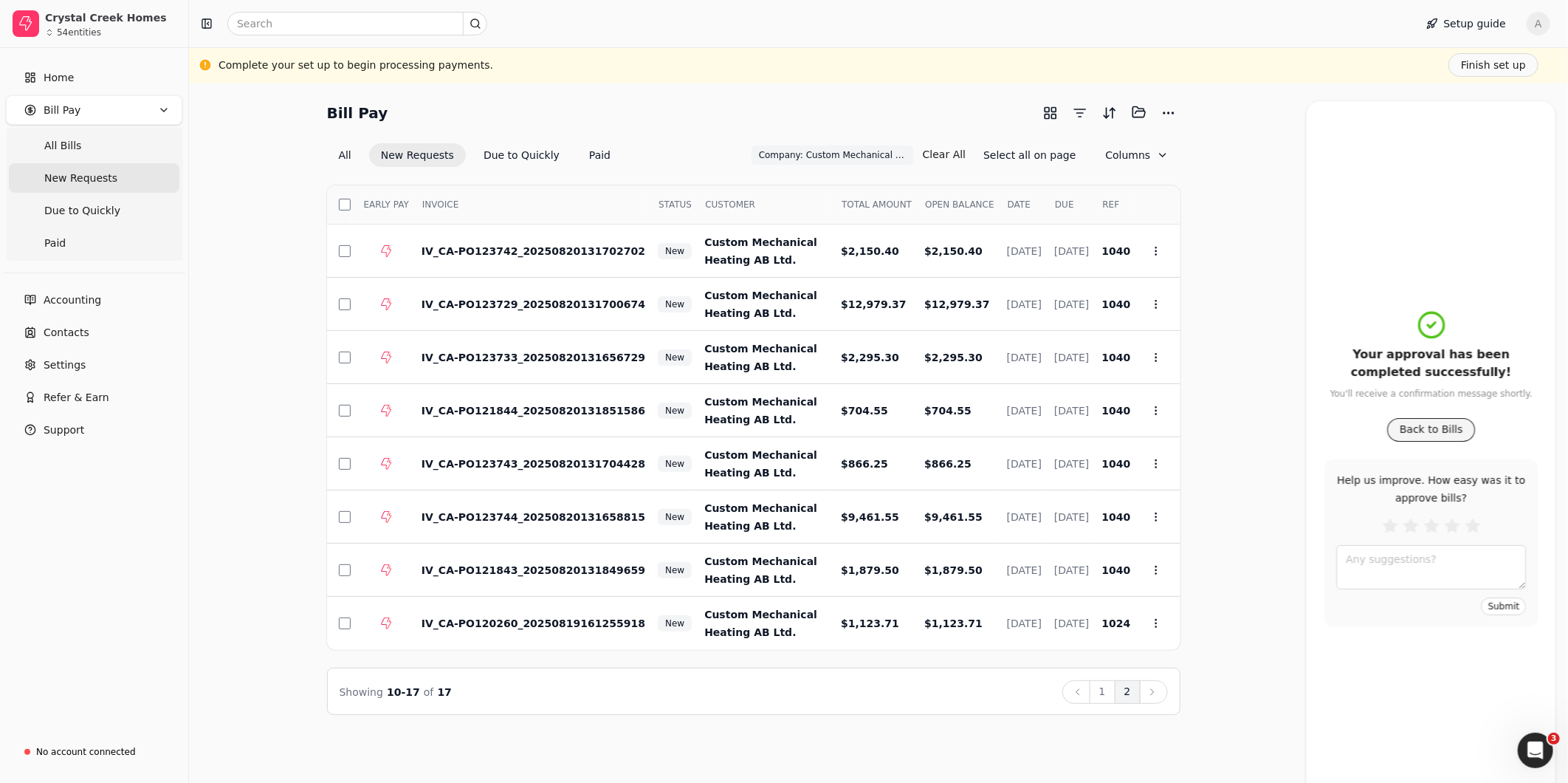
click at [773, 352] on button "Back to Bills" at bounding box center [1431, 430] width 89 height 24
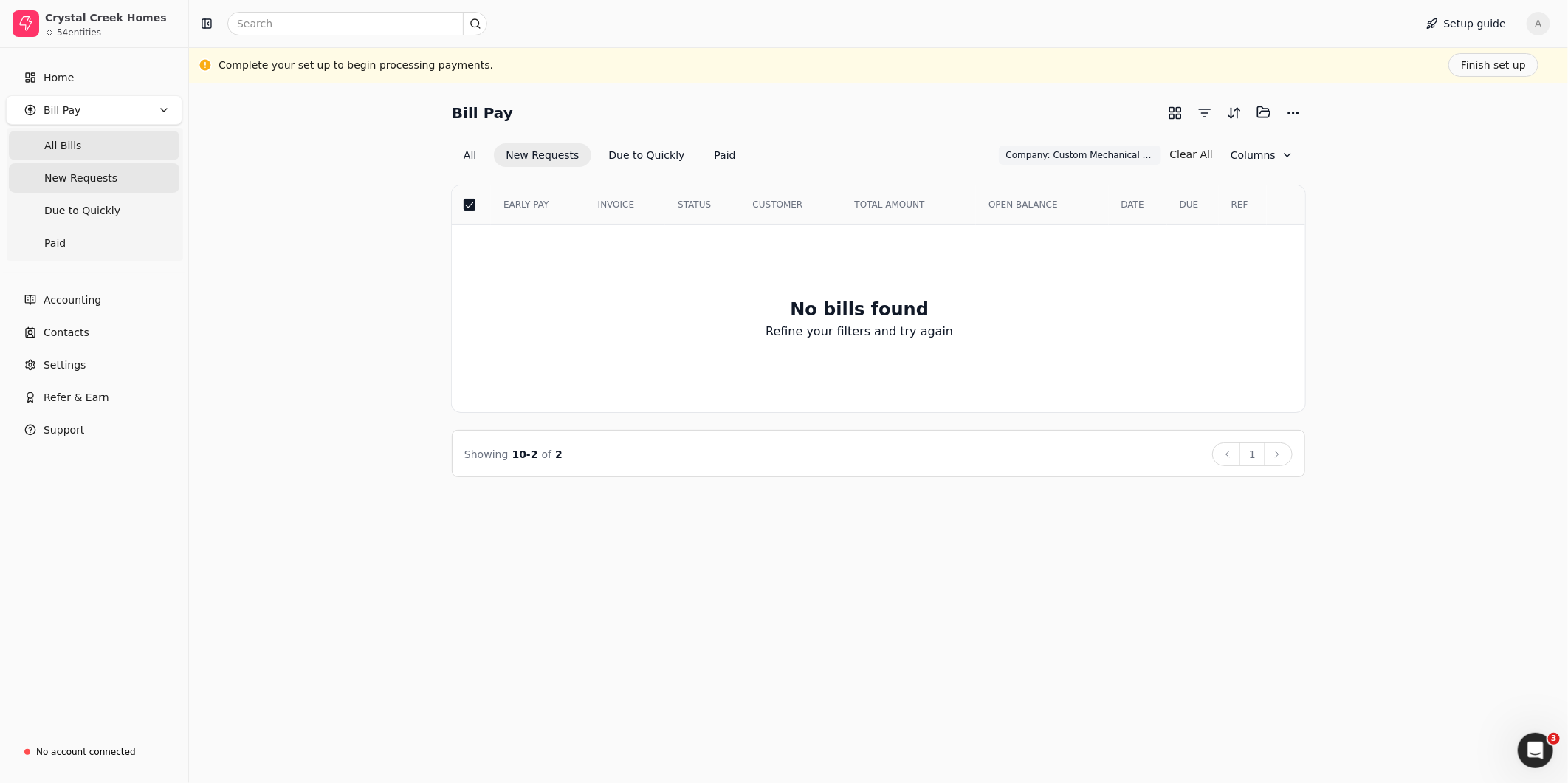
click at [63, 144] on span "All Bills" at bounding box center [62, 146] width 37 height 16
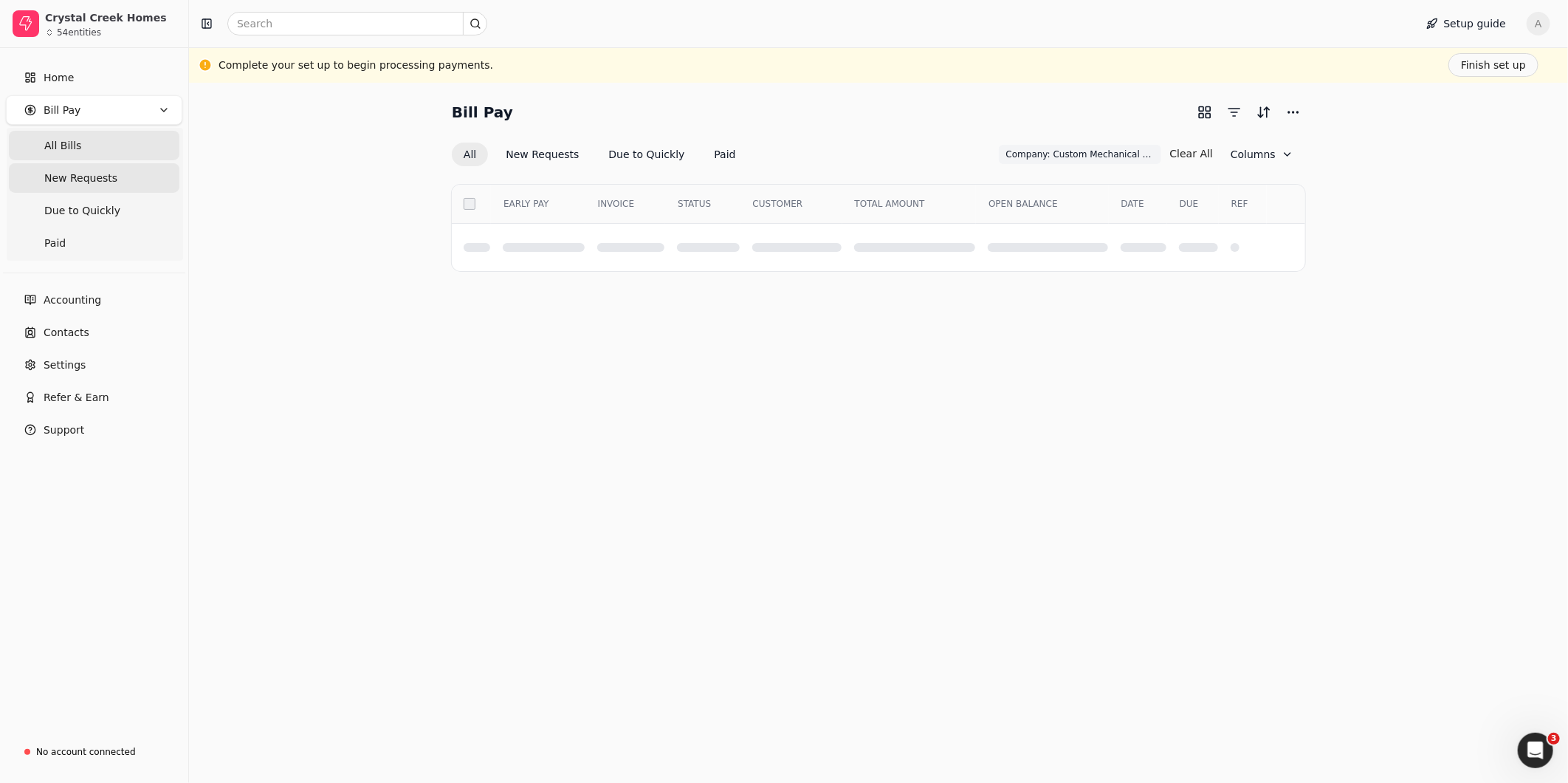
click at [61, 173] on span "New Requests" at bounding box center [80, 178] width 73 height 16
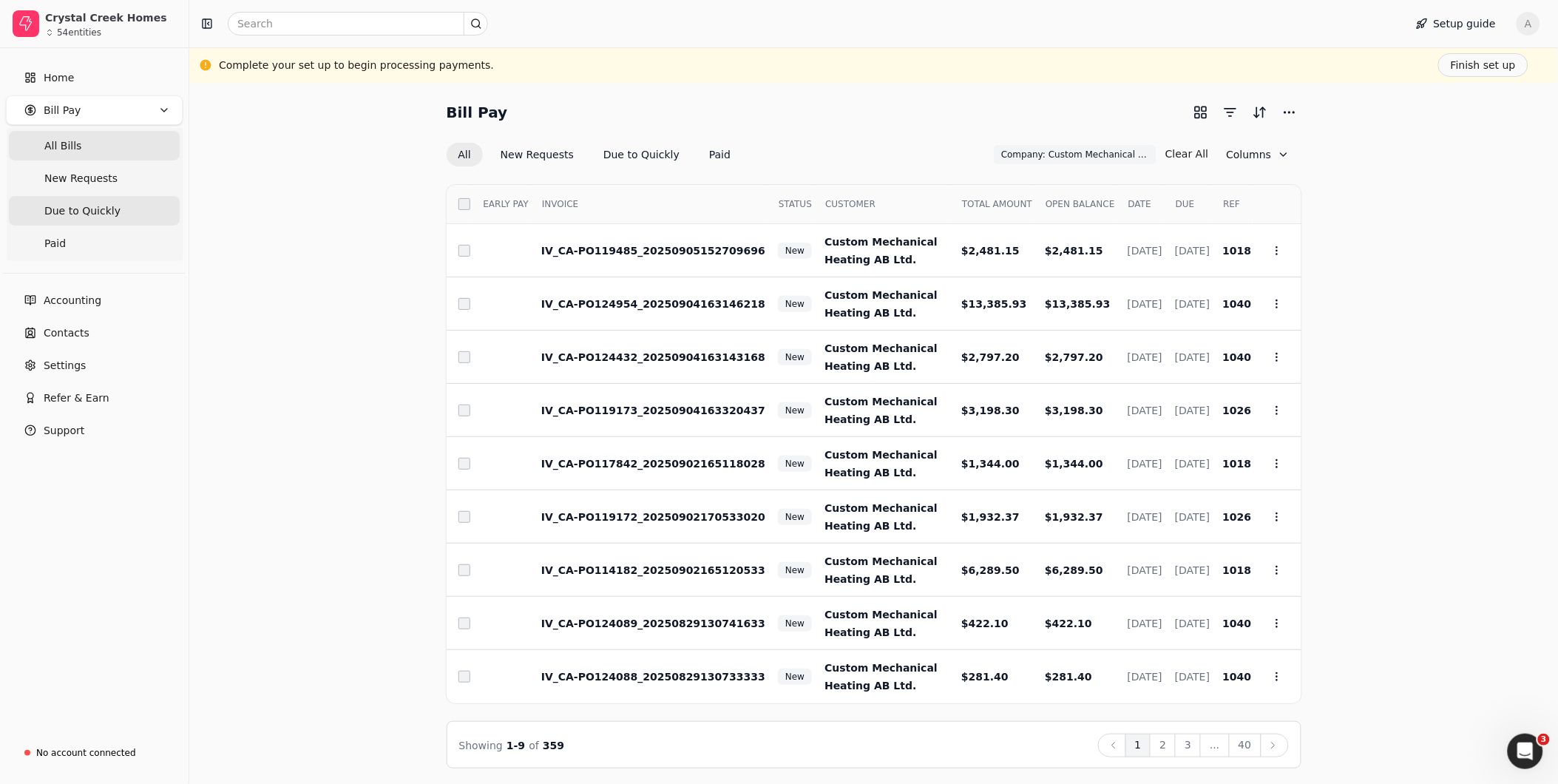
click at [107, 210] on span "Due to Quickly" at bounding box center [82, 211] width 76 height 16
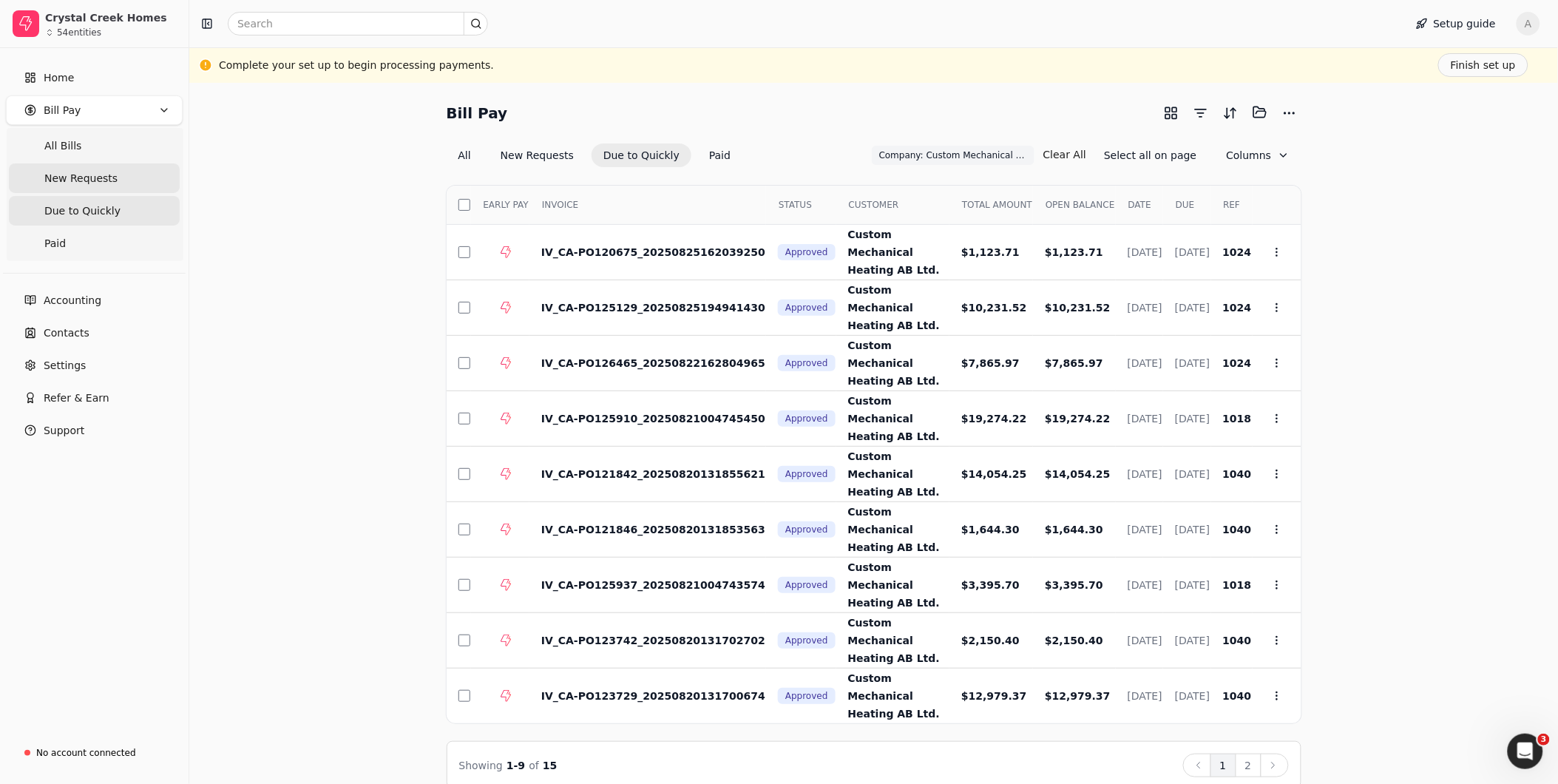
click at [96, 179] on span "New Requests" at bounding box center [80, 179] width 73 height 16
click at [74, 146] on span "All Bills" at bounding box center [62, 146] width 37 height 16
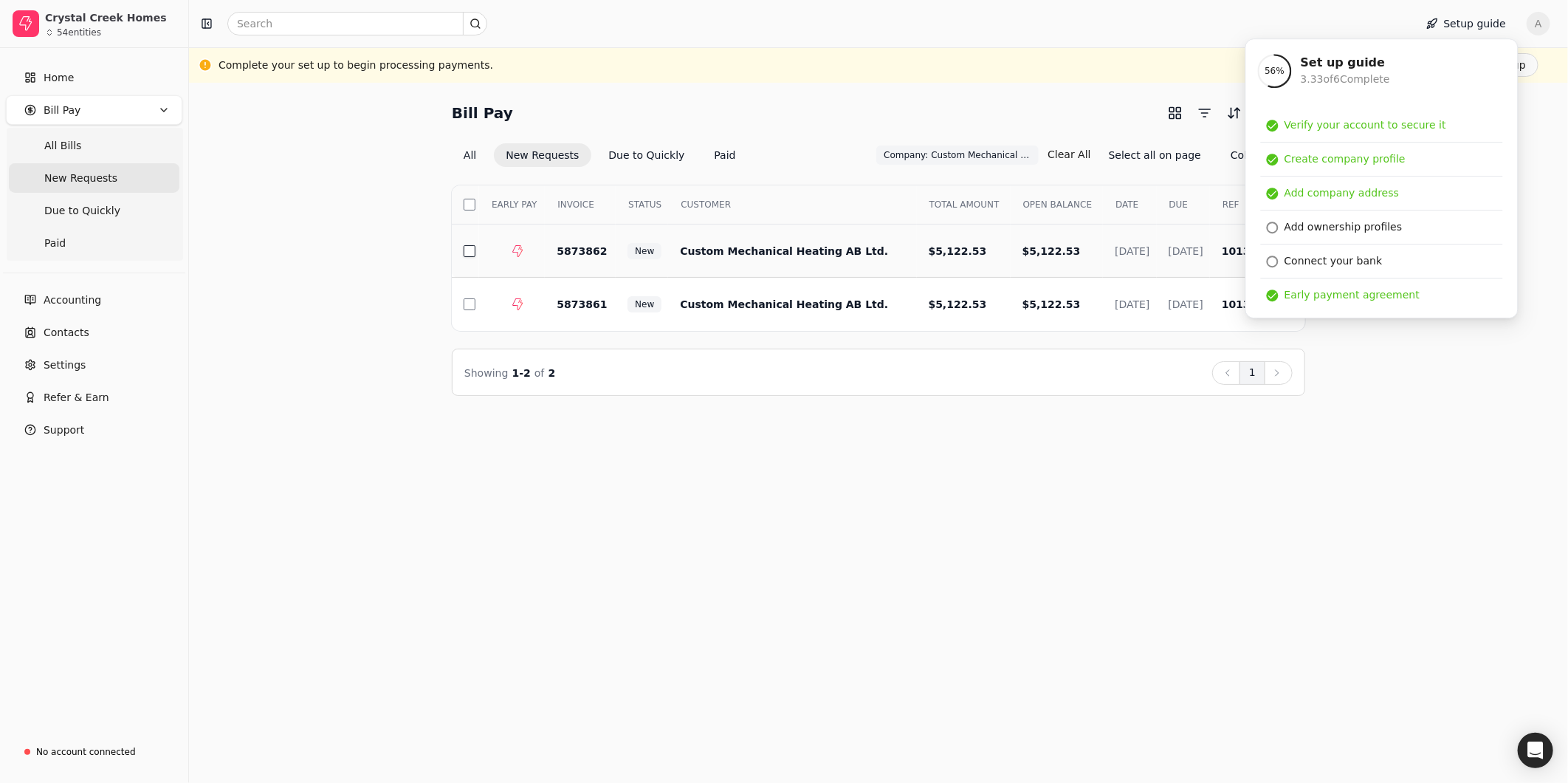
click at [468, 249] on button "button" at bounding box center [469, 251] width 12 height 12
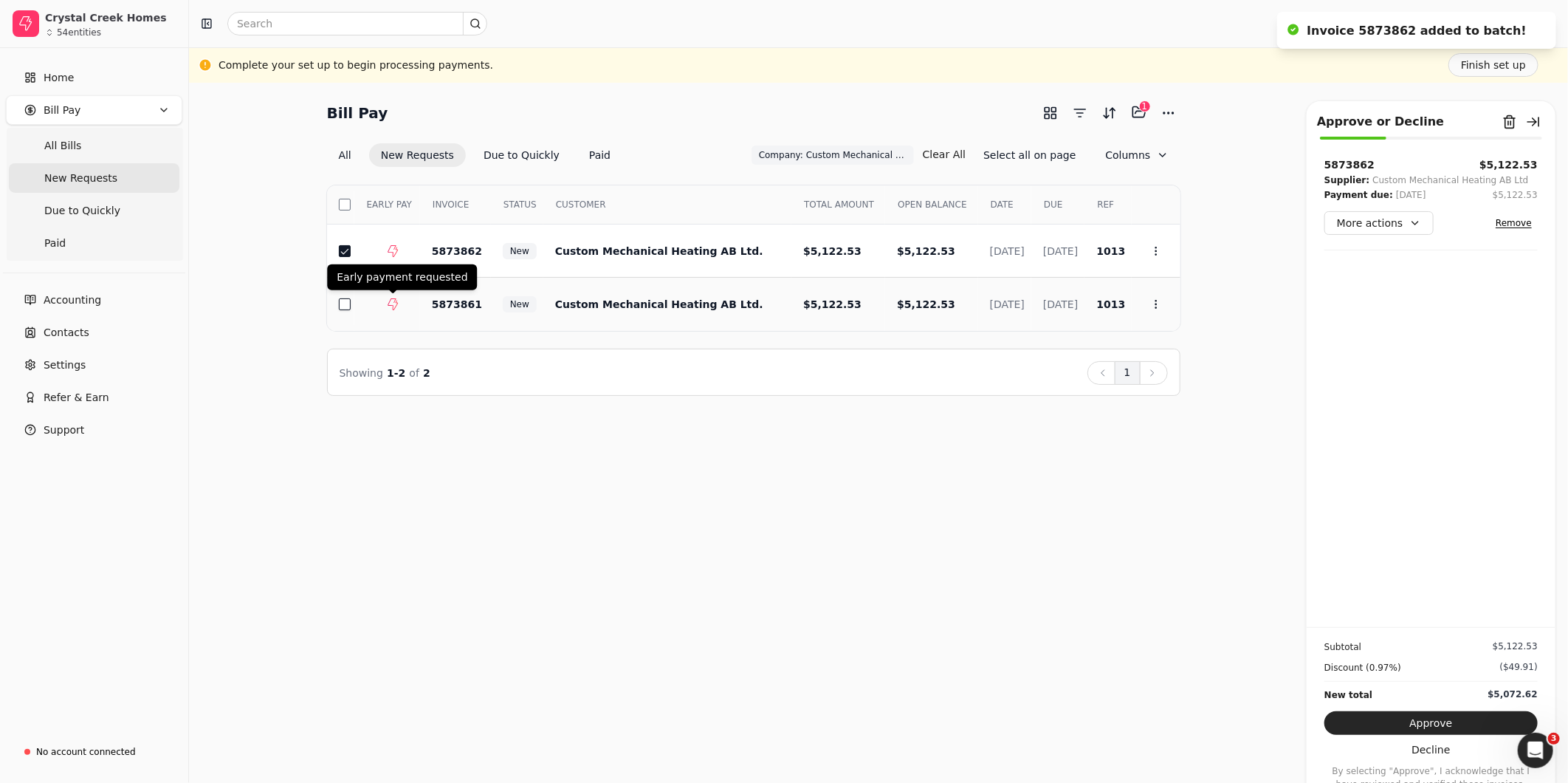
click at [347, 300] on button "button" at bounding box center [344, 303] width 12 height 12
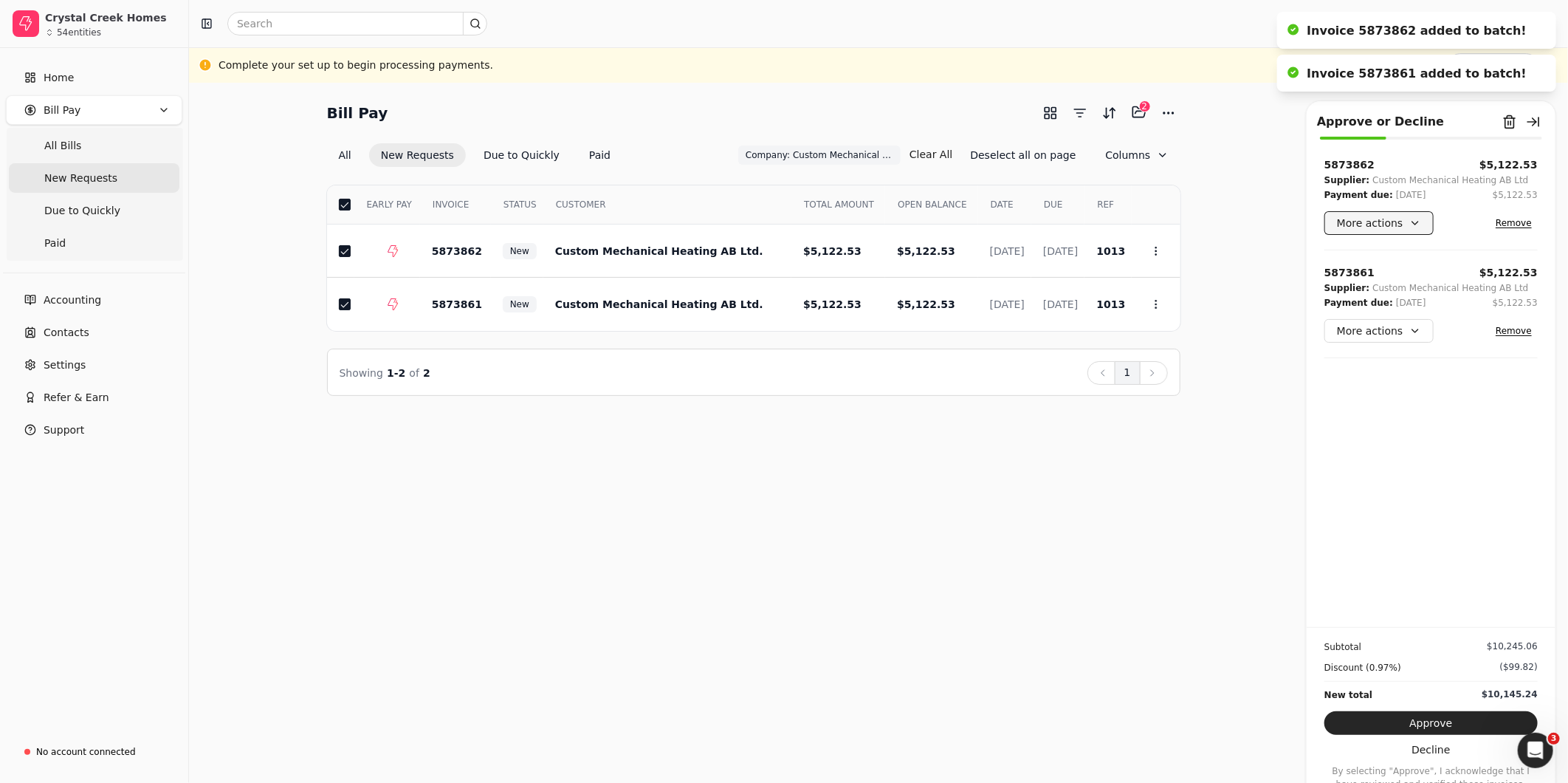
click at [1404, 230] on button "More actions" at bounding box center [1379, 223] width 109 height 24
click at [1374, 323] on div "Add comment" at bounding box center [1392, 325] width 130 height 24
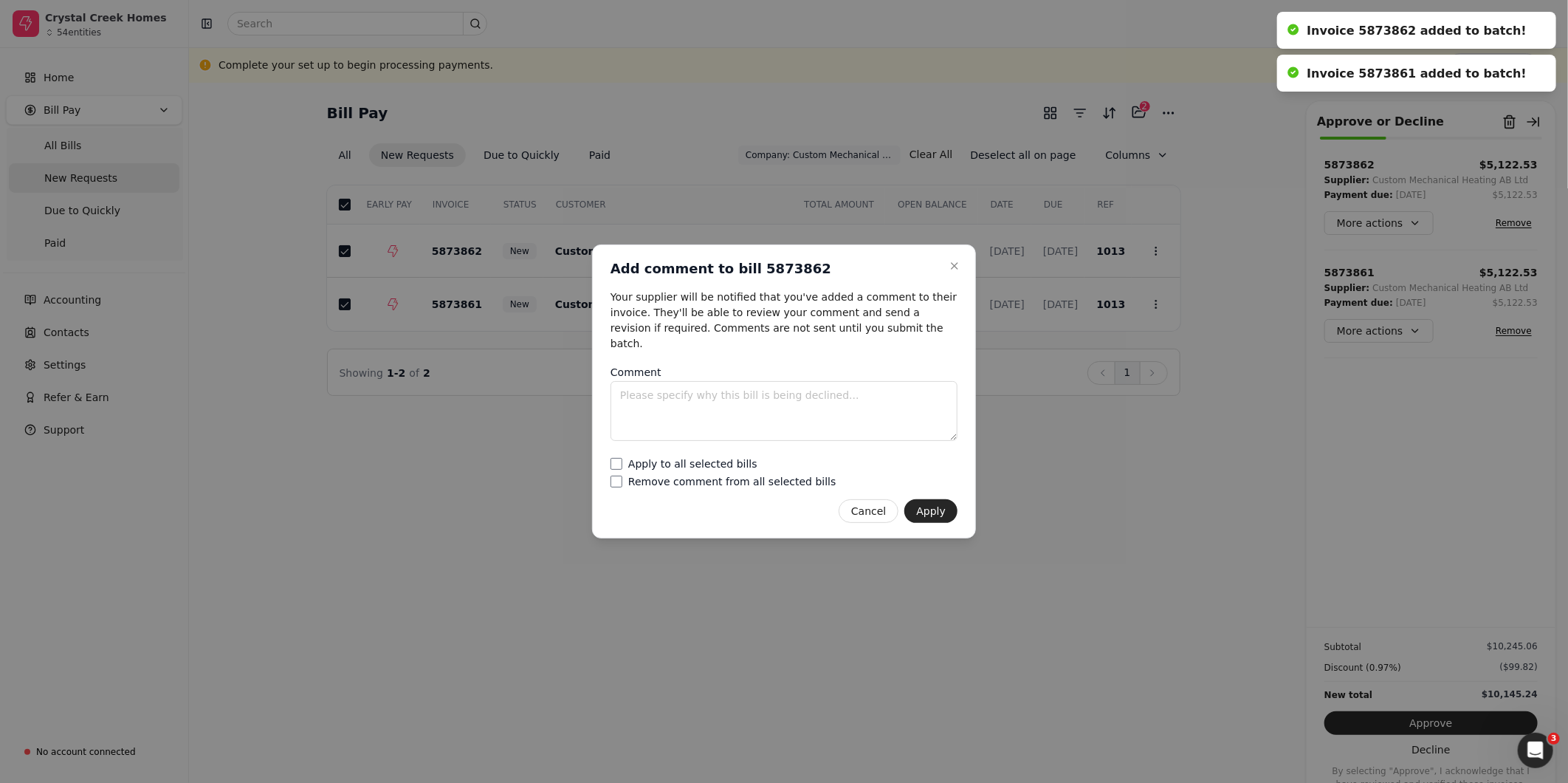
click at [946, 257] on button "Close" at bounding box center [954, 266] width 18 height 18
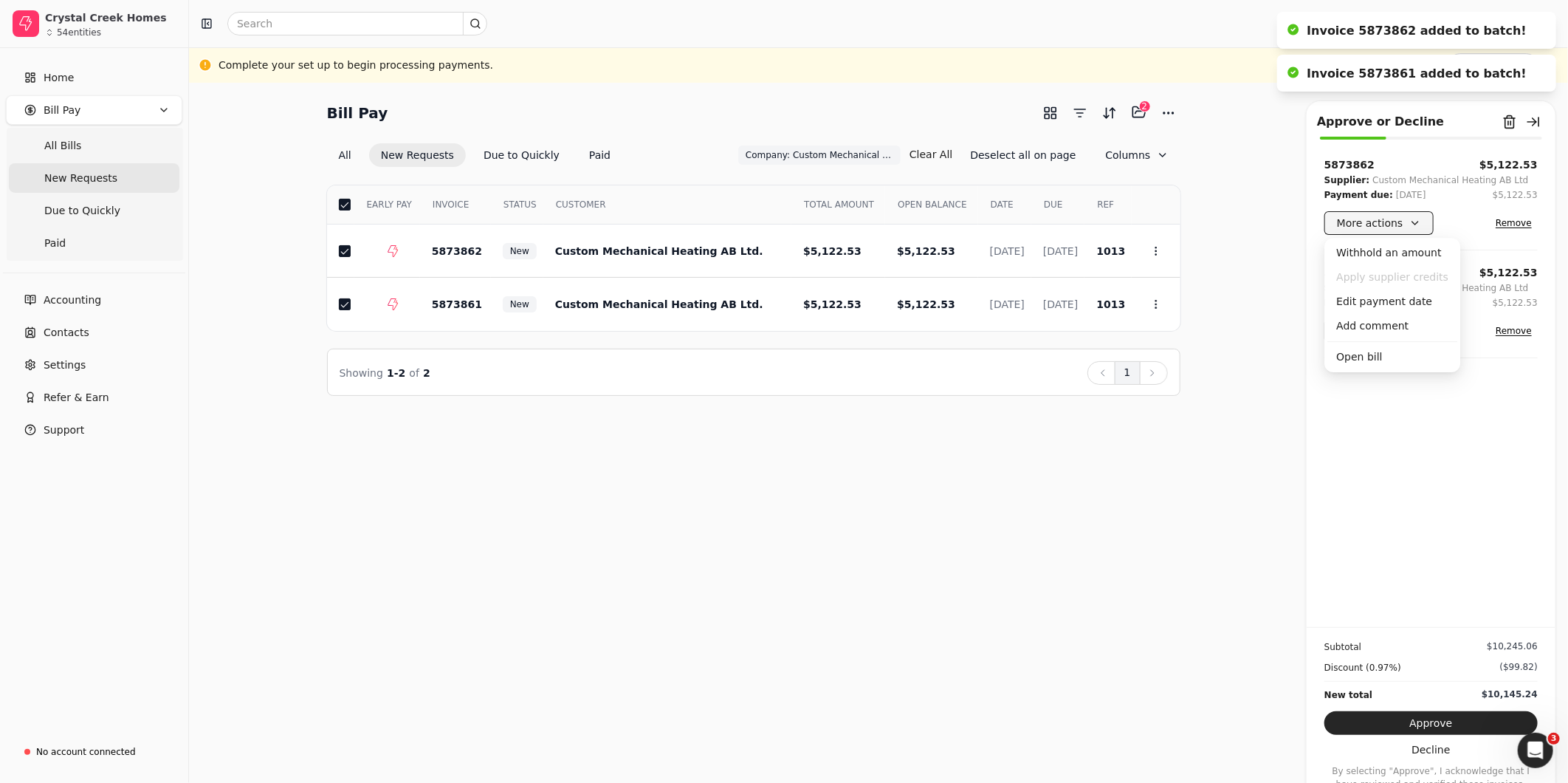
click at [1396, 226] on button "More actions" at bounding box center [1379, 223] width 109 height 24
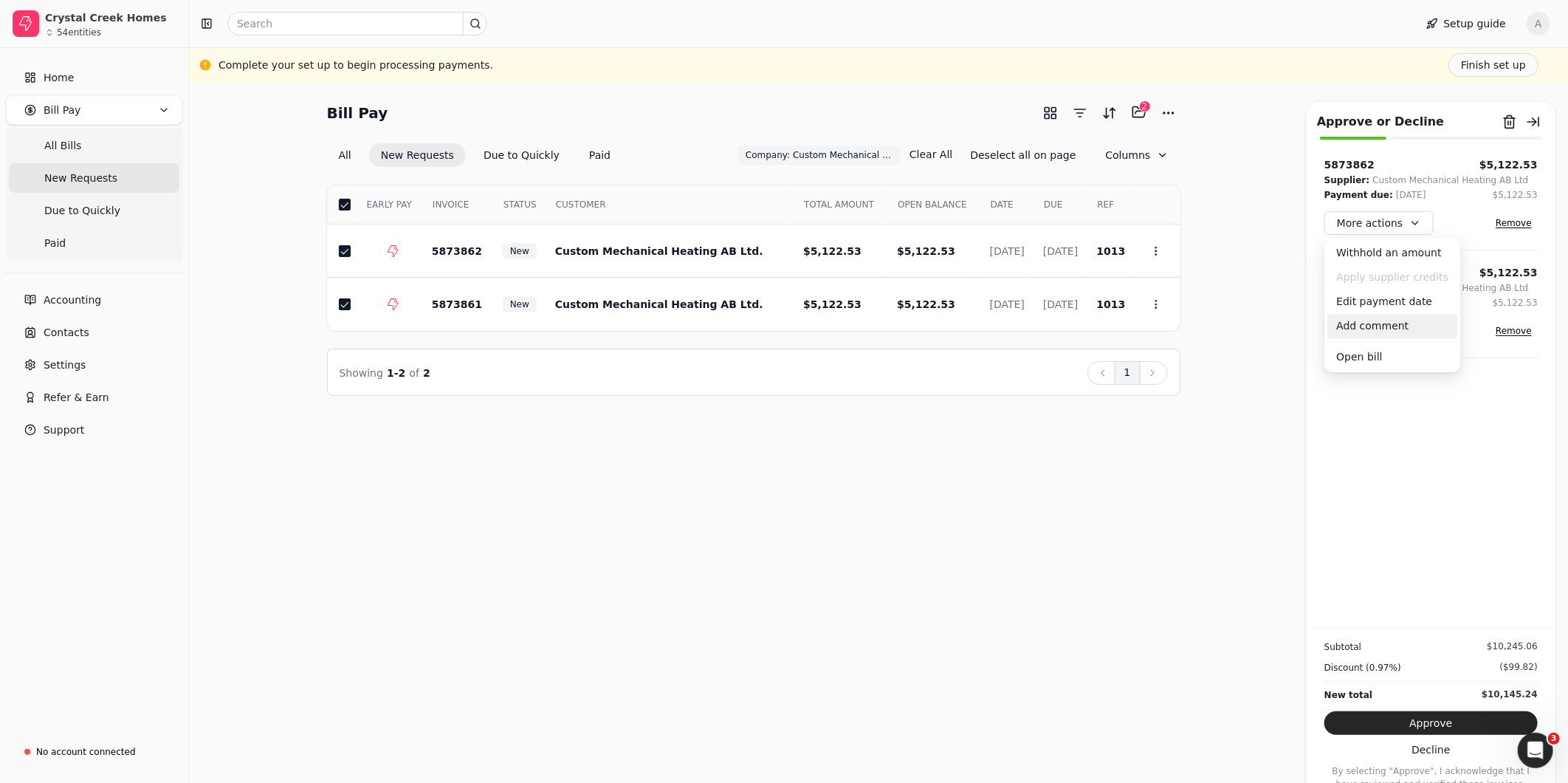
click at [1356, 323] on div "Add comment" at bounding box center [1392, 325] width 130 height 24
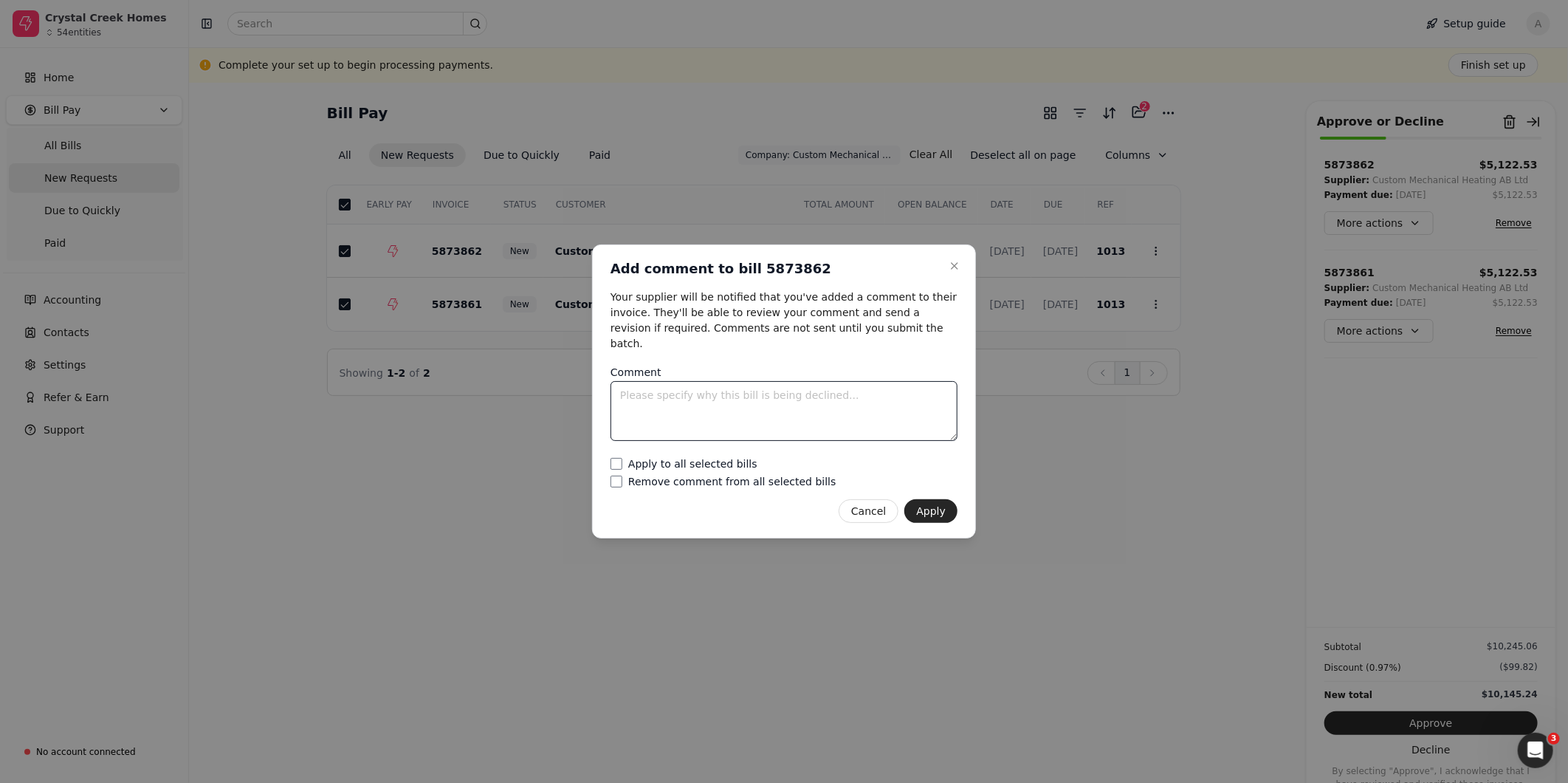
click at [777, 400] on textarea "Comment" at bounding box center [784, 411] width 347 height 60
type textarea "p"
type textarea "Paid by CCH on 9/16/25"
click at [733, 458] on label "Apply to all selected bills" at bounding box center [692, 463] width 129 height 10
click at [622, 458] on bills "Apply to all selected bills" at bounding box center [616, 463] width 12 height 12
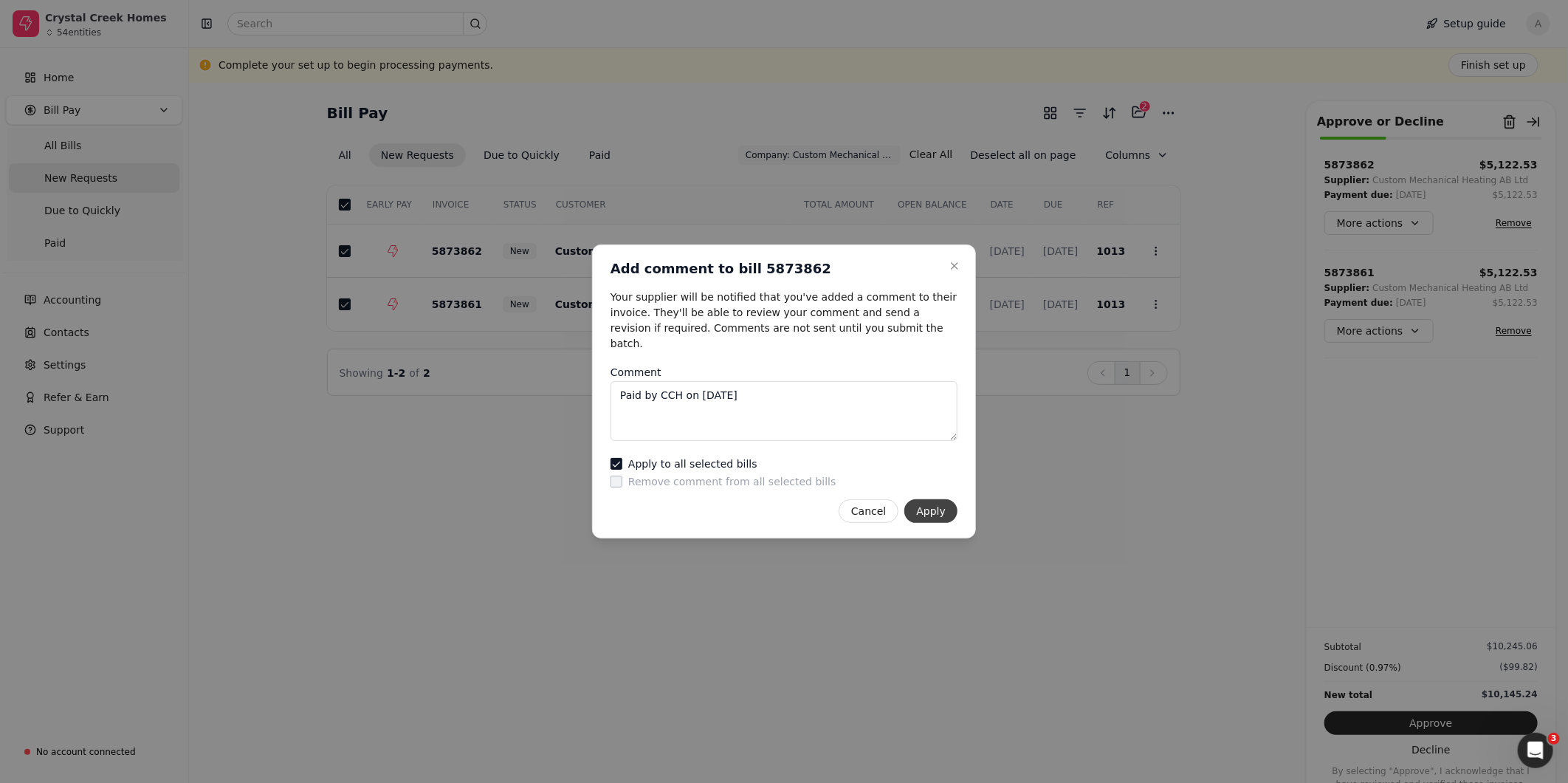
click at [936, 501] on button "Apply" at bounding box center [931, 511] width 53 height 24
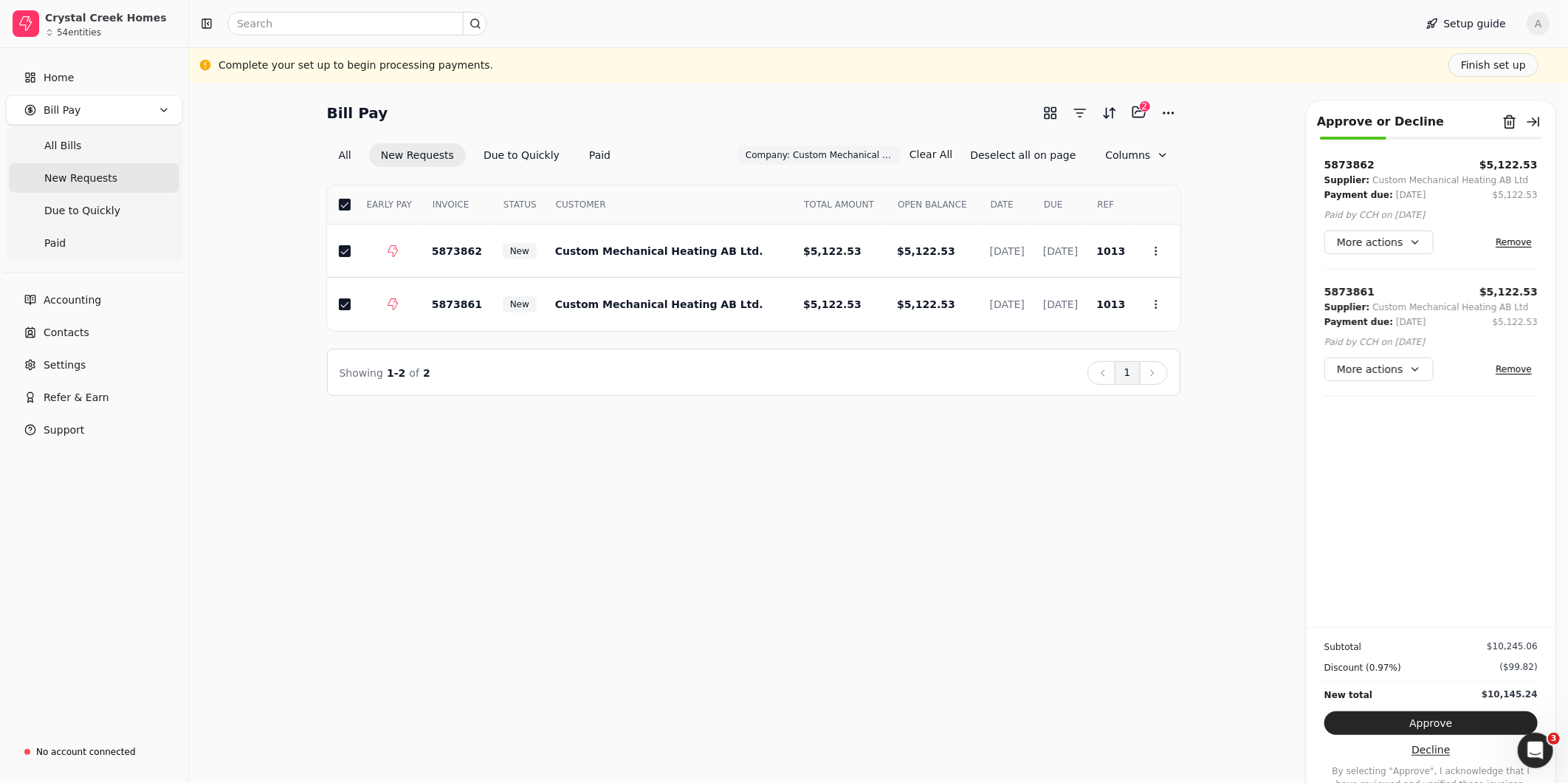
click at [1433, 754] on button "Decline" at bounding box center [1430, 749] width 213 height 24
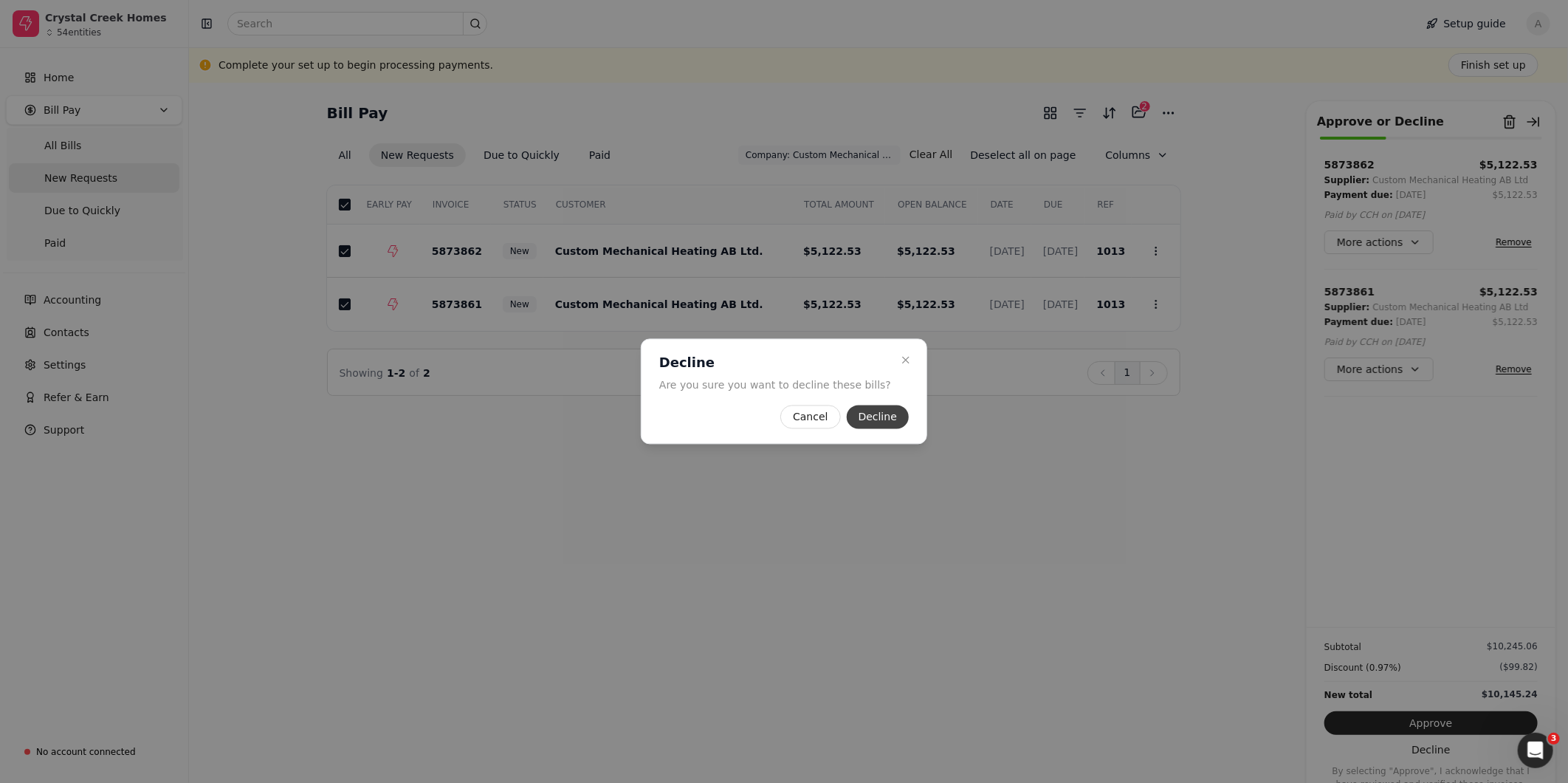
click at [876, 421] on button "Decline" at bounding box center [877, 417] width 62 height 24
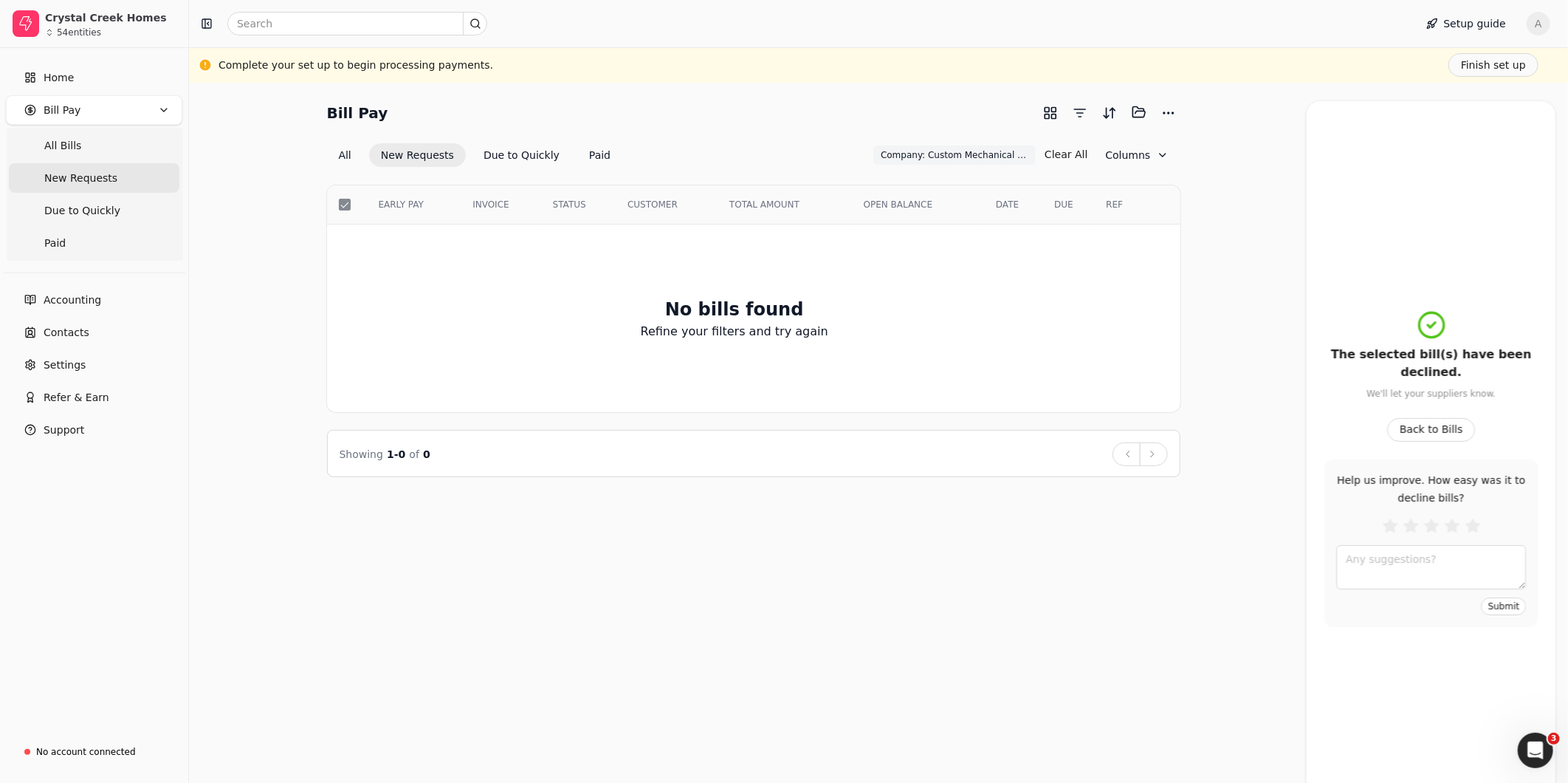
click at [1216, 580] on div "Bill Pay Selected items: 0 All New Requests Due to Quickly Paid Company: Custom…" at bounding box center [878, 432] width 1379 height 700
